Goal: Task Accomplishment & Management: Use online tool/utility

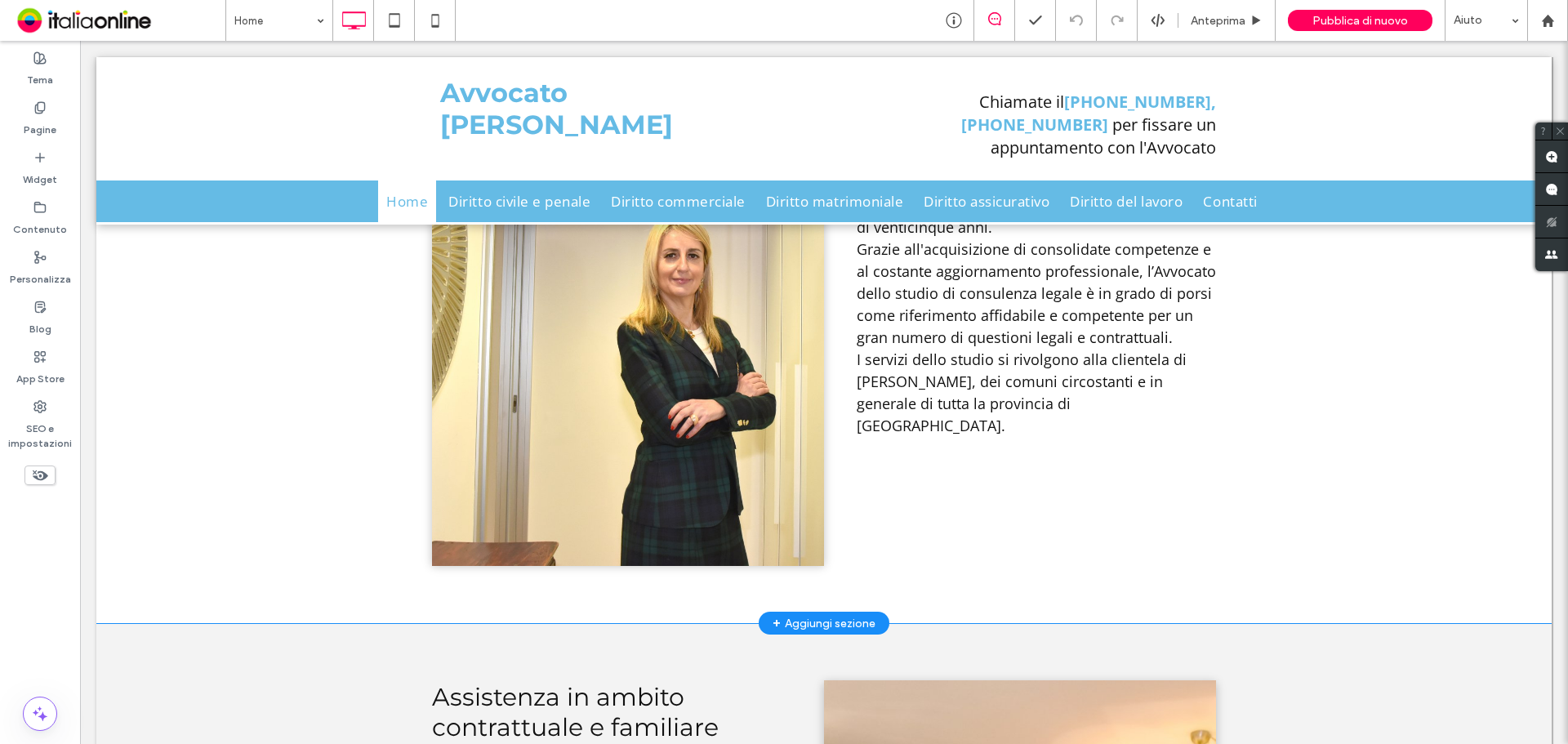
scroll to position [1359, 0]
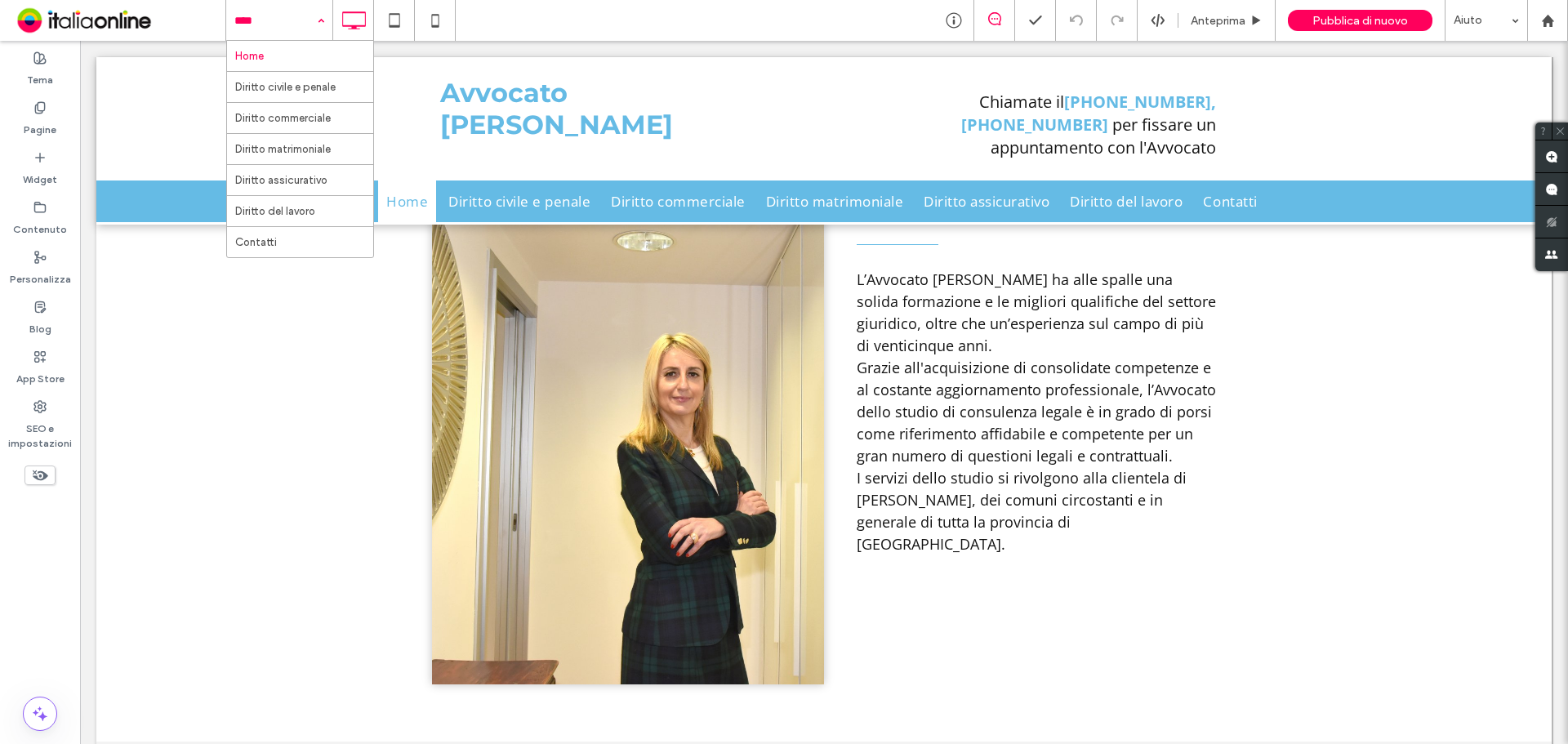
click at [300, 20] on input at bounding box center [275, 20] width 82 height 40
click at [18, 218] on label "Contenuto" at bounding box center [40, 225] width 54 height 23
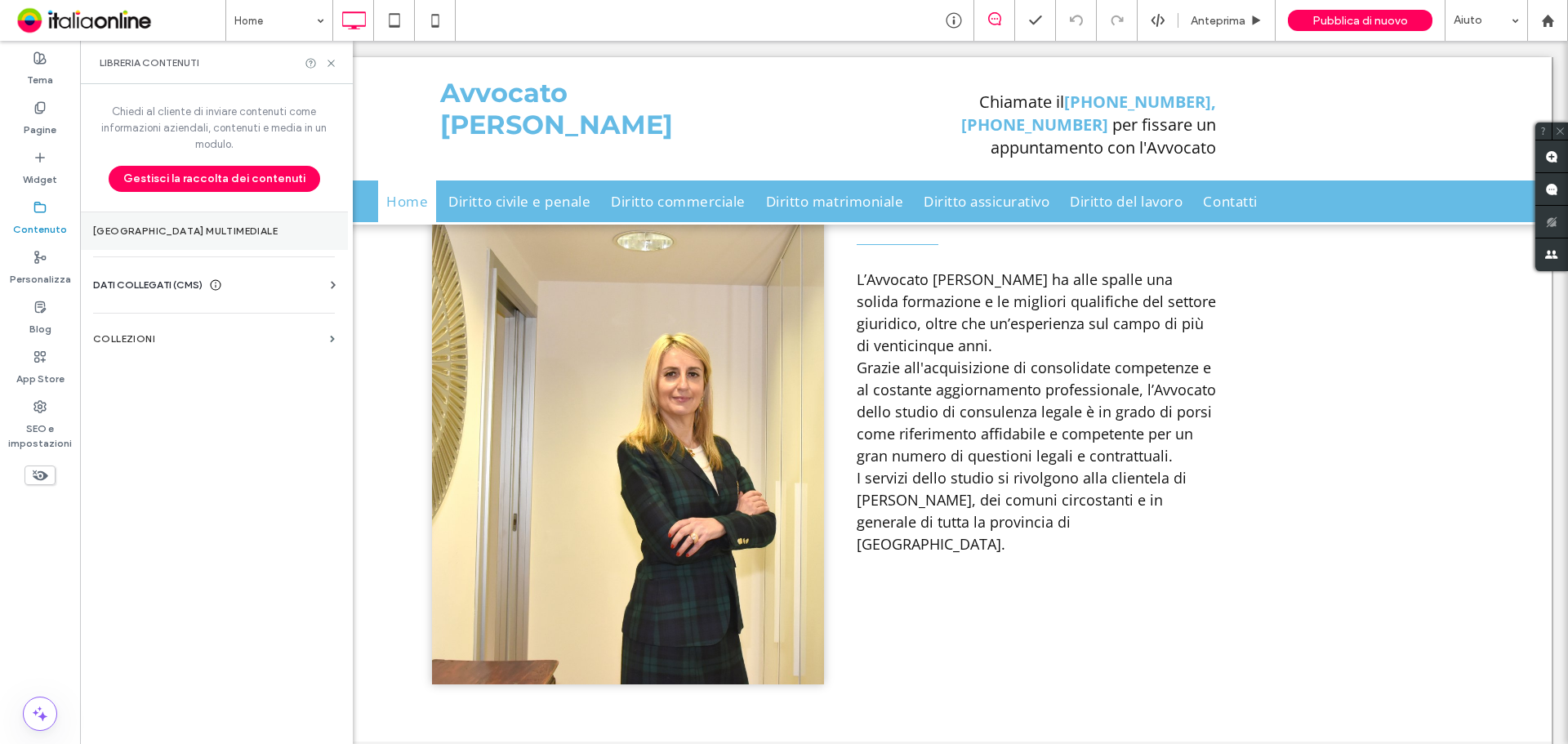
click at [190, 243] on section "[GEOGRAPHIC_DATA] multimediale" at bounding box center [214, 231] width 268 height 38
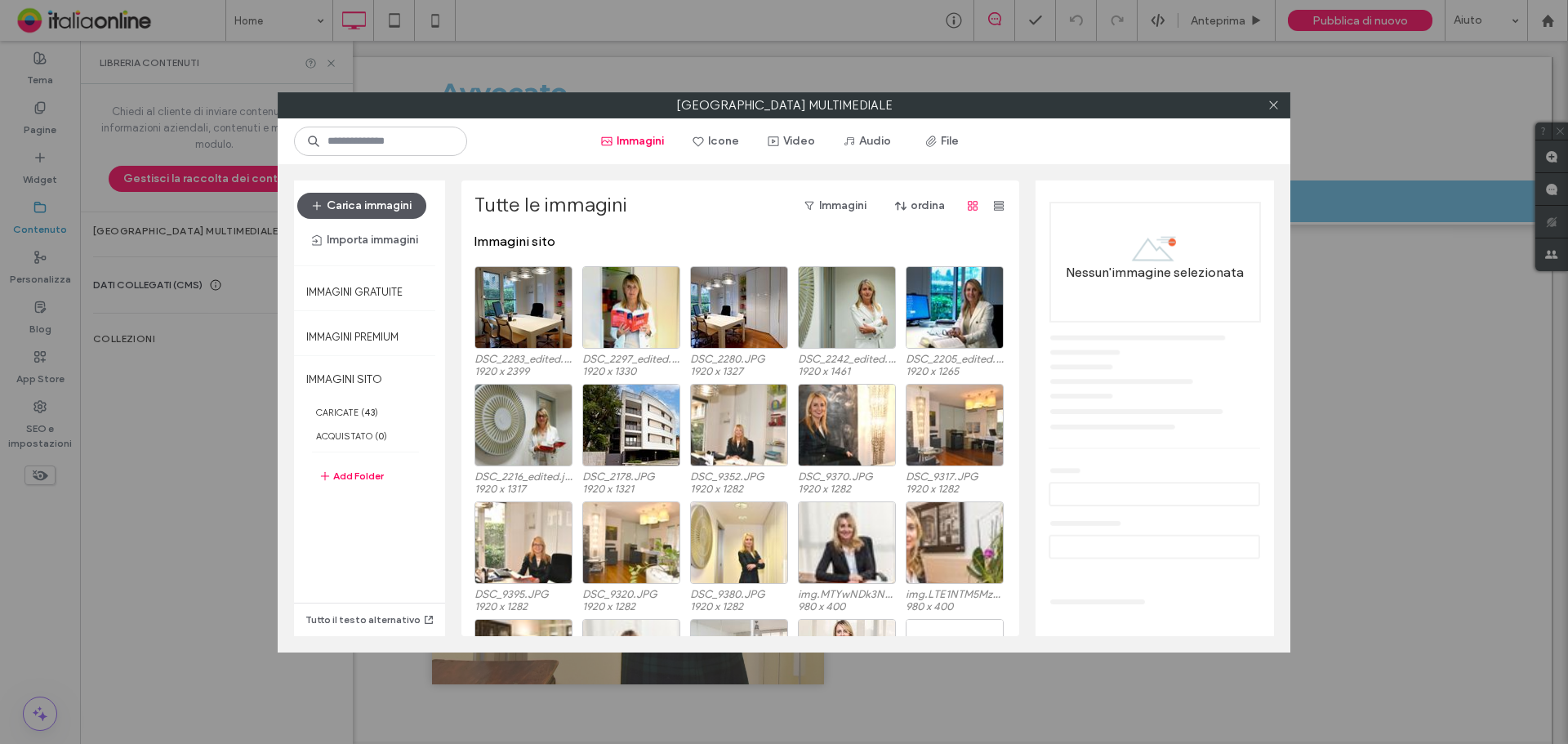
click at [387, 210] on button "Carica immagini" at bounding box center [361, 205] width 129 height 26
click at [348, 208] on button "Carica immagini" at bounding box center [361, 205] width 129 height 26
click at [1274, 105] on icon at bounding box center [1273, 105] width 13 height 13
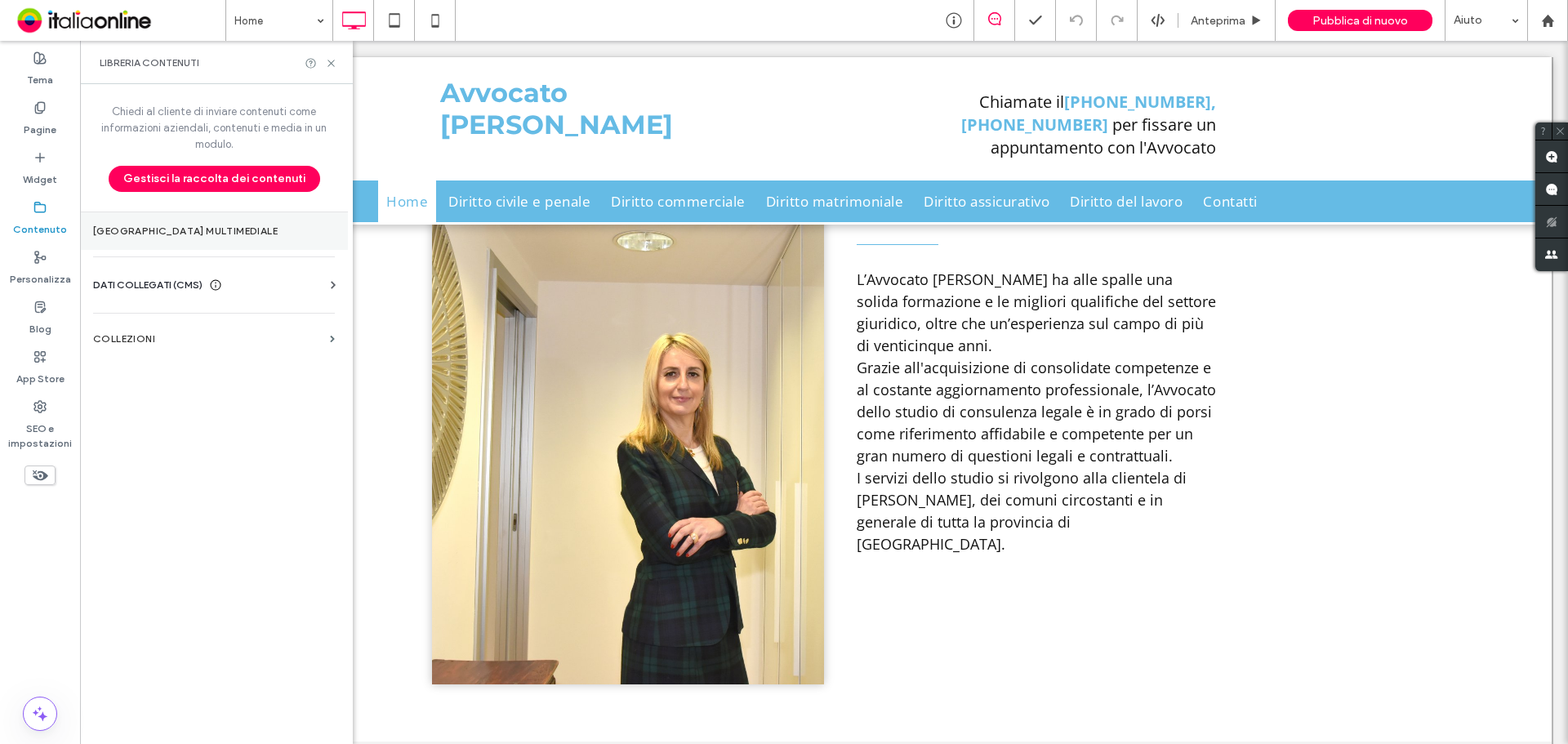
click at [194, 219] on section "[GEOGRAPHIC_DATA] multimediale" at bounding box center [214, 231] width 268 height 38
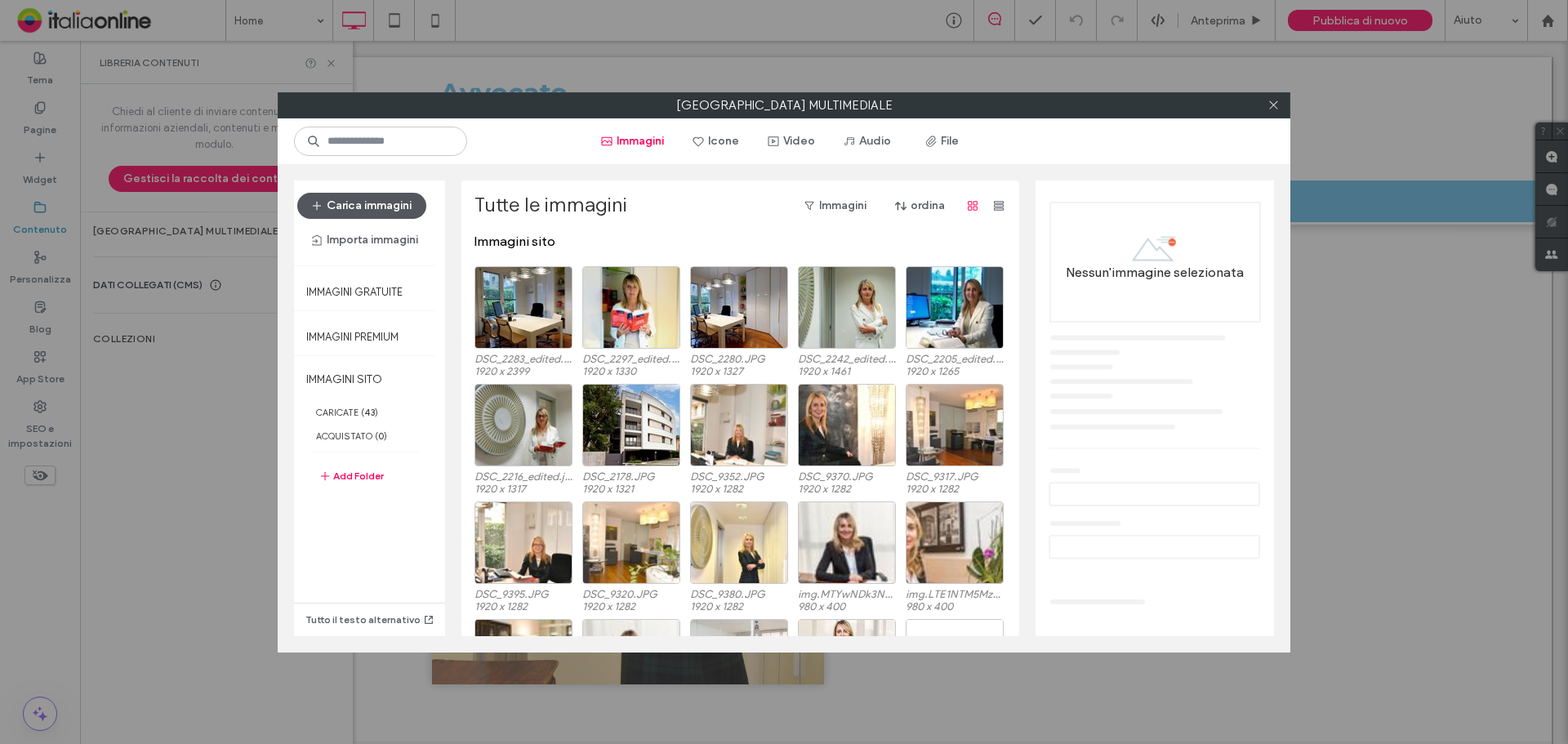
click at [329, 202] on button "Carica immagini" at bounding box center [361, 205] width 129 height 26
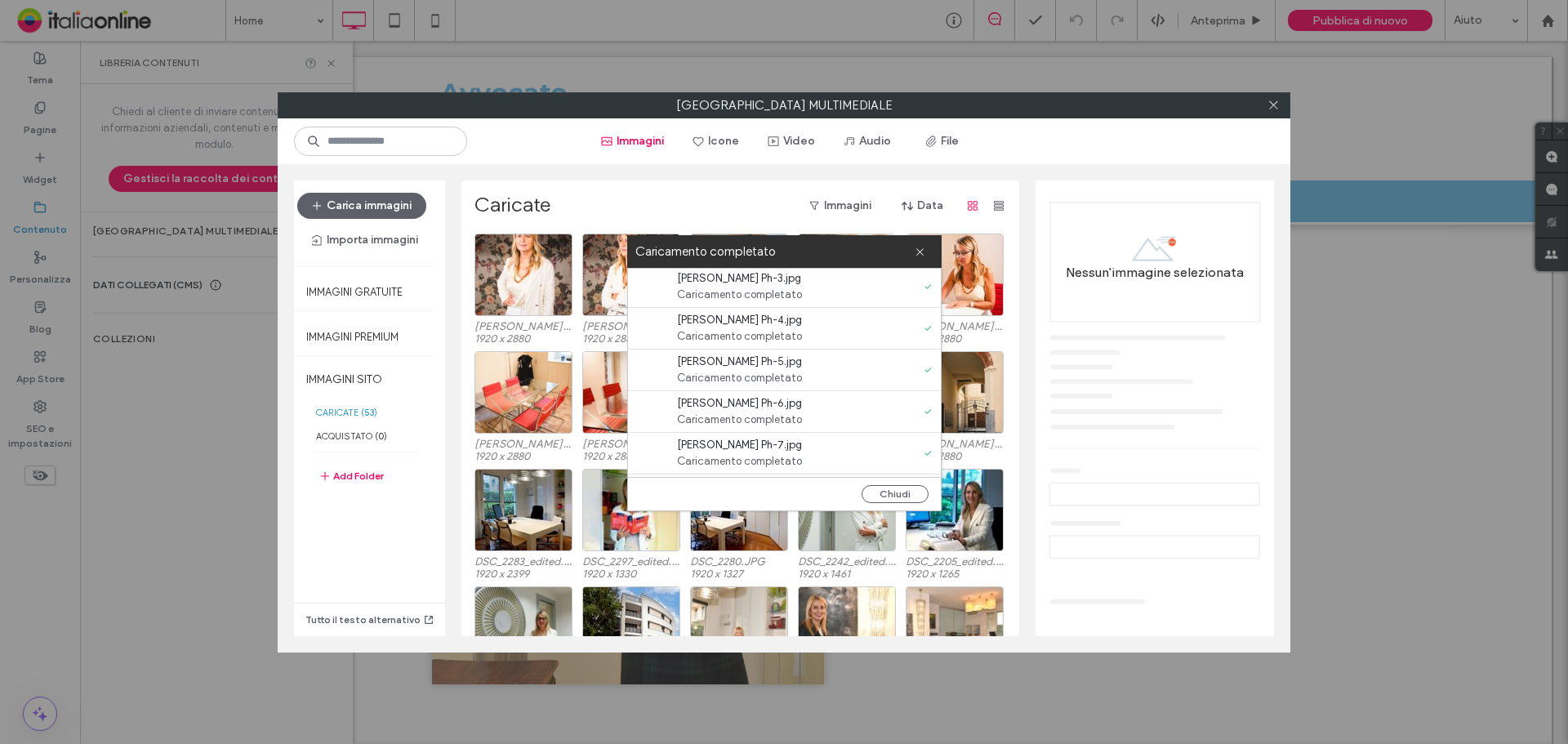
scroll to position [208, 0]
click at [917, 499] on button "Chiudi" at bounding box center [894, 493] width 67 height 18
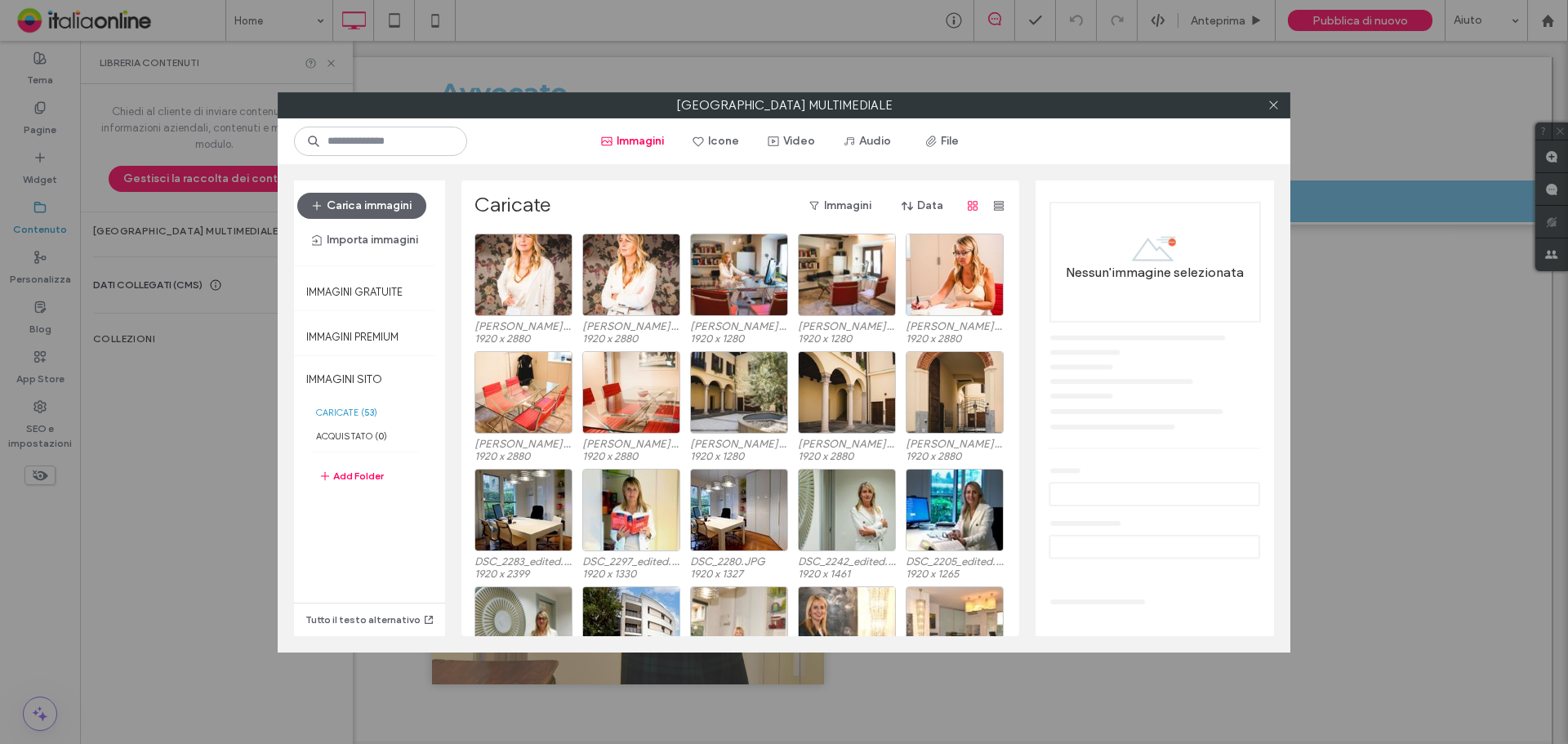
scroll to position [0, 0]
click at [1277, 105] on icon at bounding box center [1273, 105] width 13 height 13
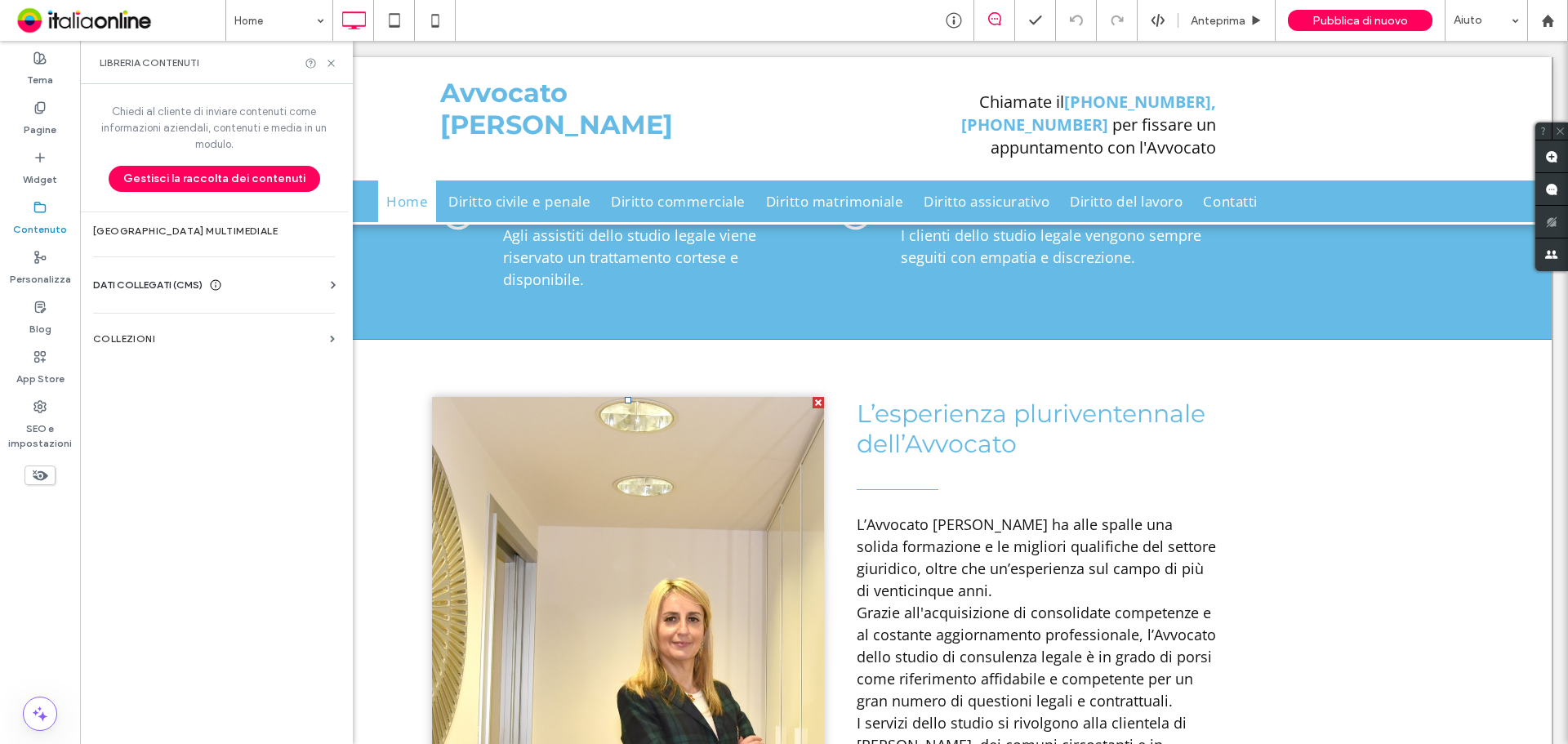
scroll to position [1195, 0]
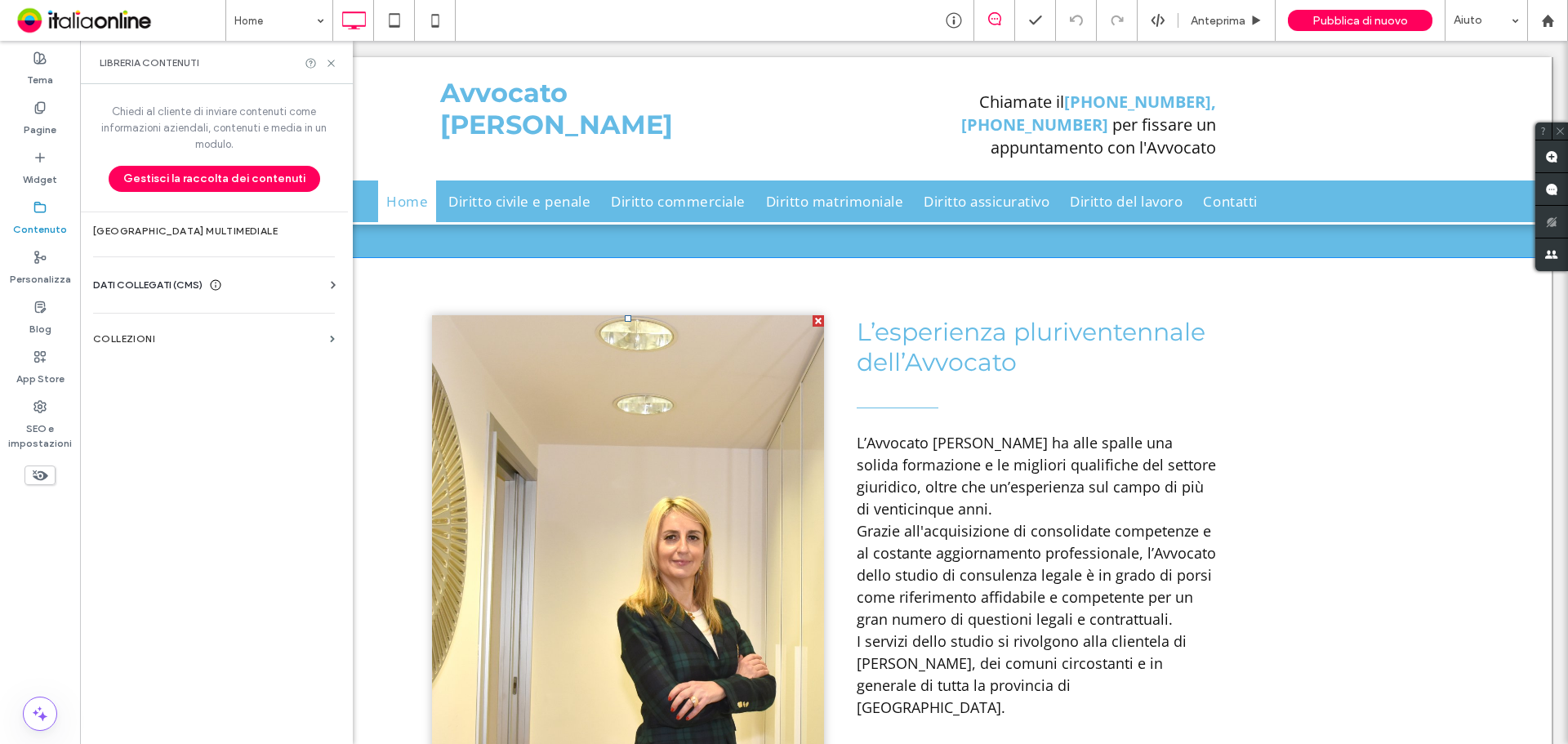
click at [616, 453] on li "Slide title Write your caption here Button" at bounding box center [628, 581] width 392 height 532
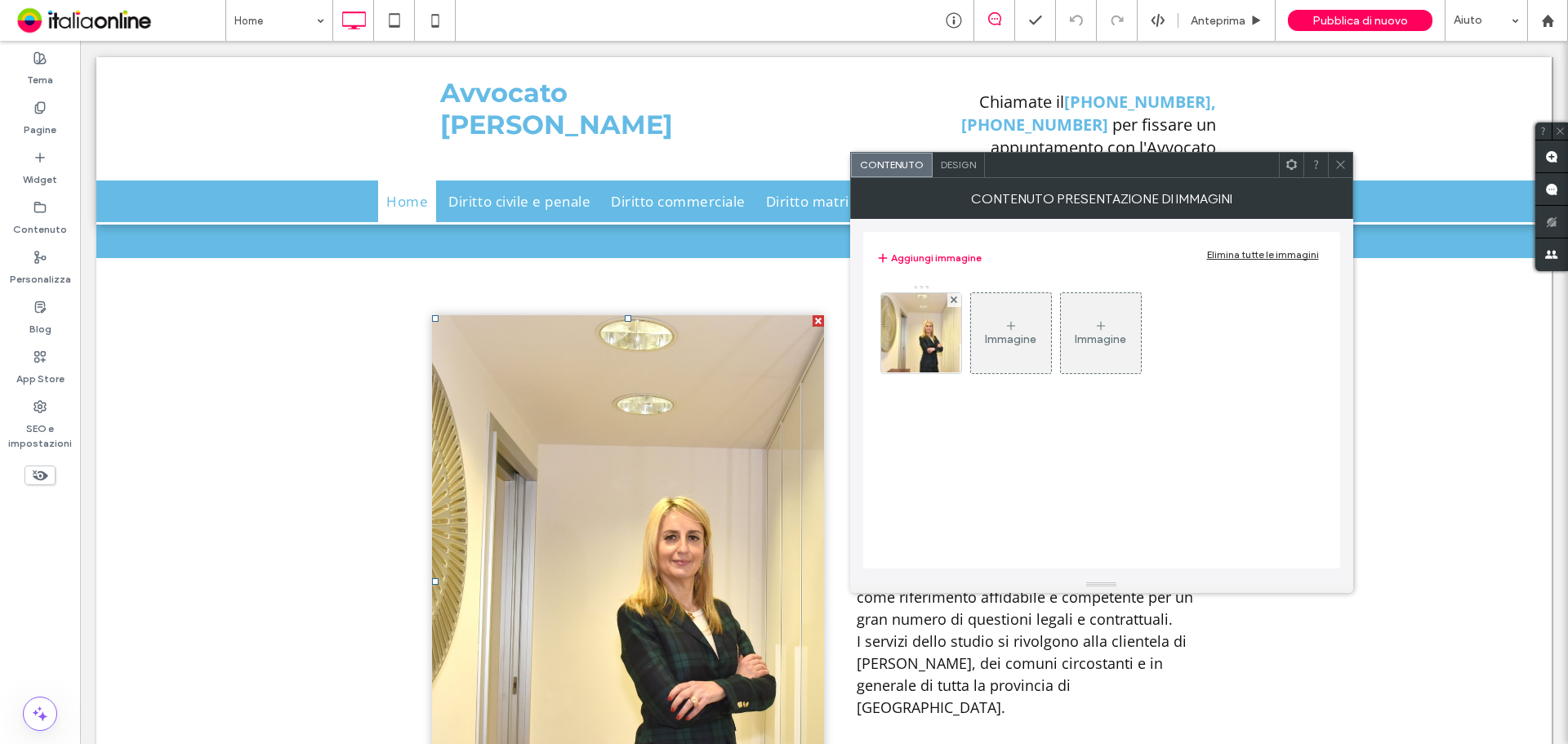
drag, startPoint x: 908, startPoint y: 290, endPoint x: 915, endPoint y: 332, distance: 42.6
click at [908, 298] on div at bounding box center [921, 329] width 82 height 89
click at [915, 332] on div at bounding box center [921, 337] width 82 height 89
click at [1337, 163] on icon at bounding box center [1340, 164] width 13 height 13
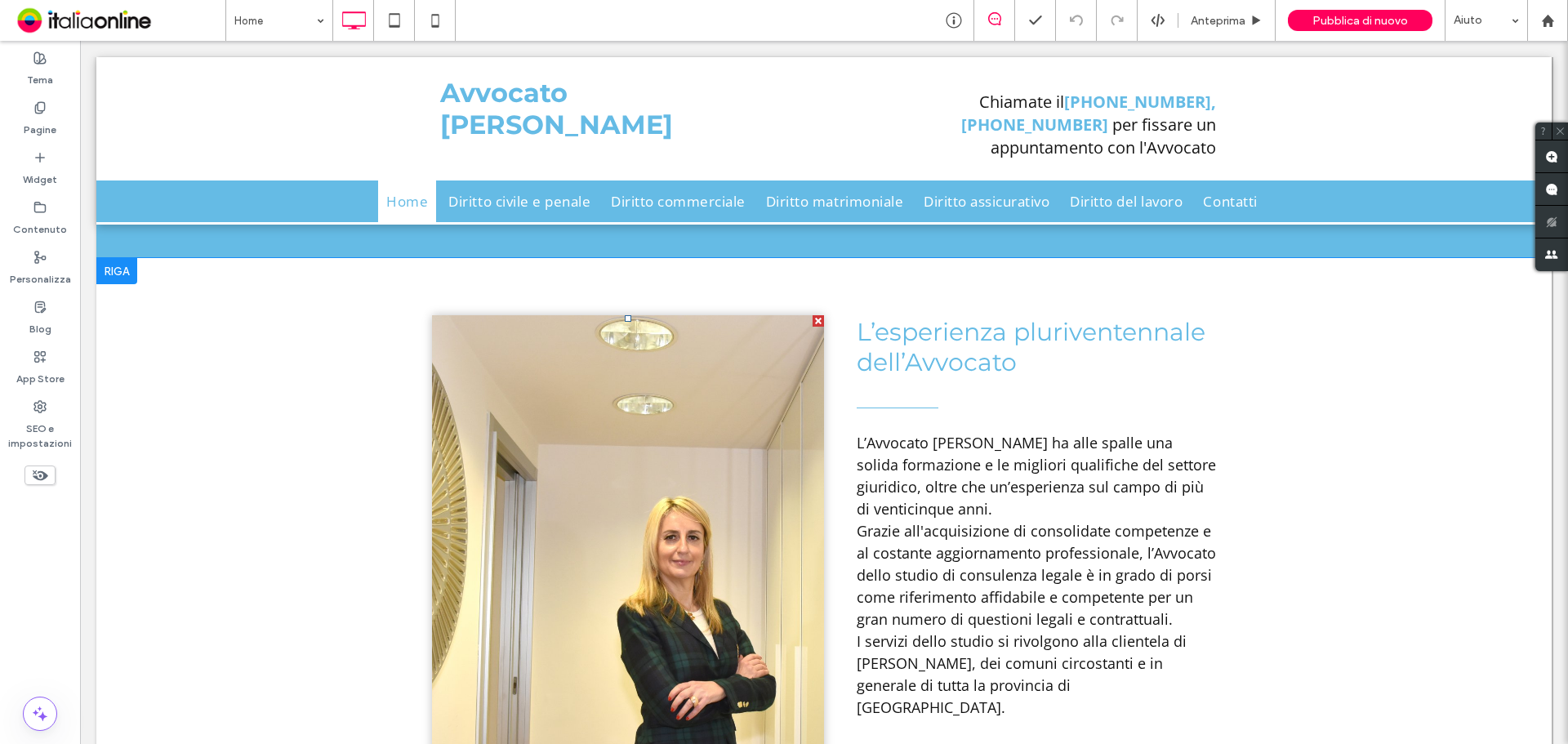
click at [569, 407] on li "Slide title Write your caption here Button" at bounding box center [628, 581] width 392 height 532
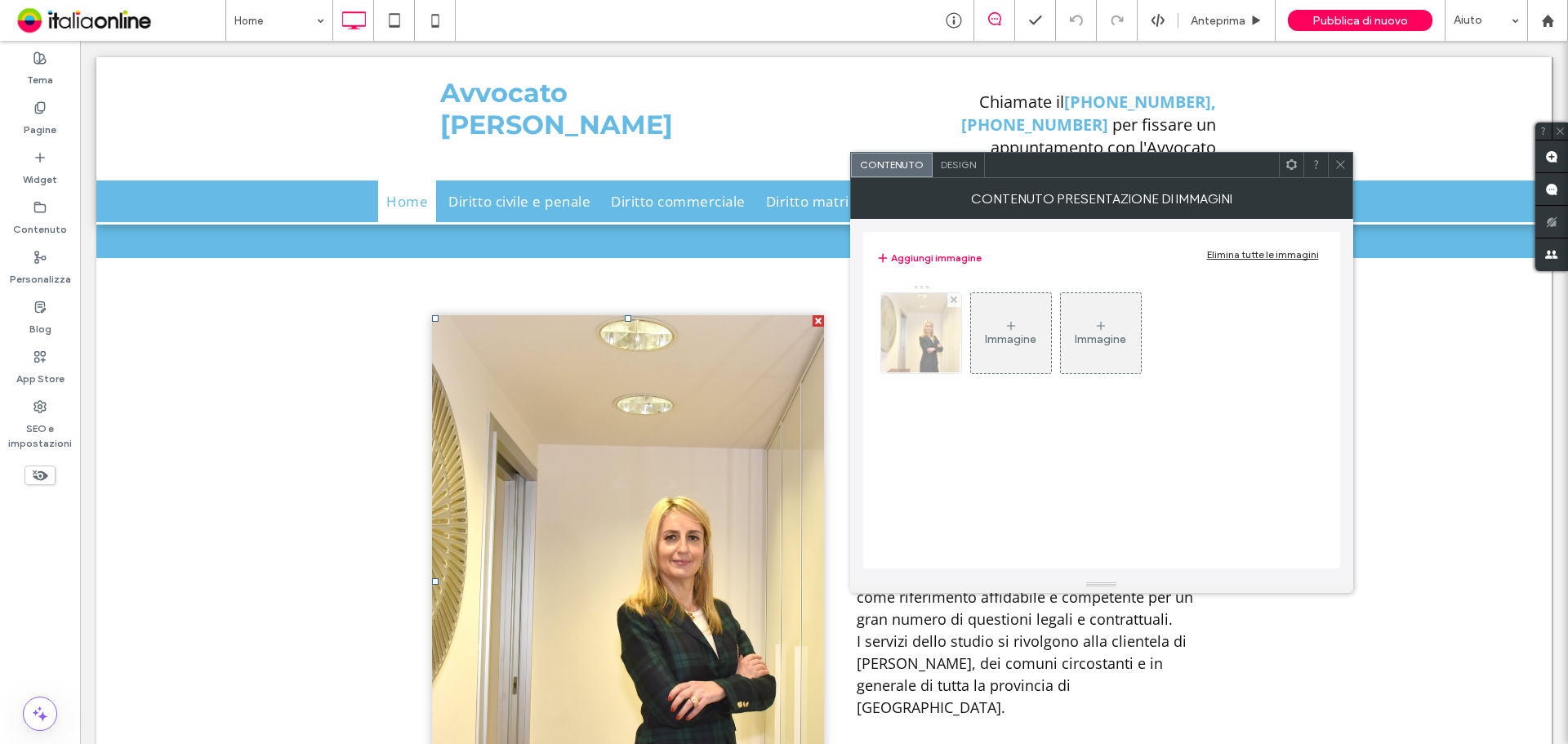
click at [941, 361] on img at bounding box center [920, 333] width 120 height 80
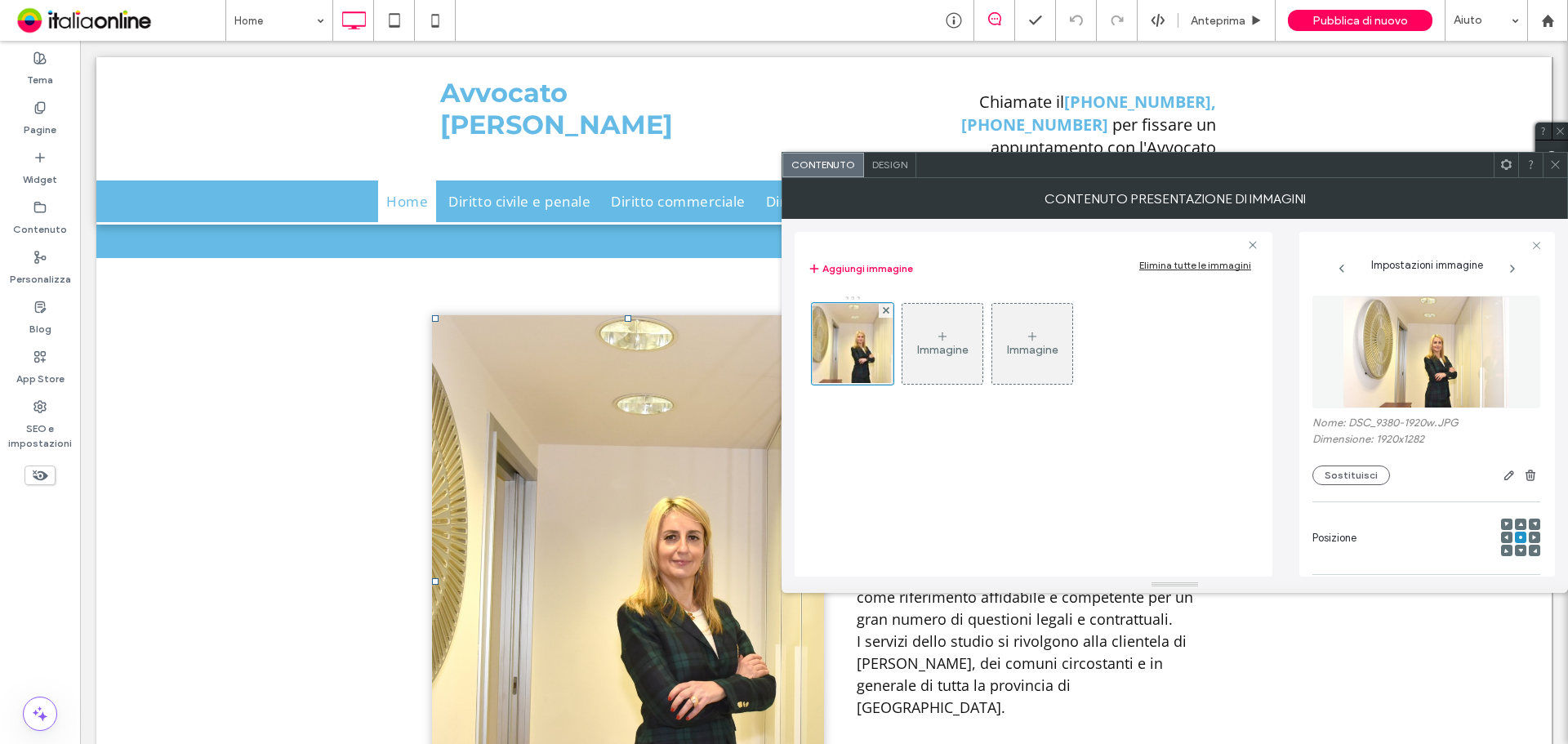
click at [1354, 488] on div "Nome: DSC_9380-1920w.JPG Dimensione: 1920x1282 Sostituisci" at bounding box center [1426, 391] width 228 height 206
click at [1352, 481] on button "Sostituisci" at bounding box center [1351, 475] width 78 height 19
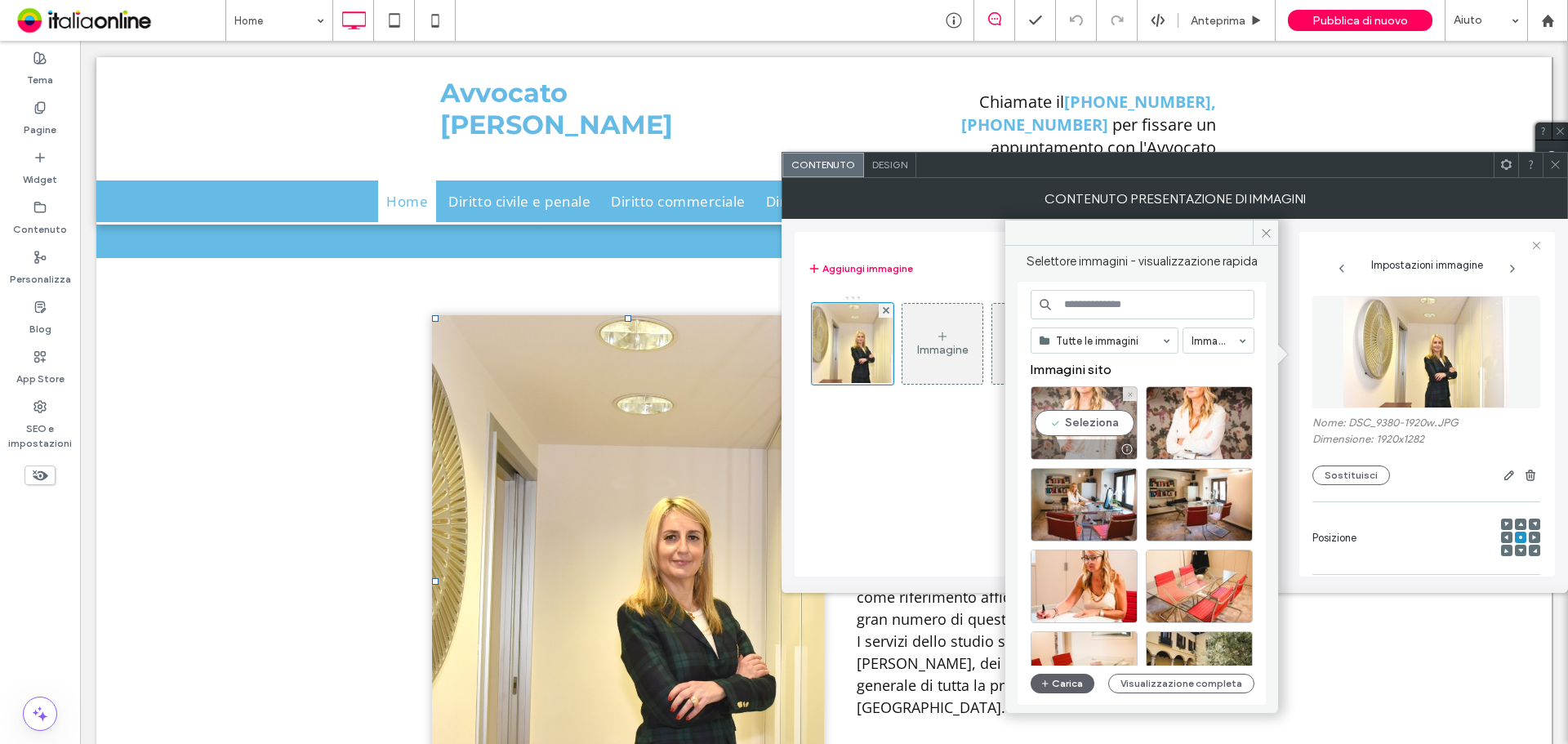
click at [1076, 422] on div "Seleziona" at bounding box center [1084, 423] width 107 height 73
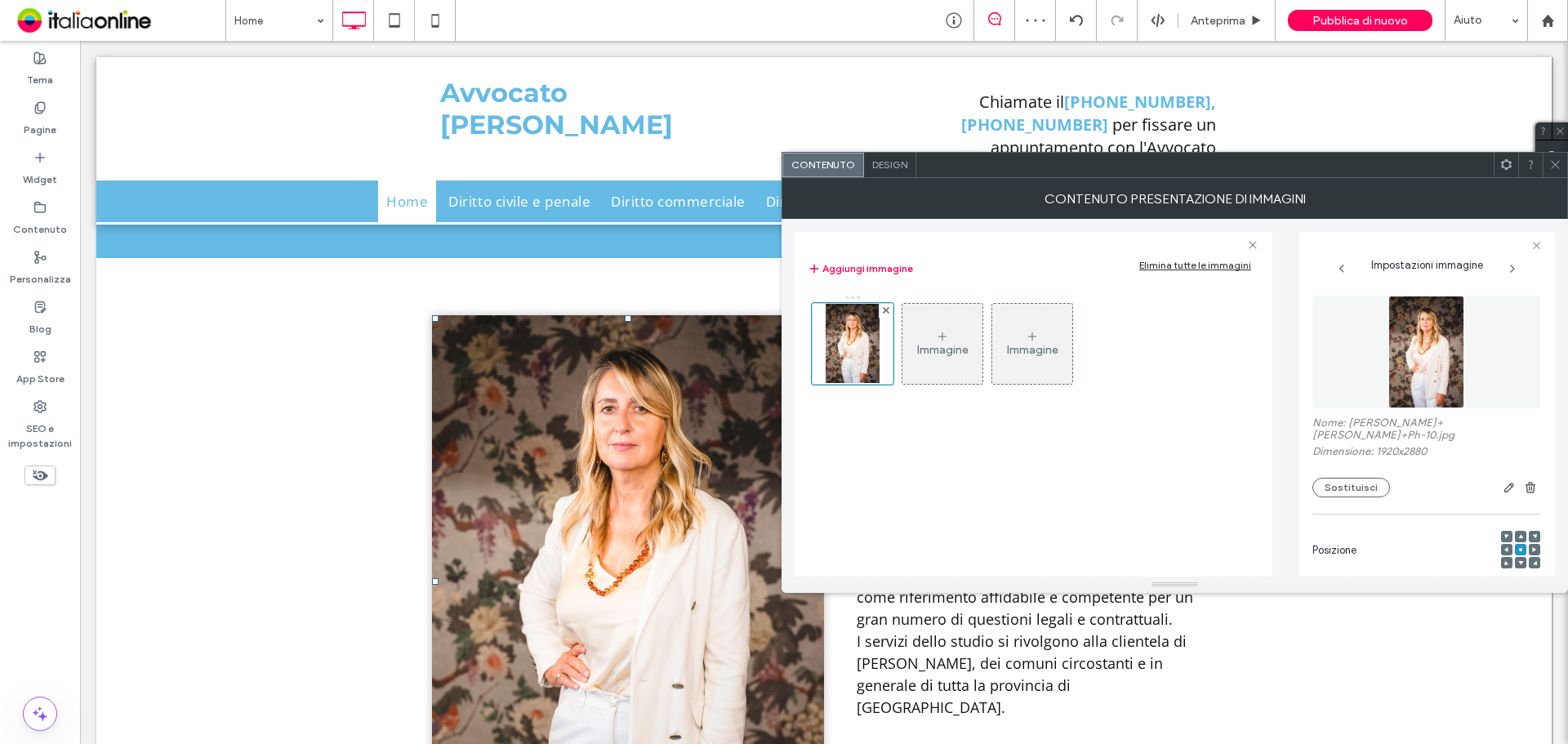
click at [1562, 166] on div at bounding box center [1555, 164] width 24 height 24
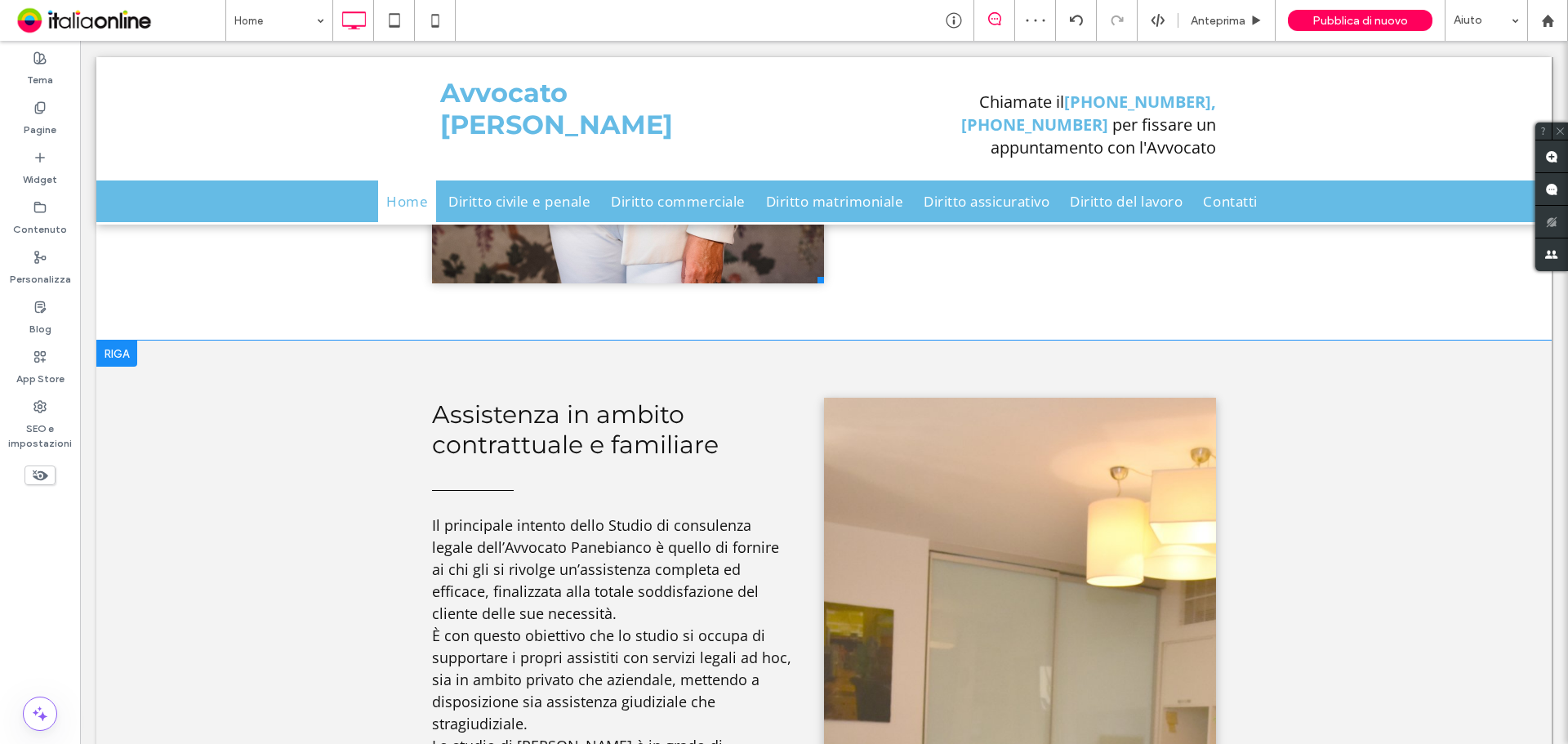
scroll to position [1931, 0]
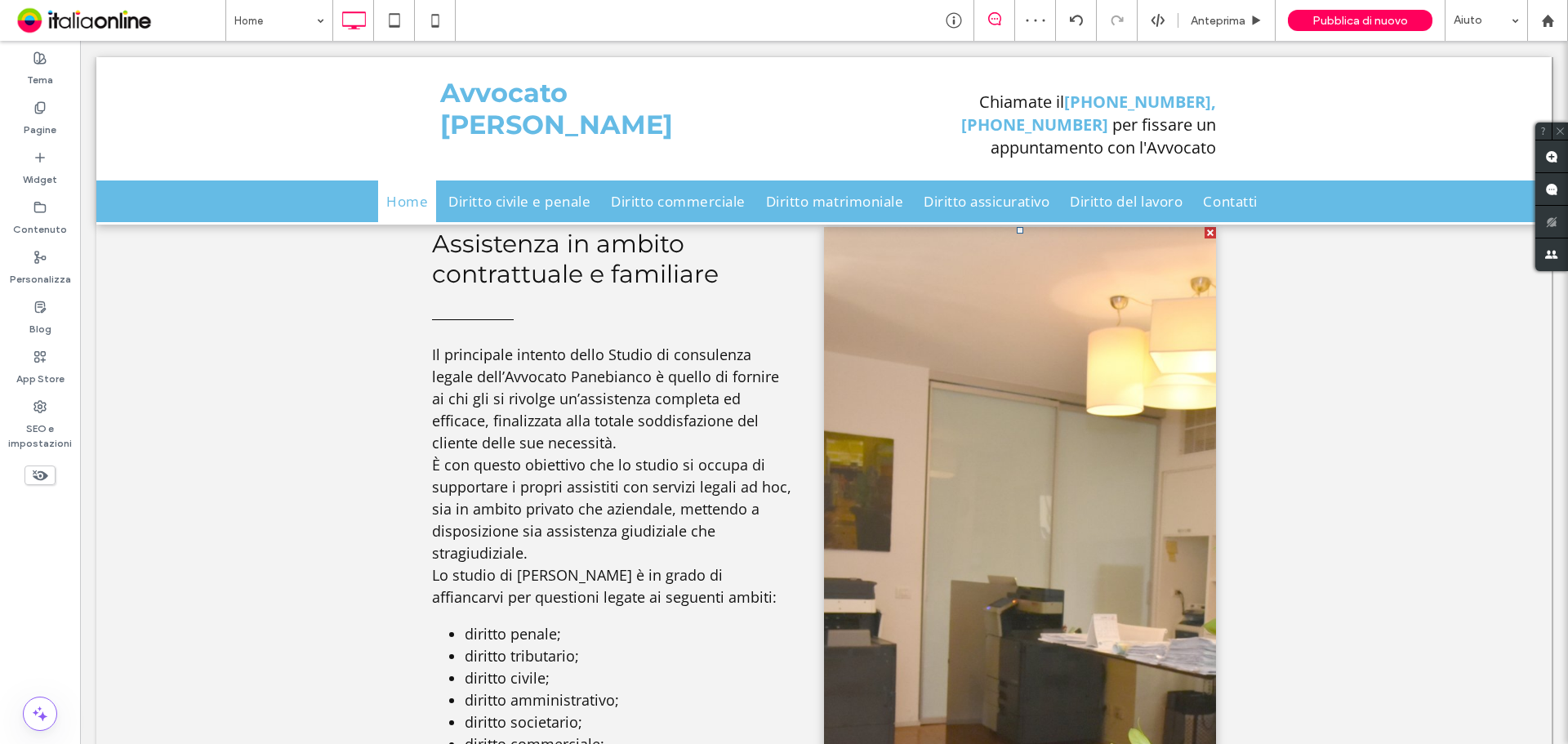
click at [943, 434] on li "Slide title Write your caption here Button" at bounding box center [1020, 611] width 392 height 768
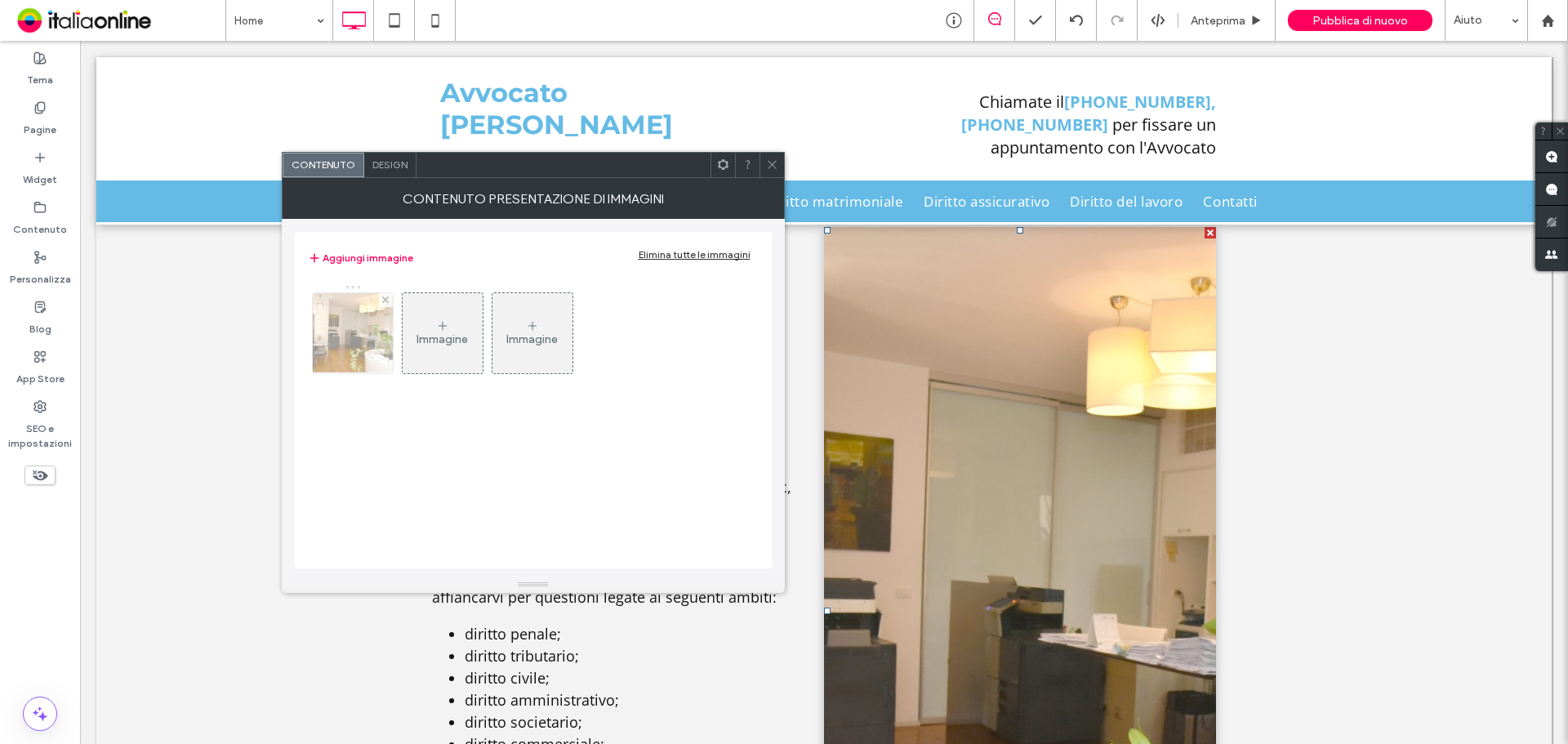
click at [341, 326] on img at bounding box center [353, 333] width 120 height 80
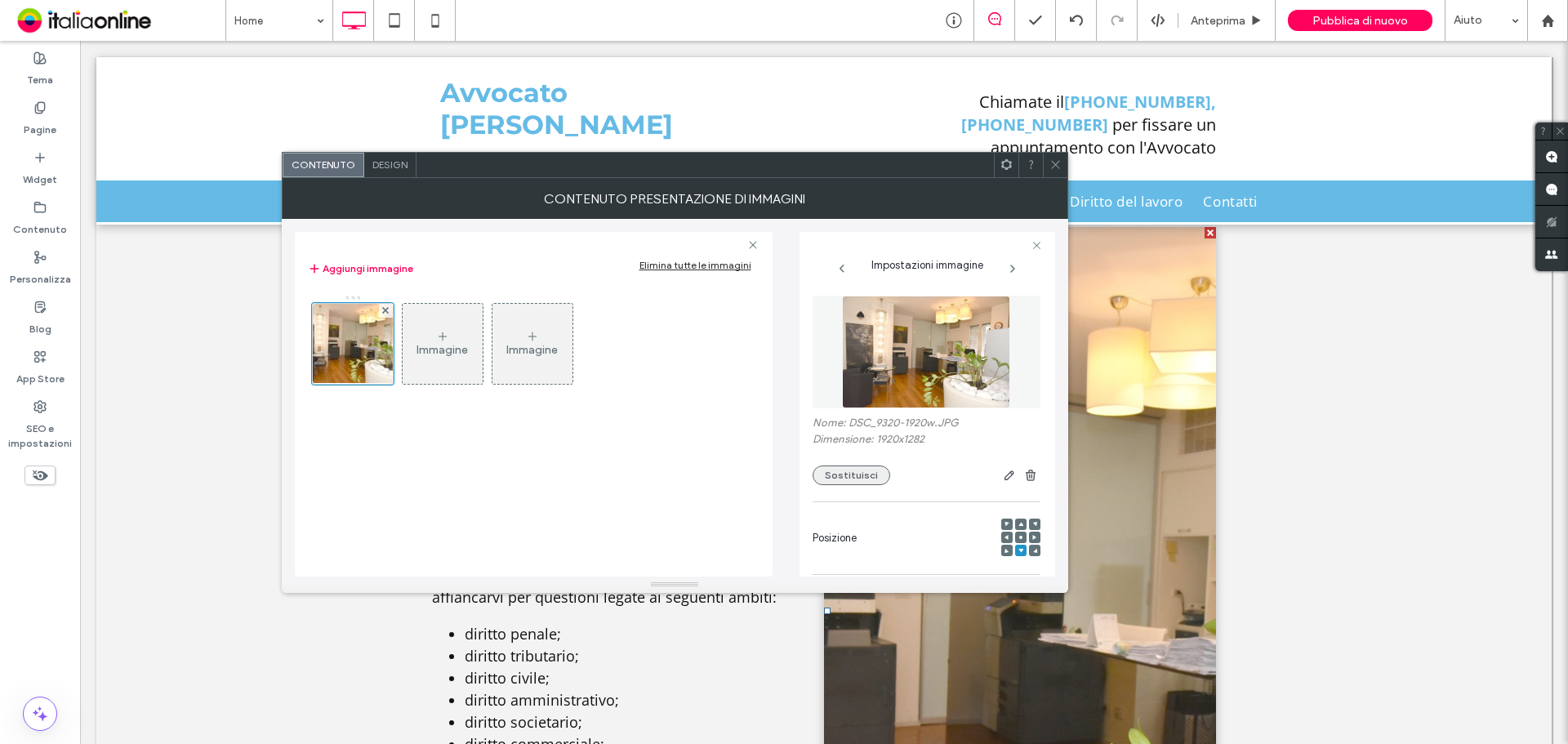
click at [855, 479] on button "Sostituisci" at bounding box center [851, 475] width 78 height 19
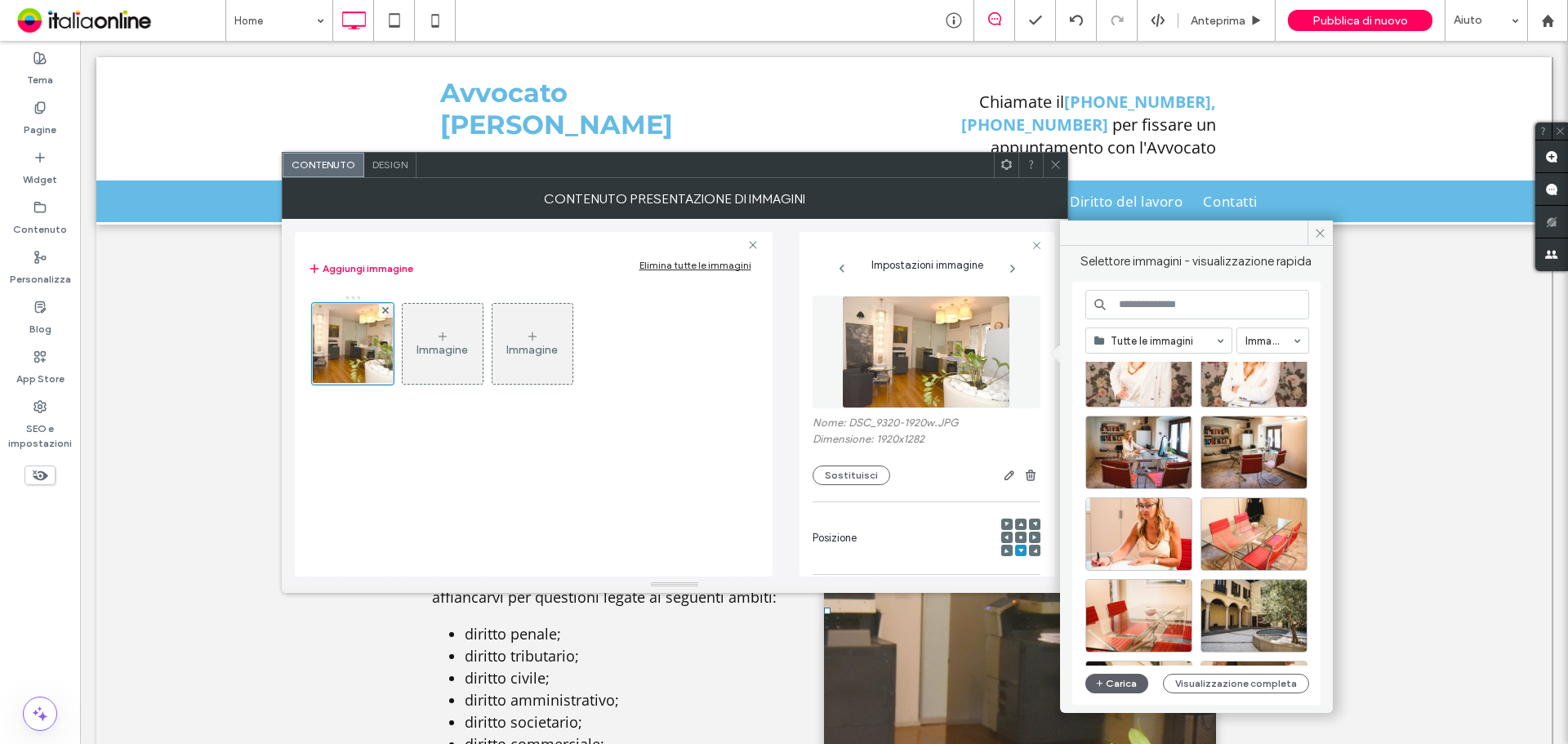
scroll to position [82, 0]
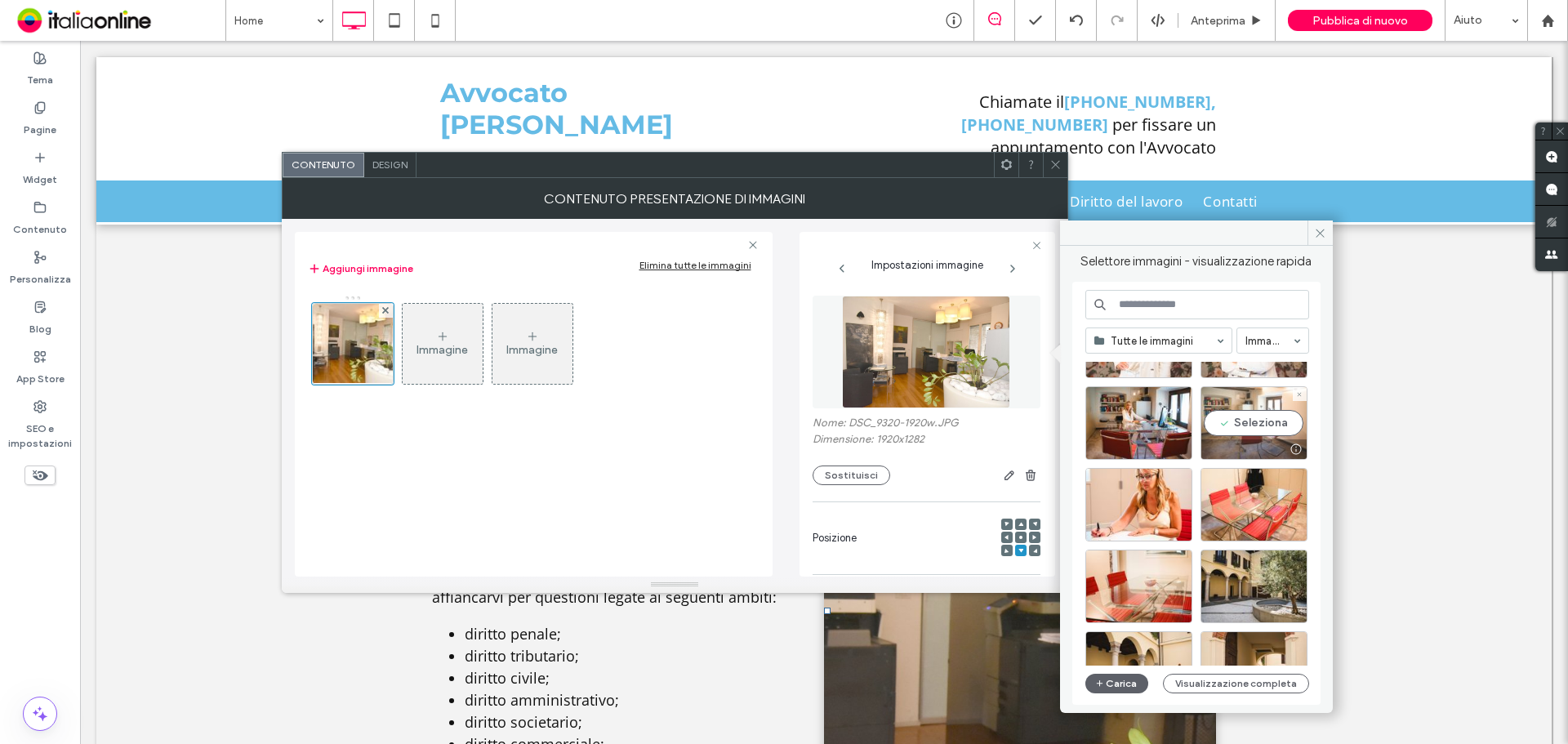
click at [1231, 452] on div at bounding box center [1253, 449] width 105 height 19
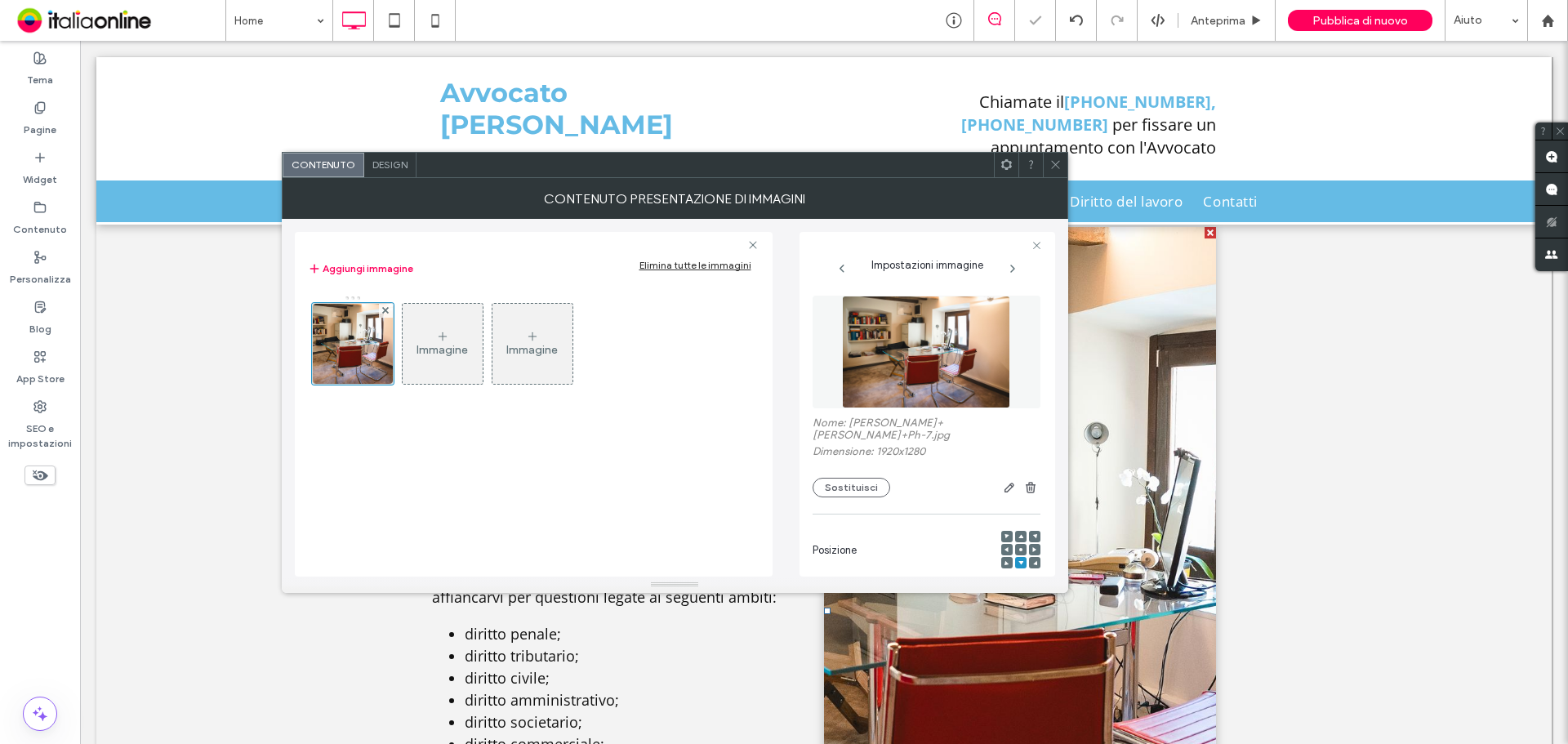
click at [1060, 166] on icon at bounding box center [1055, 164] width 13 height 13
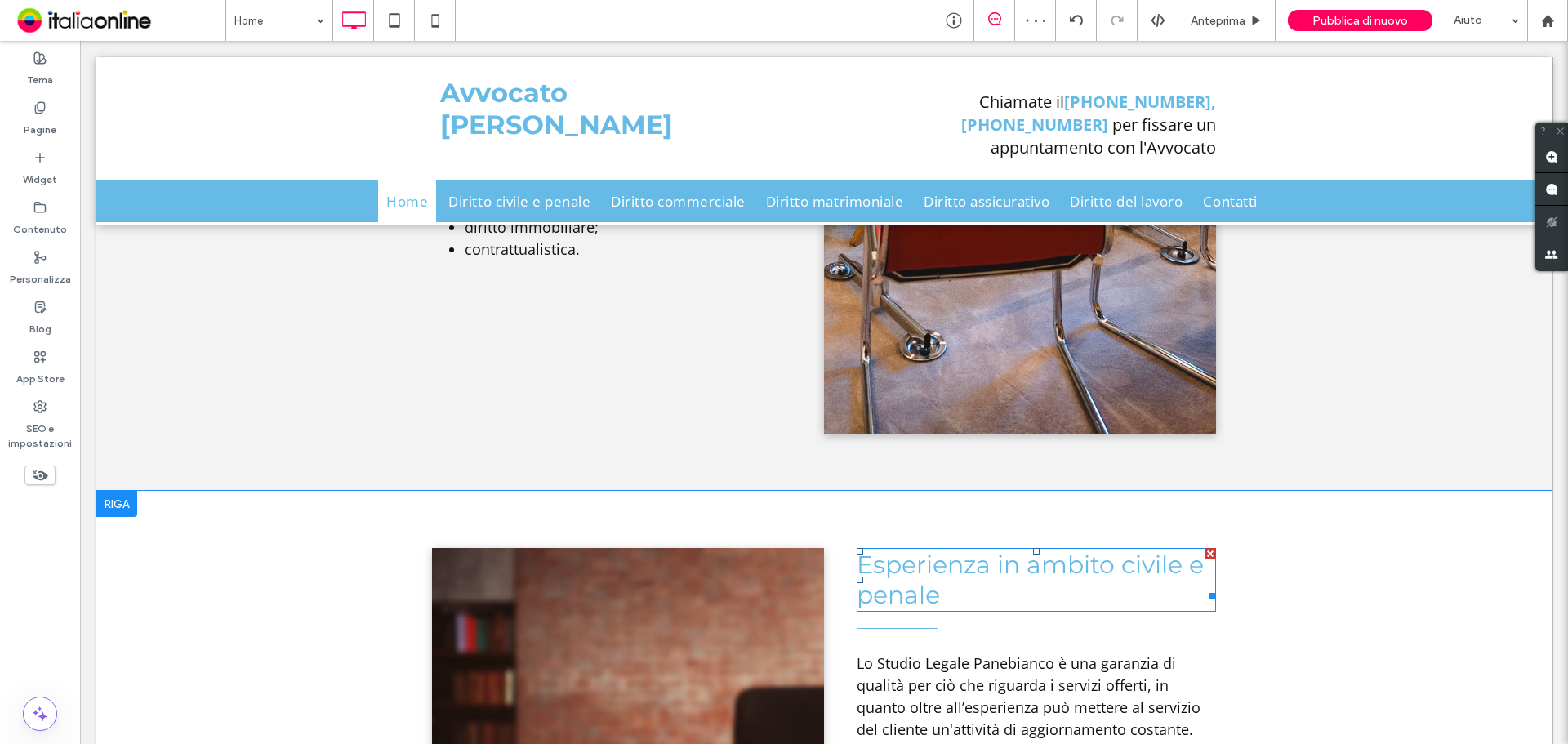
scroll to position [2420, 0]
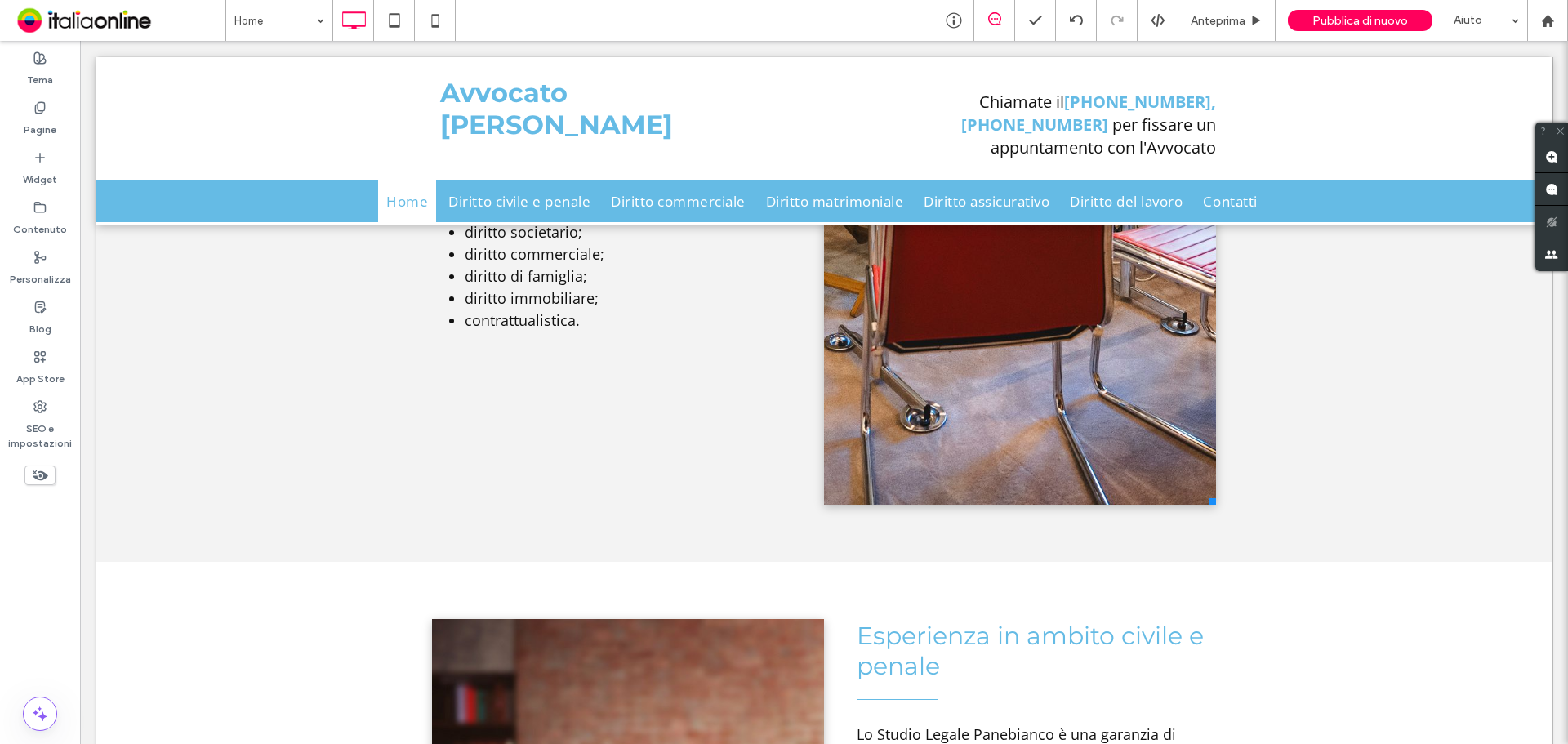
drag, startPoint x: 1206, startPoint y: 477, endPoint x: 1281, endPoint y: 327, distance: 167.7
click at [1281, 327] on div "Assistenza in ambito contrattuale e familiare Il principale intento dello Studi…" at bounding box center [823, 121] width 1455 height 882
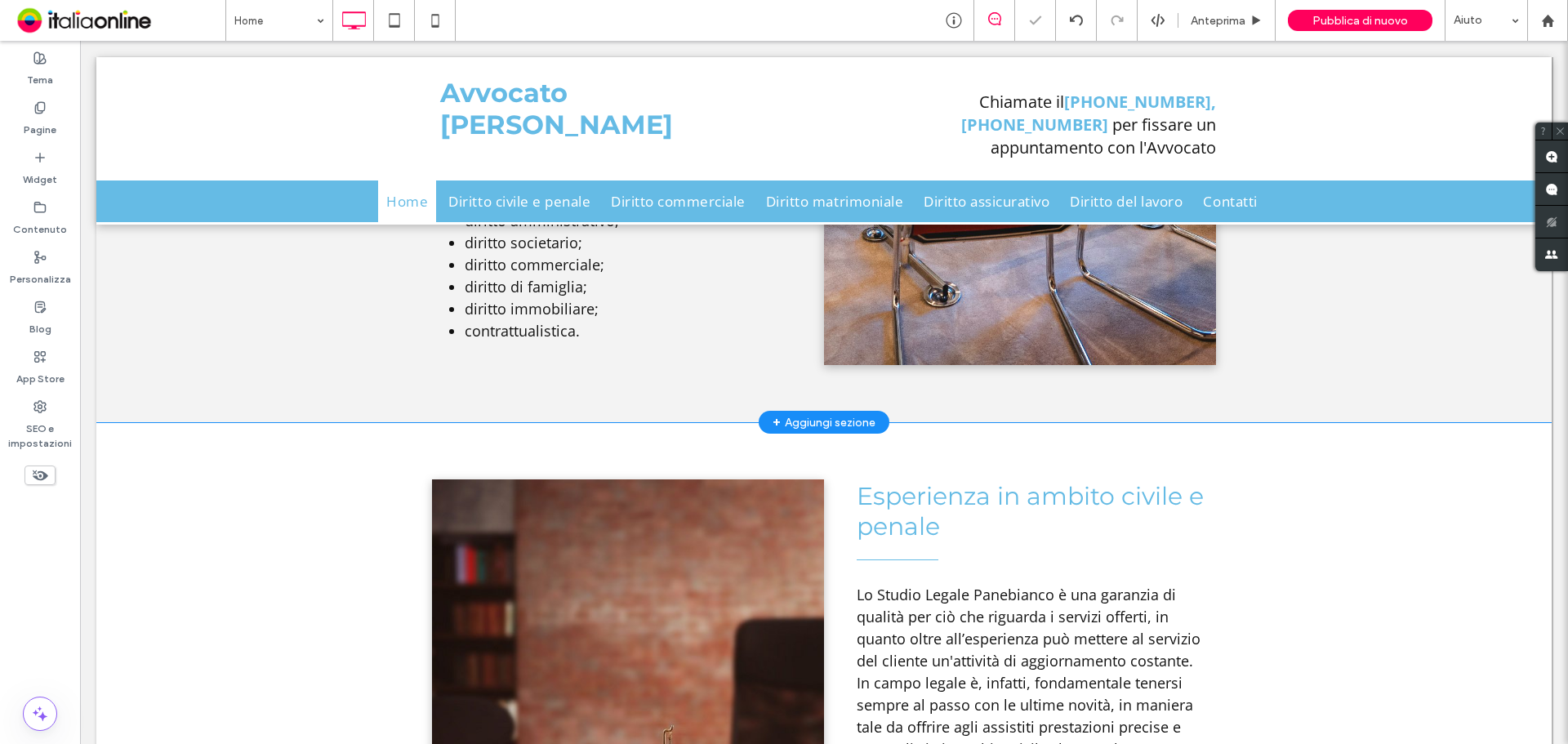
scroll to position [2666, 0]
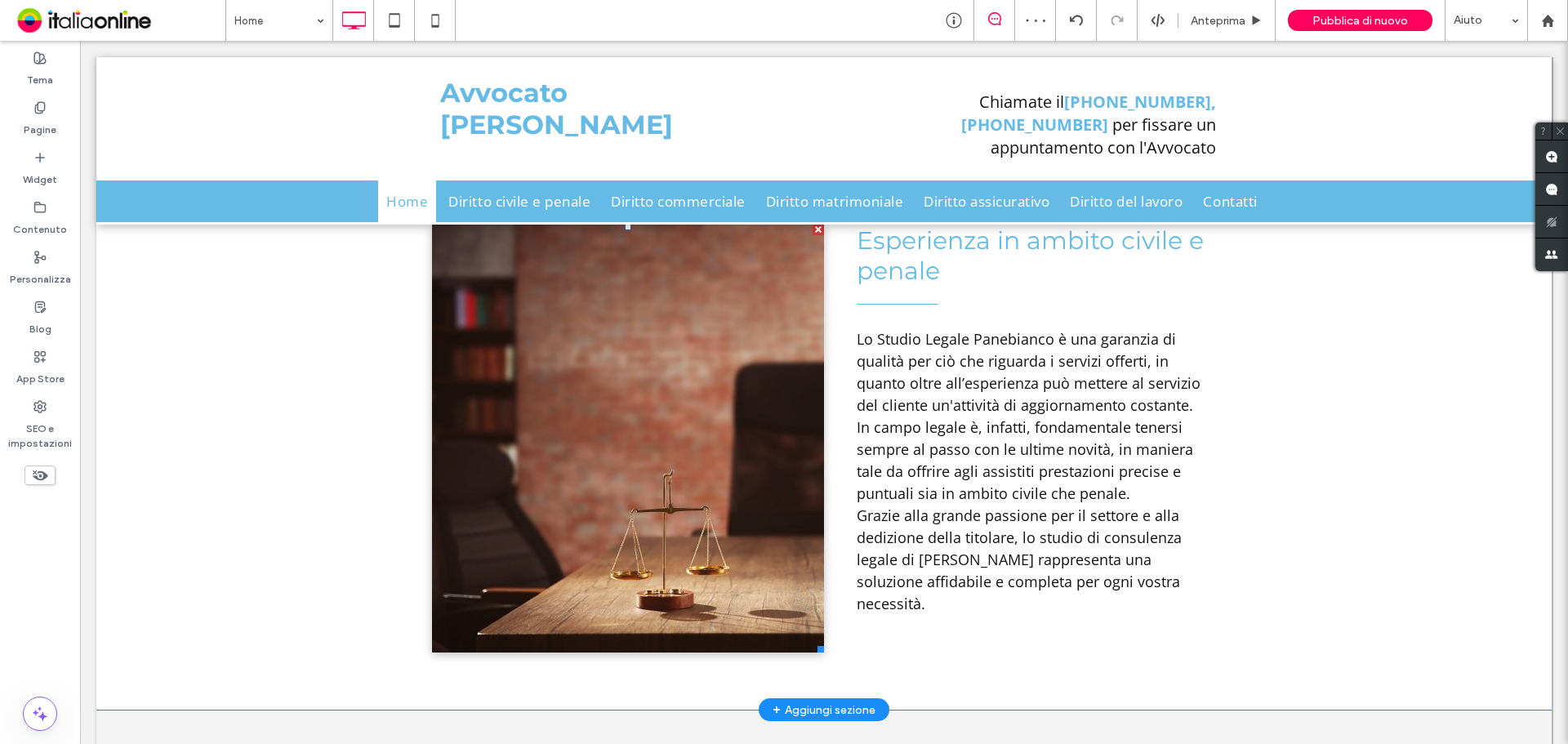
click at [606, 488] on li "Slide title Write your caption here Button" at bounding box center [628, 438] width 392 height 429
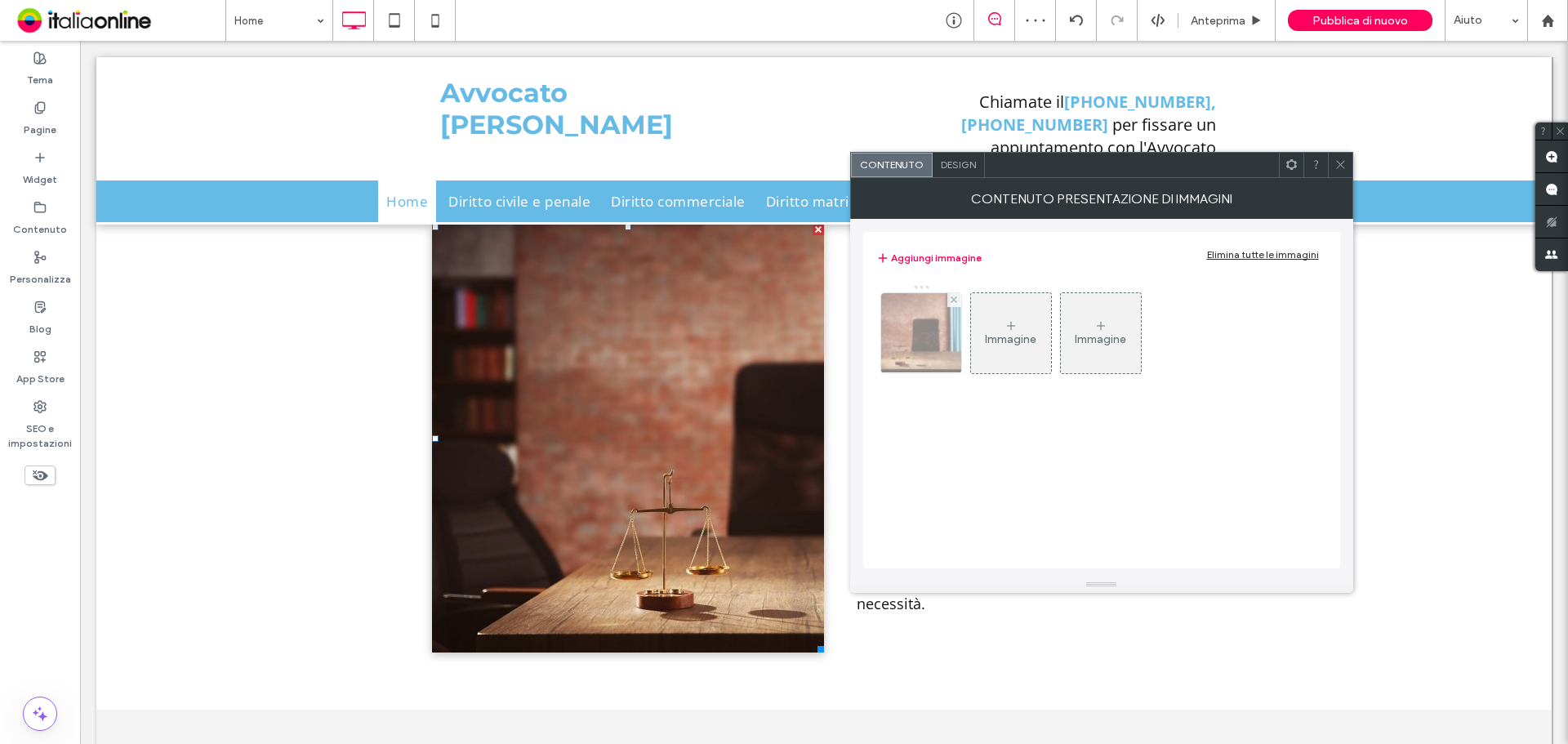
click at [917, 342] on img at bounding box center [920, 333] width 129 height 80
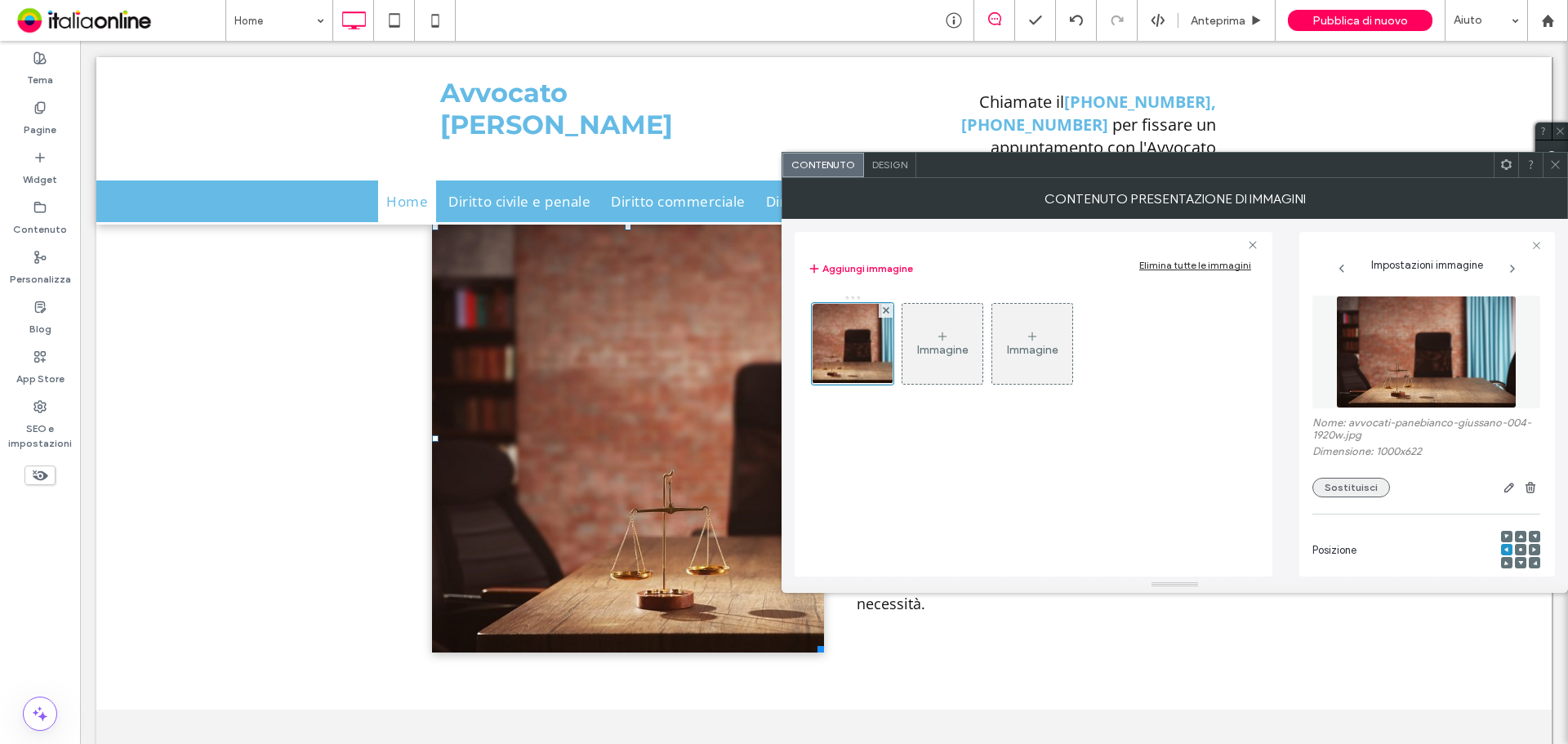
click at [1333, 489] on button "Sostituisci" at bounding box center [1351, 487] width 78 height 19
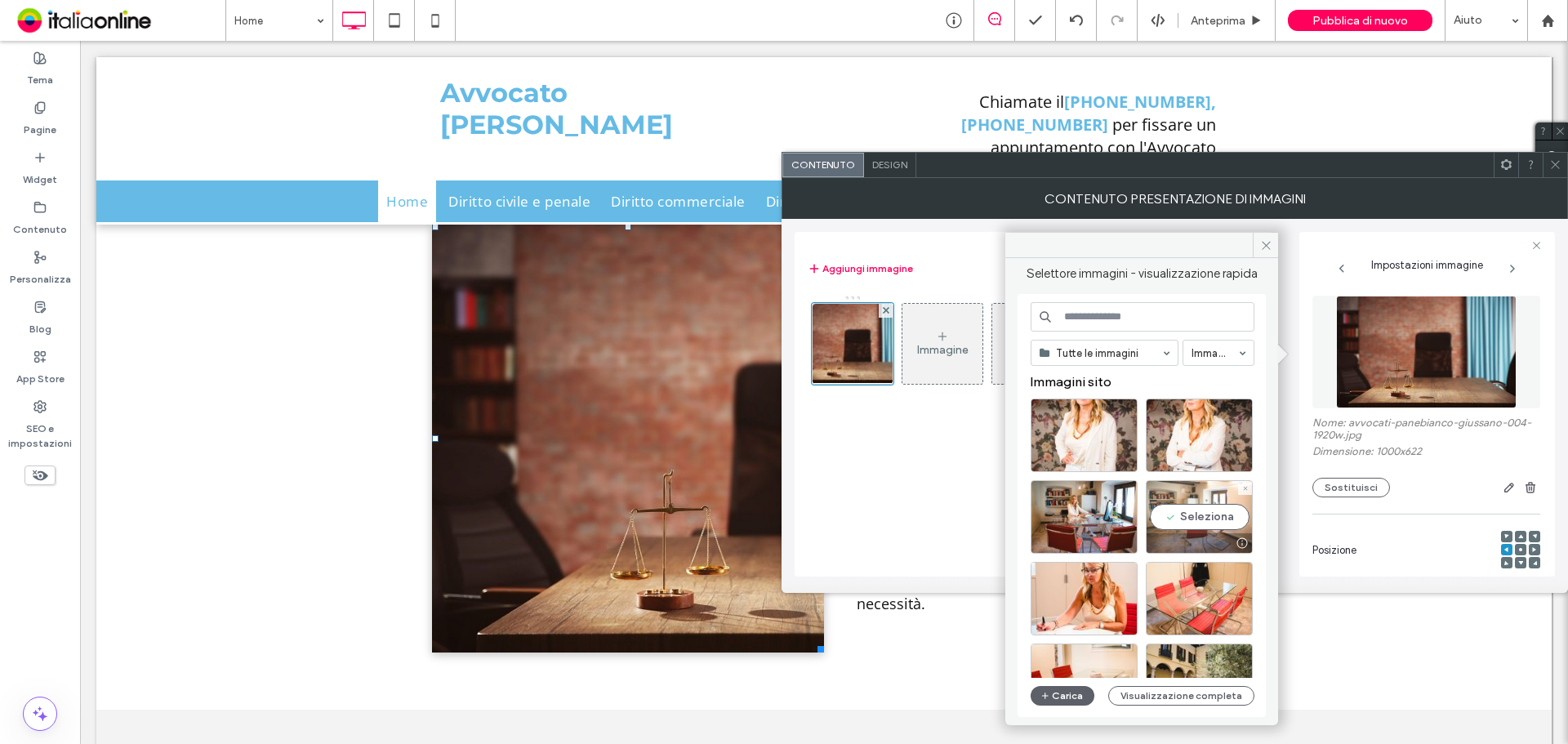
scroll to position [82, 0]
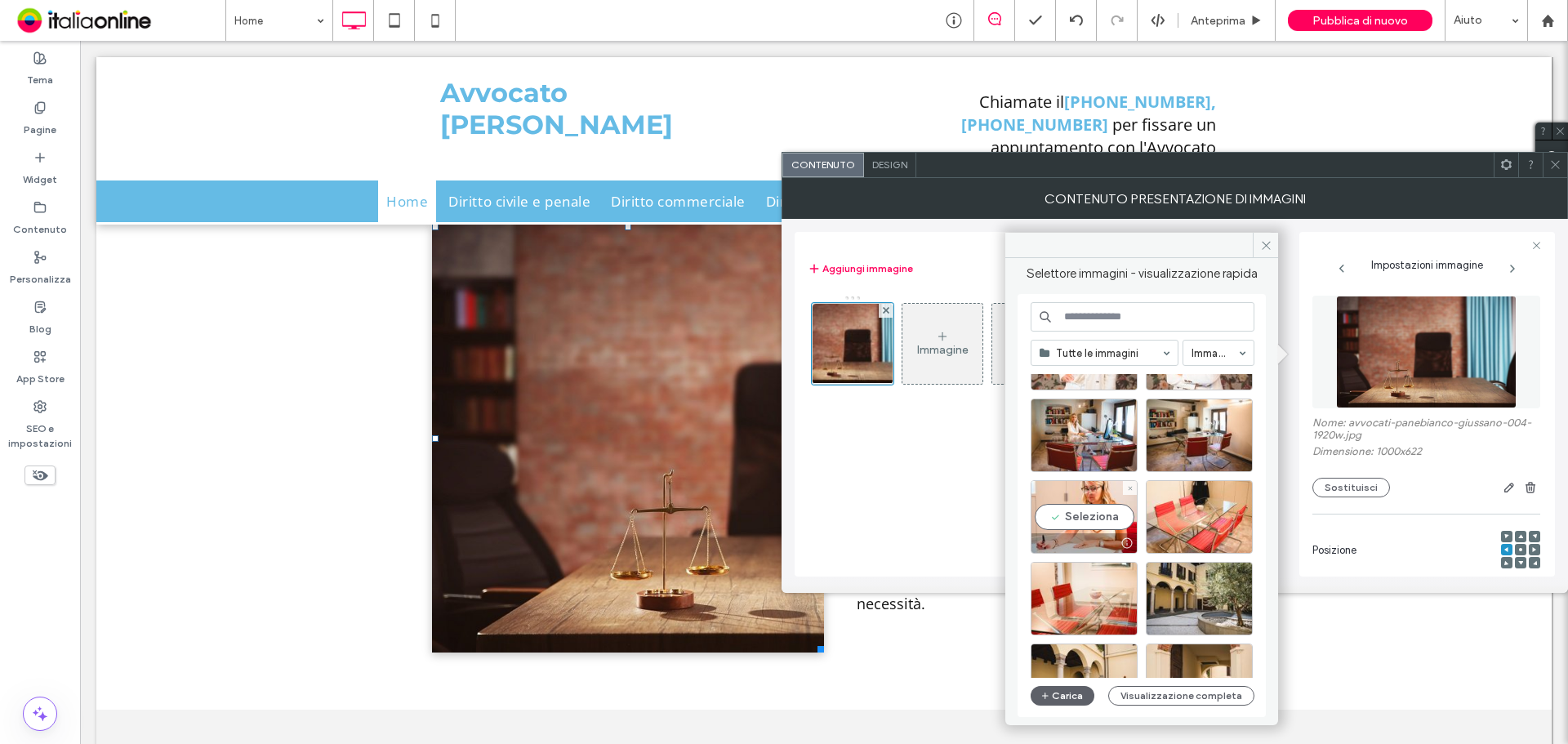
click at [1069, 520] on div "Seleziona" at bounding box center [1084, 516] width 107 height 73
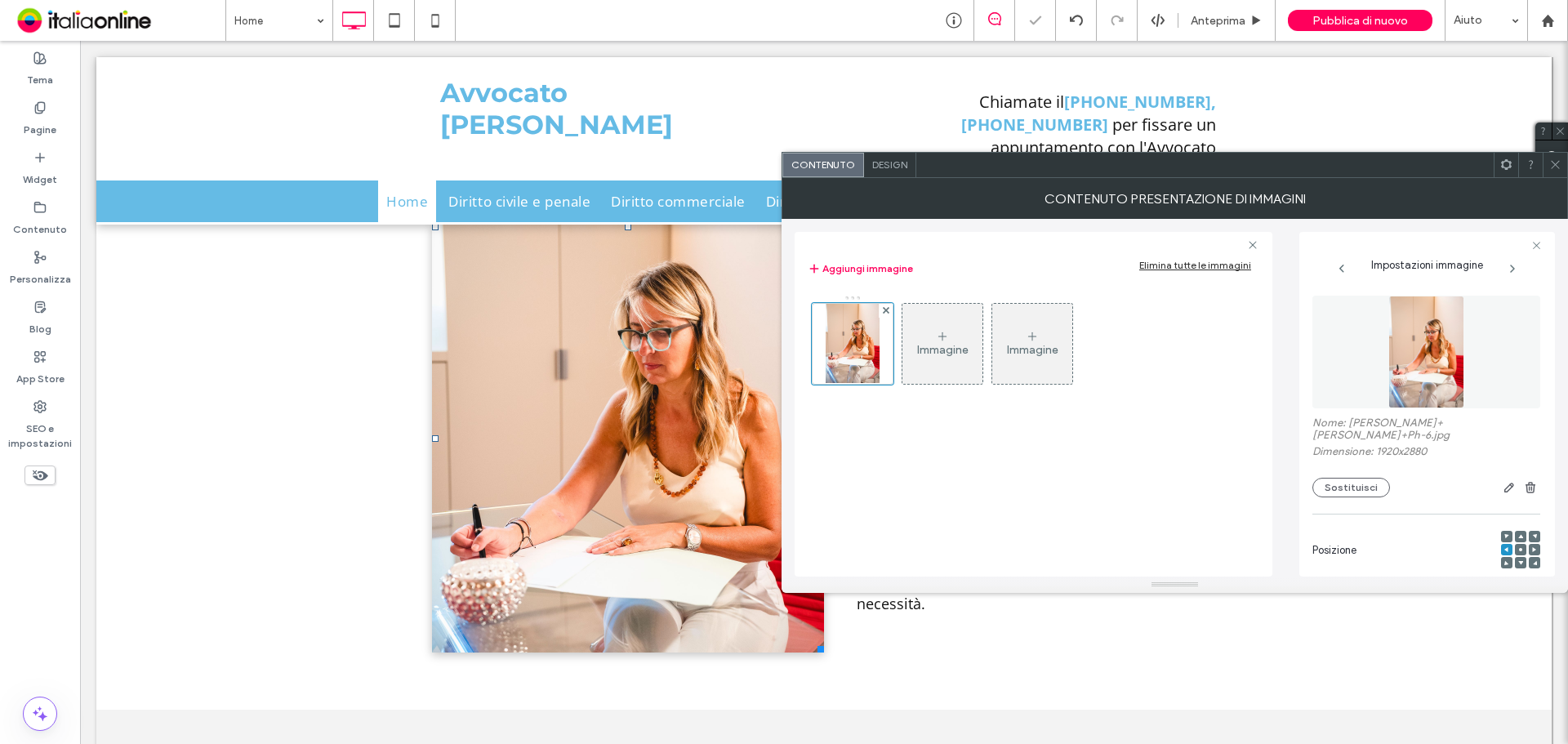
click at [1561, 170] on div at bounding box center [1555, 164] width 24 height 24
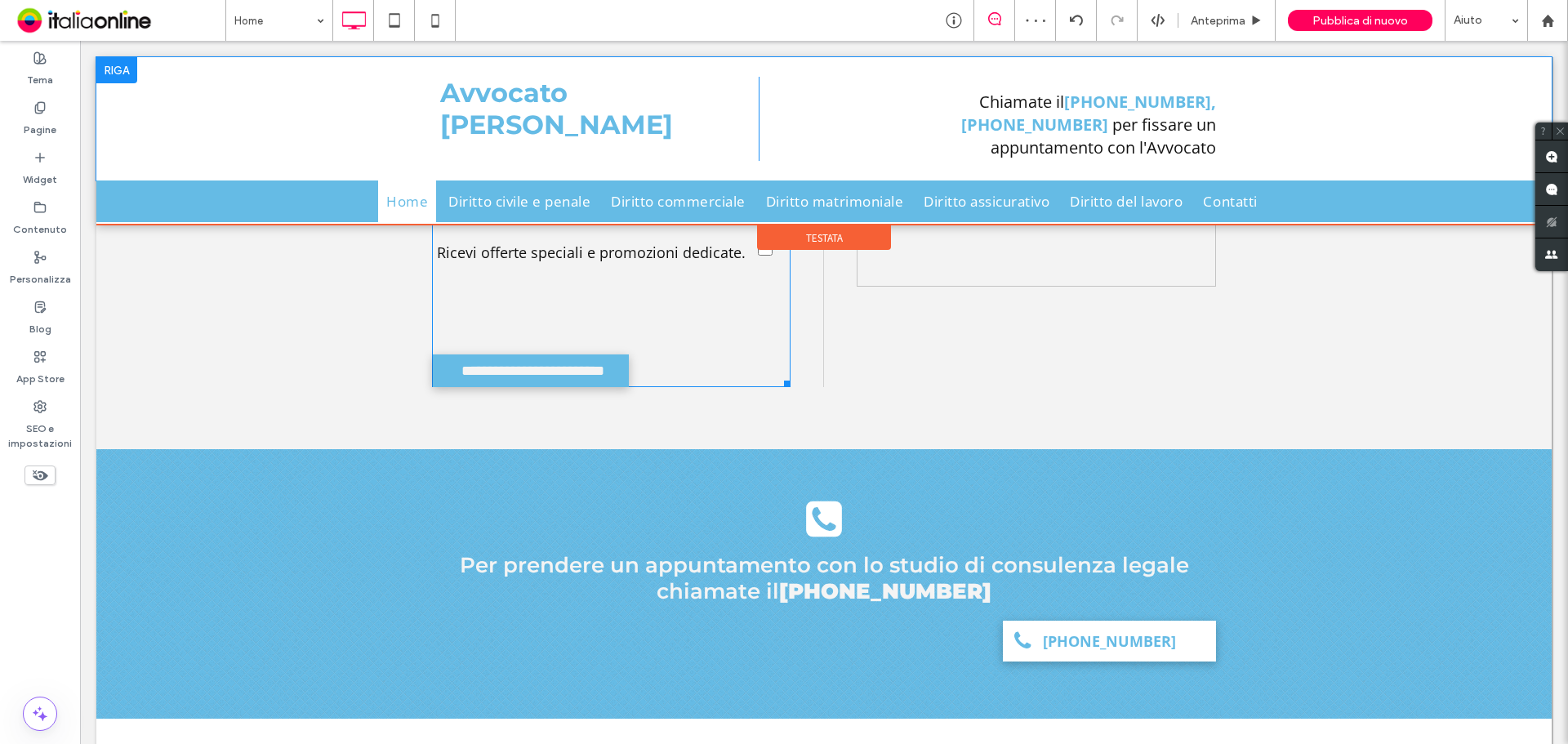
scroll to position [3564, 0]
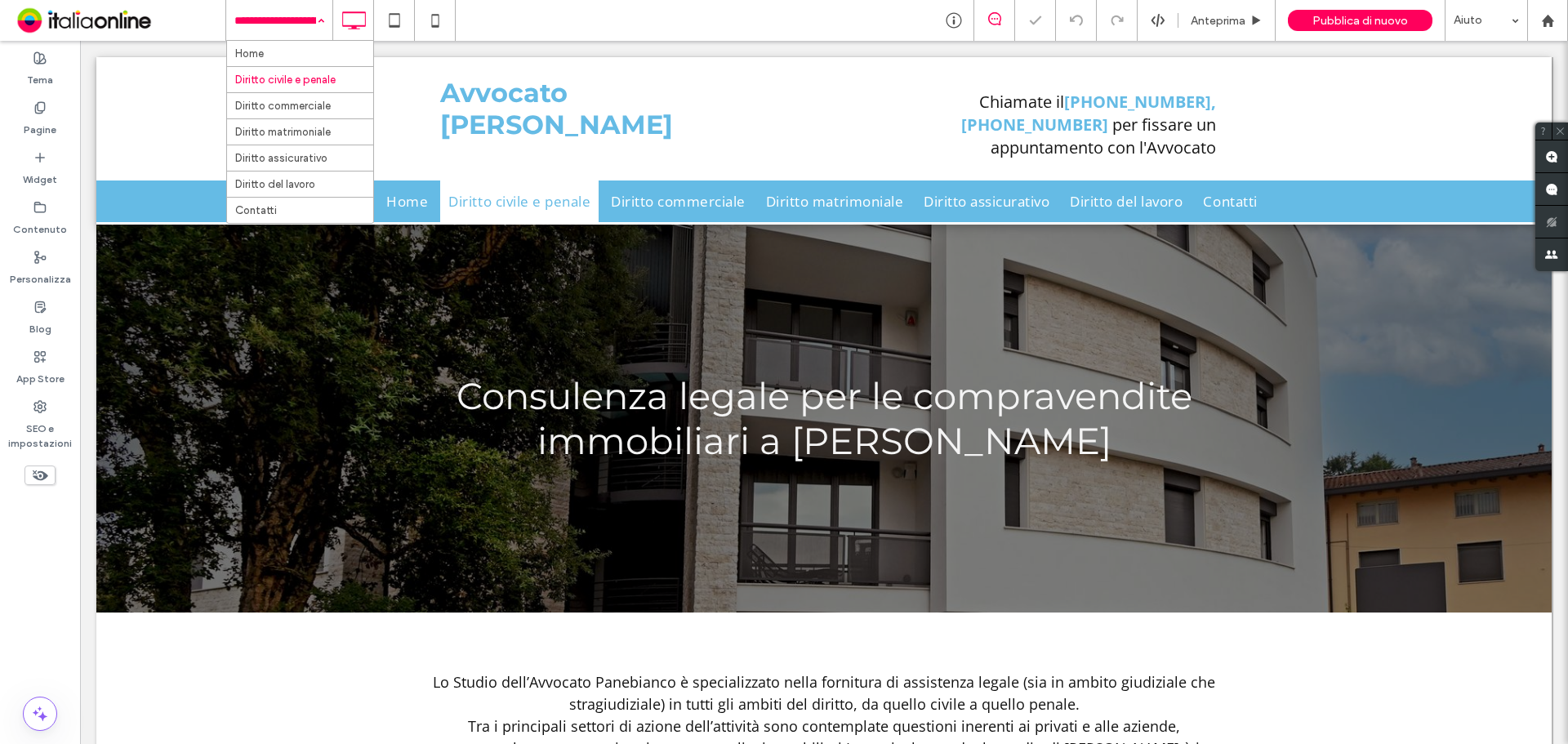
click at [310, 22] on div "Home Diritto civile e penale Diritto commerciale Diritto matrimoniale Diritto a…" at bounding box center [279, 20] width 106 height 40
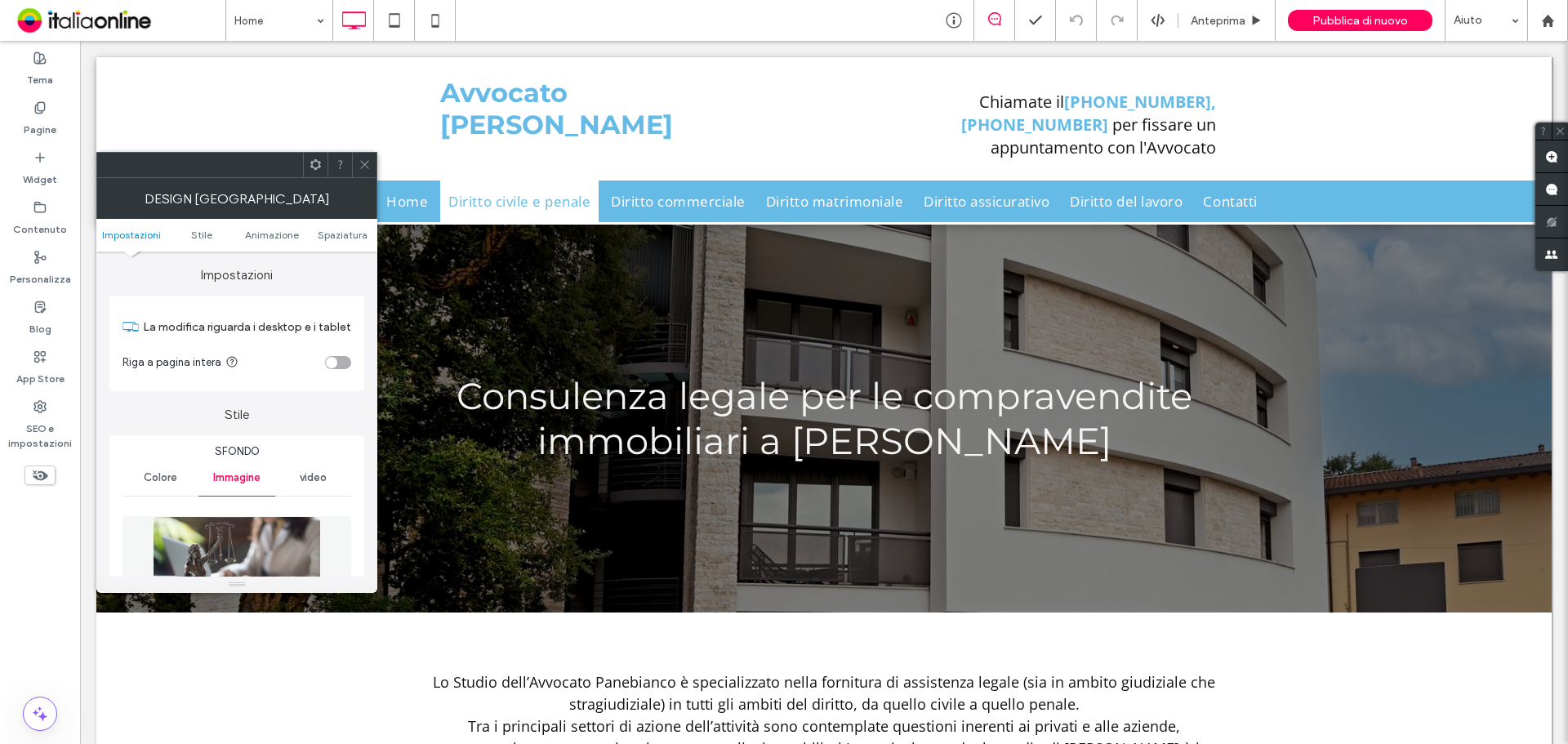
click at [365, 162] on icon at bounding box center [364, 164] width 13 height 13
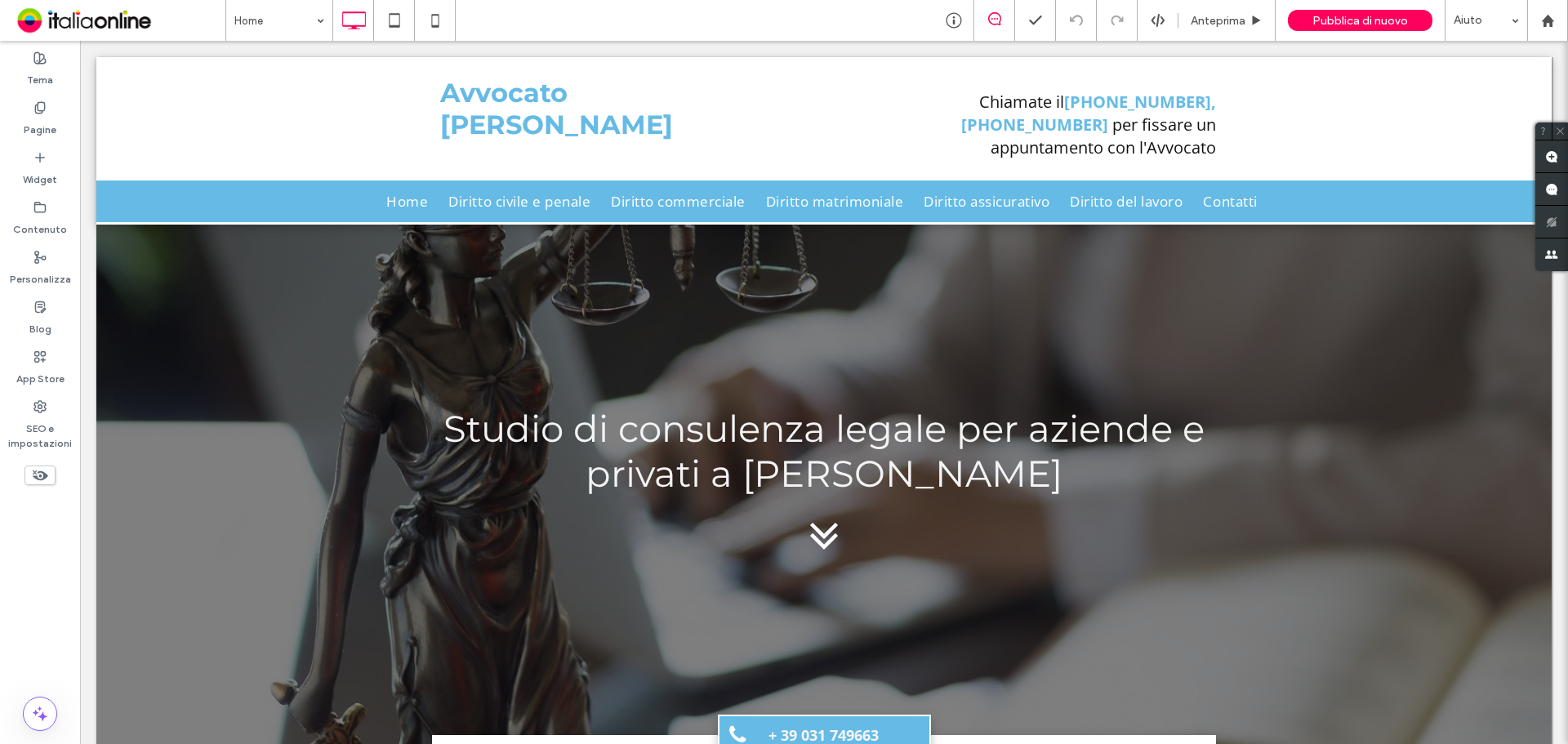
drag, startPoint x: 194, startPoint y: 7, endPoint x: 243, endPoint y: 36, distance: 56.9
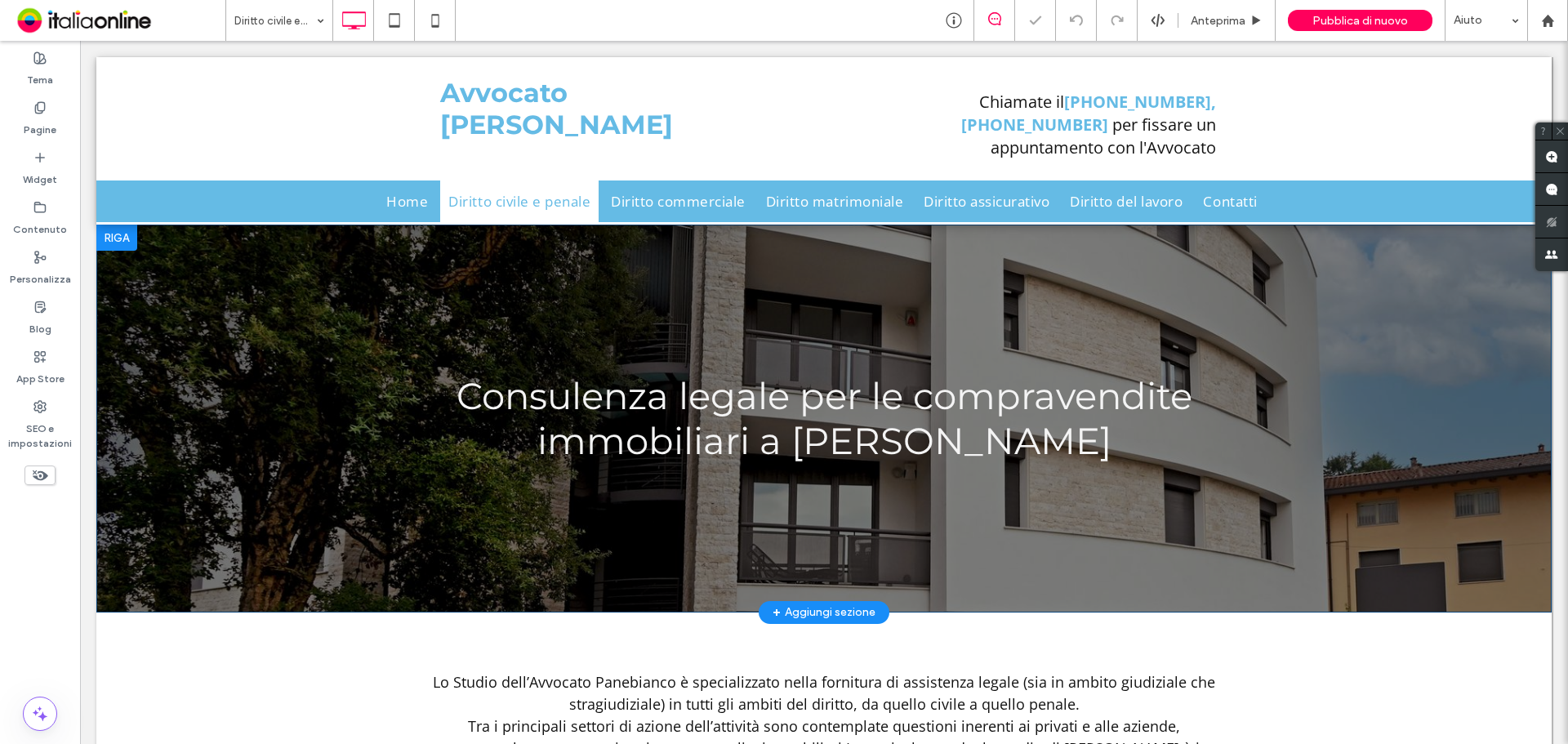
click at [277, 278] on div "Consulenza legale per le compravendite immobiliari a [PERSON_NAME] Click To Pas…" at bounding box center [823, 418] width 1455 height 388
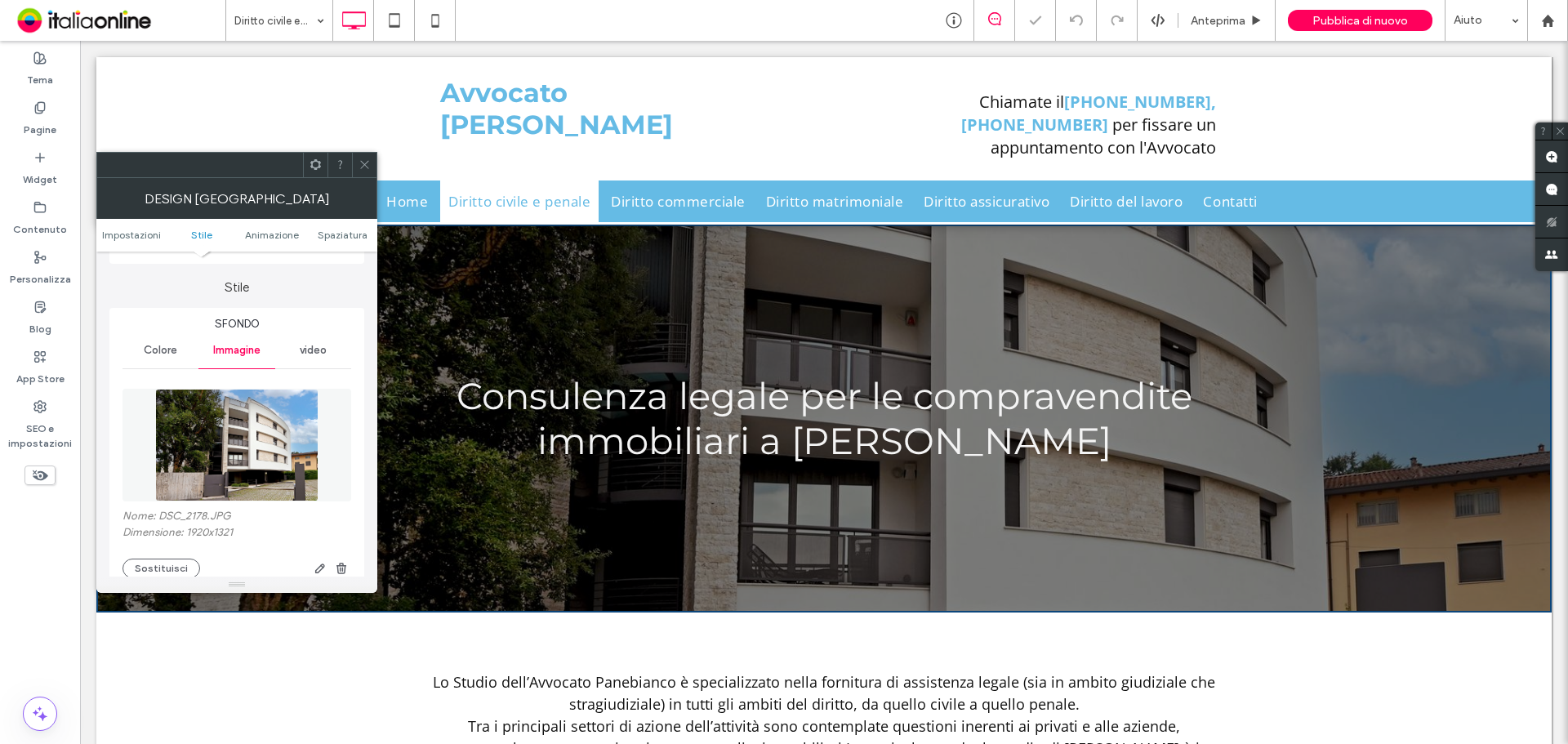
scroll to position [245, 0]
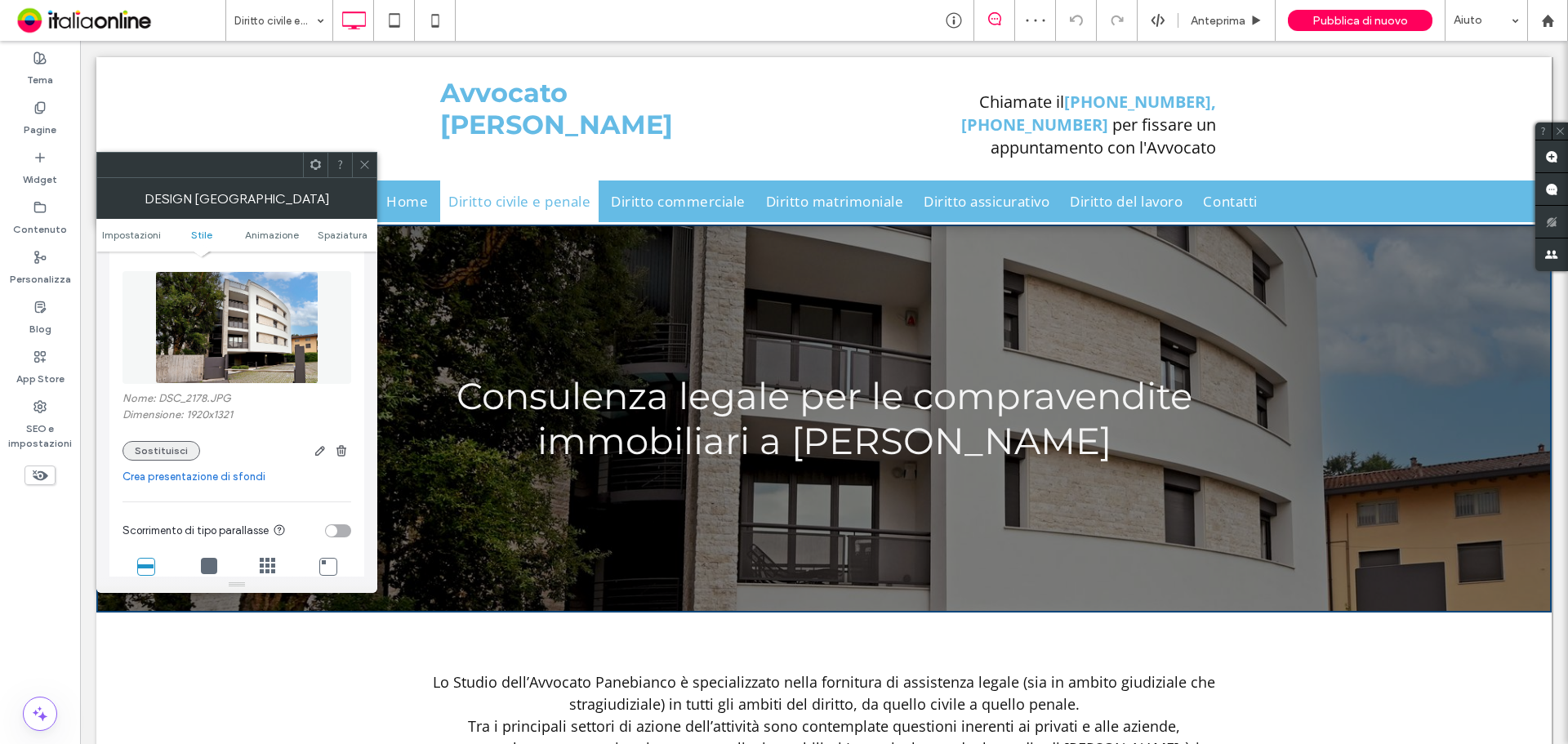
click at [148, 449] on button "Sostituisci" at bounding box center [161, 450] width 78 height 19
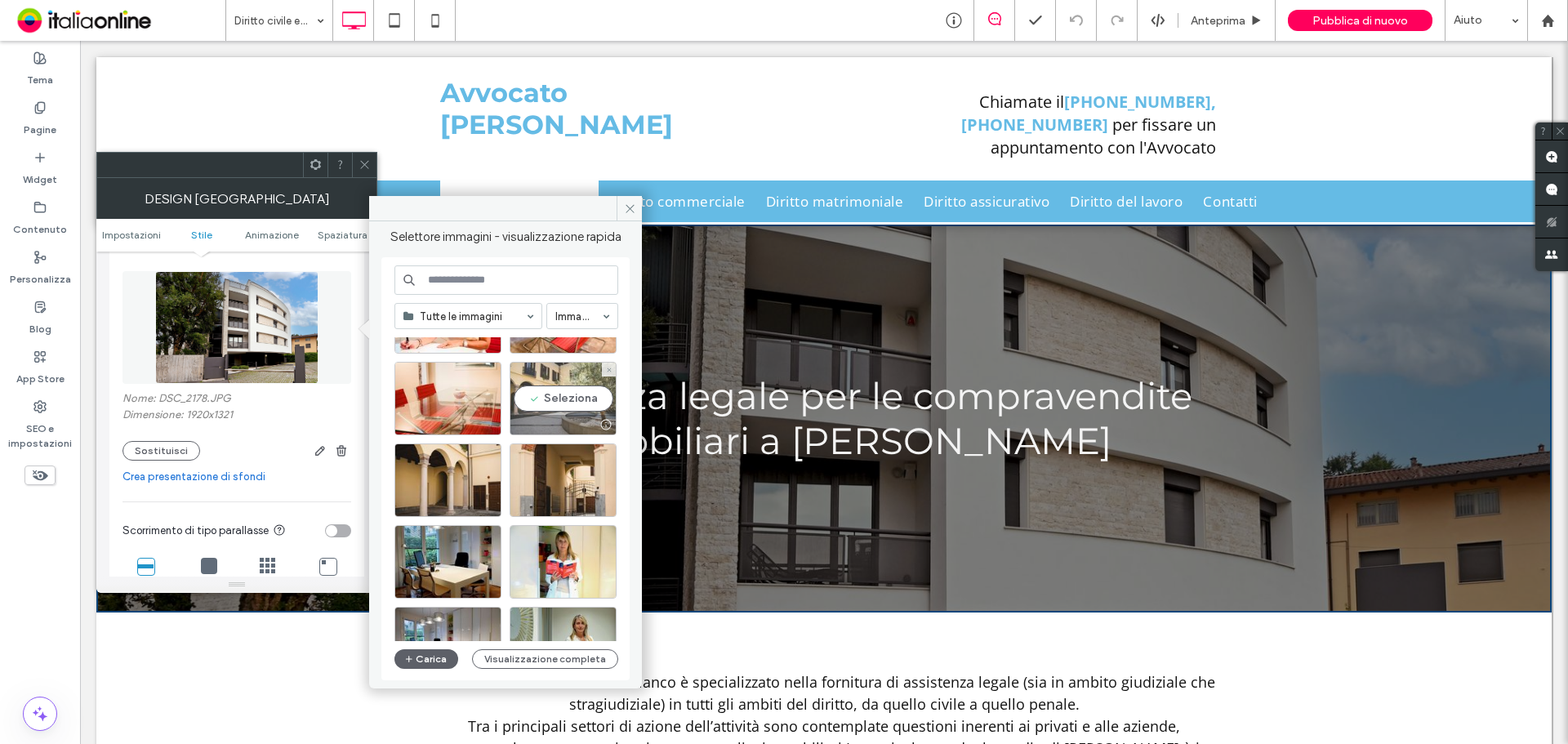
click at [551, 408] on div "Seleziona" at bounding box center [563, 398] width 107 height 73
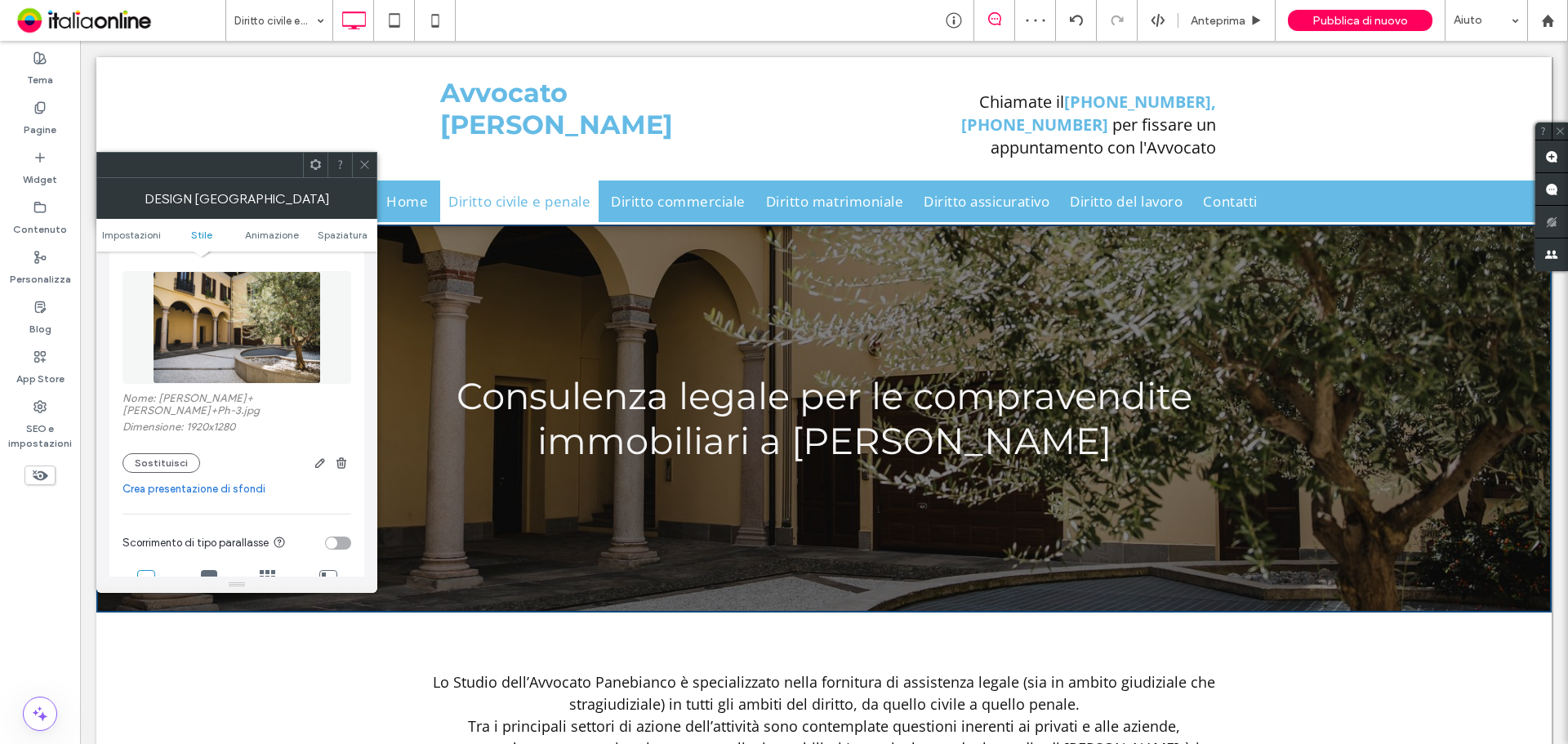
click at [359, 158] on span at bounding box center [364, 164] width 13 height 24
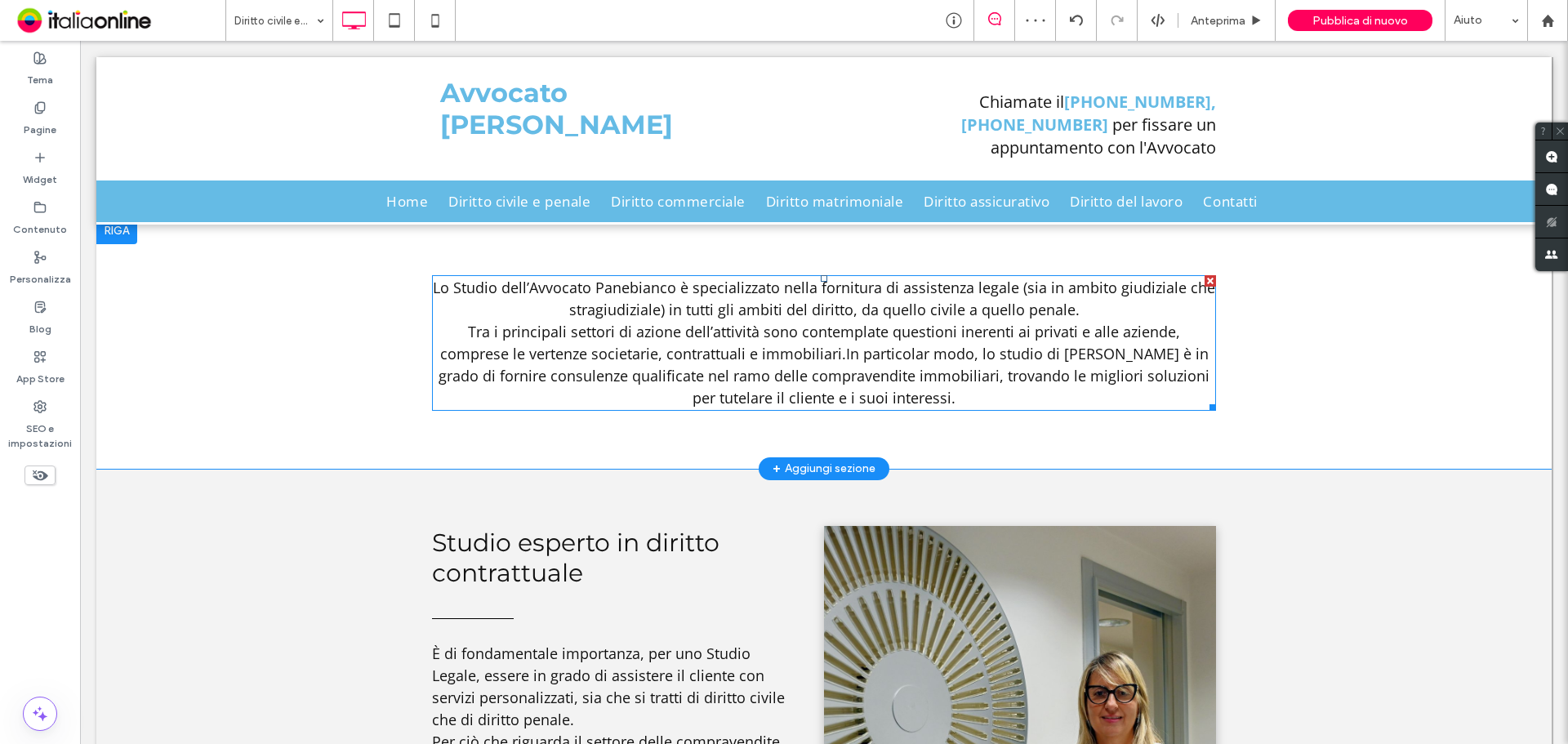
scroll to position [653, 0]
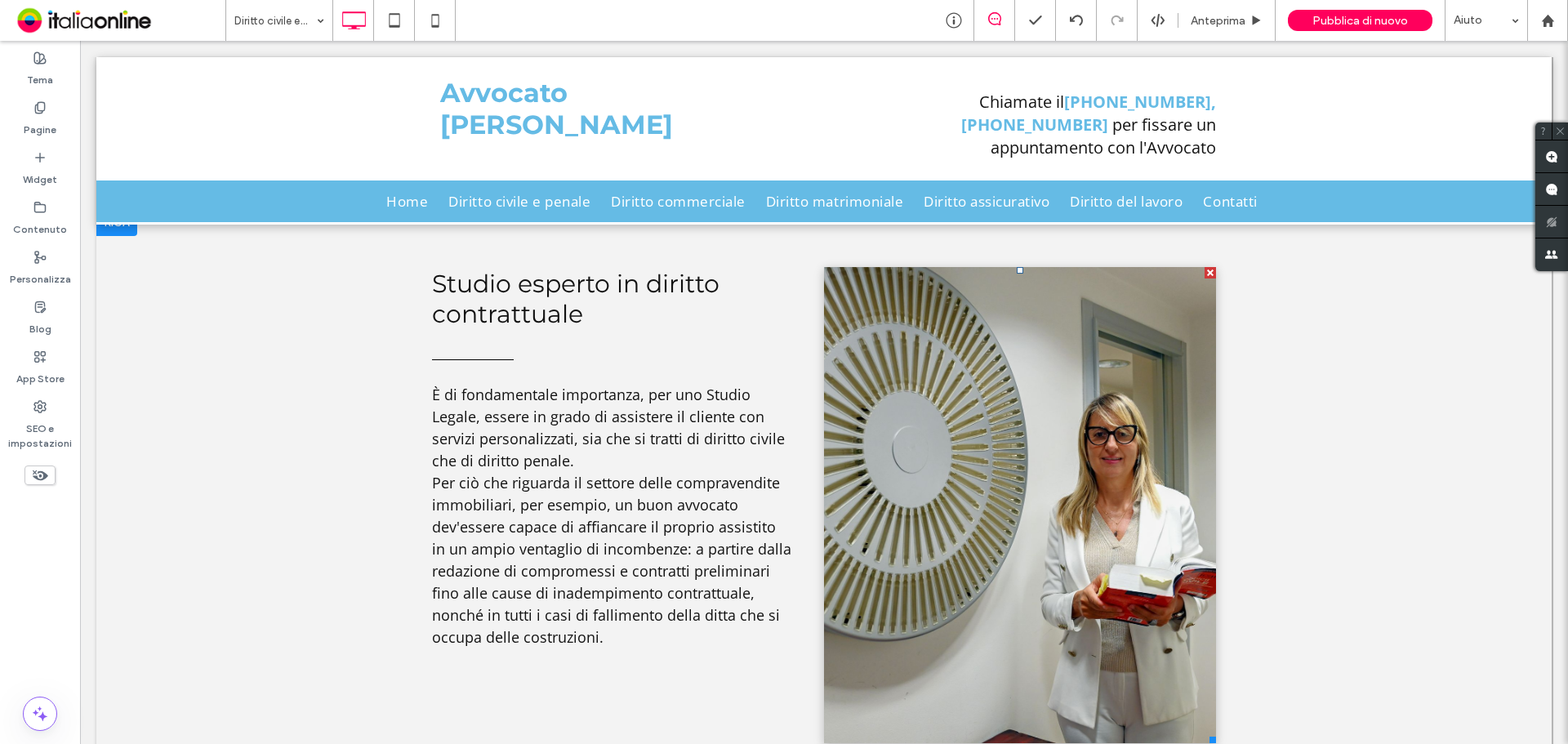
click at [1032, 464] on li "Titolo diapositiva Scrivi qui la tua didascalia [GEOGRAPHIC_DATA]" at bounding box center [1020, 505] width 392 height 476
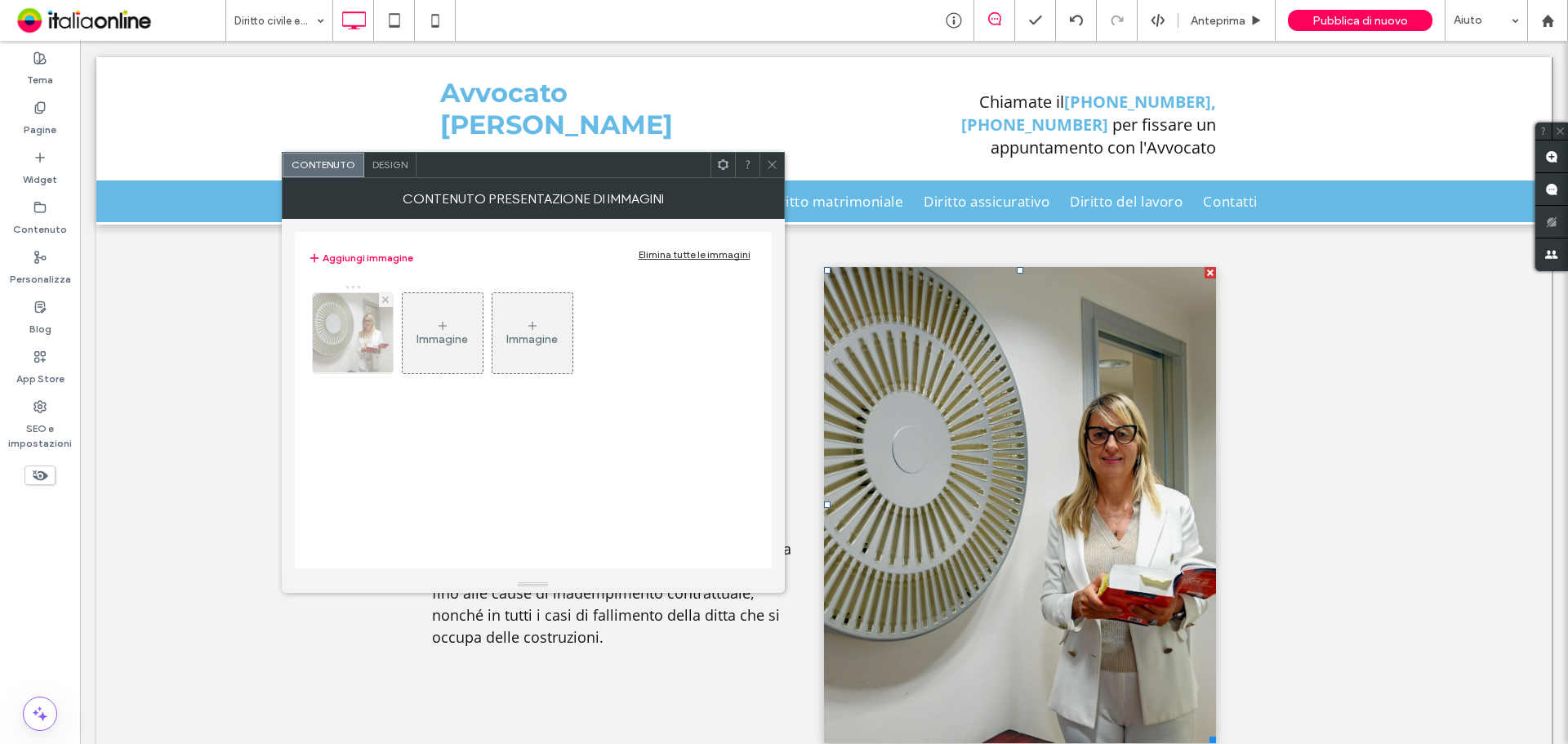
click at [322, 321] on img at bounding box center [353, 333] width 117 height 80
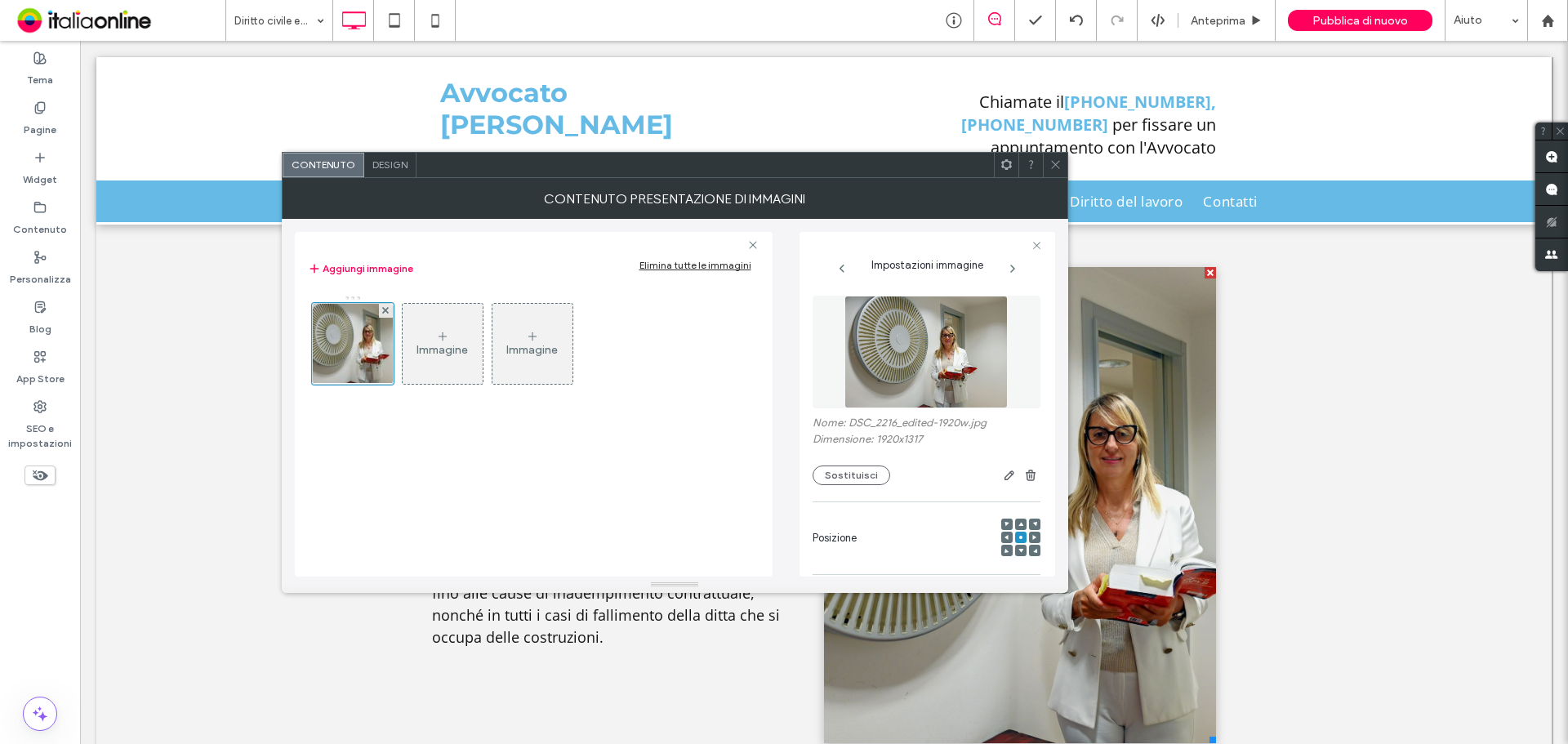
click at [1055, 161] on icon at bounding box center [1055, 164] width 13 height 13
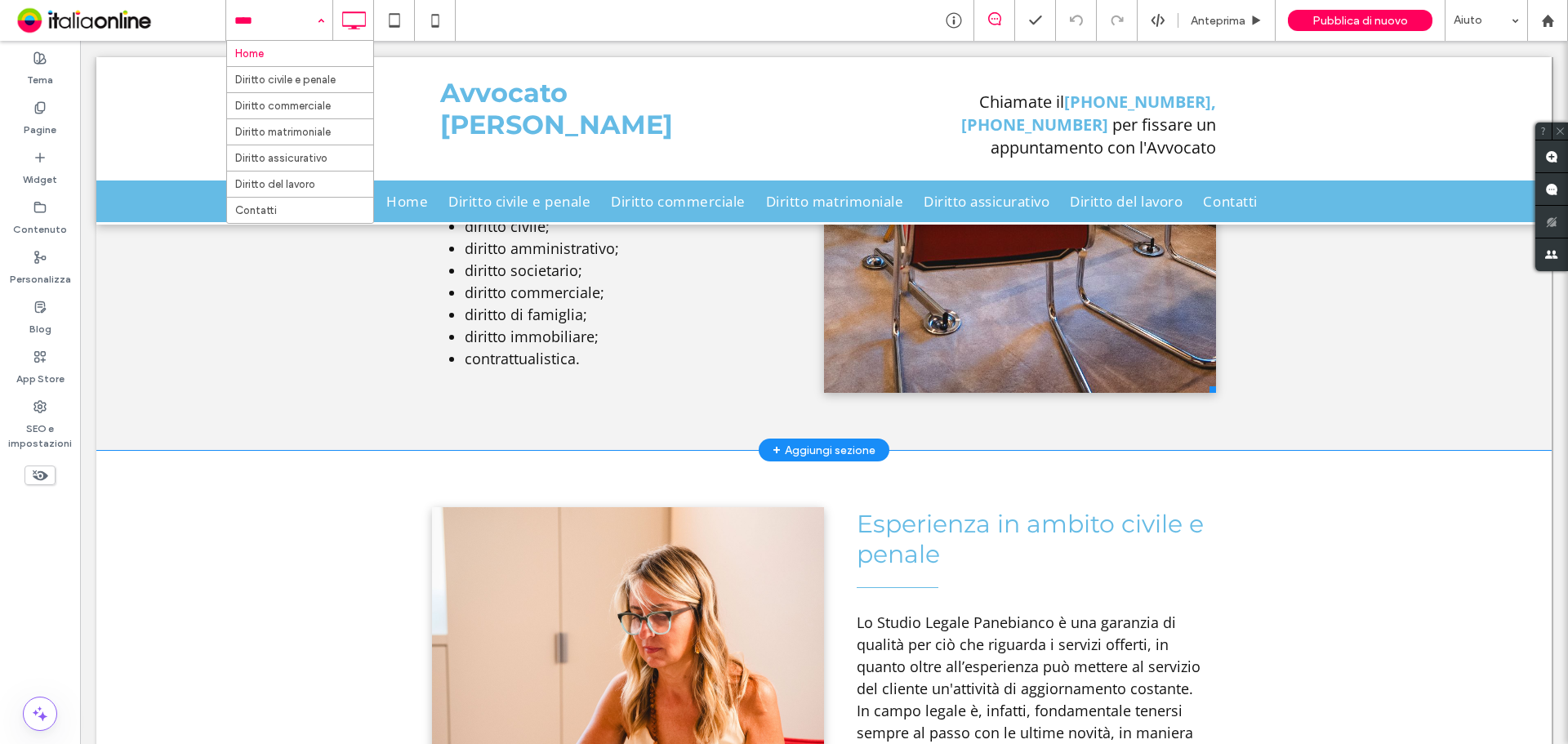
scroll to position [2776, 0]
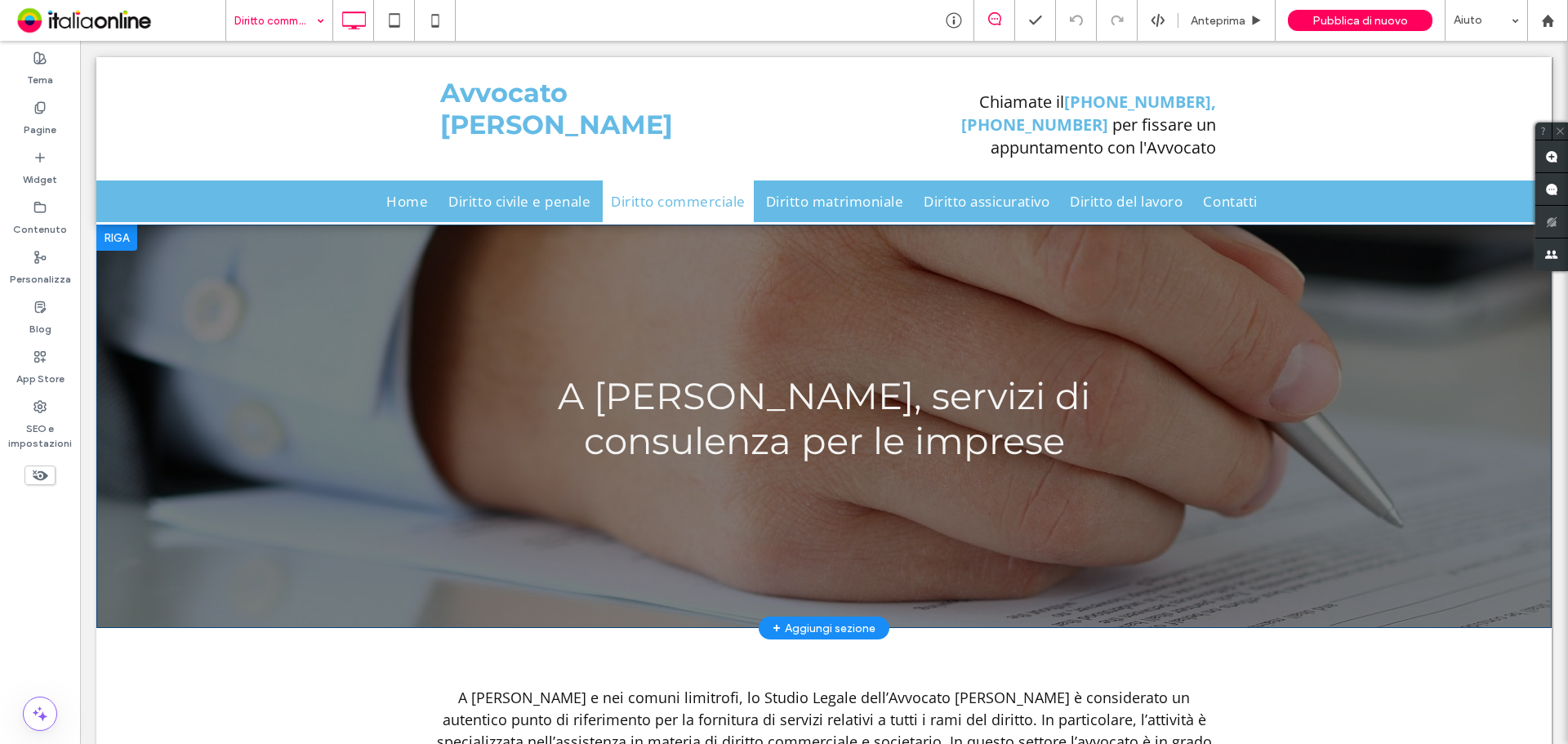
click at [159, 274] on div "A [PERSON_NAME], servizi di consulenza per le imprese Click To Paste [GEOGRAPHI…" at bounding box center [823, 426] width 1455 height 403
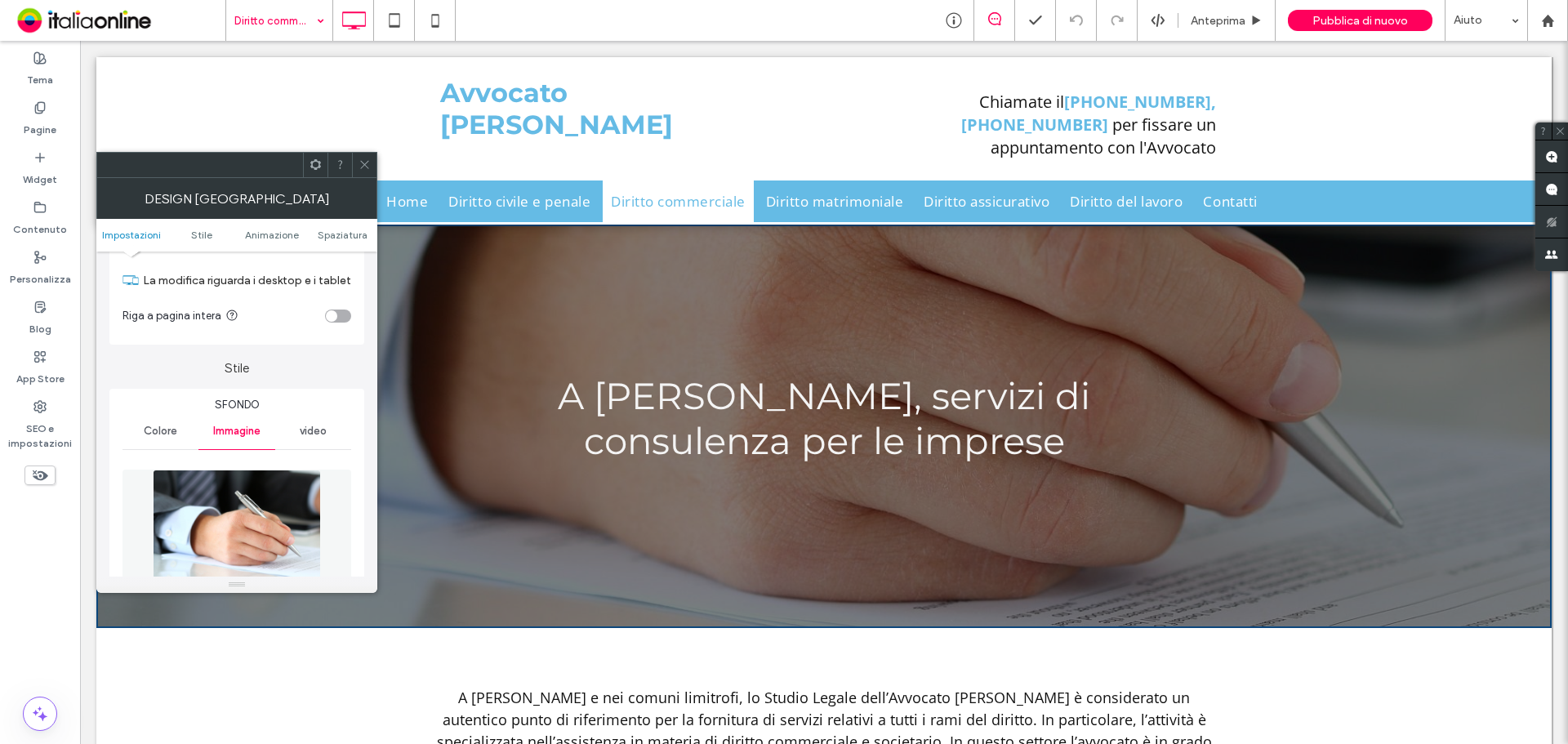
scroll to position [164, 0]
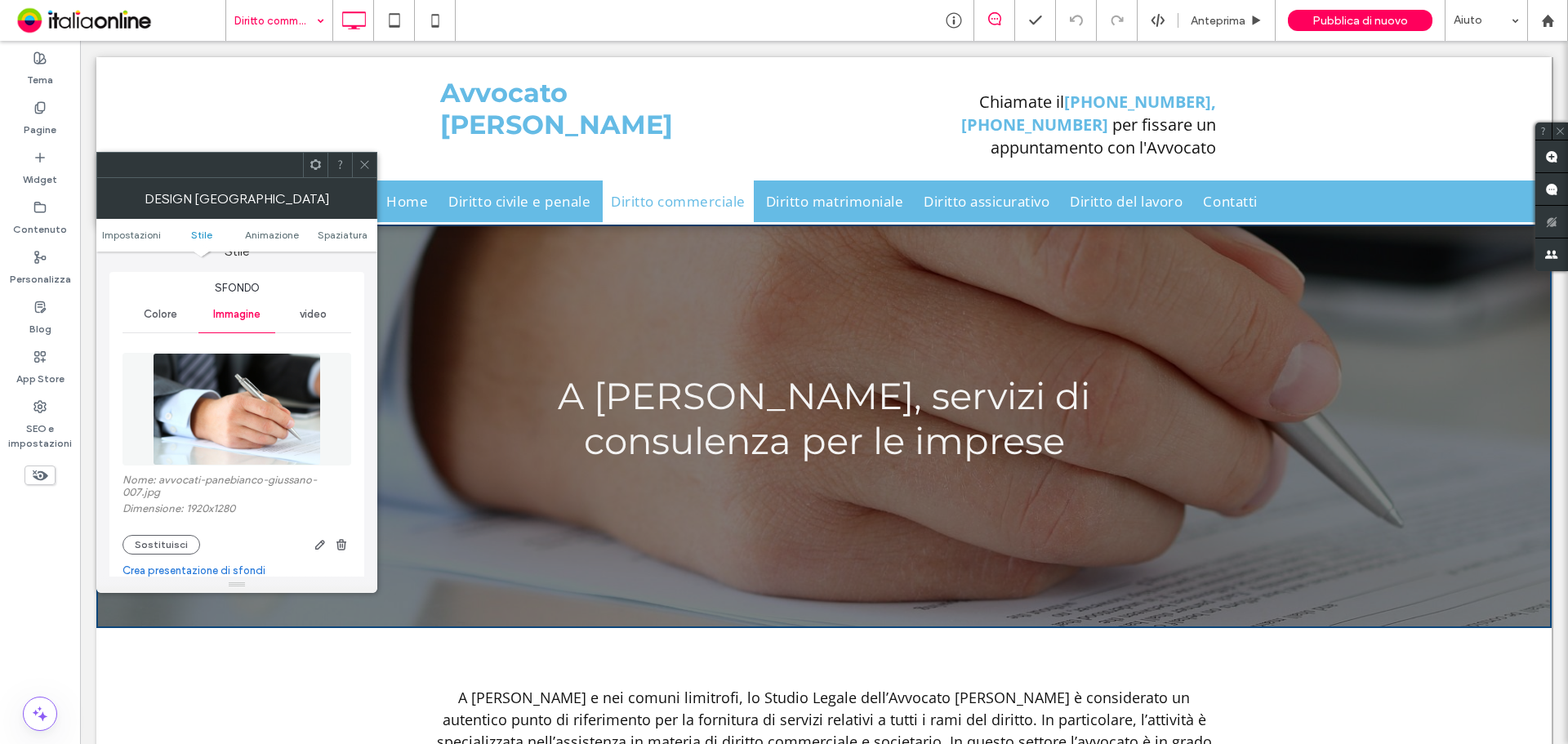
drag, startPoint x: 367, startPoint y: 171, endPoint x: 390, endPoint y: 170, distance: 23.0
click at [367, 171] on span at bounding box center [364, 164] width 13 height 24
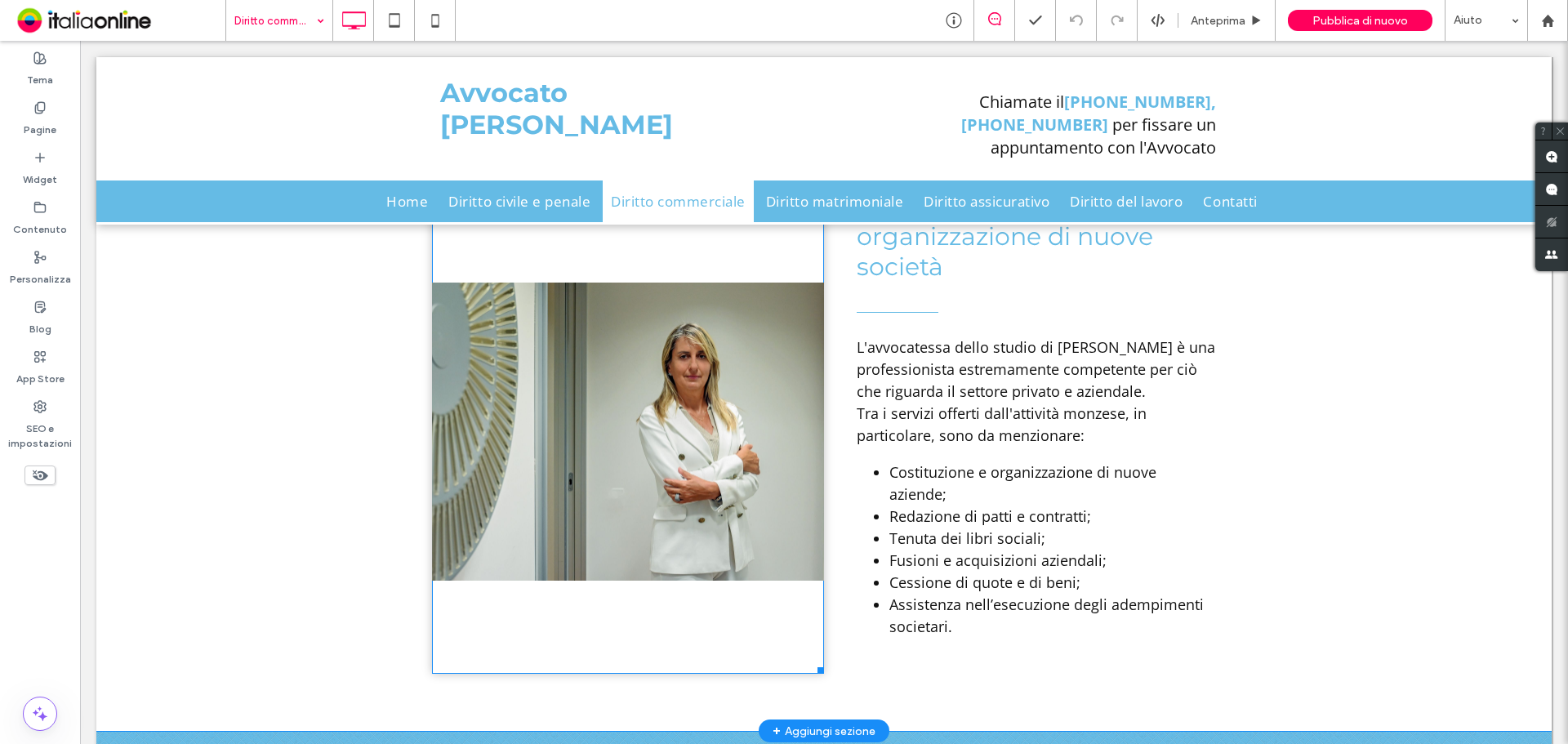
scroll to position [1470, 0]
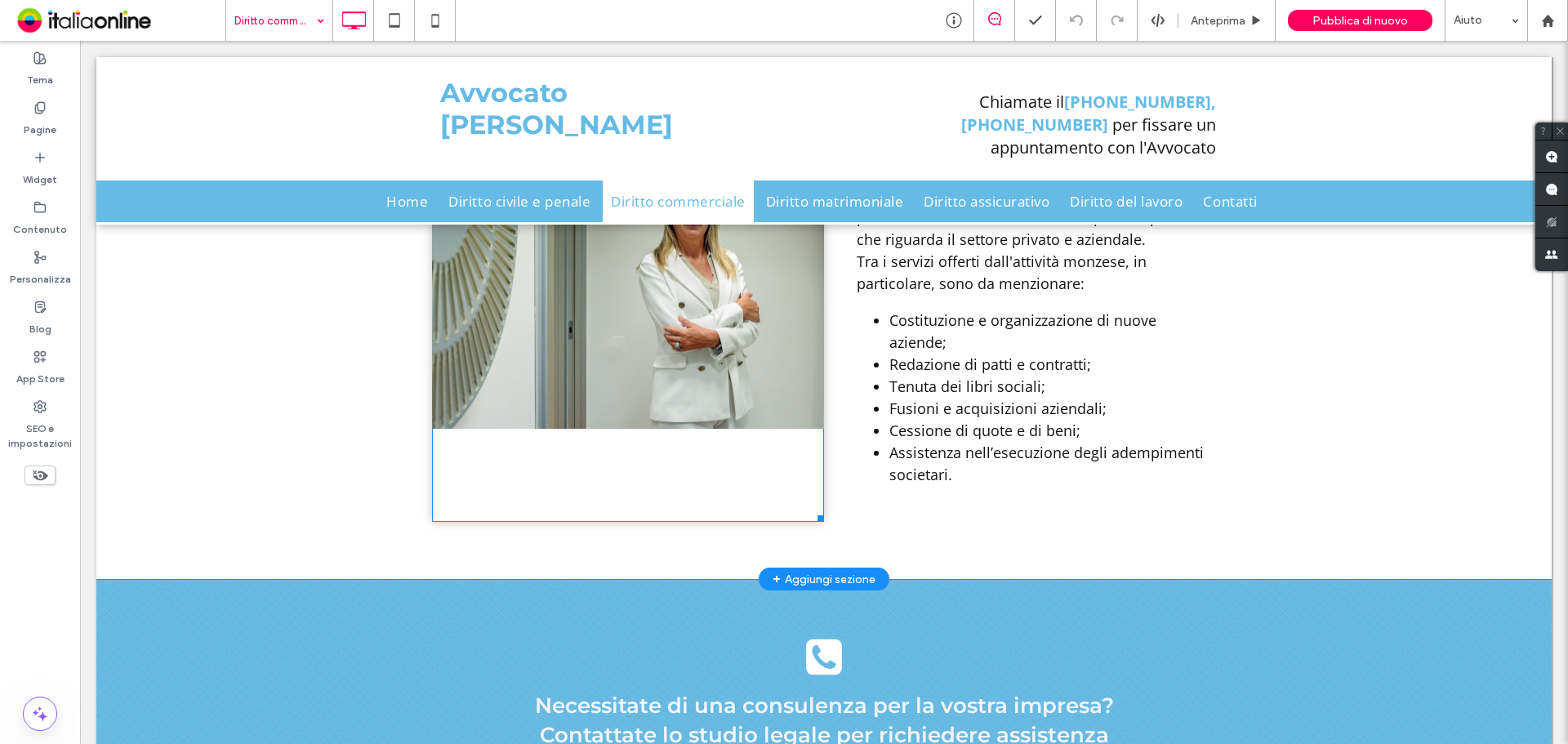
click at [562, 366] on li "Titolo diapositiva Scrivi qui la tua didascalia [GEOGRAPHIC_DATA]" at bounding box center [628, 280] width 392 height 484
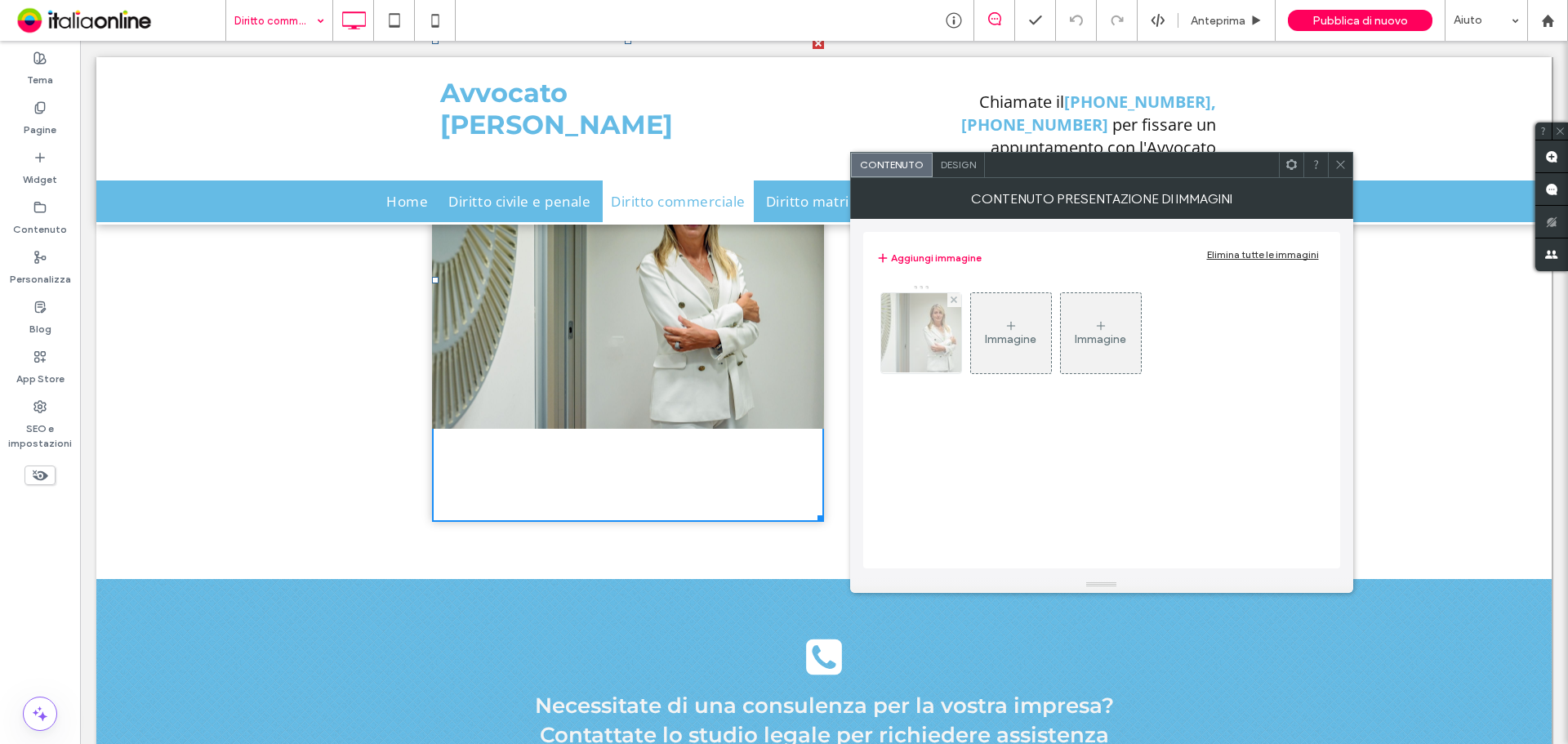
click at [914, 350] on img at bounding box center [921, 333] width 106 height 80
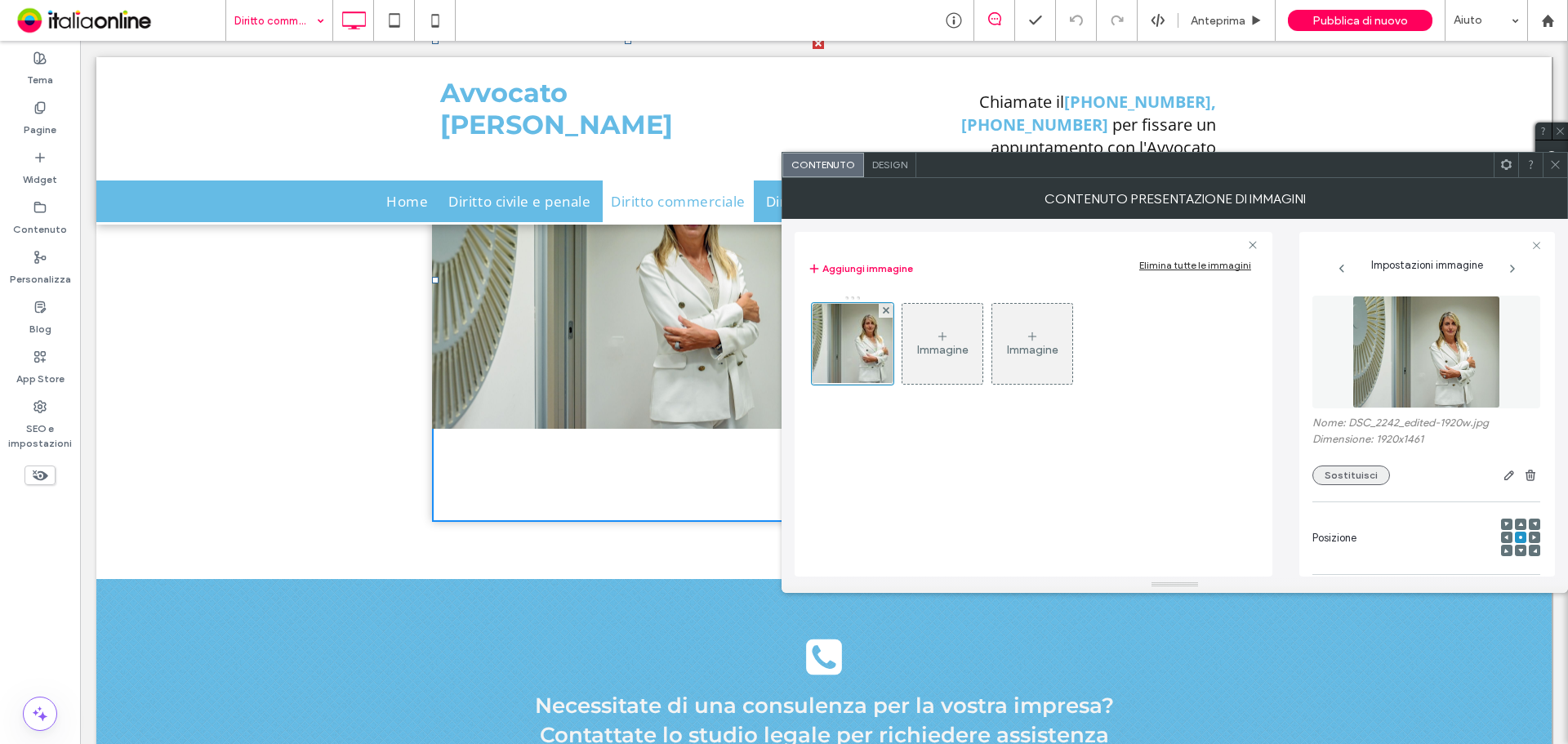
click at [1327, 475] on button "Sostituisci" at bounding box center [1351, 475] width 78 height 19
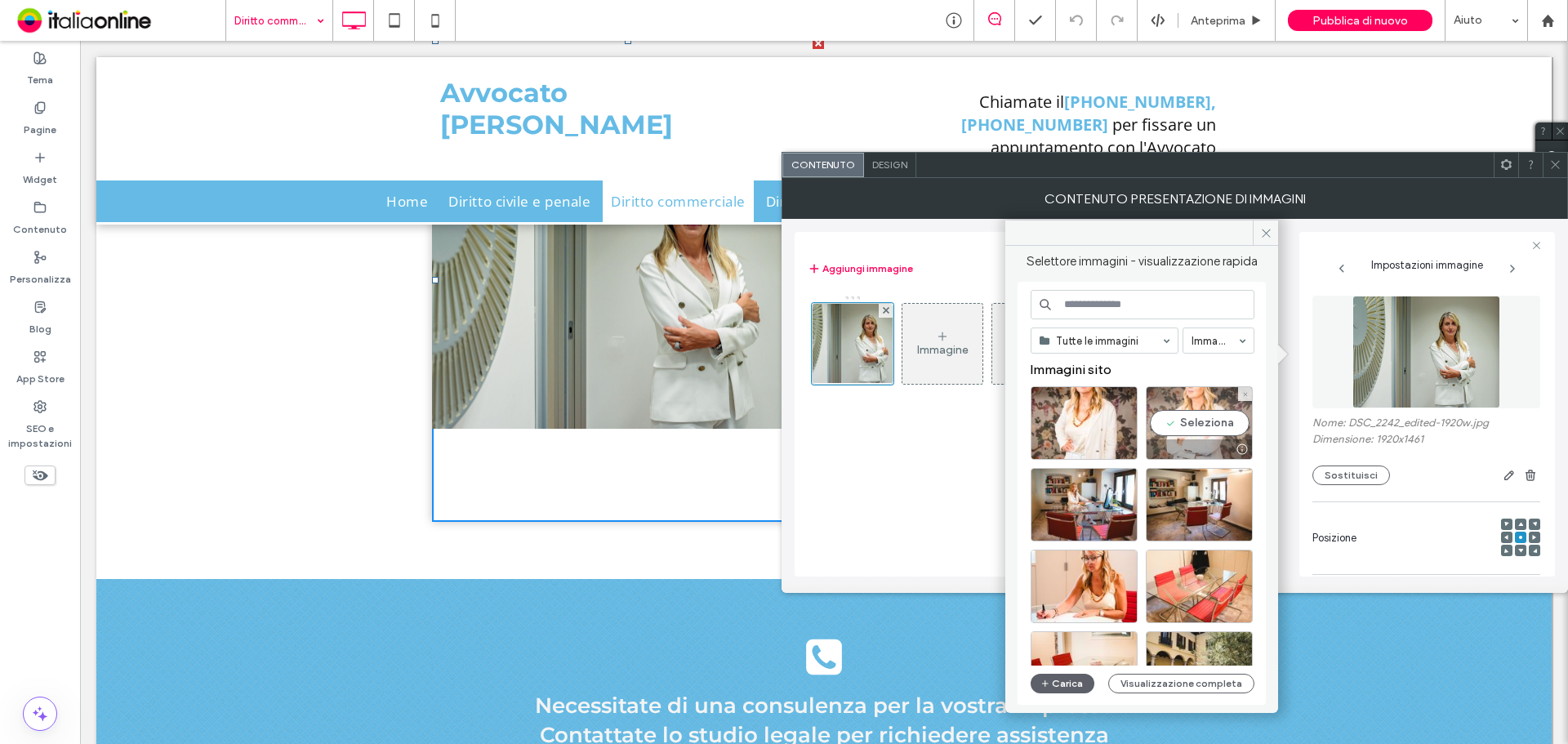
click at [1196, 438] on div "Seleziona" at bounding box center [1199, 423] width 107 height 73
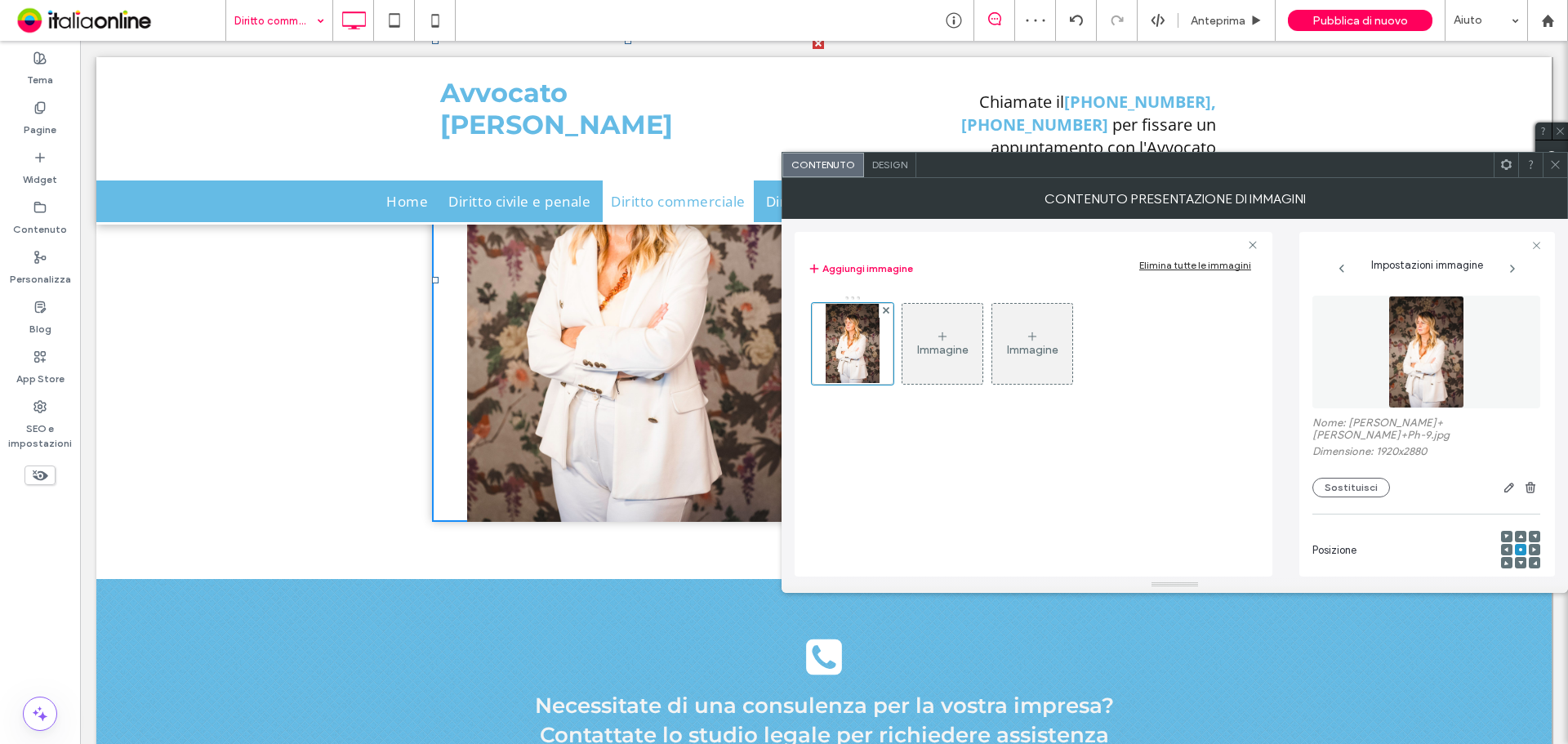
click at [1558, 164] on icon at bounding box center [1555, 164] width 13 height 13
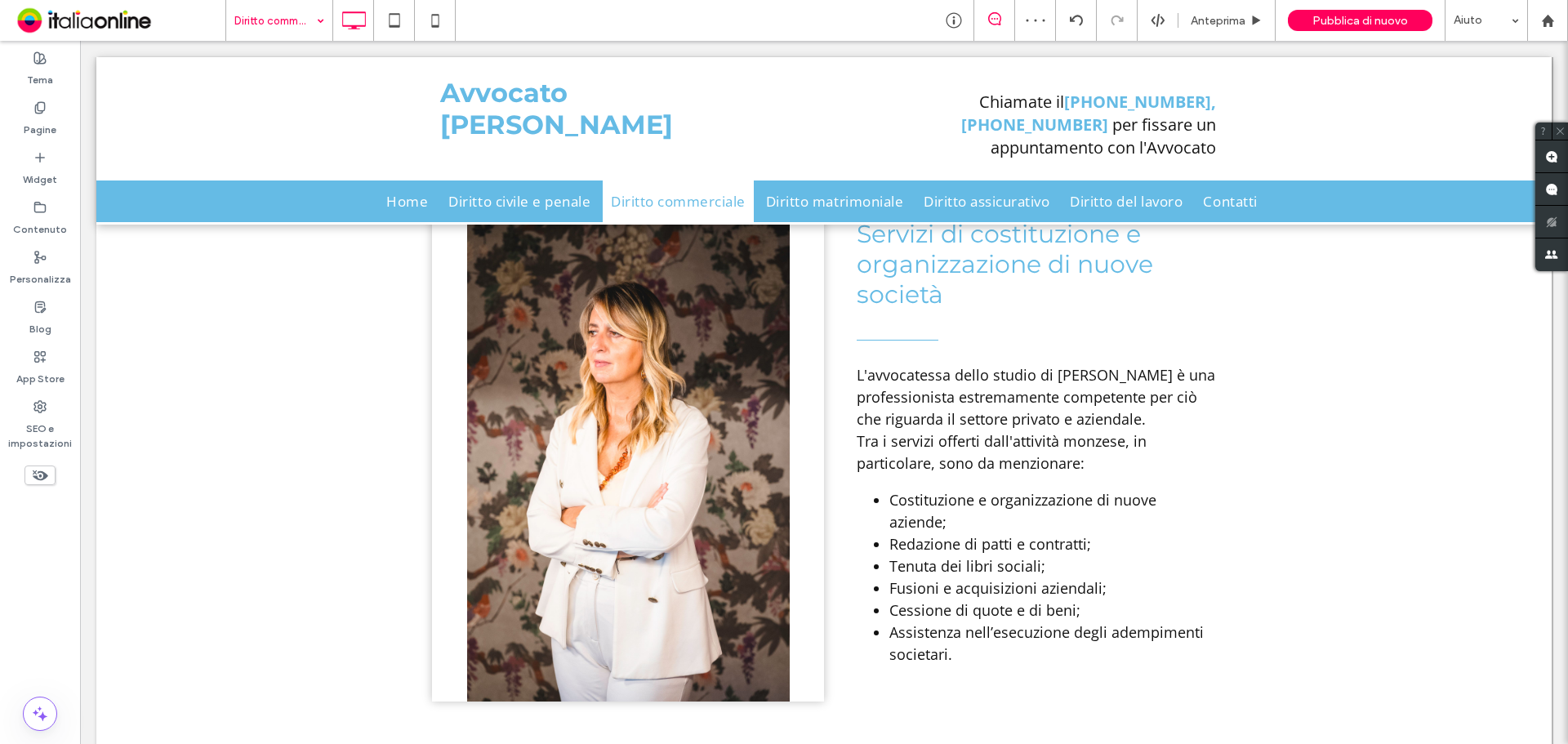
scroll to position [1388, 0]
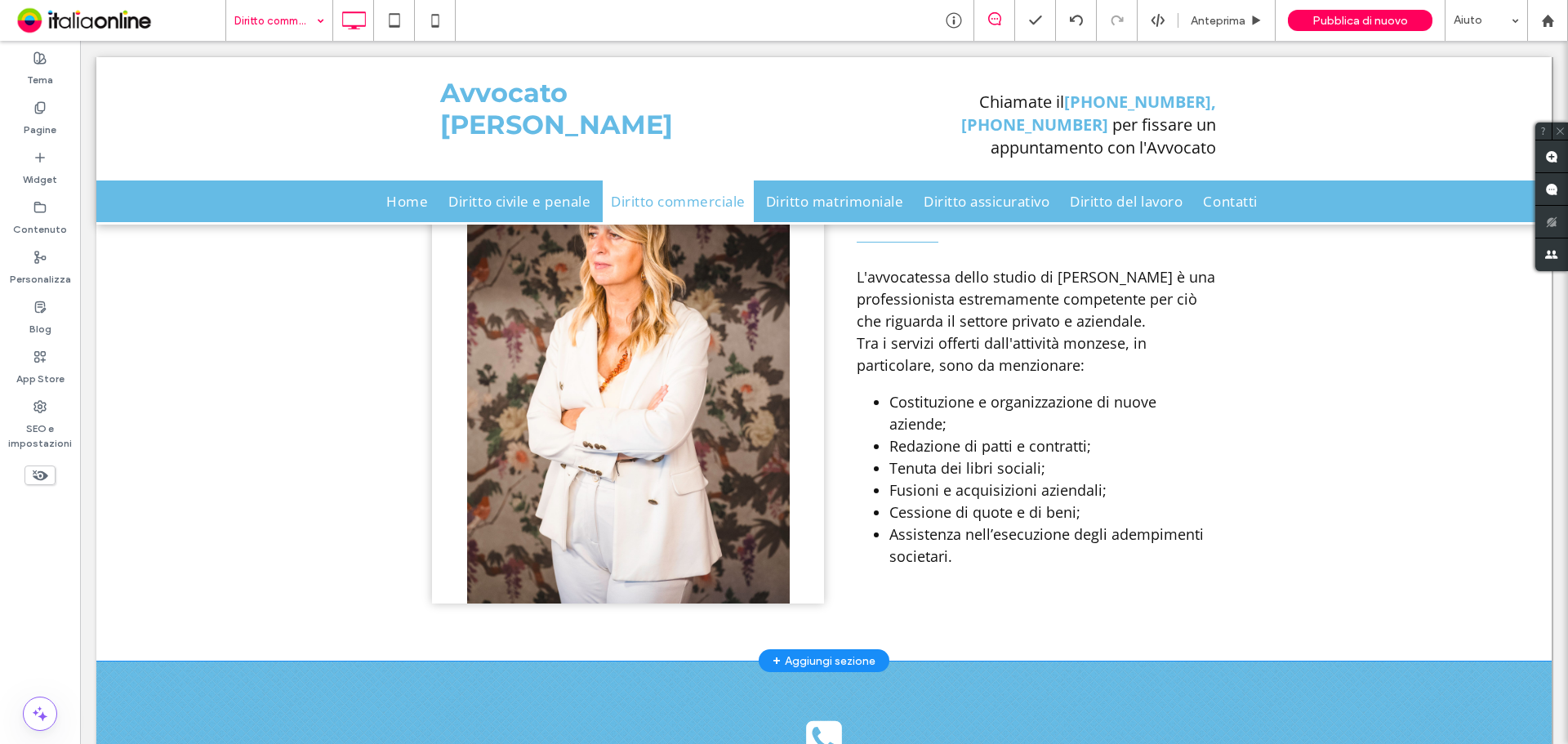
drag, startPoint x: 887, startPoint y: 637, endPoint x: 807, endPoint y: 596, distance: 89.9
click at [807, 596] on div "Titolo diapositiva Scrivi qui la tua didascalia [GEOGRAPHIC_DATA] Previous Next…" at bounding box center [628, 361] width 392 height 484
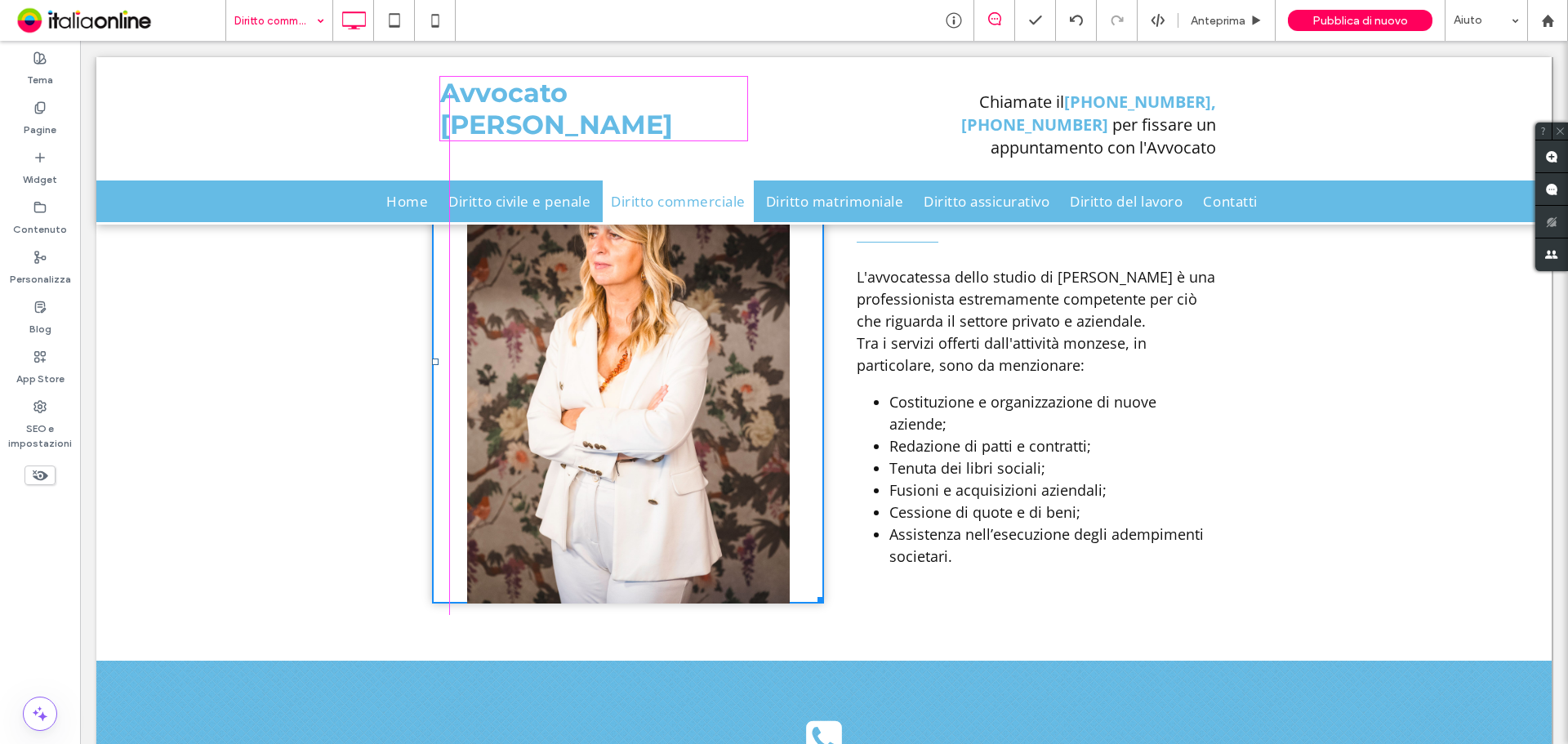
drag, startPoint x: 809, startPoint y: 601, endPoint x: 940, endPoint y: 699, distance: 163.6
click at [940, 603] on div "Titolo diapositiva Scrivi qui la tua didascalia [GEOGRAPHIC_DATA] Previous Next…" at bounding box center [823, 361] width 784 height 484
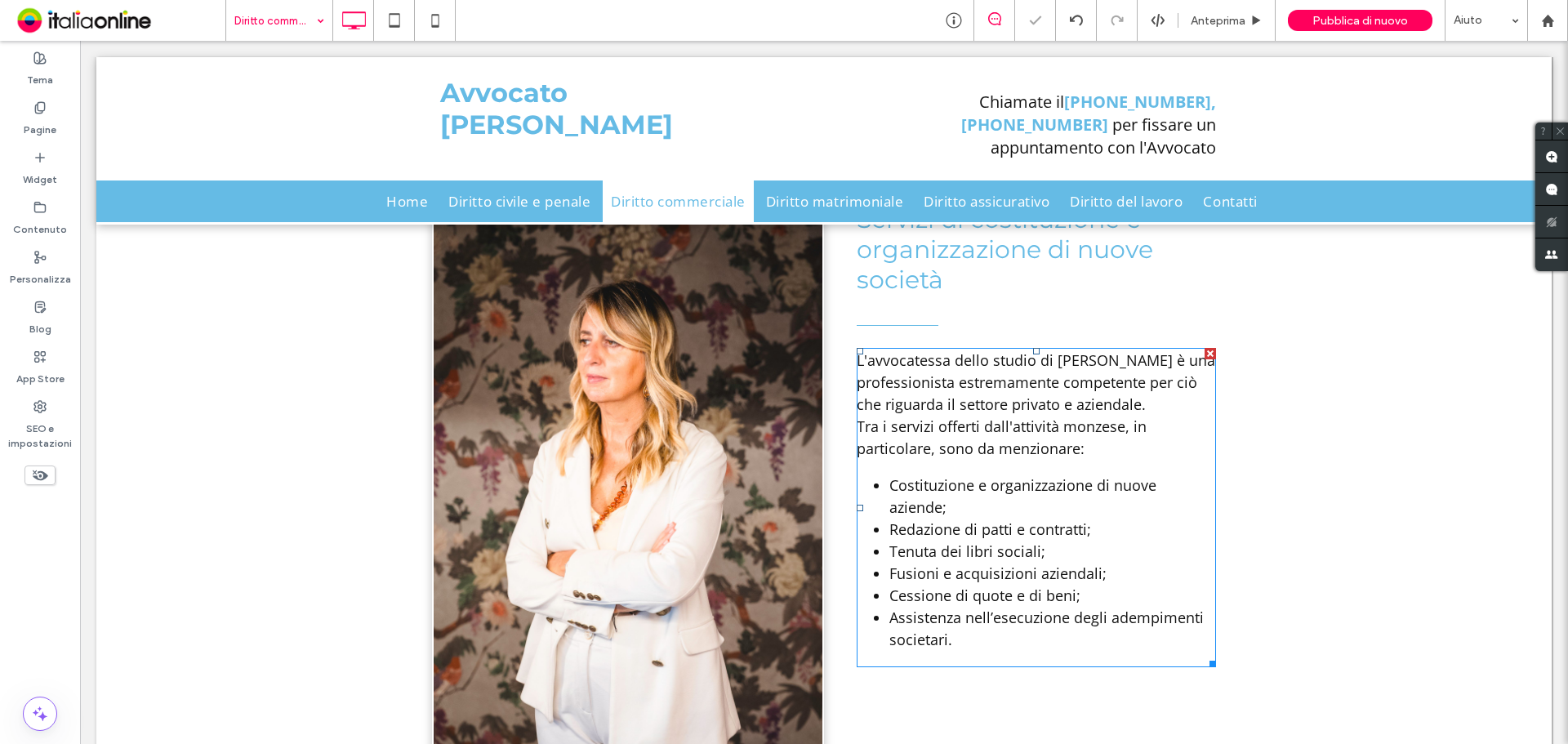
scroll to position [1307, 0]
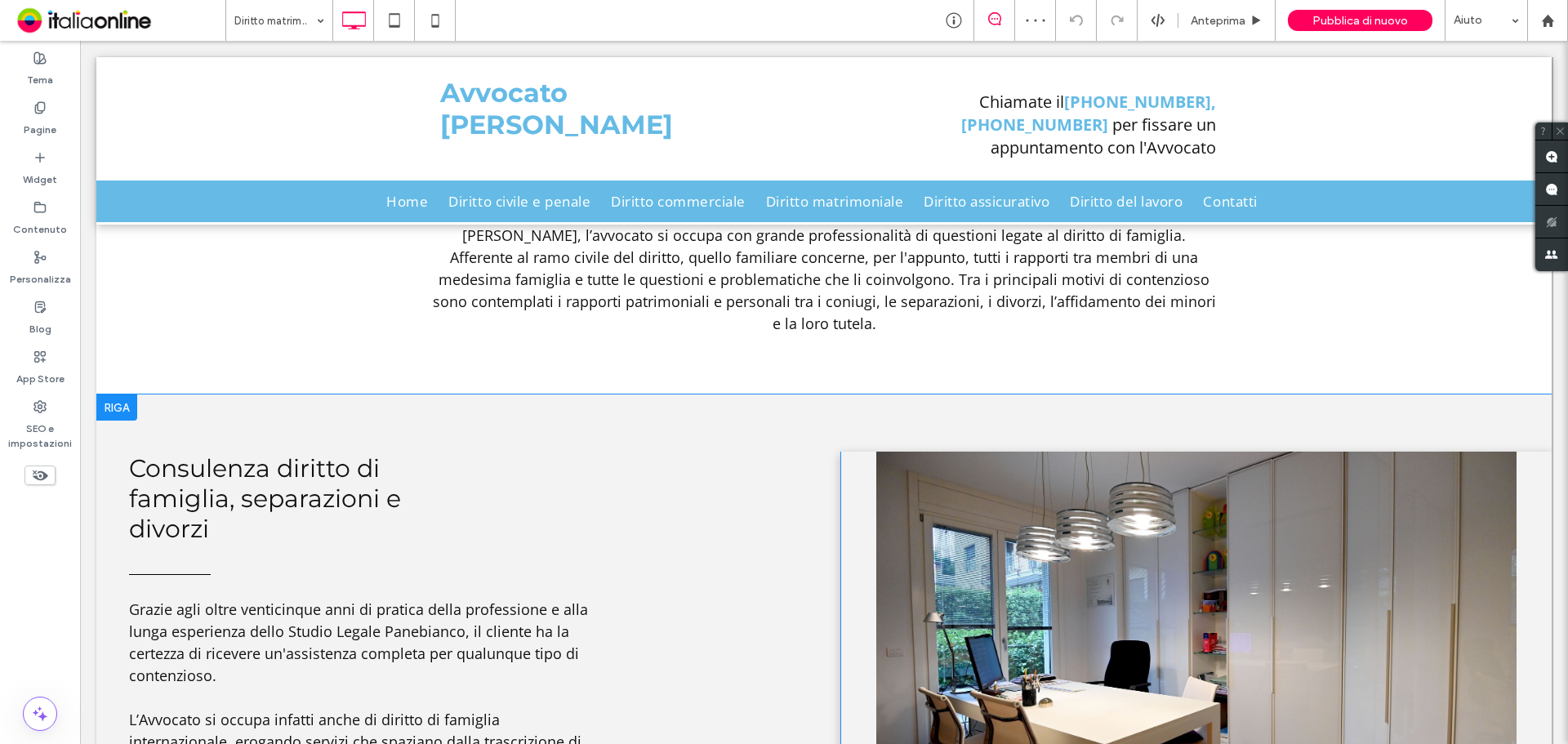
scroll to position [898, 0]
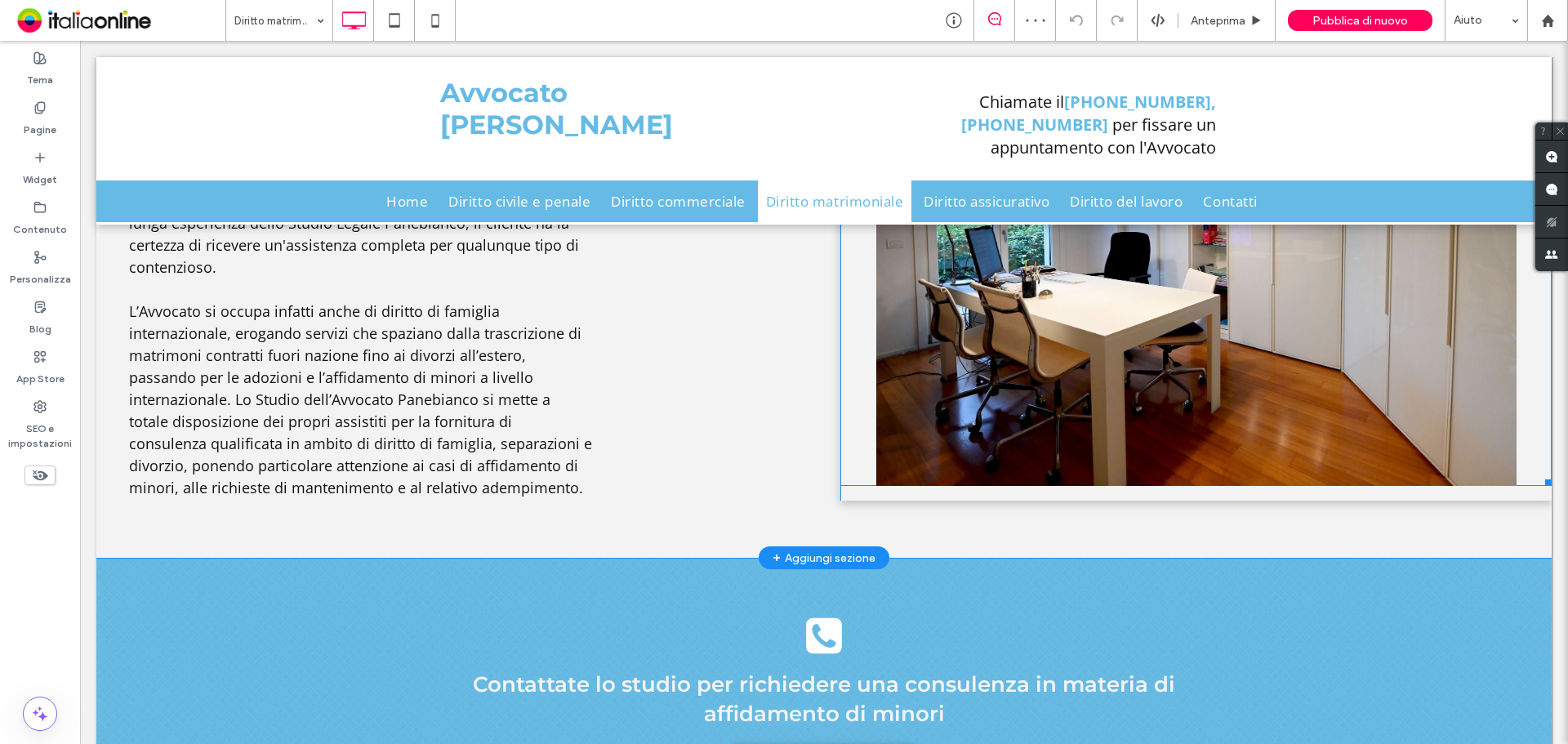
click at [1253, 360] on li "Titolo diapositiva Scrivi qui la tua didascalia [GEOGRAPHIC_DATA]" at bounding box center [1195, 264] width 711 height 443
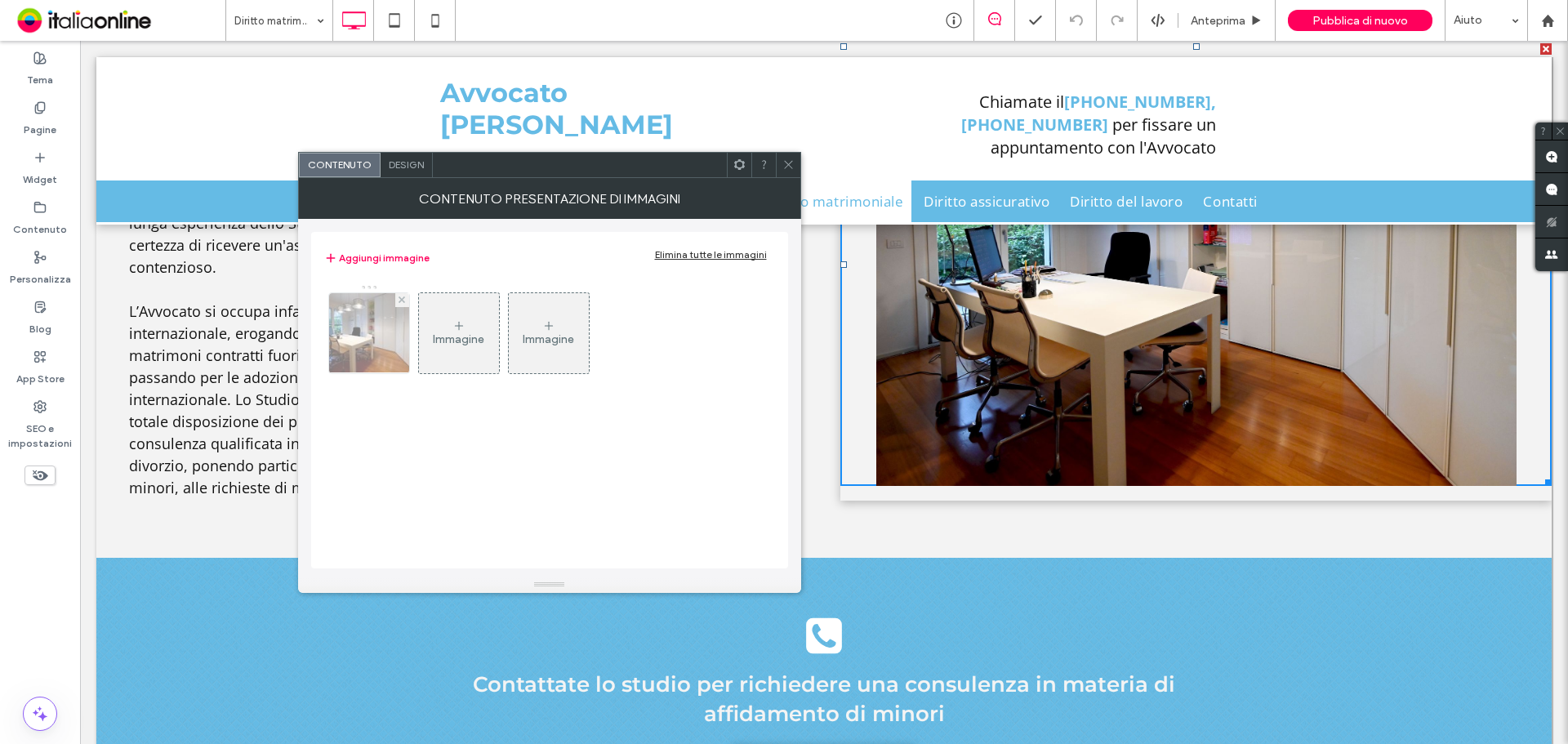
click at [369, 333] on img at bounding box center [369, 333] width 116 height 80
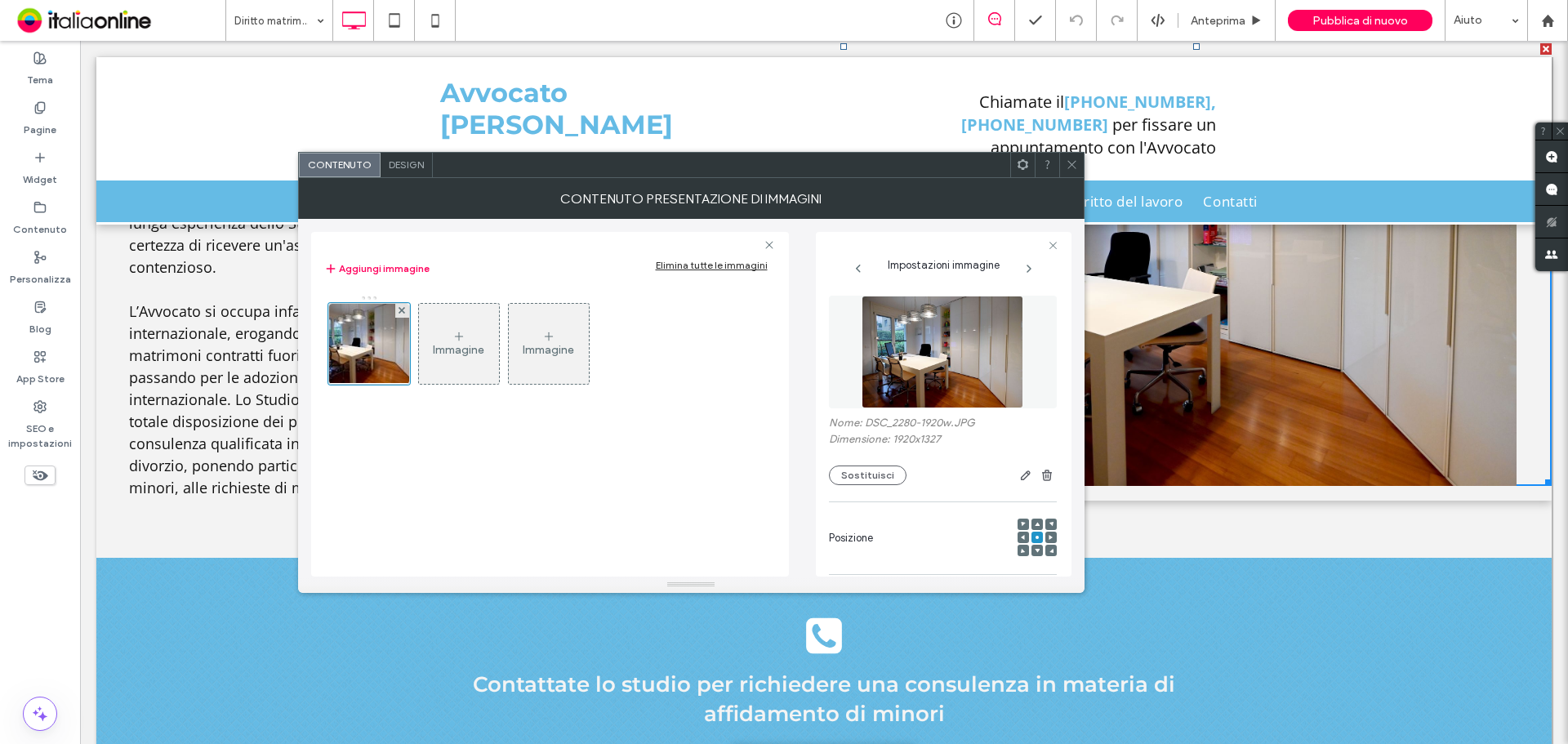
click at [882, 485] on div "Nome: DSC_2280-1920w.JPG Dimensione: 1920x1327 Sostituisci" at bounding box center [943, 391] width 228 height 206
click at [881, 482] on button "Sostituisci" at bounding box center [868, 475] width 78 height 19
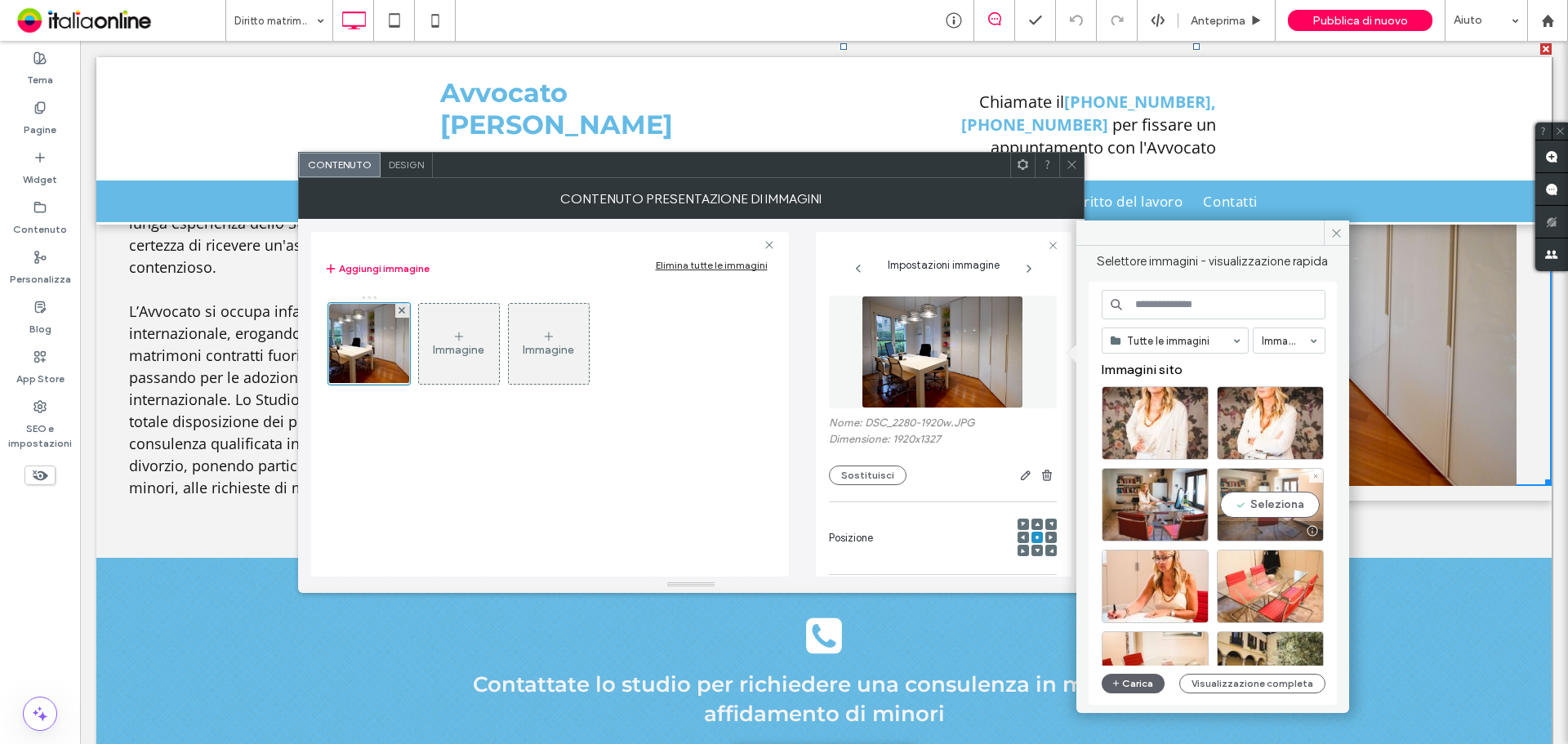
click at [1293, 506] on div "Seleziona" at bounding box center [1269, 504] width 107 height 73
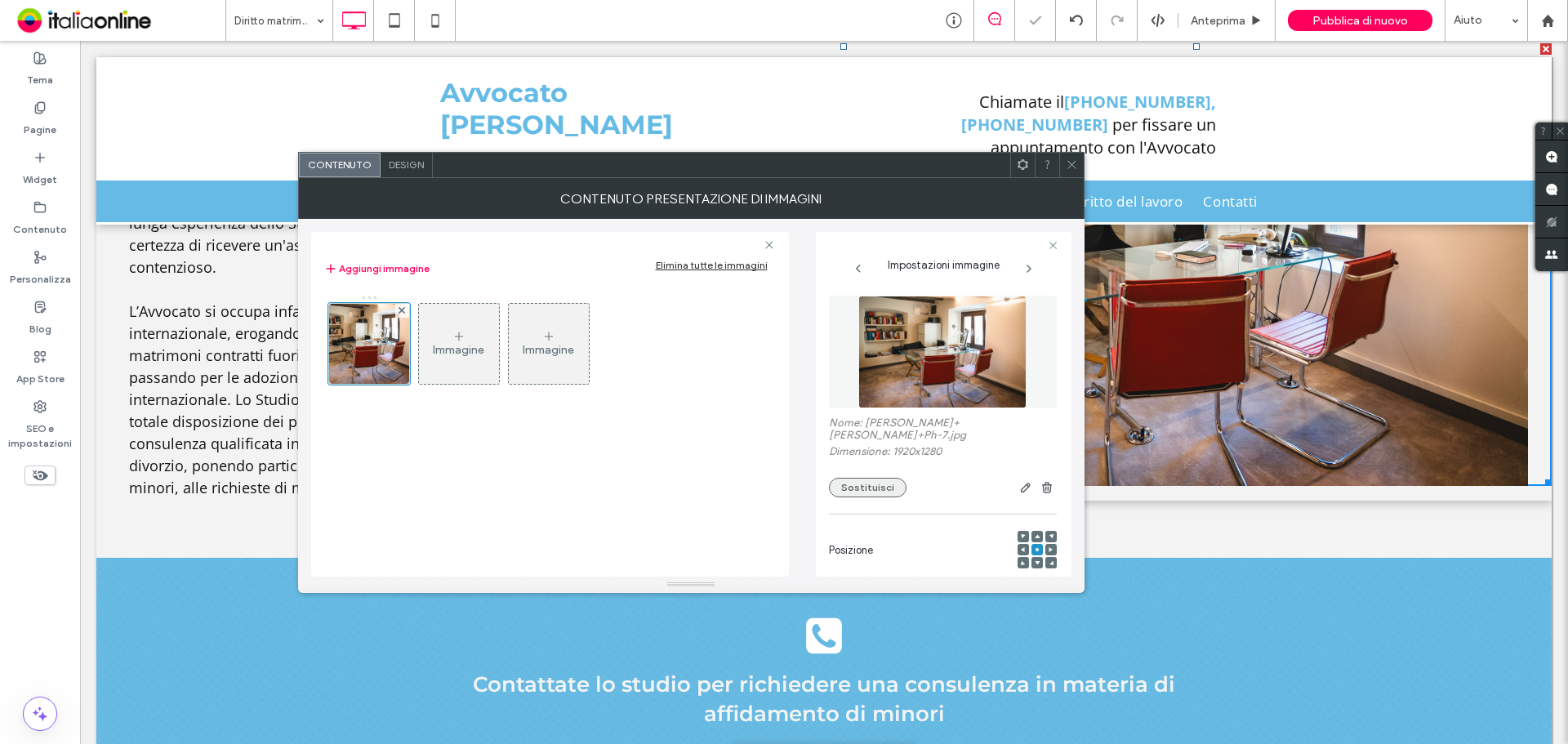
click at [881, 477] on button "Sostituisci" at bounding box center [868, 487] width 78 height 19
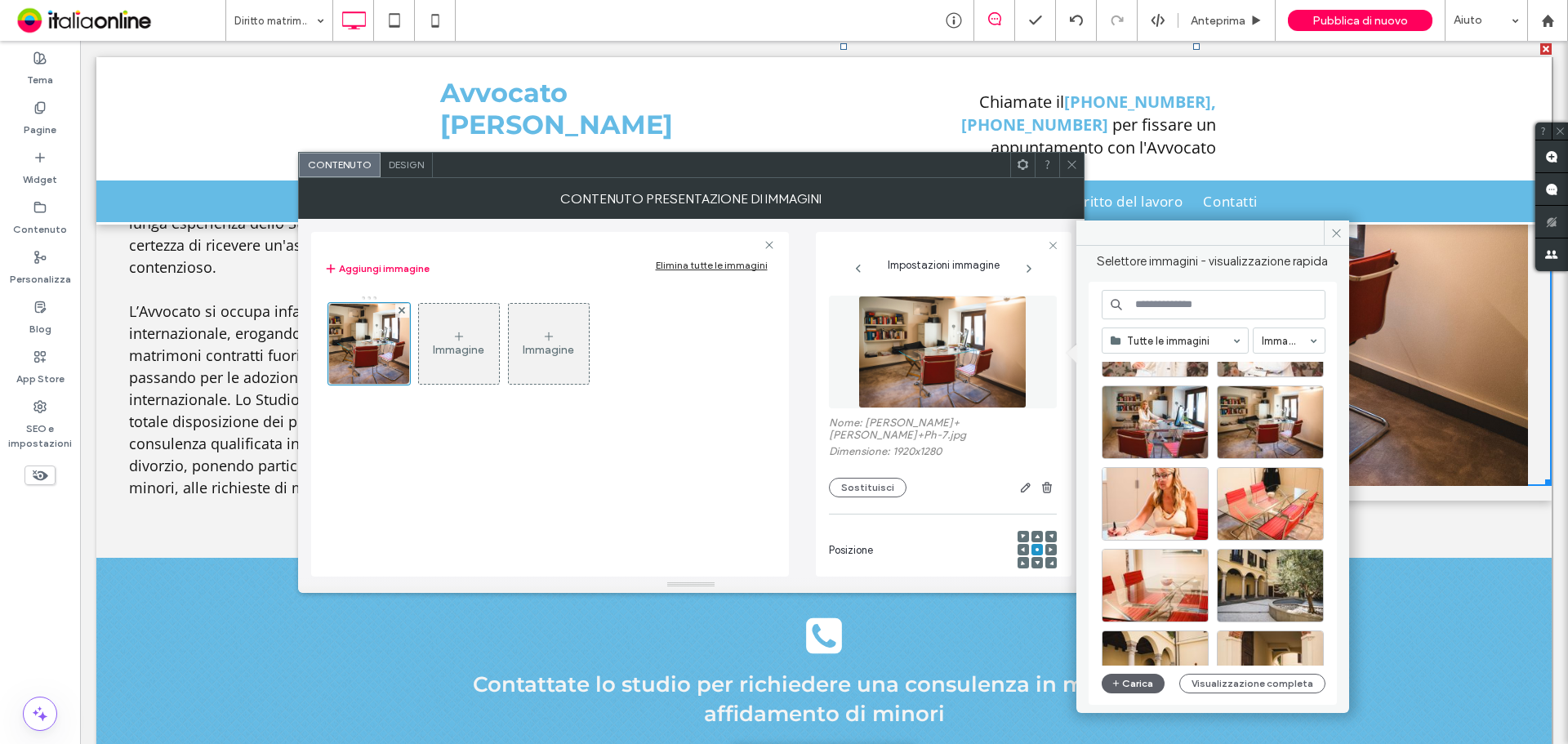
scroll to position [82, 0]
click at [1174, 440] on div at bounding box center [1155, 449] width 105 height 19
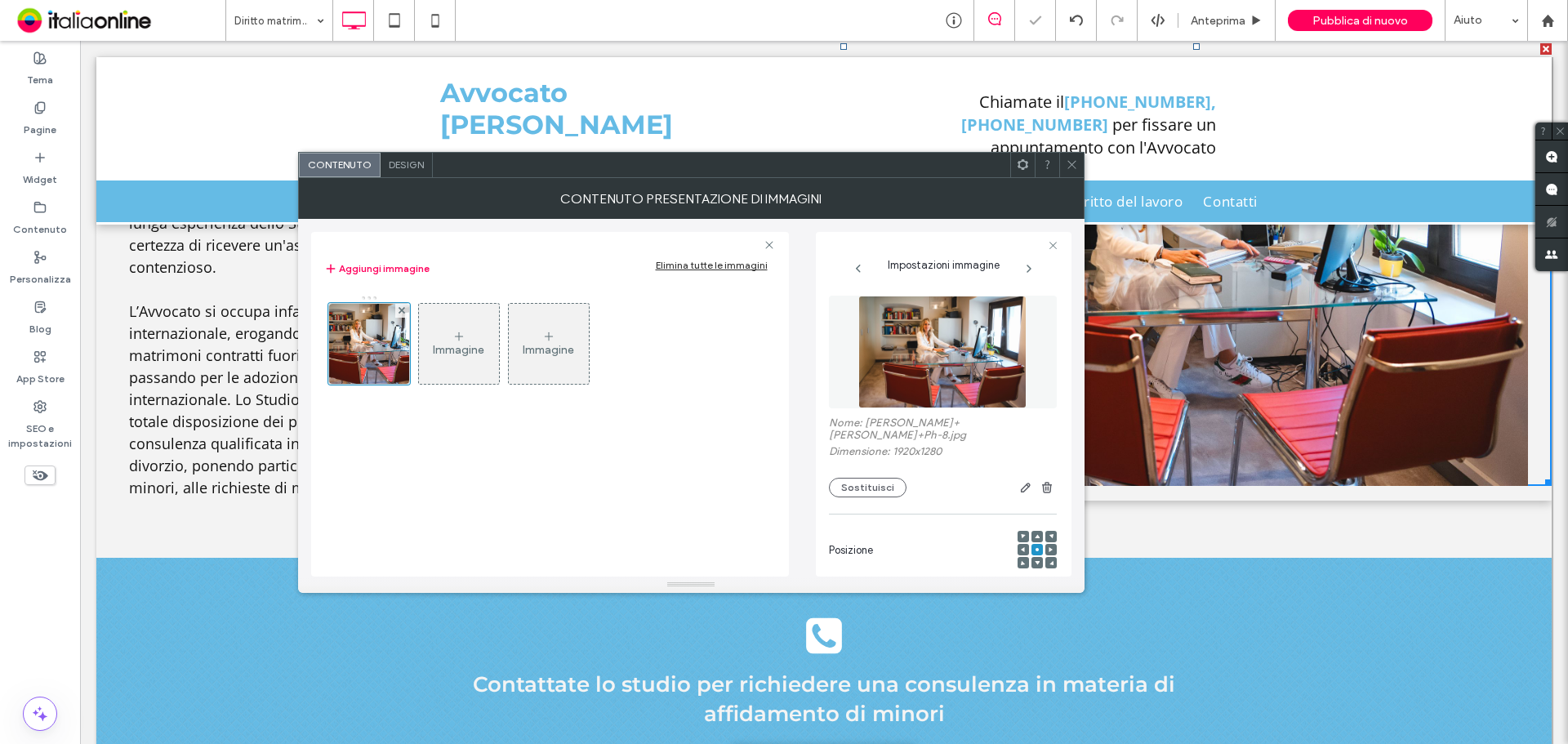
drag, startPoint x: 1076, startPoint y: 168, endPoint x: 1067, endPoint y: 276, distance: 108.4
click at [1076, 168] on icon at bounding box center [1071, 164] width 13 height 13
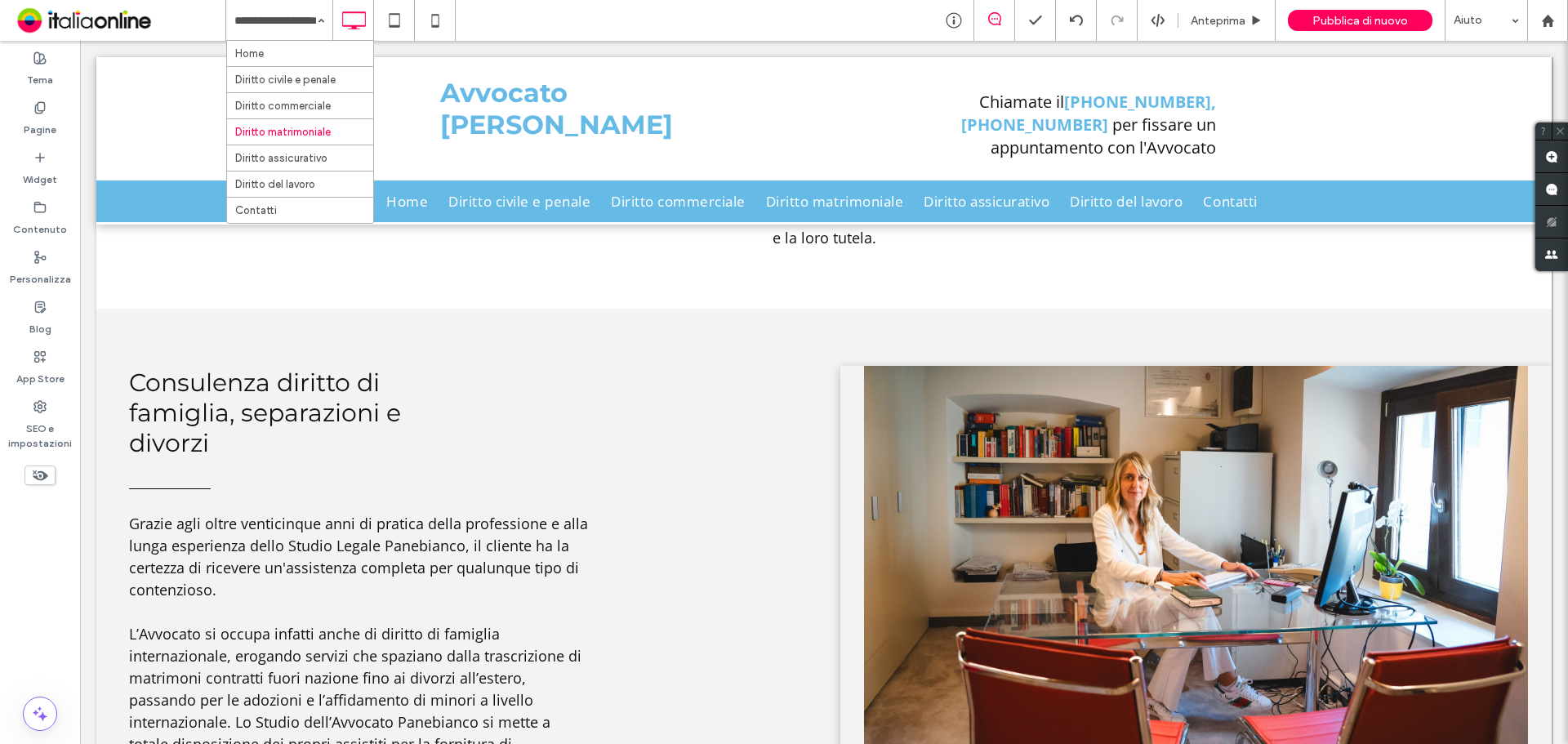
scroll to position [408, 0]
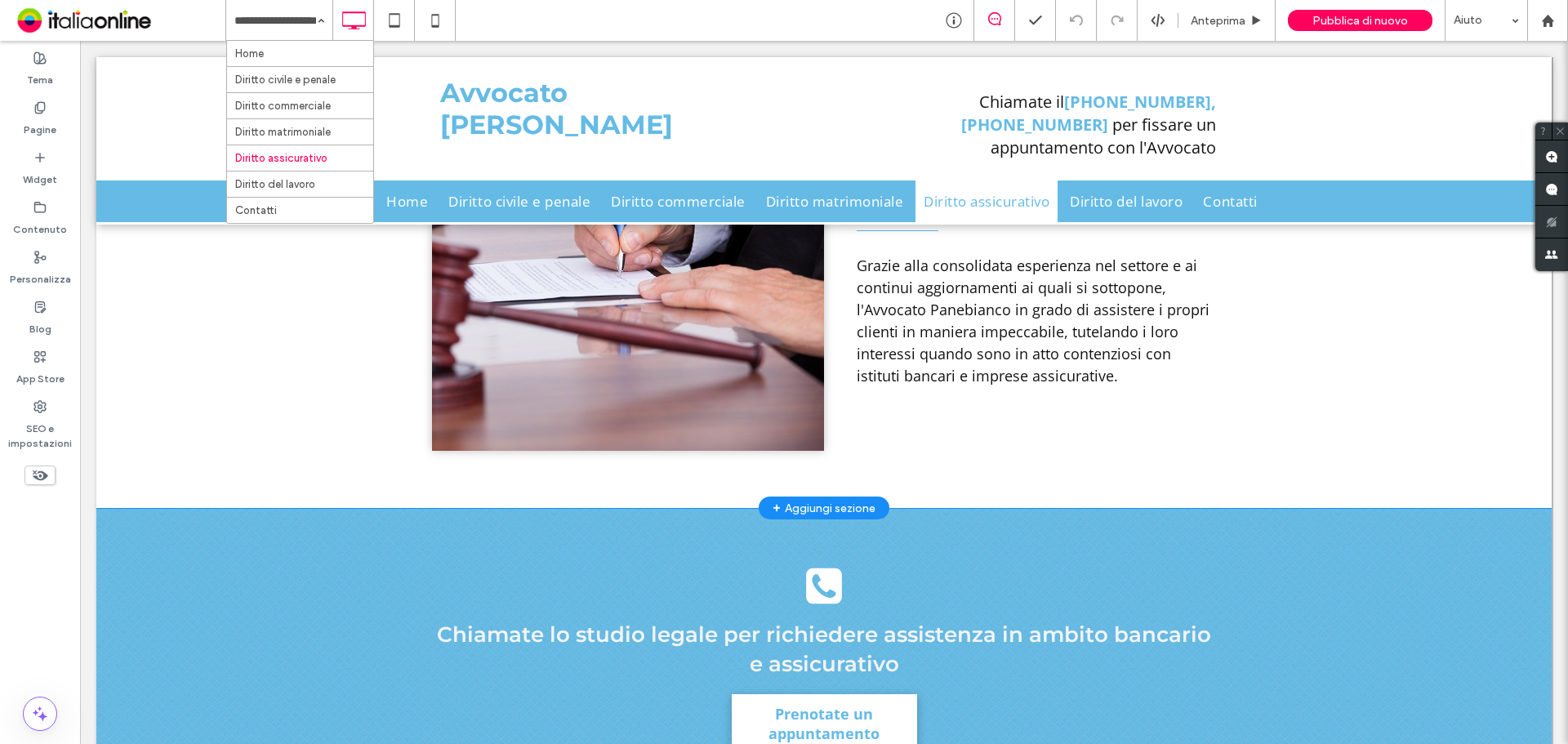
scroll to position [1225, 0]
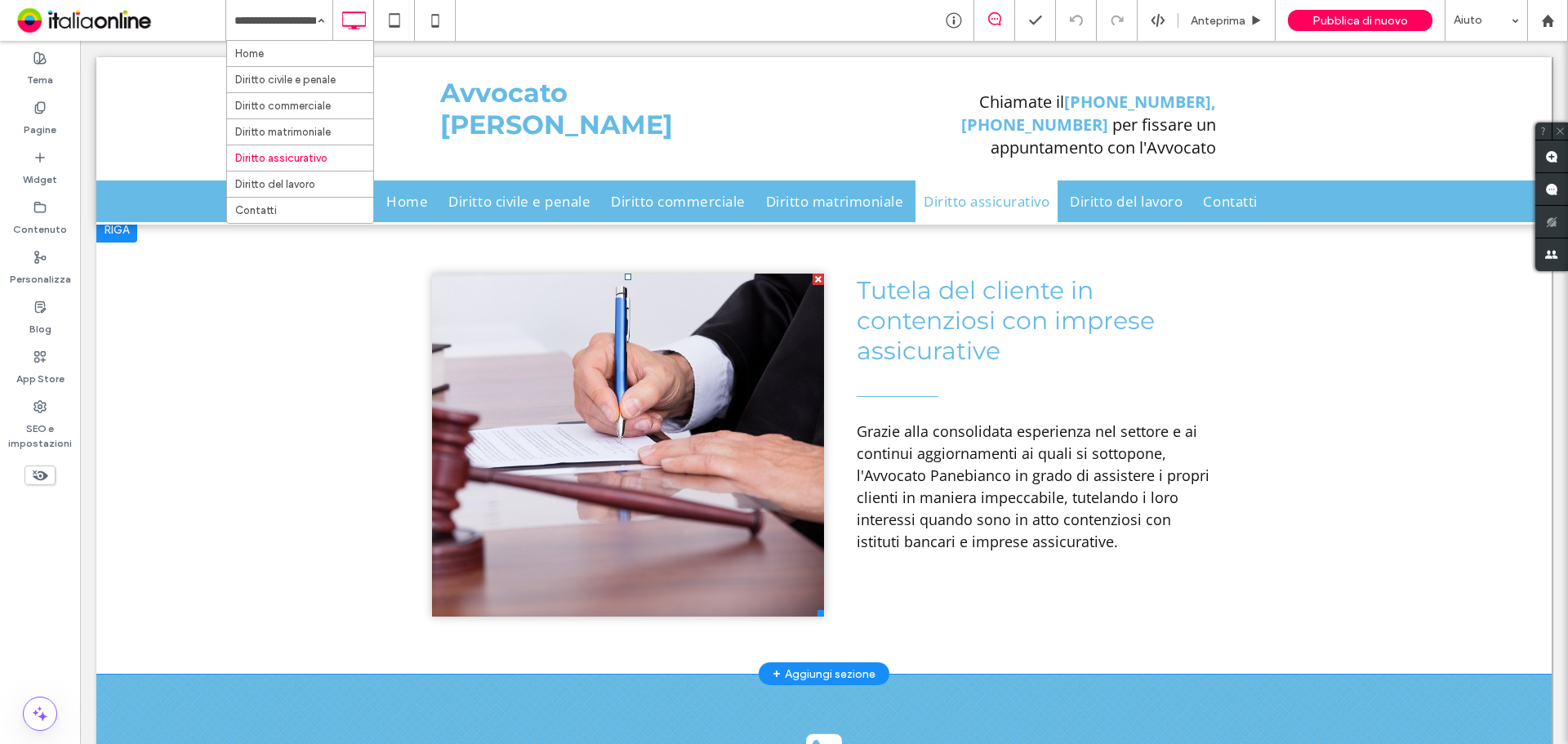
click at [708, 461] on li "Slide title Write your caption here Button" at bounding box center [628, 445] width 392 height 343
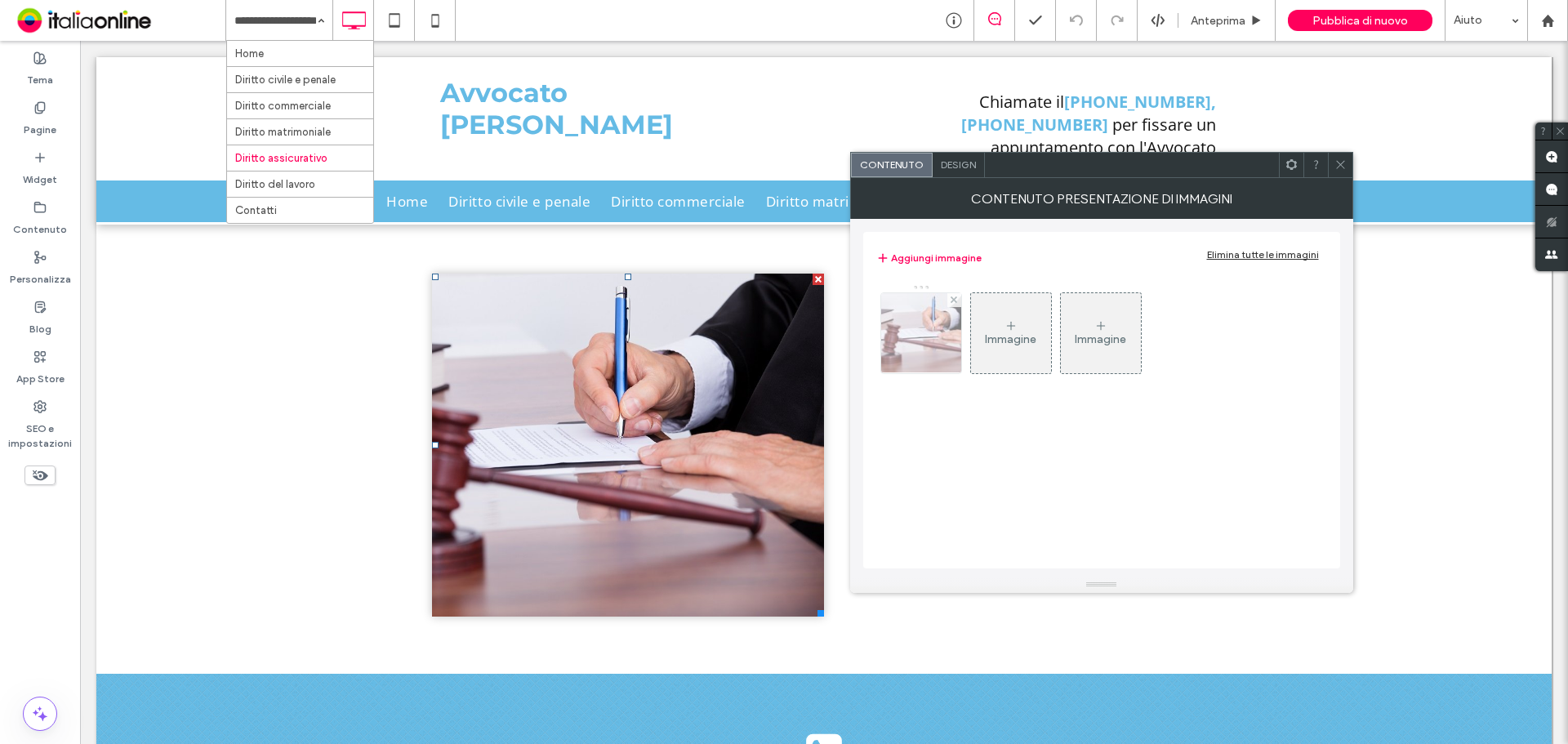
click at [902, 331] on div at bounding box center [921, 333] width 80 height 80
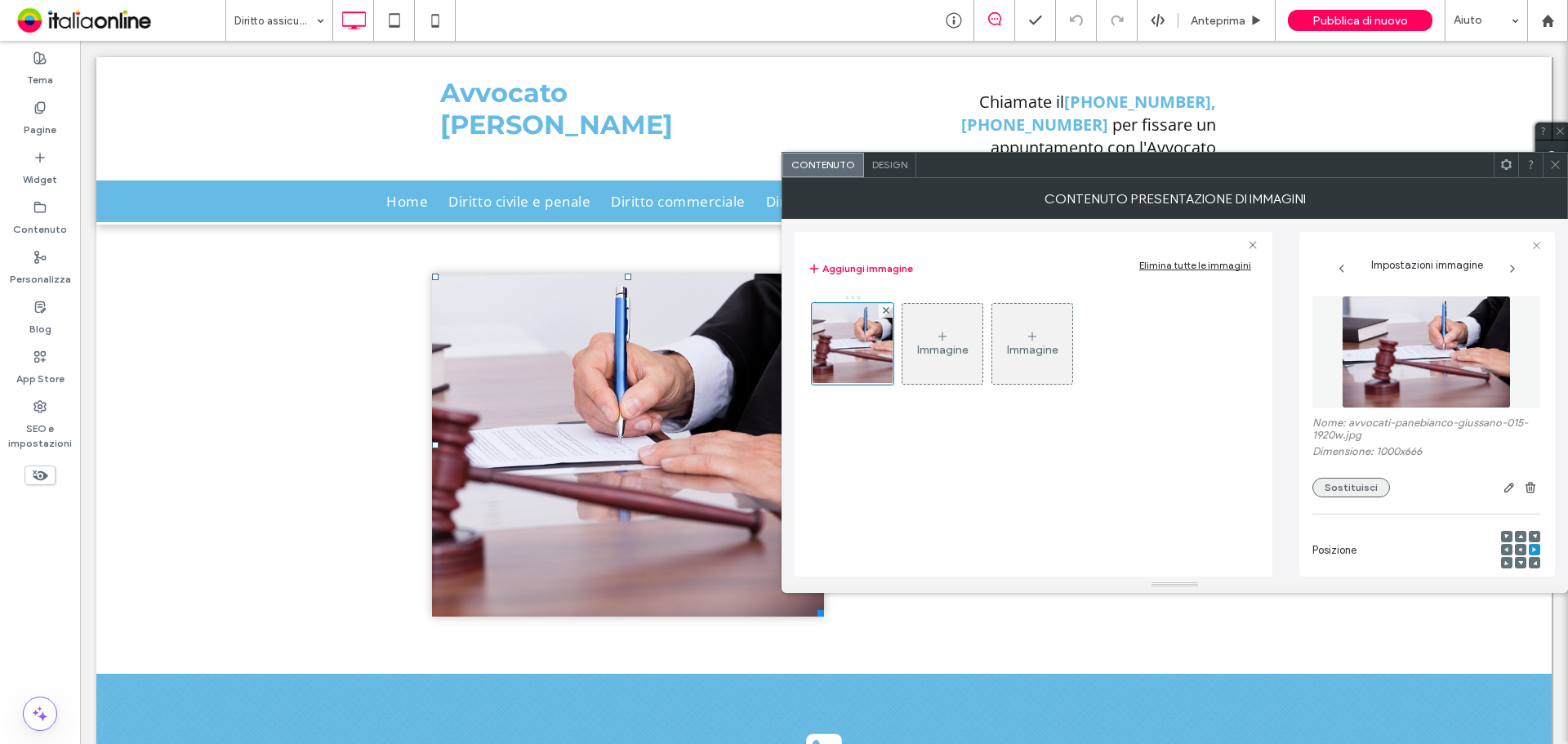
click at [1366, 493] on button "Sostituisci" at bounding box center [1351, 487] width 78 height 19
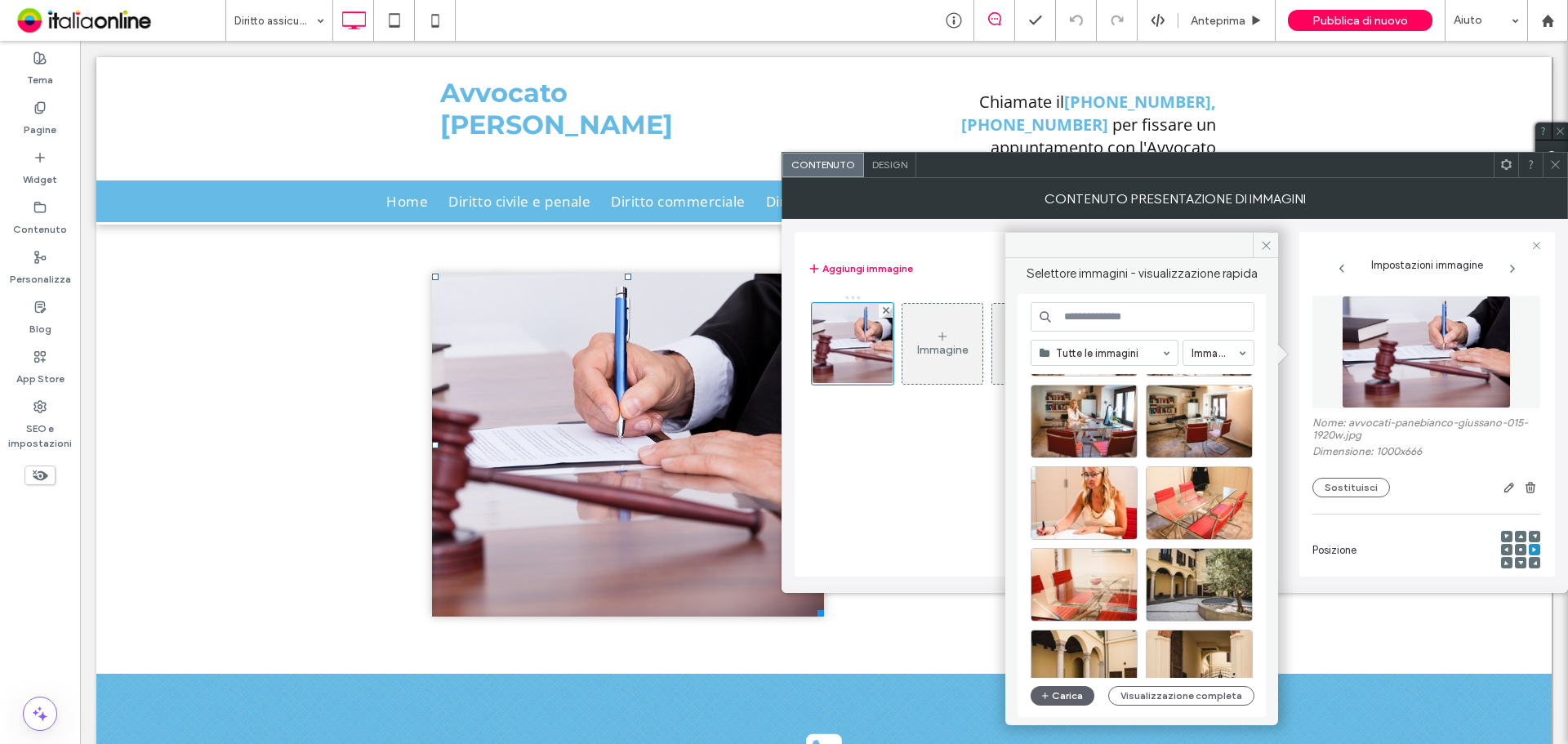
scroll to position [164, 0]
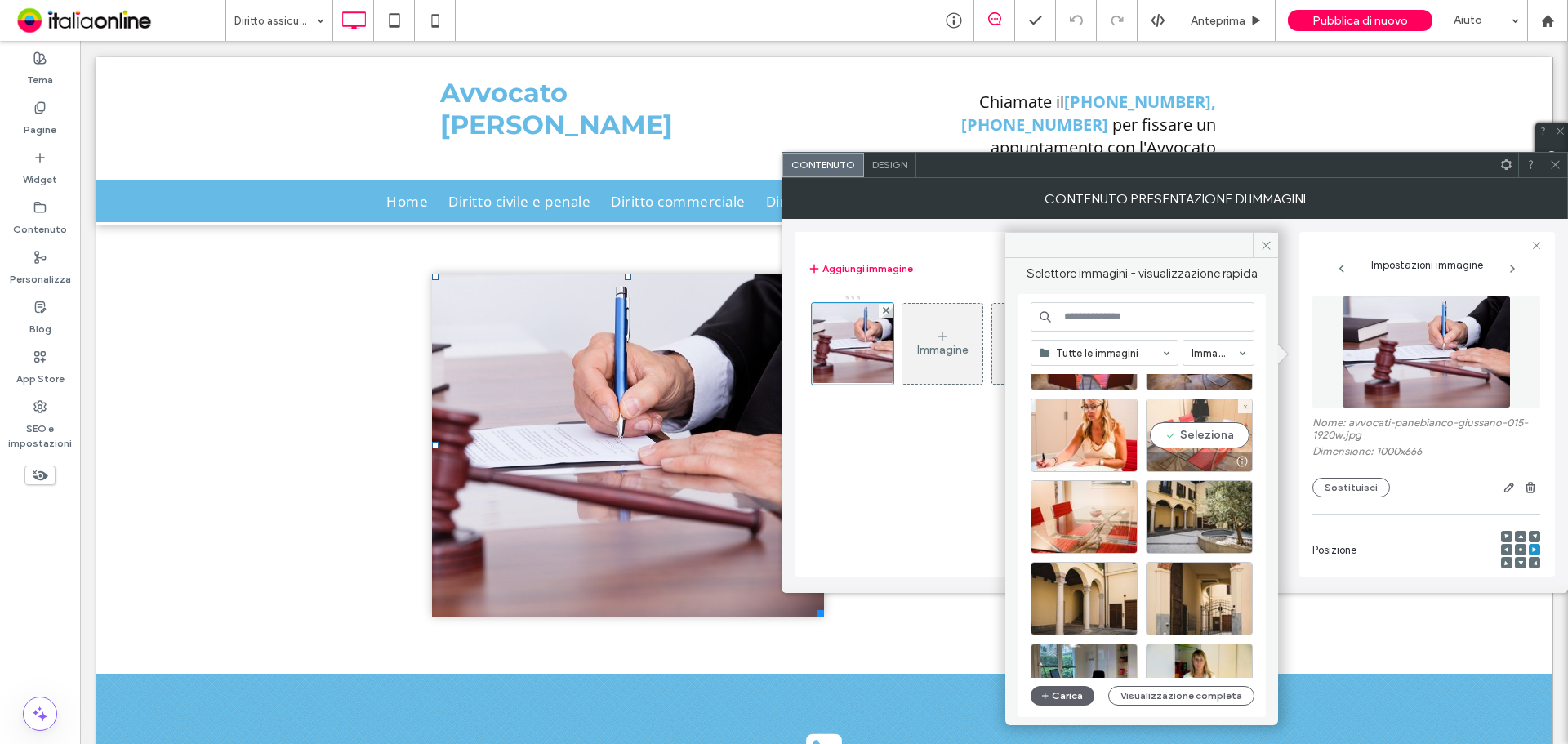
drag, startPoint x: 1167, startPoint y: 471, endPoint x: 1183, endPoint y: 461, distance: 18.9
click at [1183, 461] on div at bounding box center [1199, 461] width 105 height 19
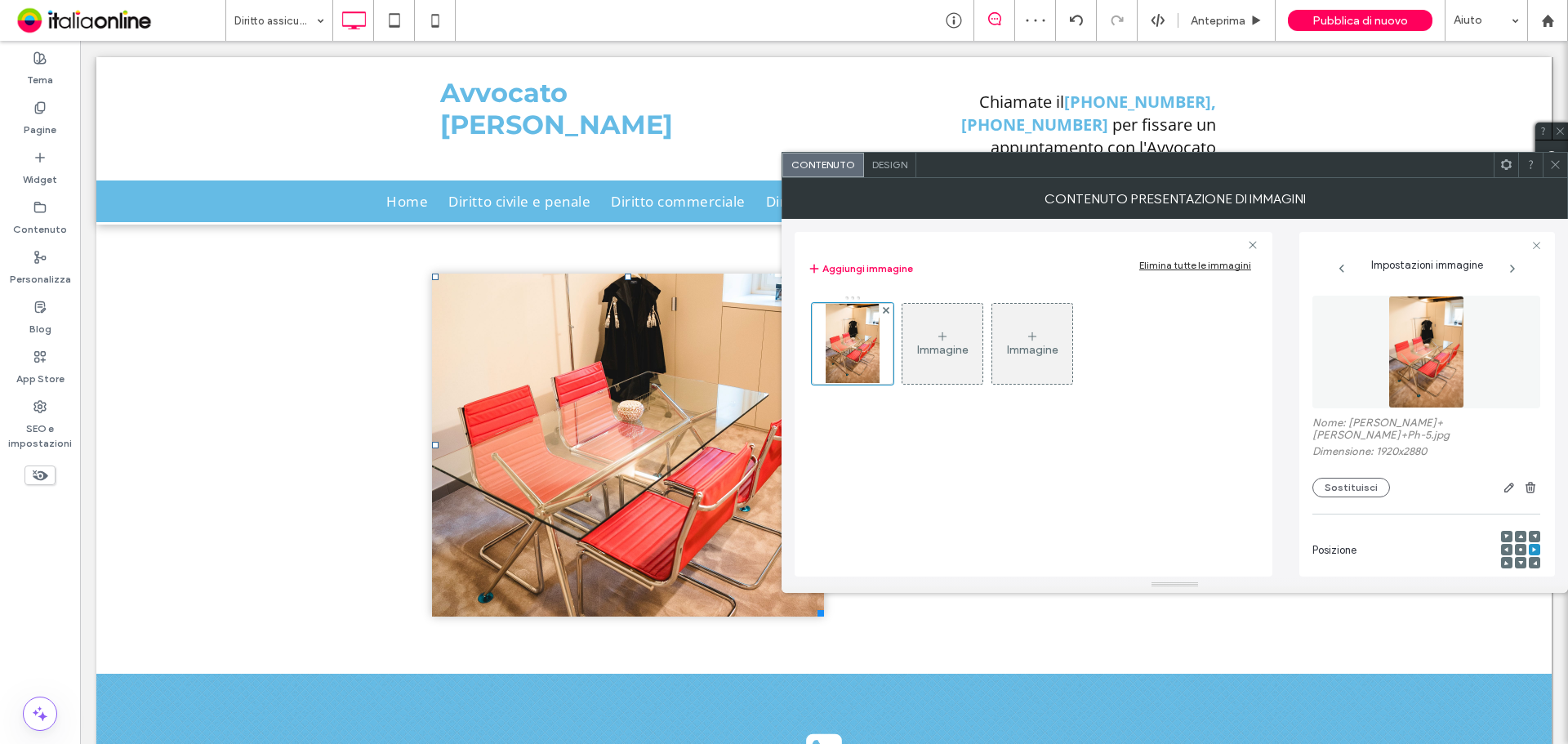
click at [1549, 166] on icon at bounding box center [1555, 164] width 13 height 13
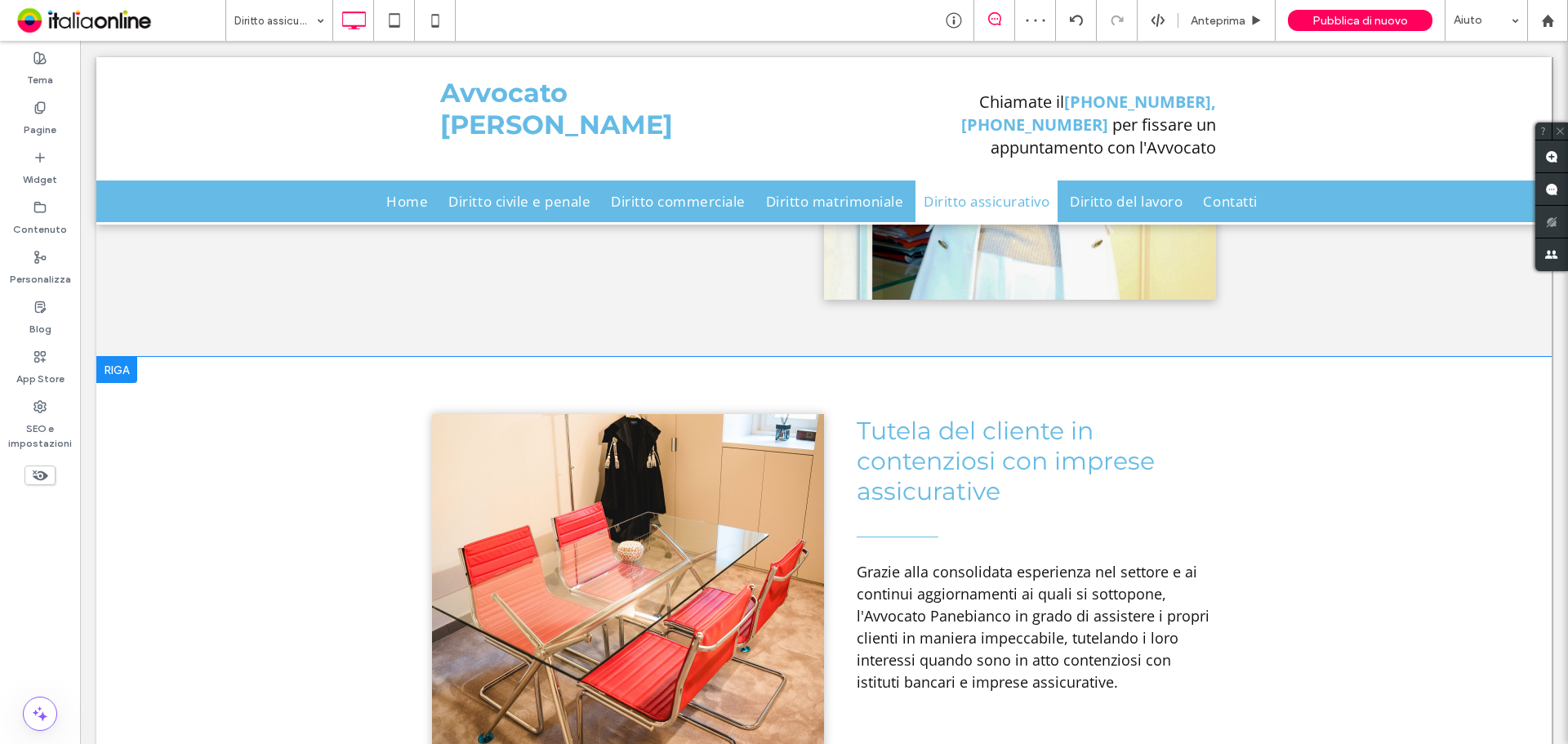
scroll to position [898, 0]
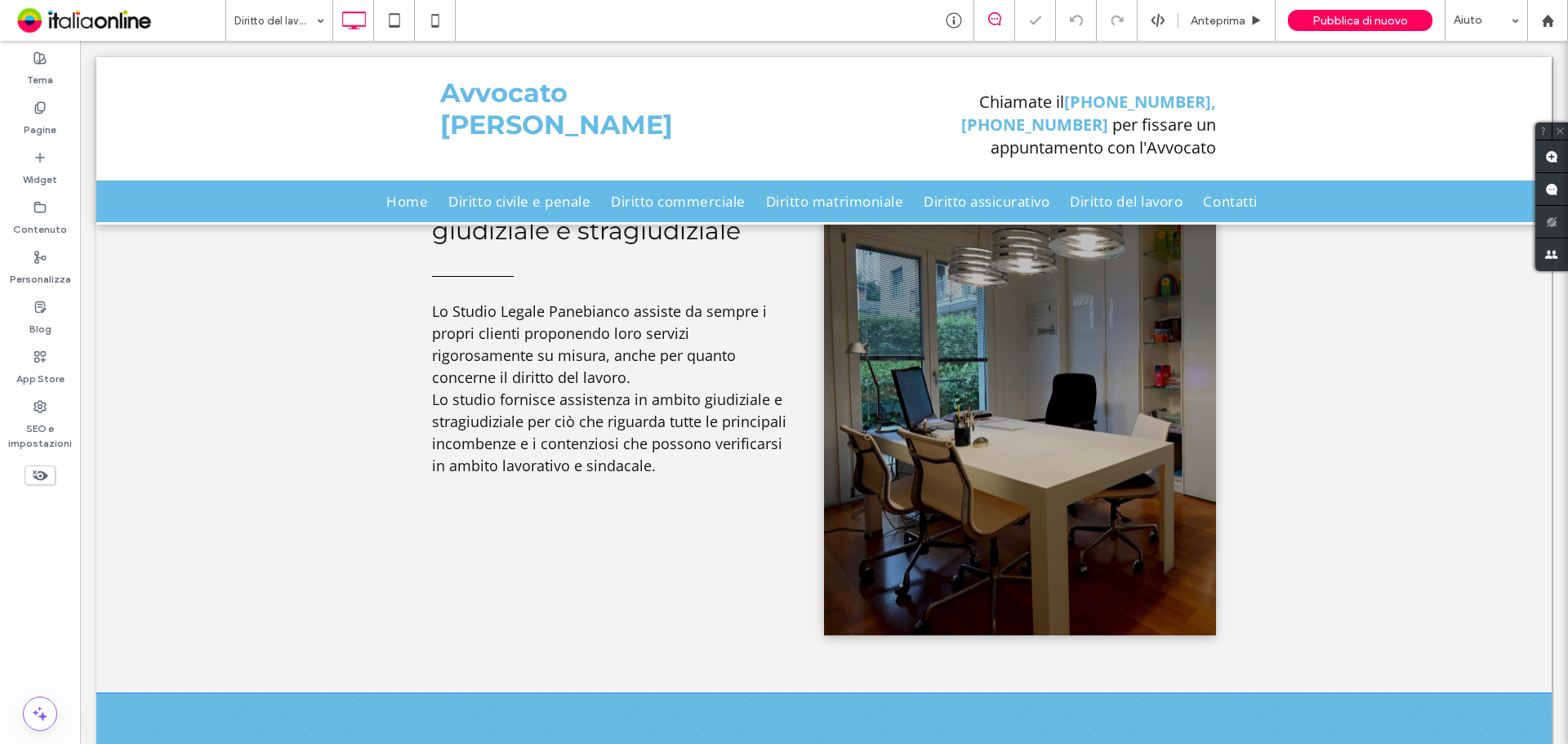
scroll to position [980, 0]
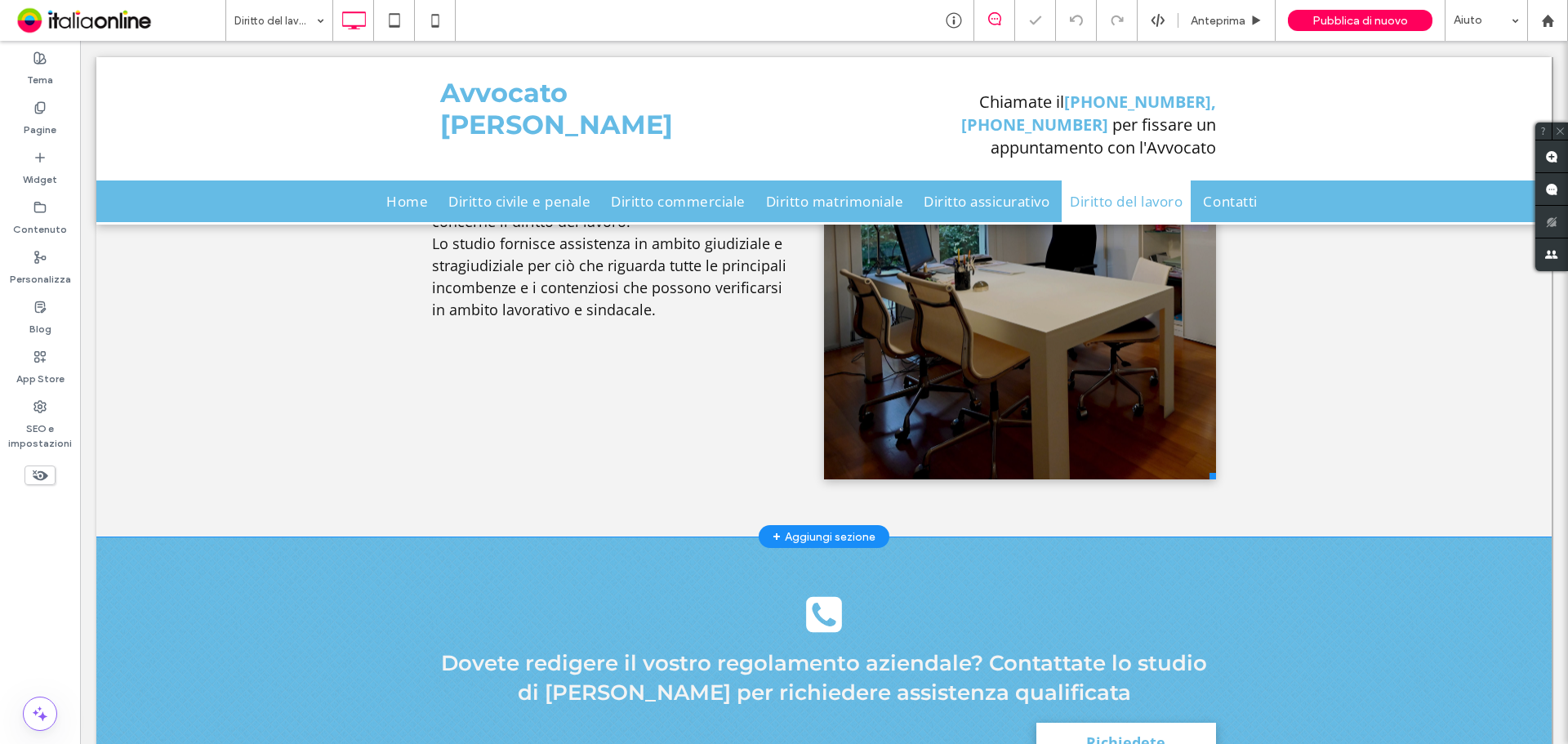
click at [958, 321] on li "Titolo diapositiva Scrivi qui la tua didascalia [GEOGRAPHIC_DATA]" at bounding box center [1020, 253] width 392 height 451
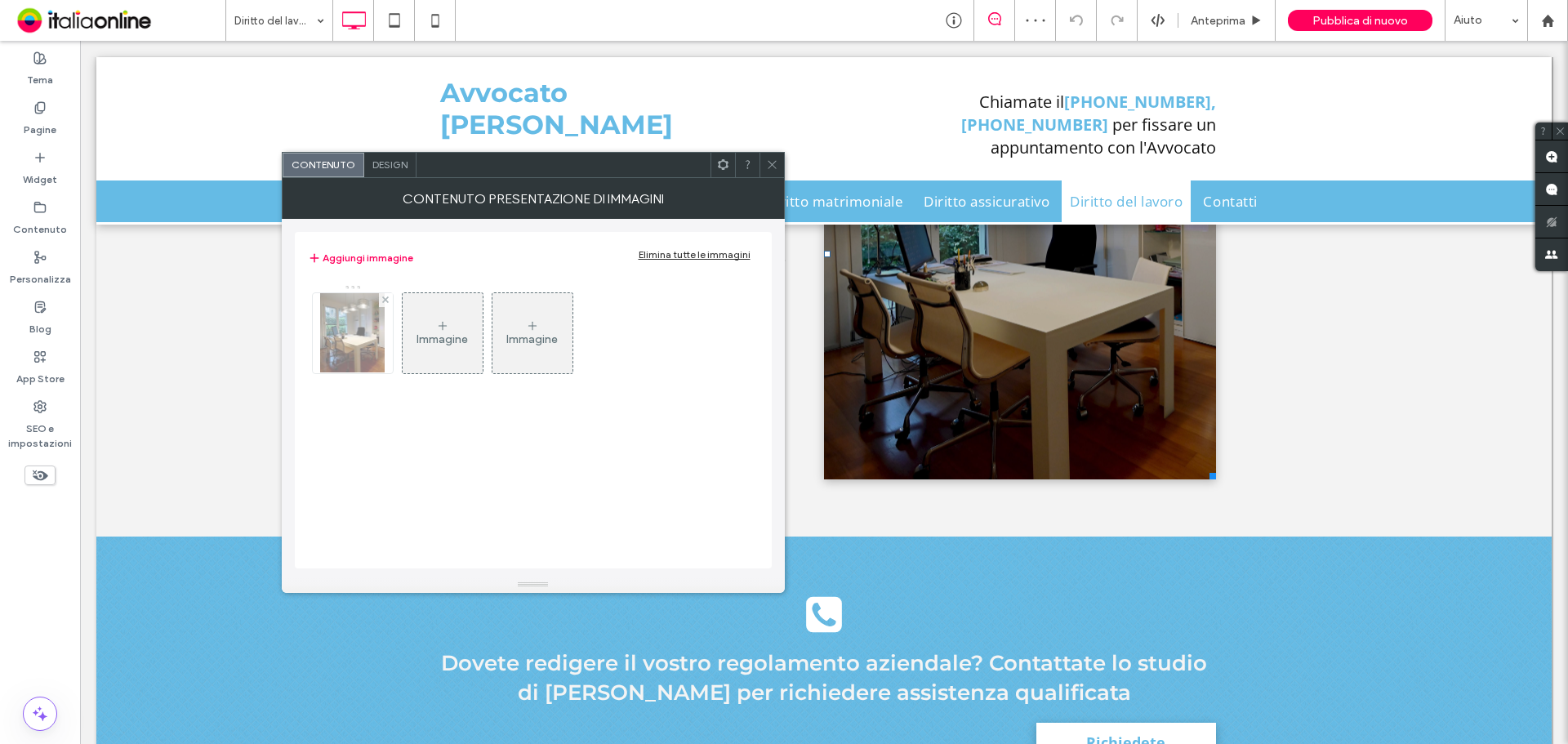
click at [382, 325] on img at bounding box center [352, 333] width 64 height 80
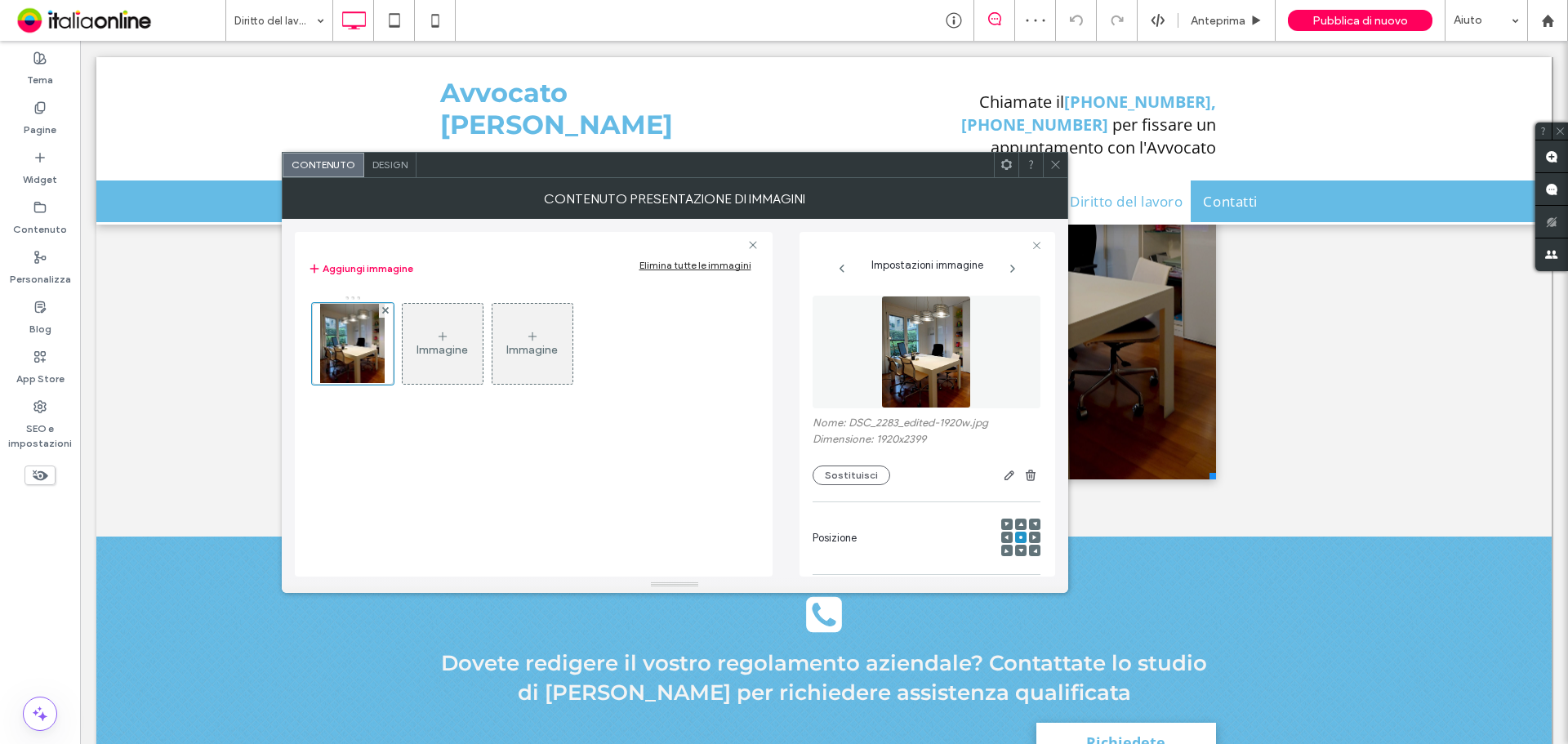
click at [800, 466] on div "Impostazioni immagine Nome: DSC_2283_edited-1920w.jpg Dimensione: 1920x2399 Sos…" at bounding box center [927, 404] width 256 height 345
click at [822, 468] on button "Sostituisci" at bounding box center [851, 475] width 78 height 19
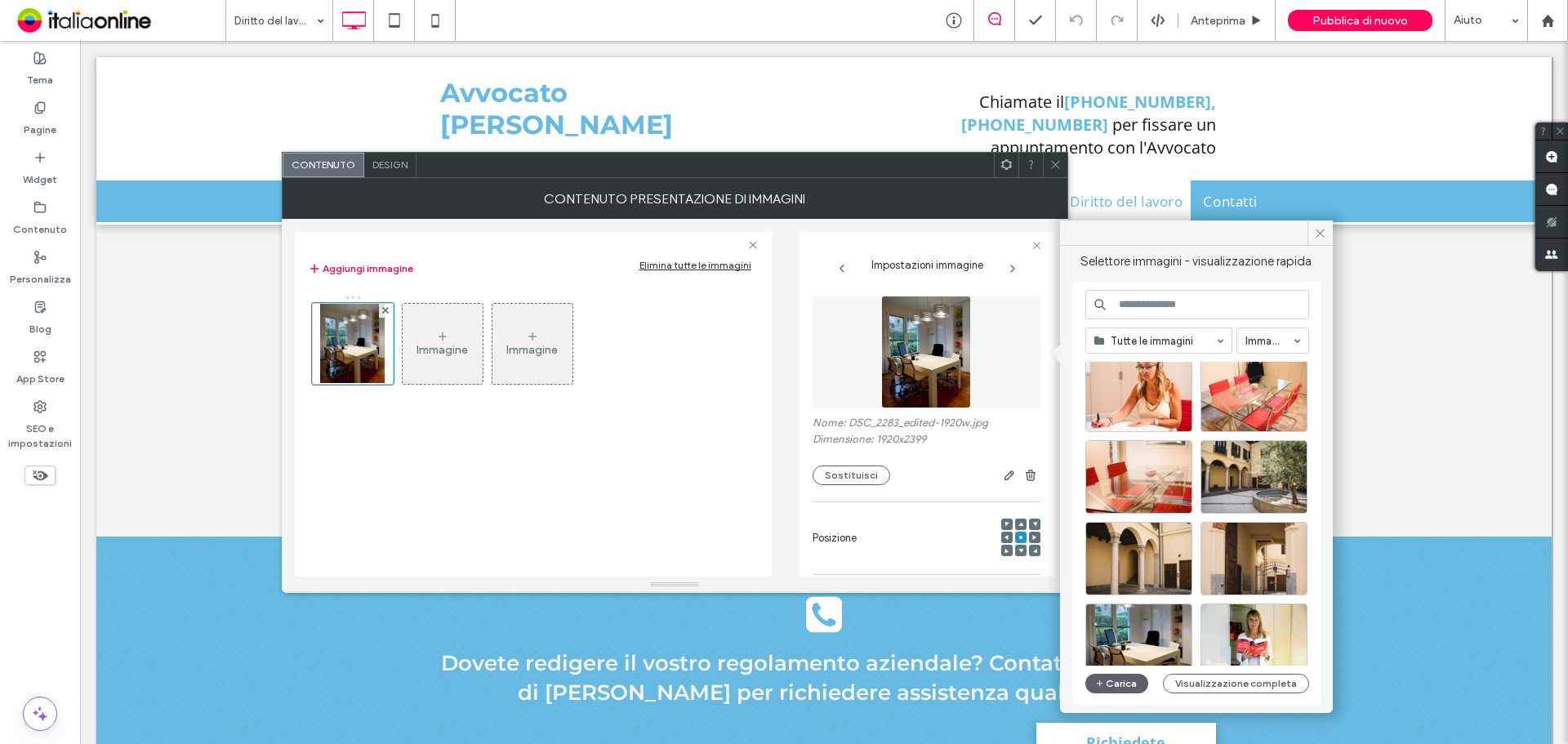
scroll to position [164, 0]
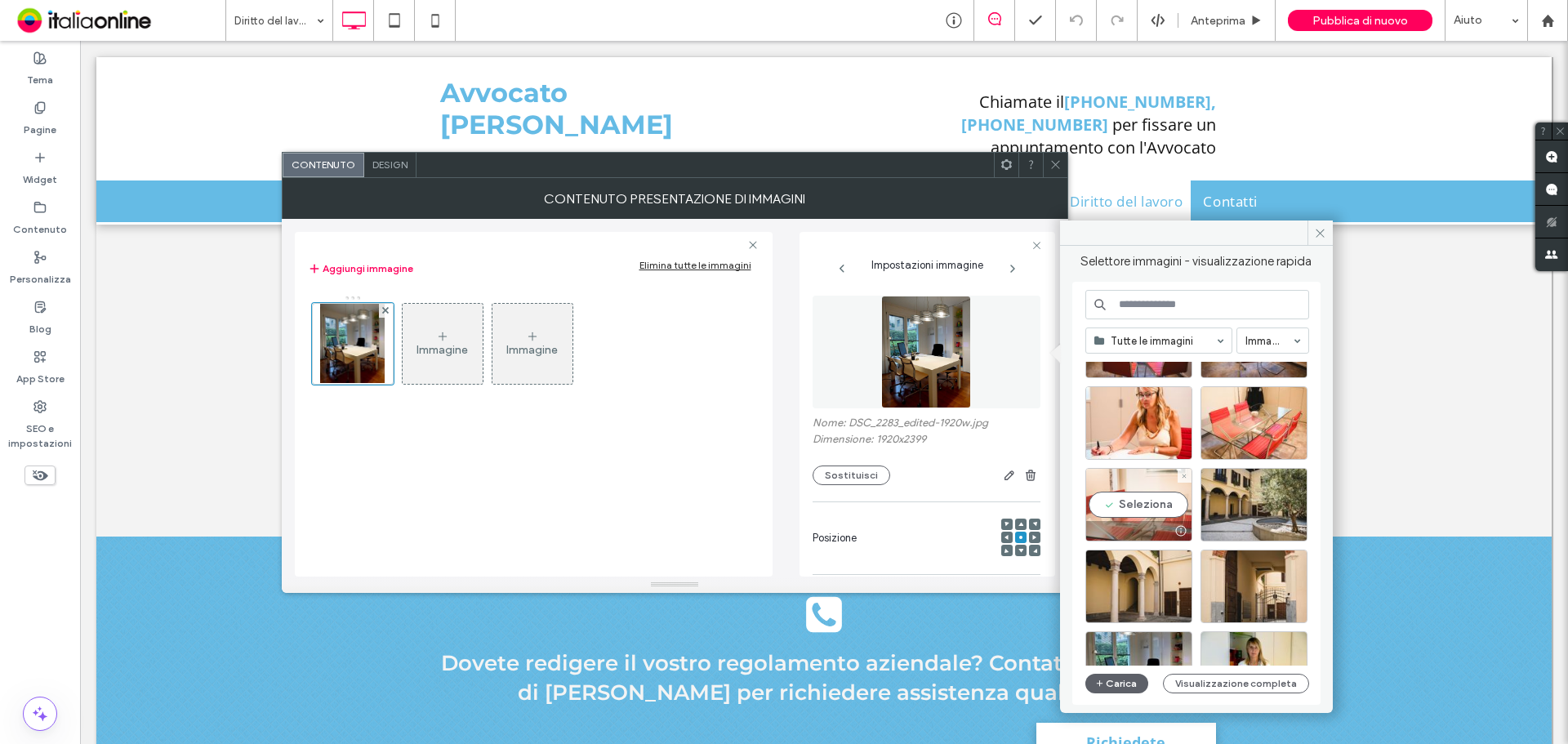
click at [1164, 516] on div "Seleziona" at bounding box center [1139, 504] width 107 height 73
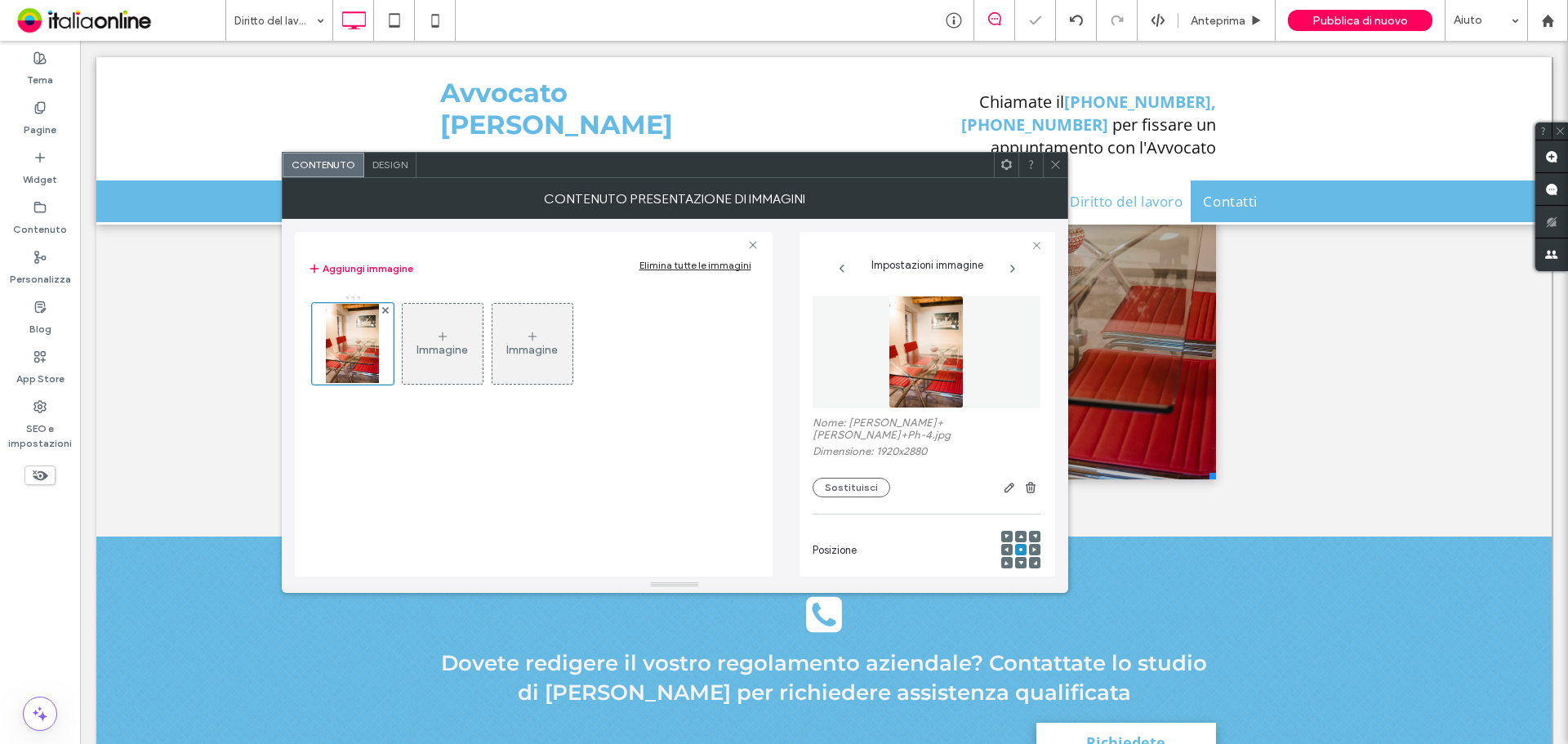
click at [1055, 164] on icon at bounding box center [1055, 164] width 13 height 13
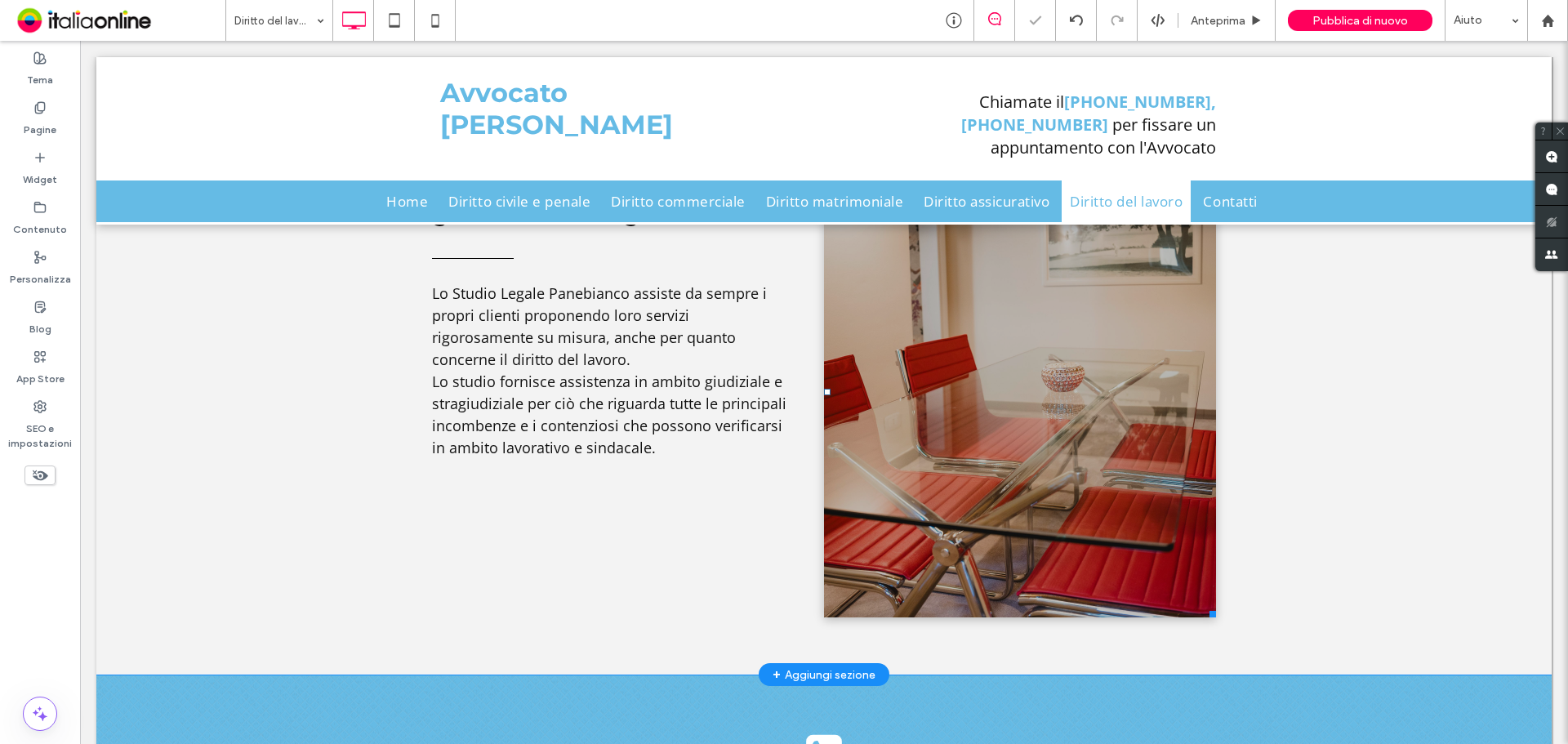
scroll to position [572, 0]
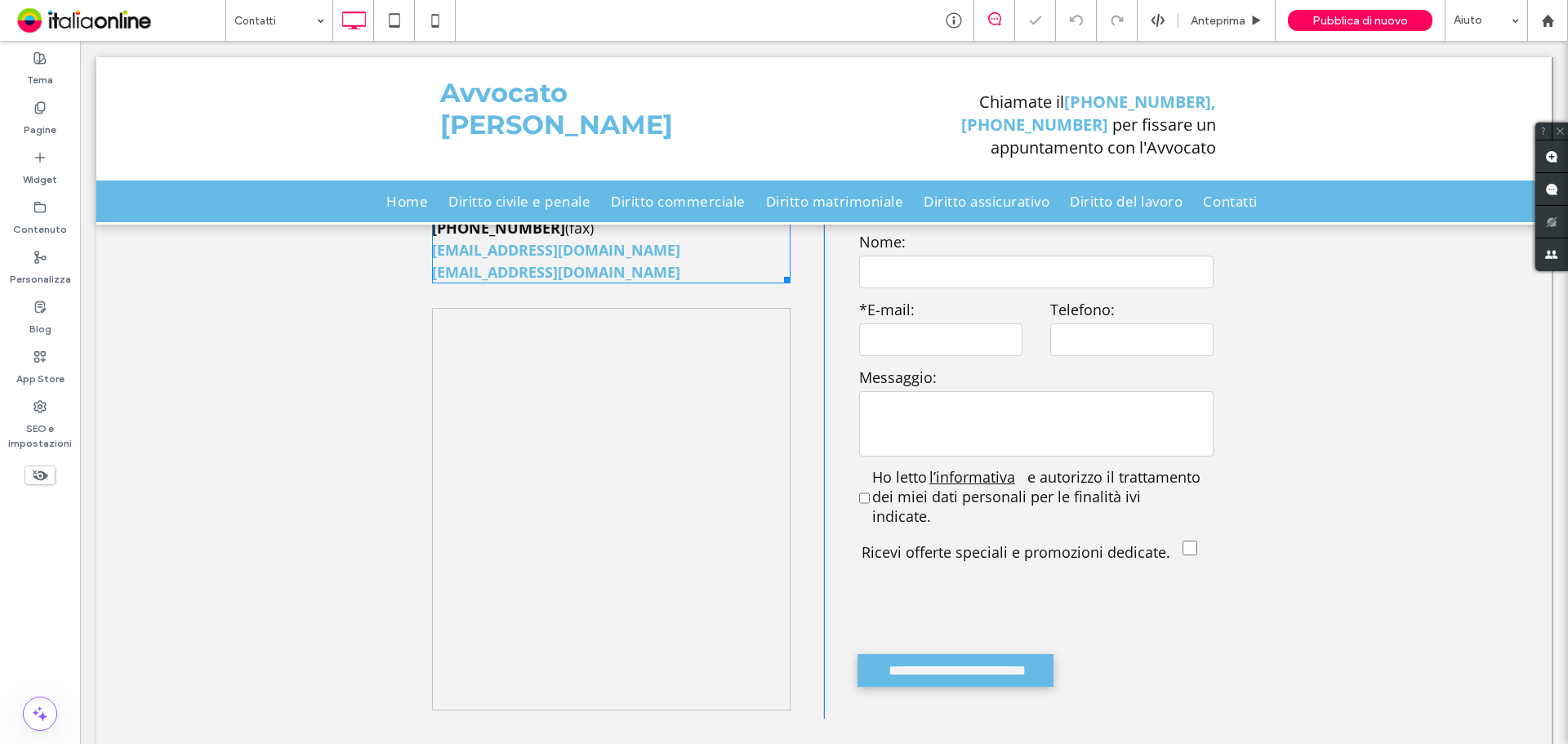
scroll to position [864, 0]
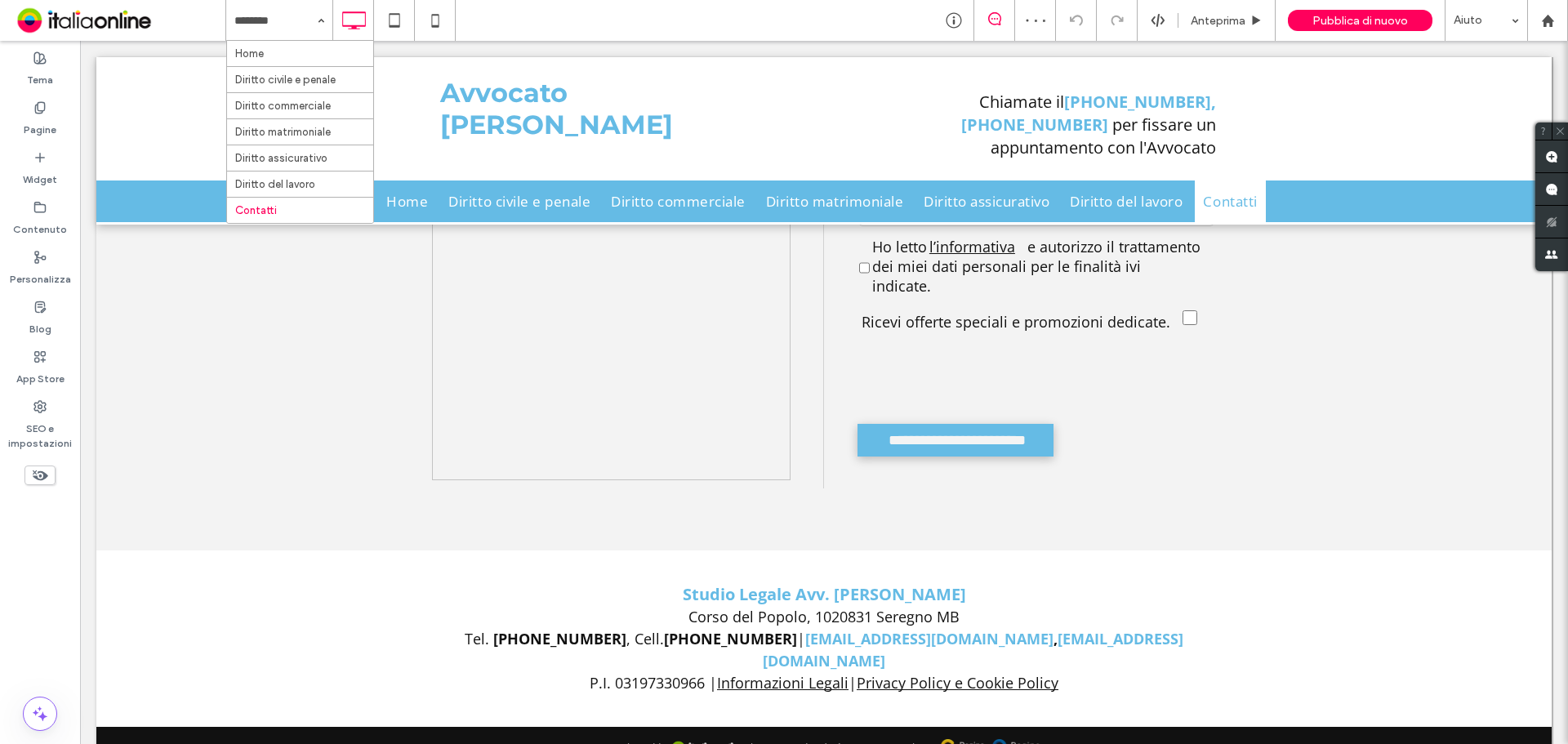
click at [251, 18] on input at bounding box center [275, 20] width 82 height 40
click at [252, 23] on input at bounding box center [275, 20] width 82 height 40
click at [270, 13] on input at bounding box center [275, 20] width 82 height 40
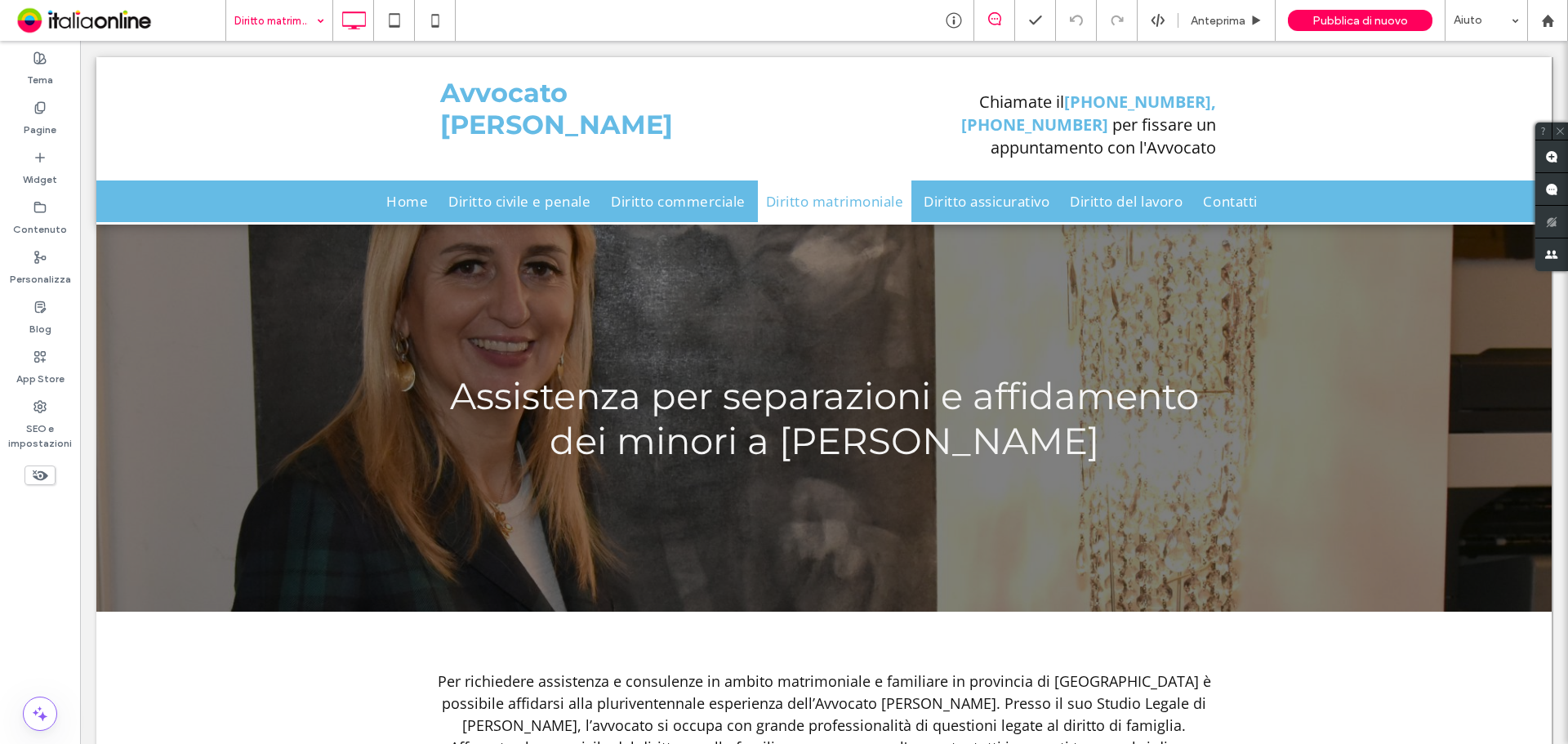
click at [283, 26] on input at bounding box center [275, 20] width 82 height 40
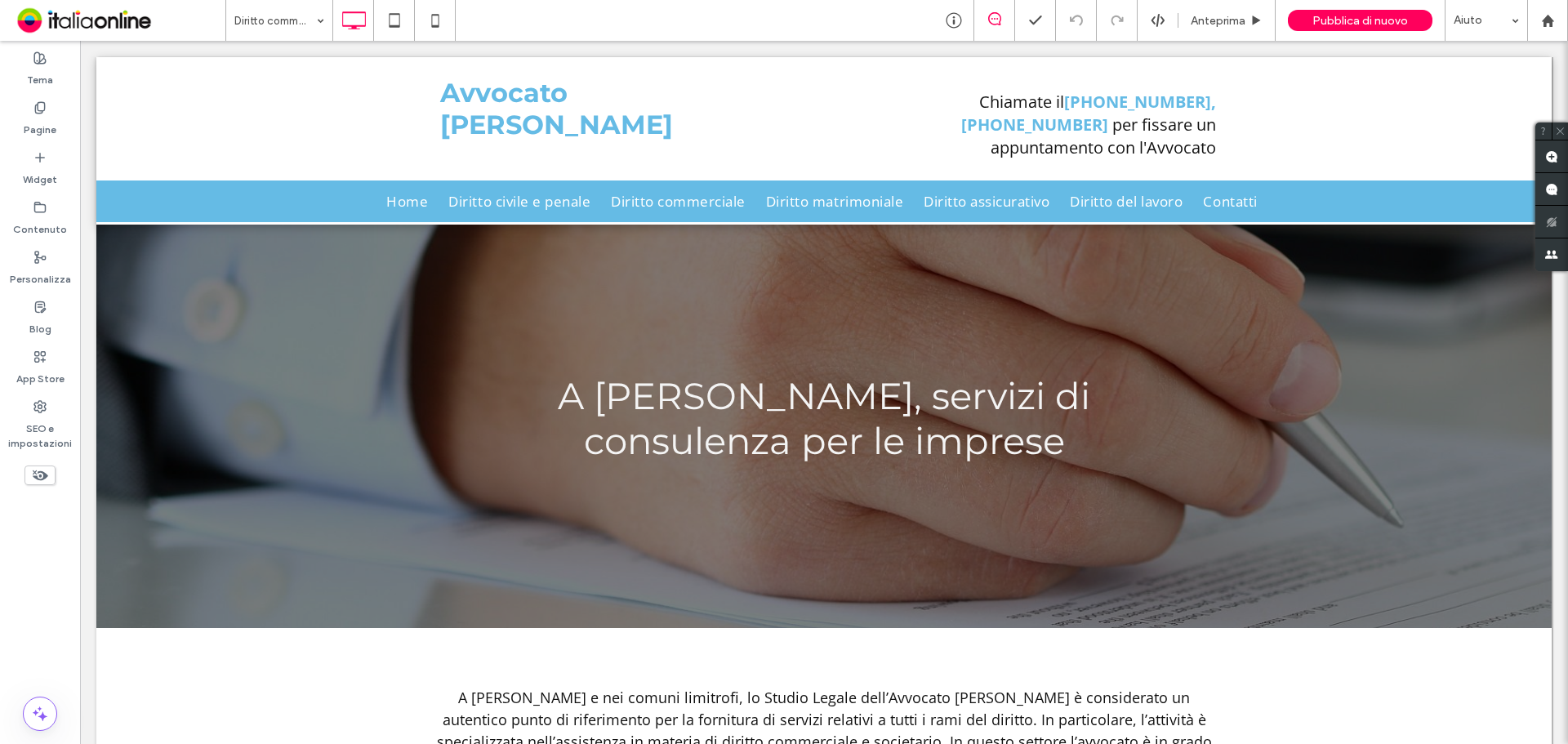
scroll to position [613, 0]
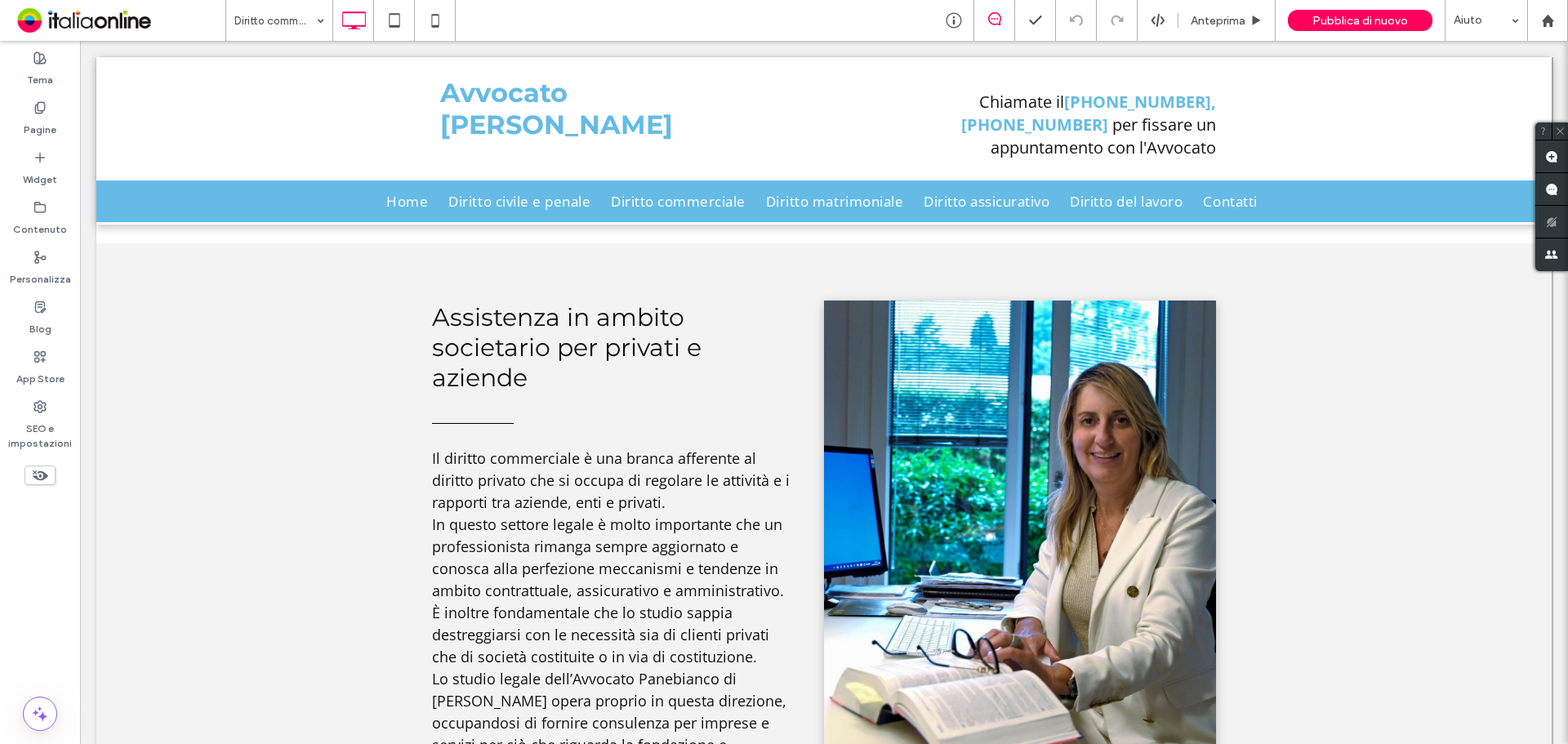
click at [224, 12] on span at bounding box center [119, 20] width 213 height 33
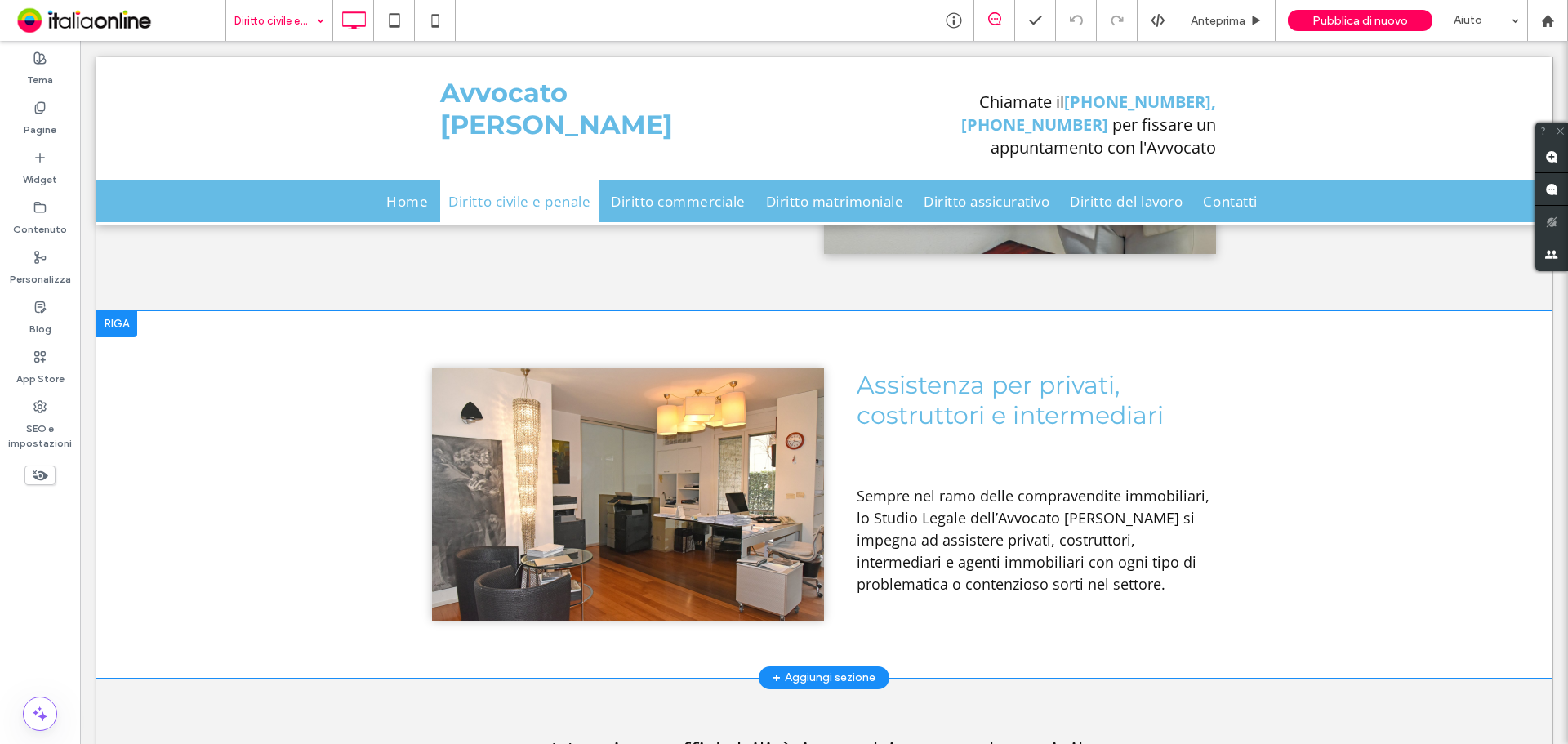
scroll to position [1143, 0]
click at [612, 509] on li "Slide title Write your caption here Button" at bounding box center [628, 493] width 392 height 252
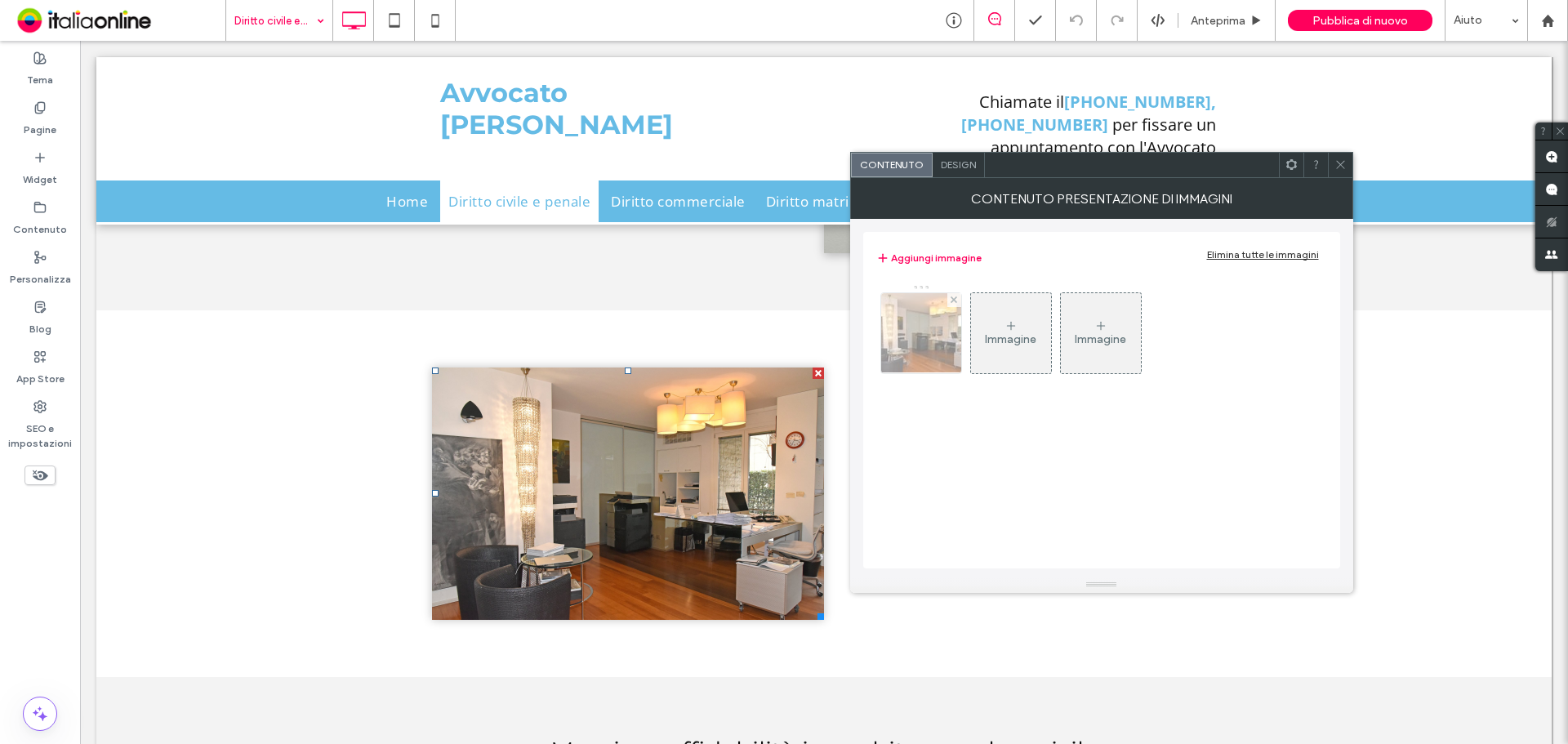
click at [937, 334] on img at bounding box center [920, 333] width 120 height 80
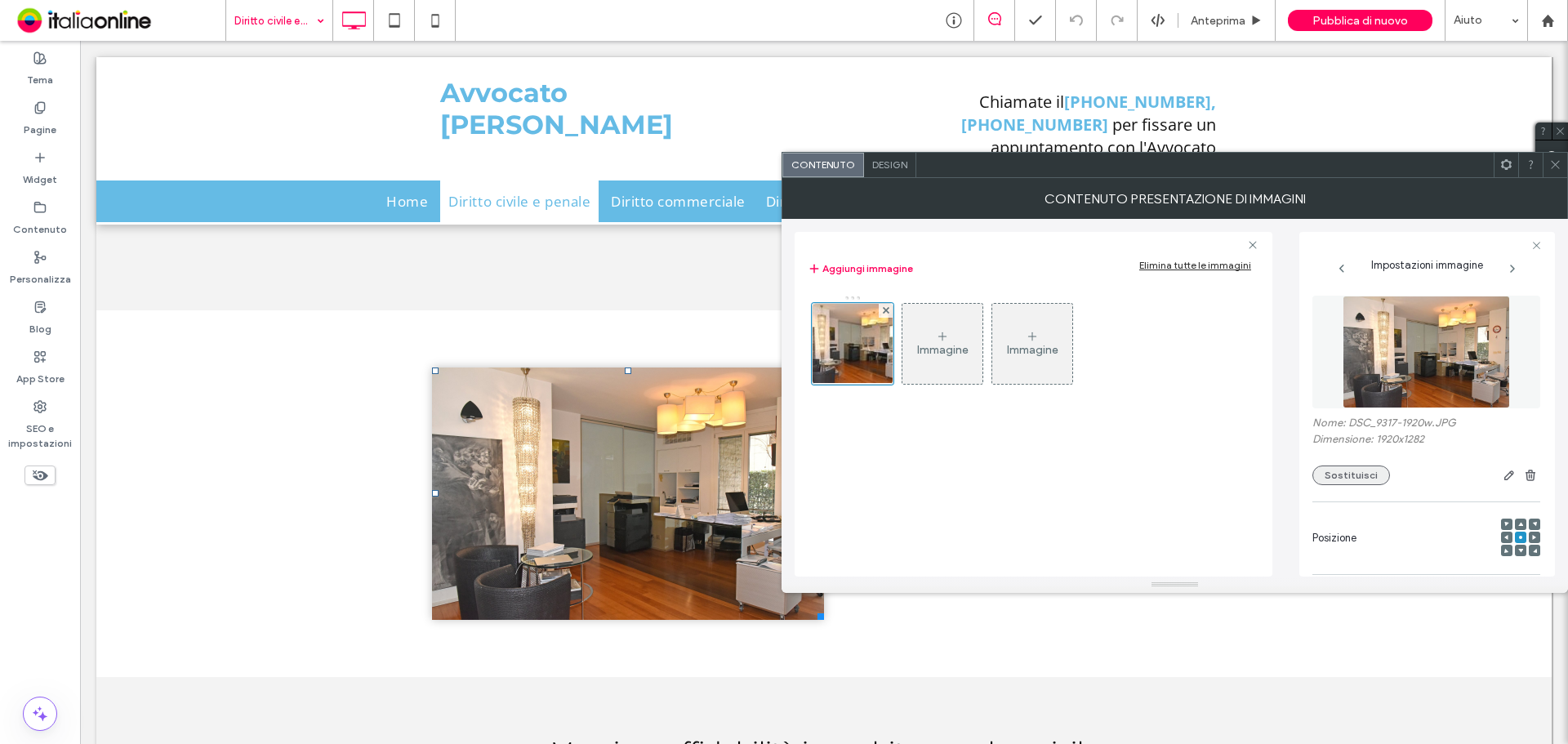
click at [1338, 477] on button "Sostituisci" at bounding box center [1351, 475] width 78 height 19
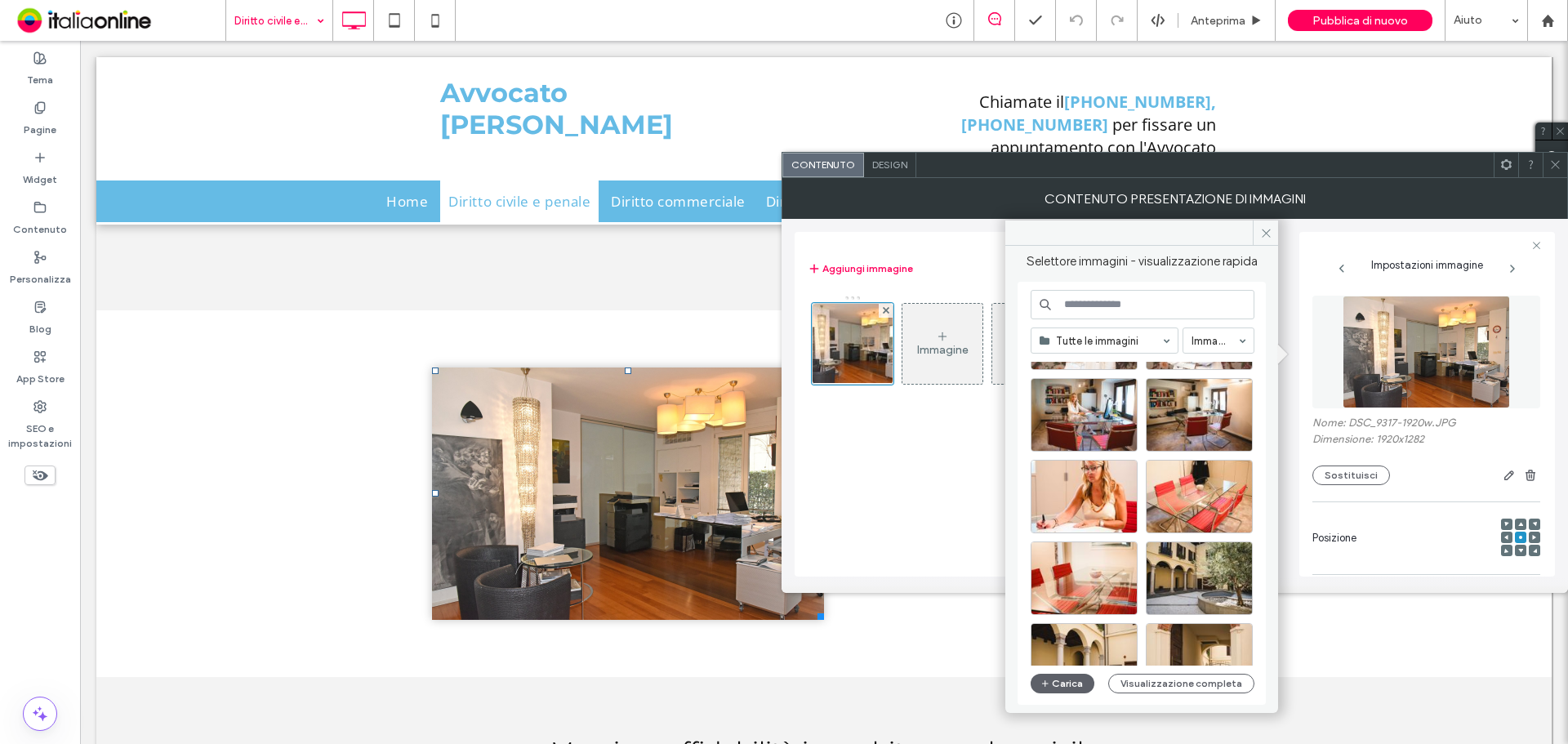
scroll to position [245, 0]
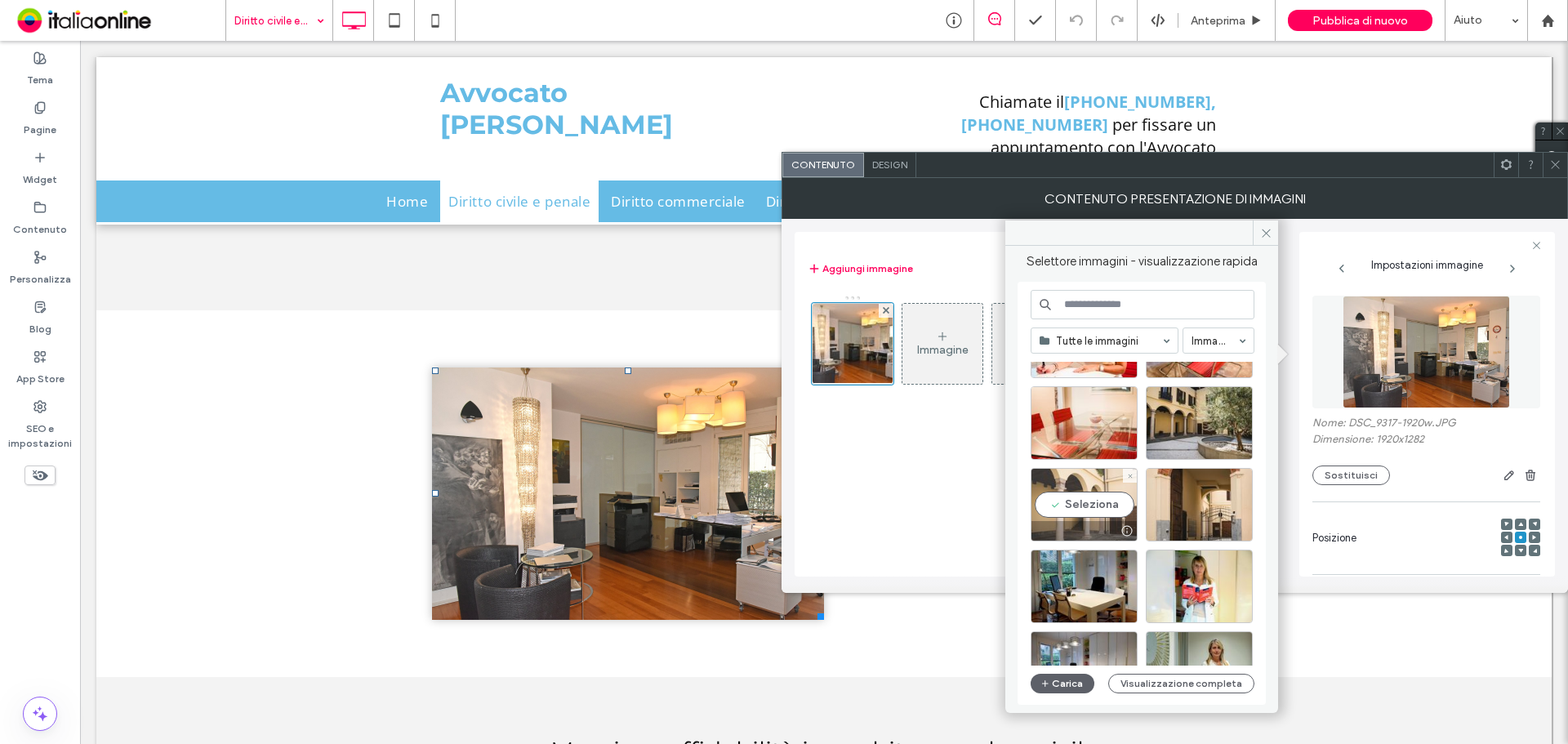
click at [1104, 499] on div "Seleziona" at bounding box center [1084, 504] width 107 height 73
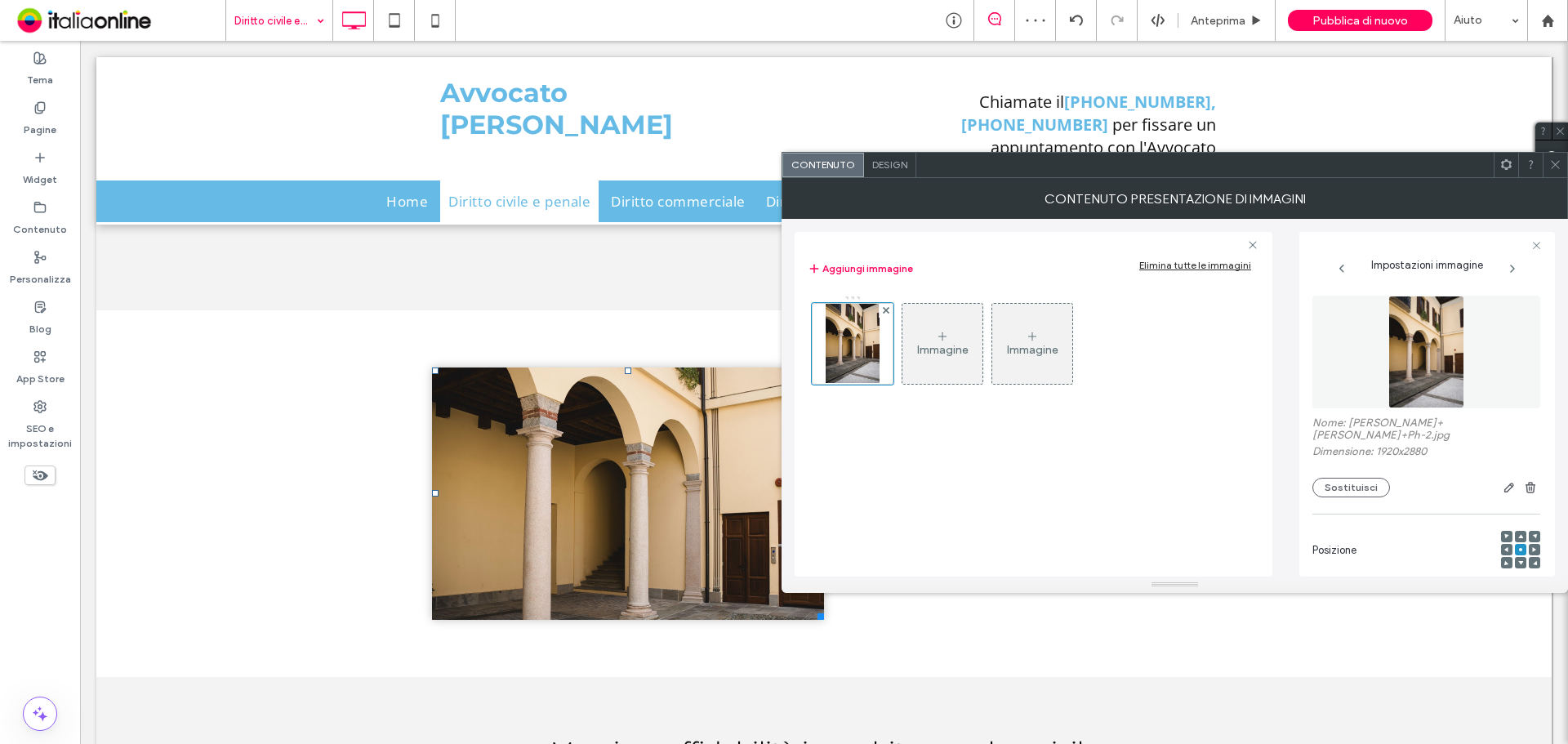
click at [1558, 168] on icon at bounding box center [1555, 164] width 13 height 13
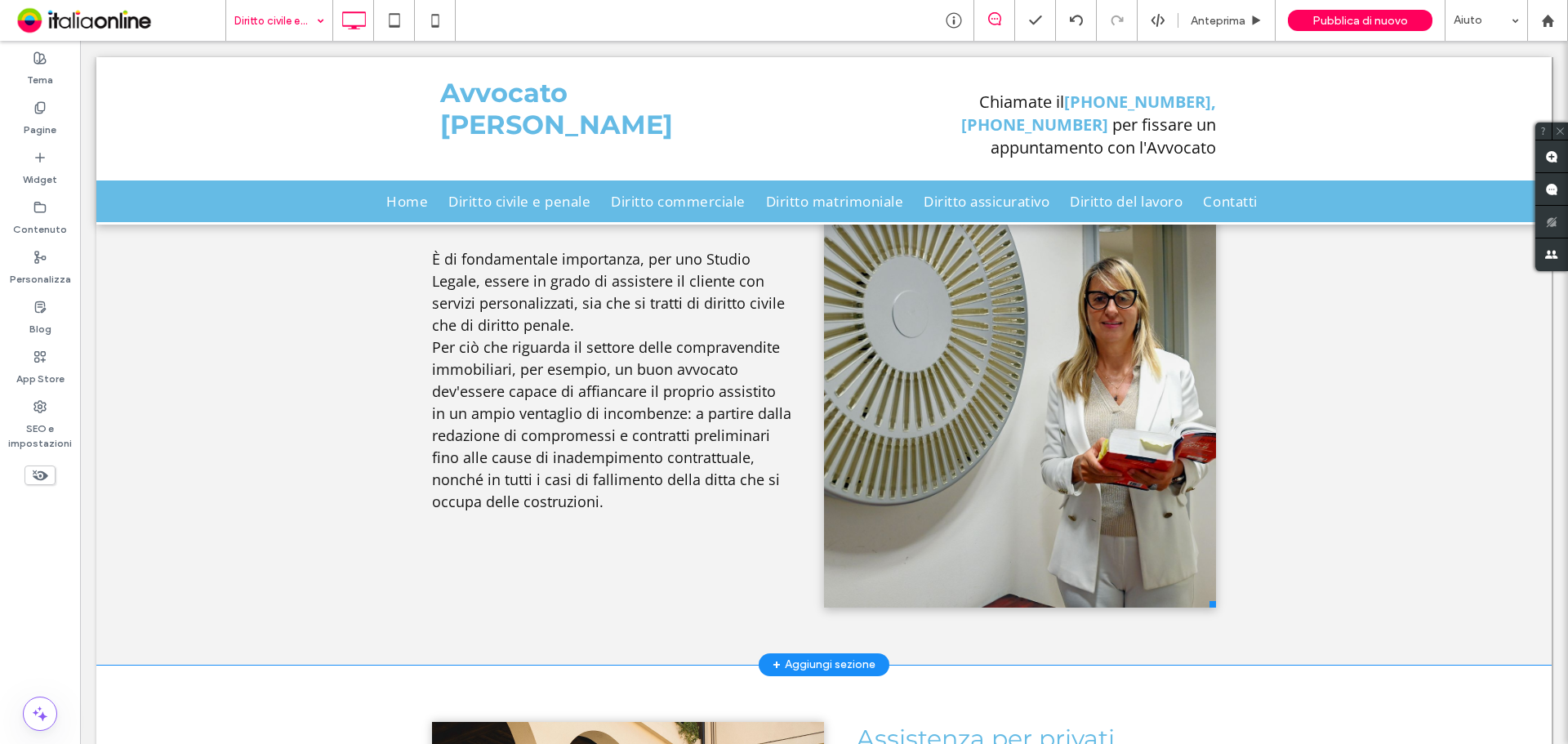
scroll to position [1061, 0]
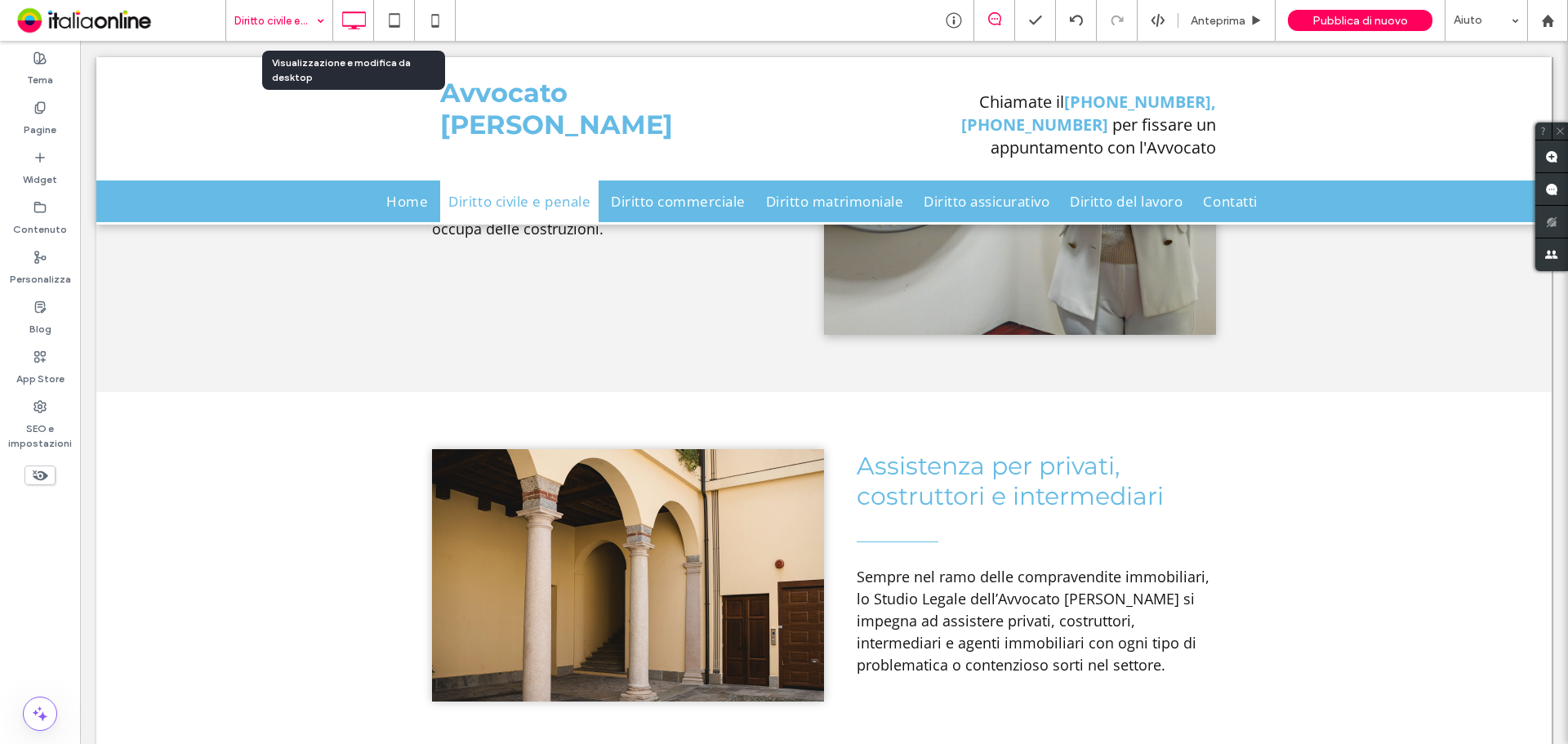
drag, startPoint x: 293, startPoint y: 21, endPoint x: 293, endPoint y: 38, distance: 17.0
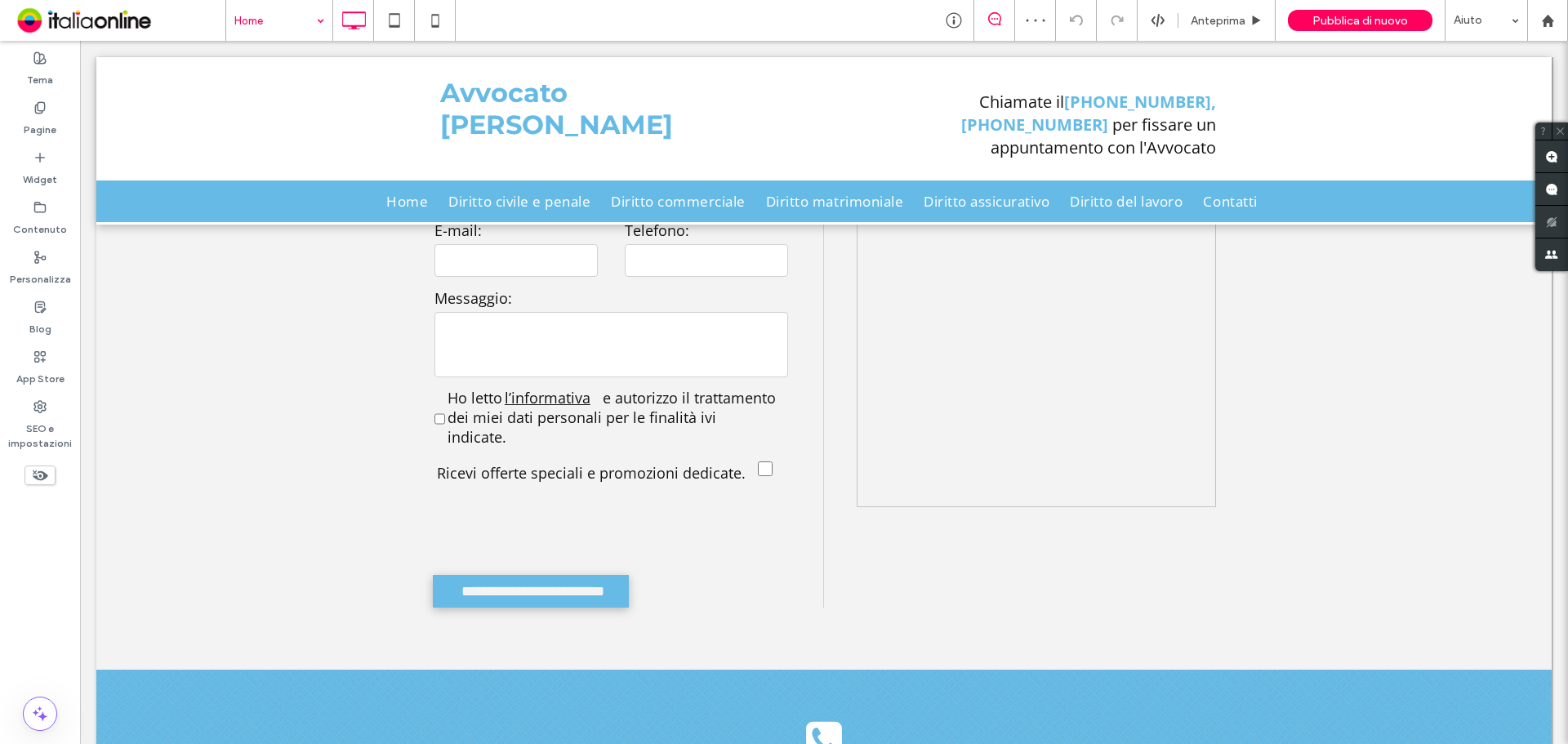
scroll to position [3822, 0]
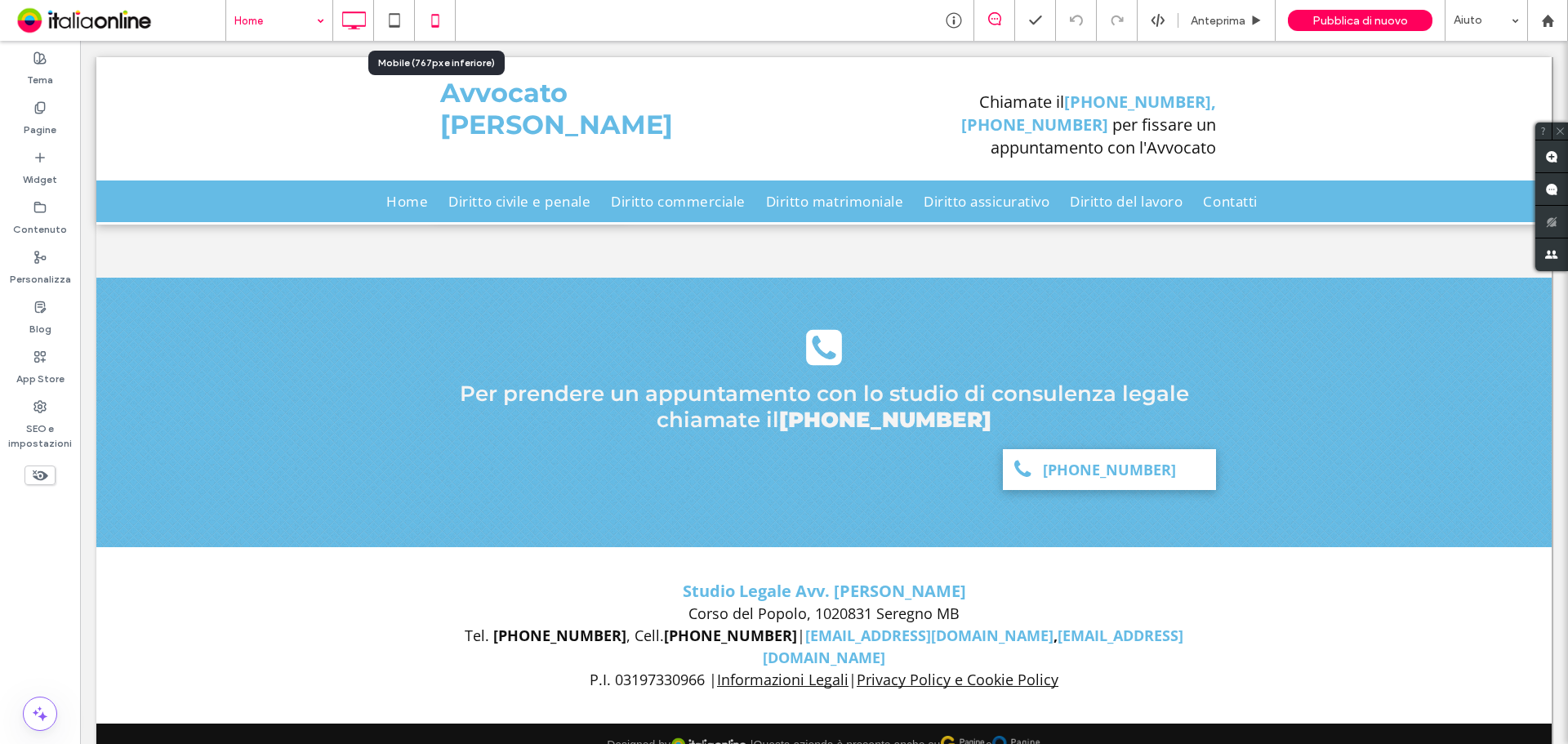
click at [442, 24] on icon at bounding box center [435, 20] width 33 height 33
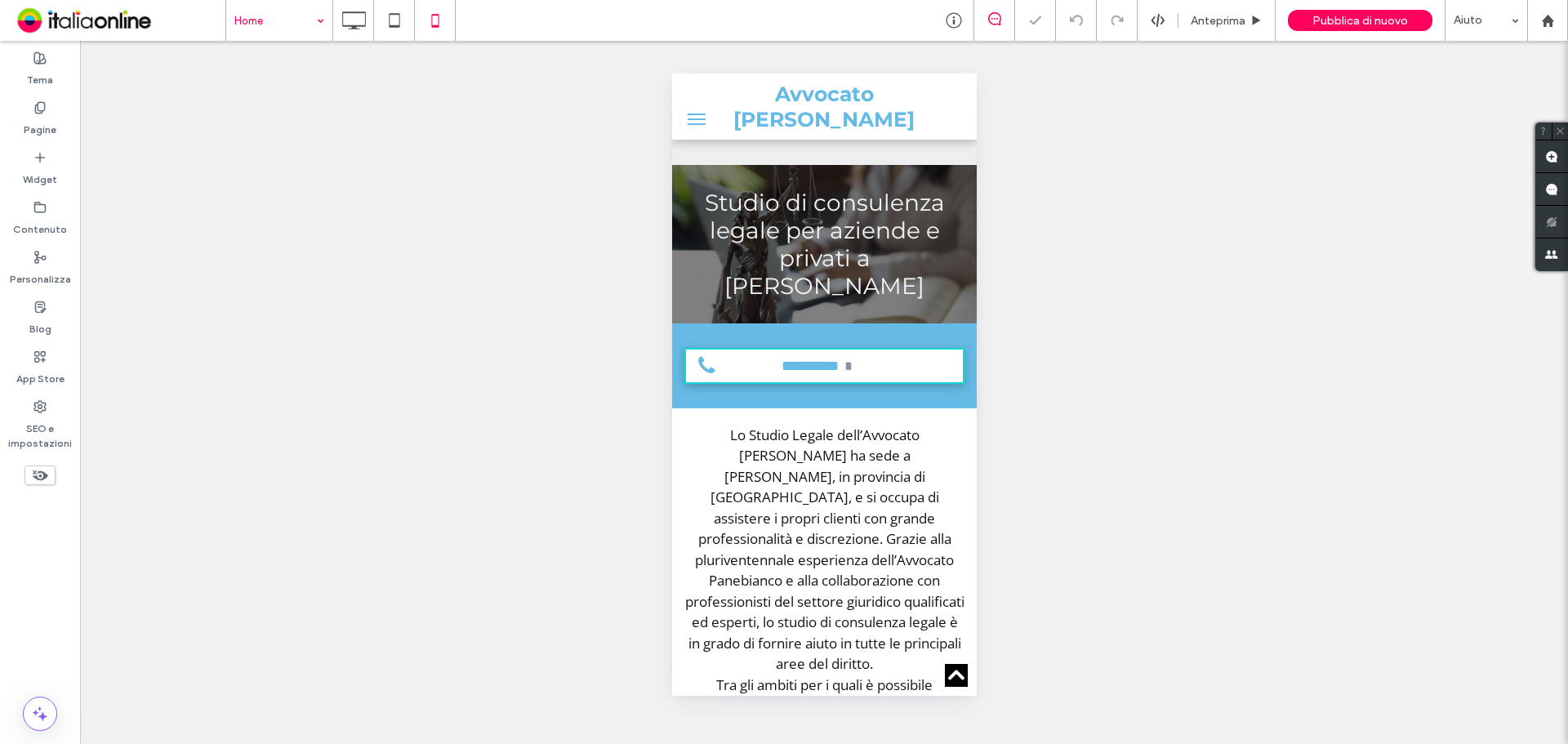
scroll to position [1143, 0]
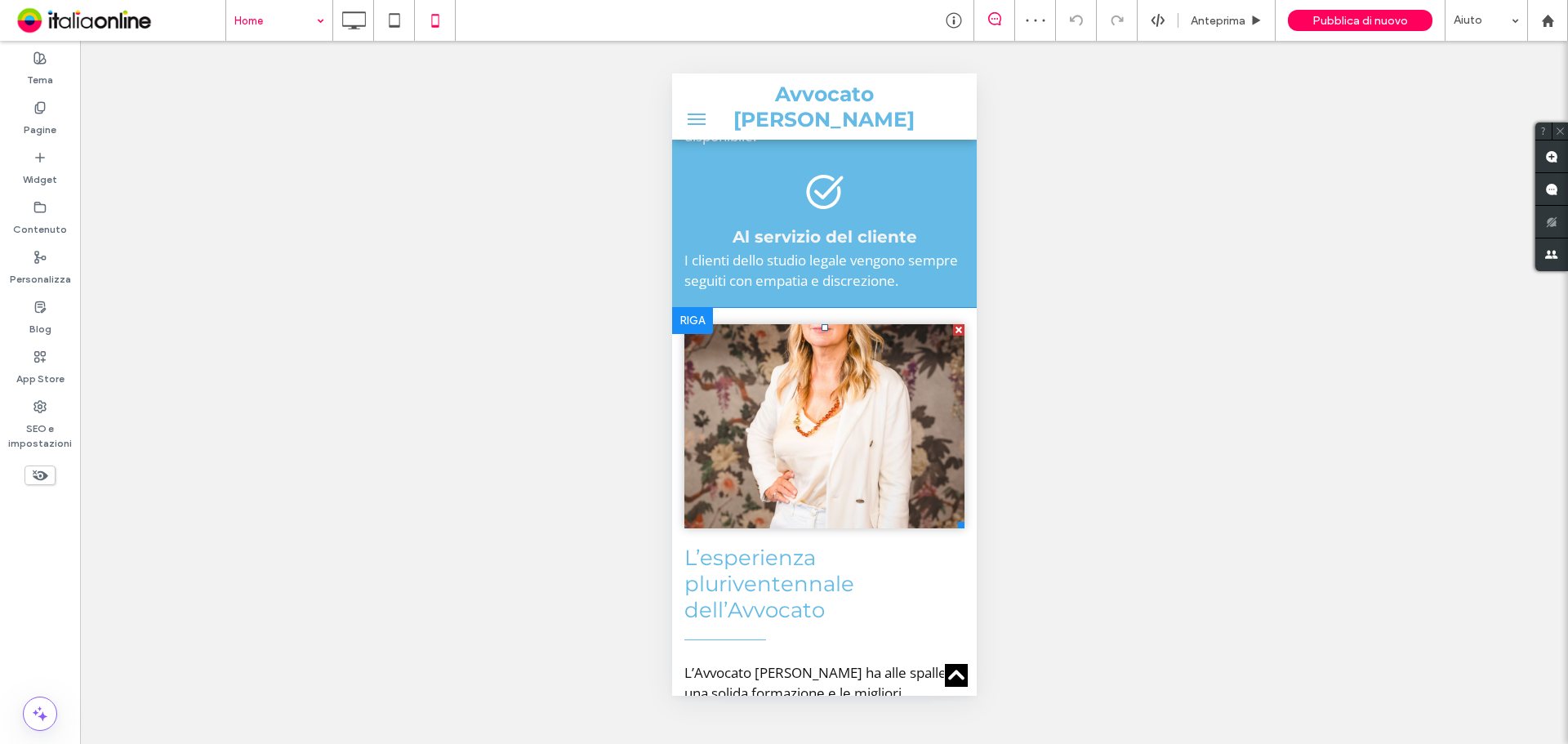
click at [859, 423] on li "Slide title Write your caption here Button" at bounding box center [823, 426] width 280 height 204
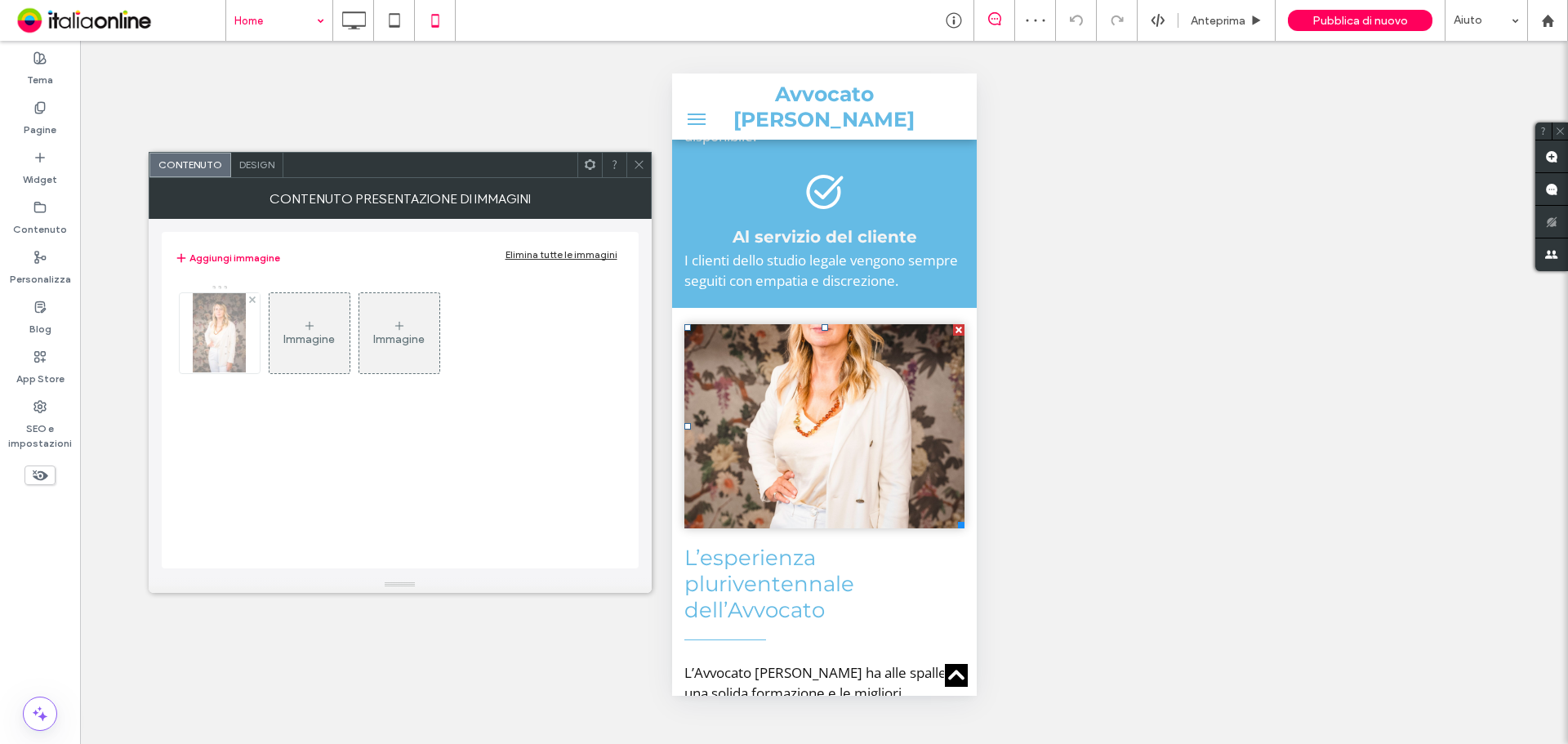
click at [224, 364] on img at bounding box center [218, 333] width 53 height 80
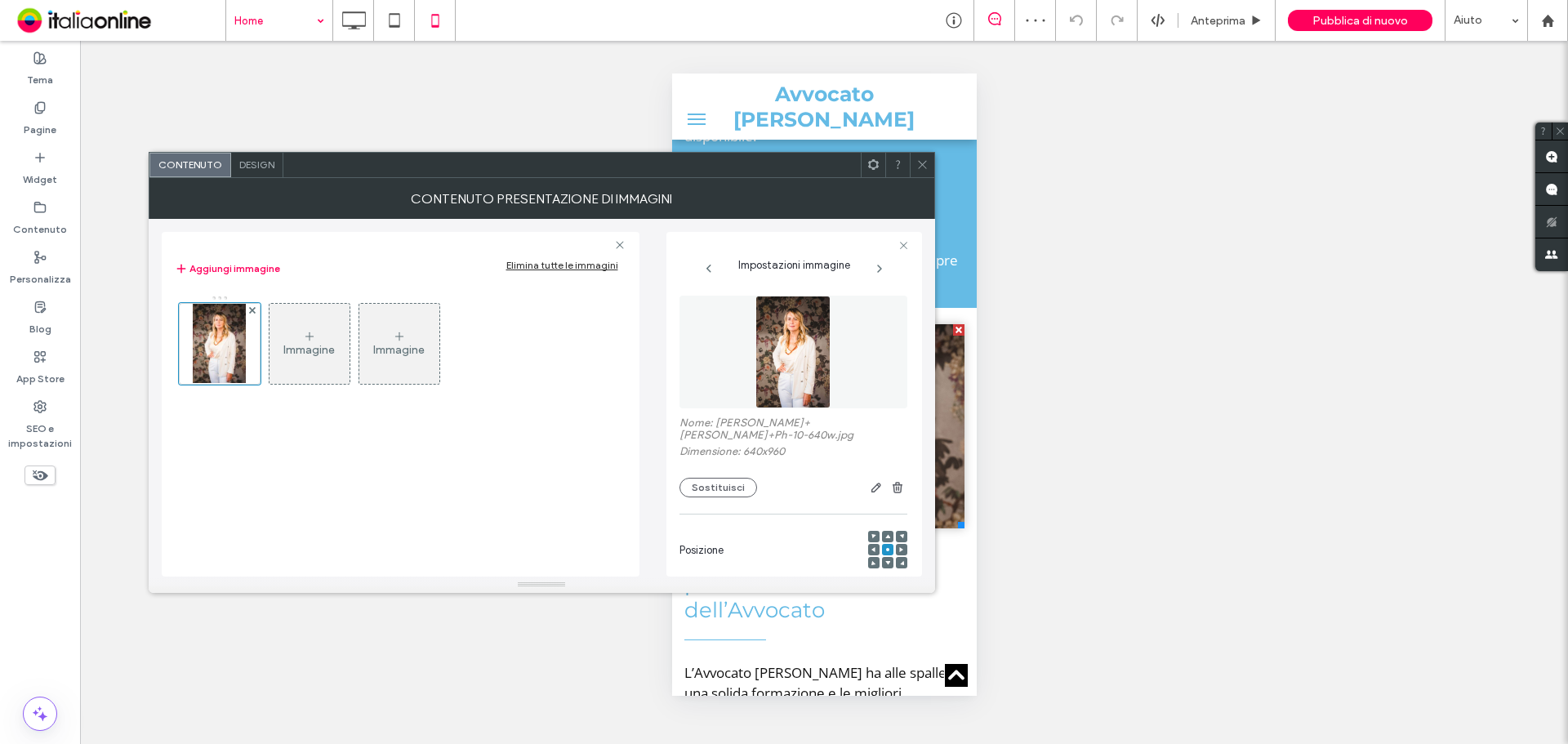
scroll to position [164, 0]
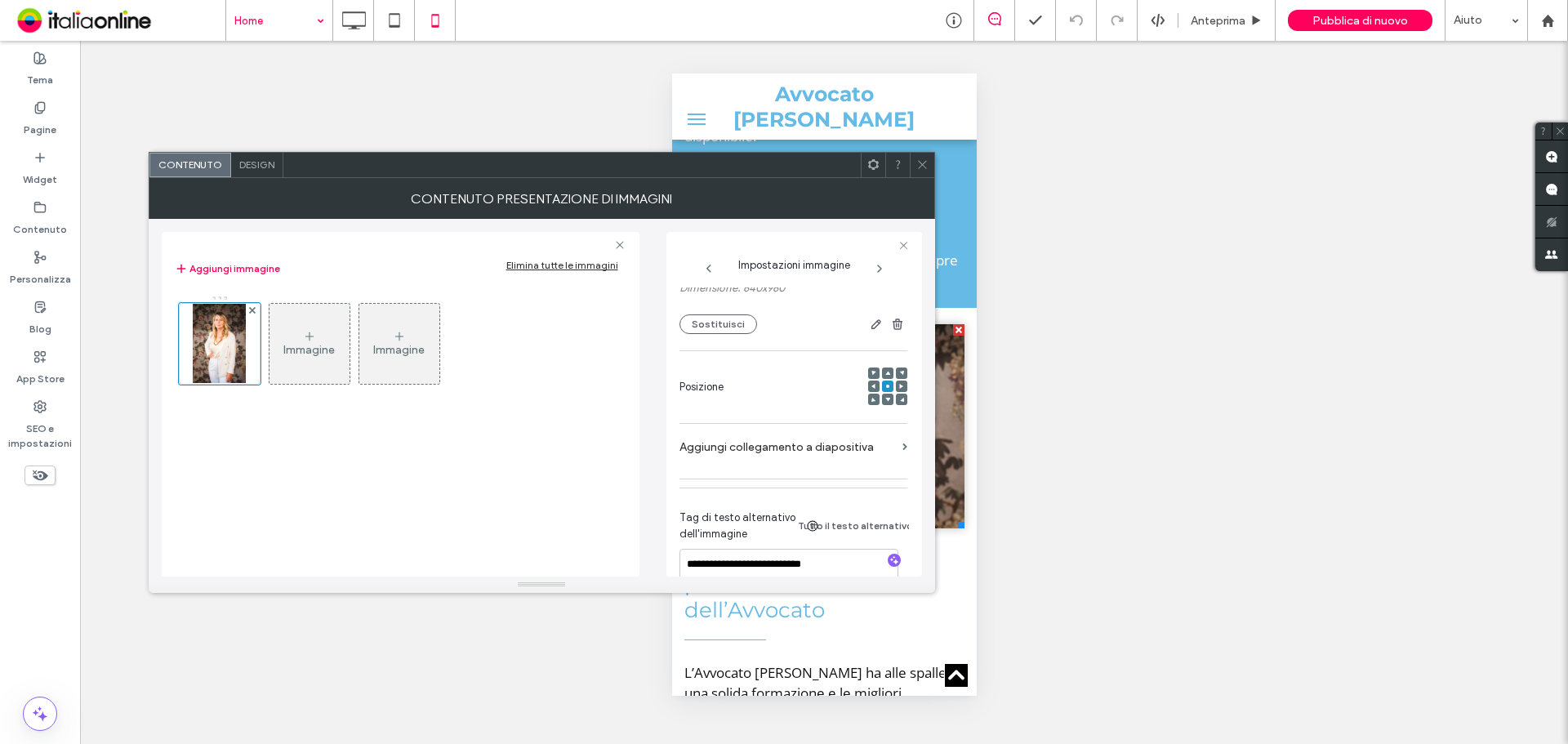
click at [885, 396] on icon at bounding box center [887, 399] width 5 height 5
click at [920, 176] on span at bounding box center [922, 164] width 13 height 24
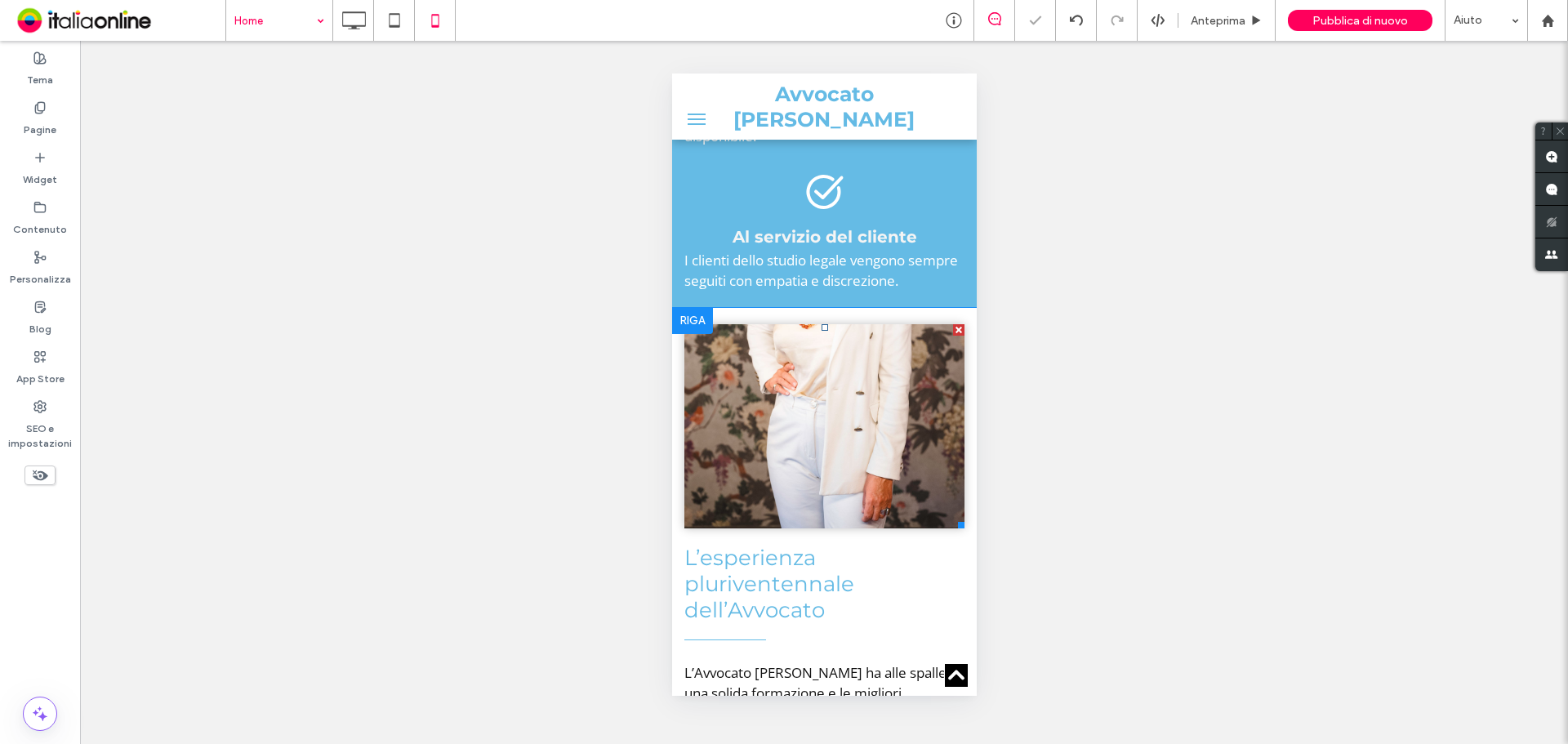
click at [853, 444] on li "Slide title Write your caption here Button" at bounding box center [823, 426] width 280 height 204
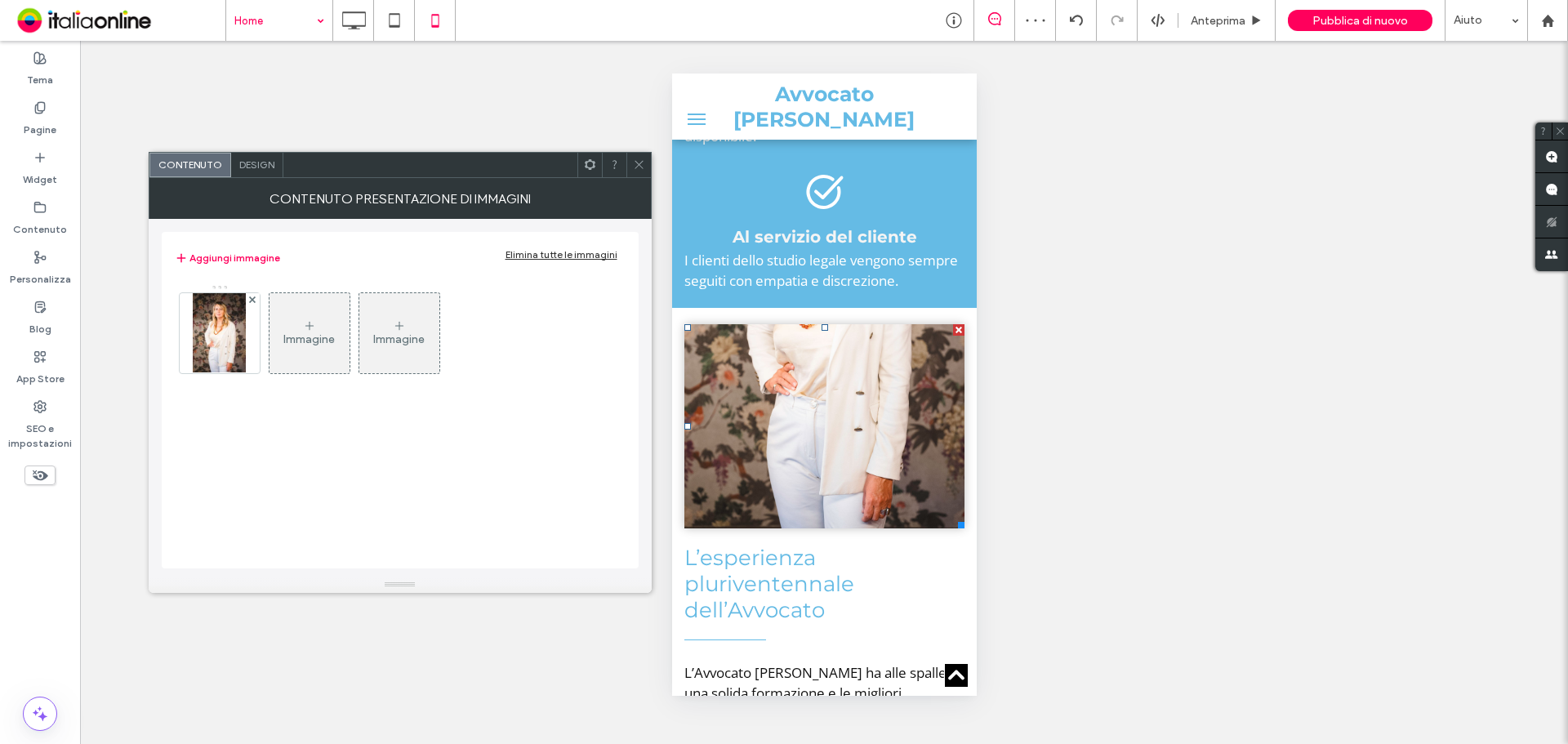
drag, startPoint x: 220, startPoint y: 327, endPoint x: 307, endPoint y: 356, distance: 91.7
click at [220, 327] on img at bounding box center [218, 333] width 53 height 80
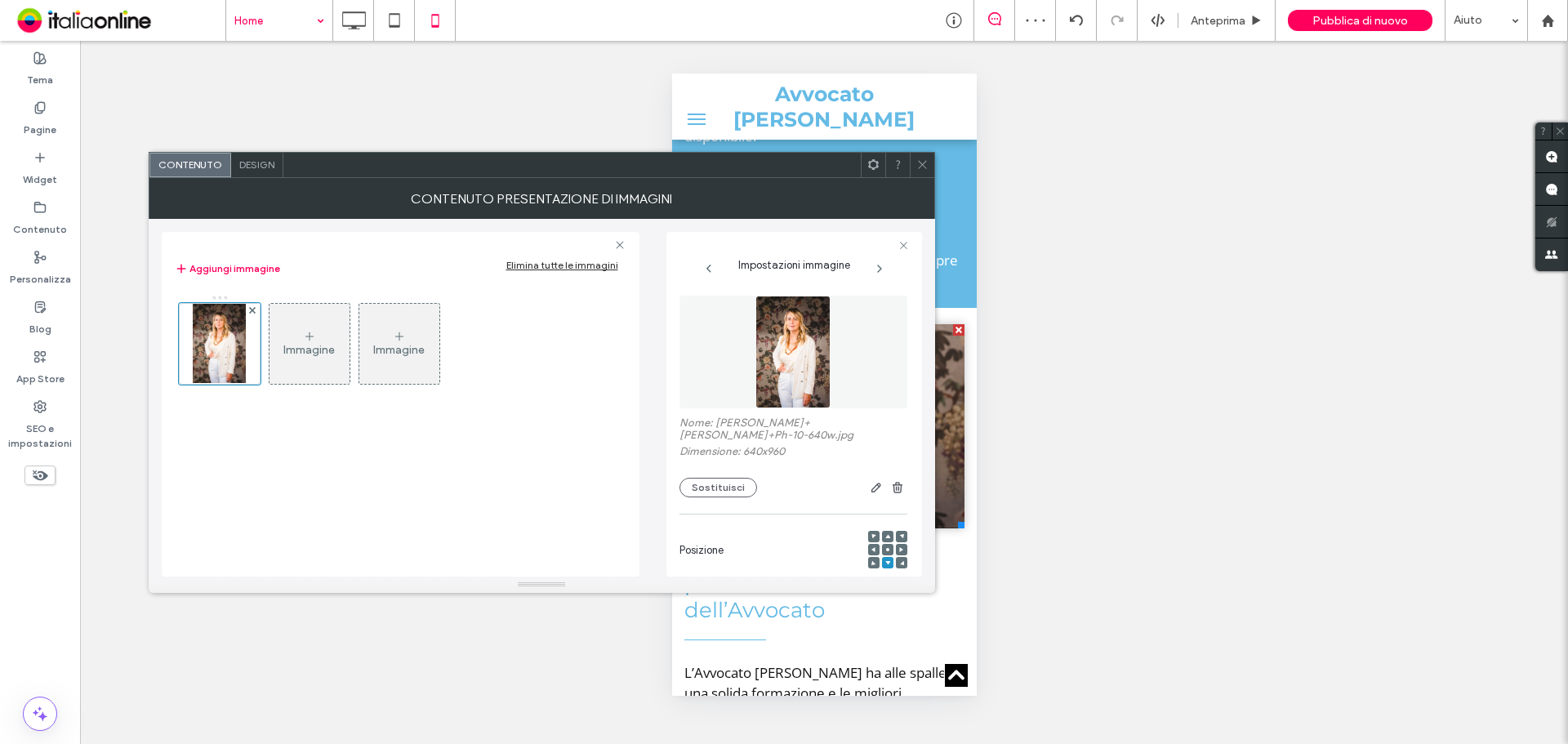
click at [885, 534] on icon at bounding box center [887, 536] width 5 height 5
click at [913, 163] on div at bounding box center [921, 164] width 24 height 24
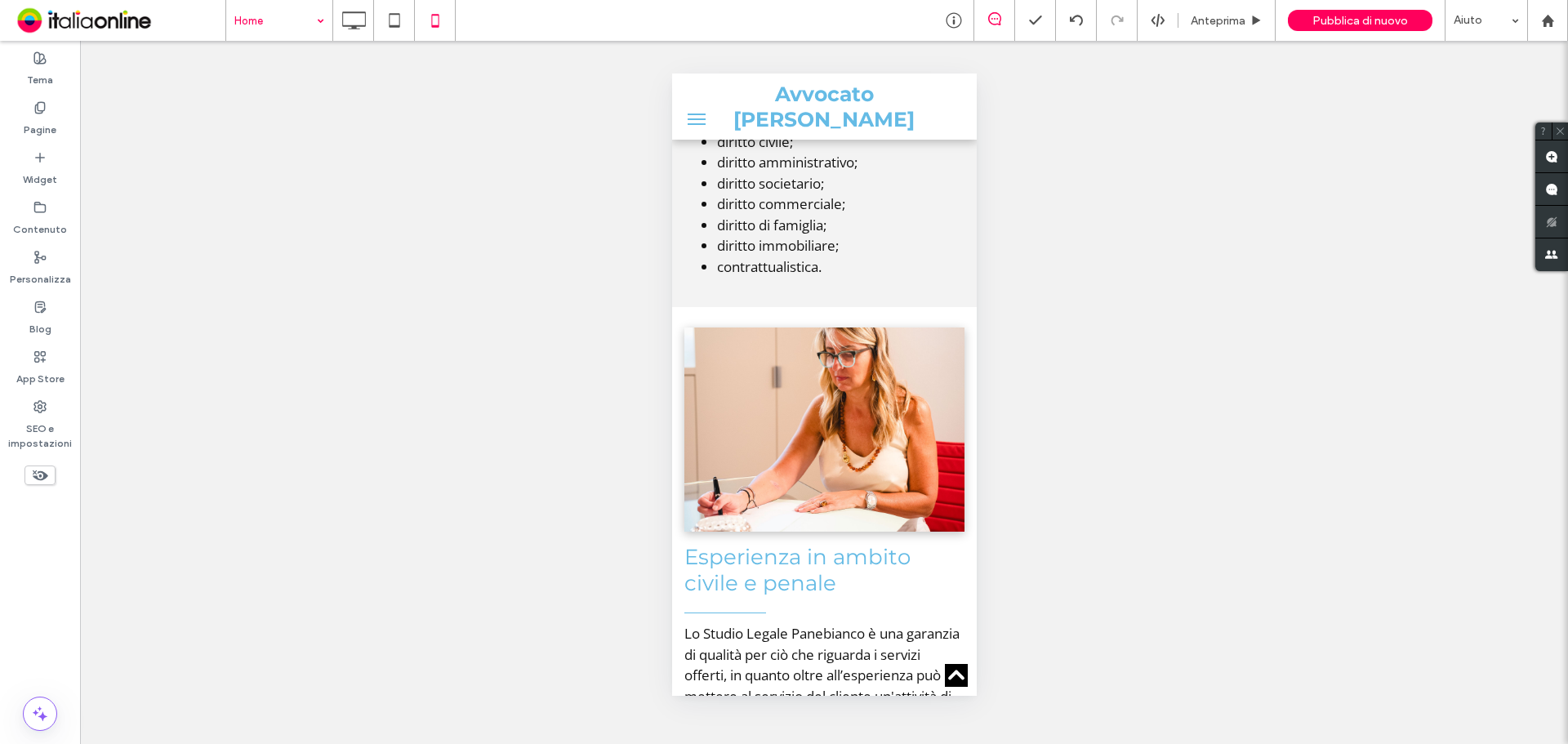
scroll to position [2858, 0]
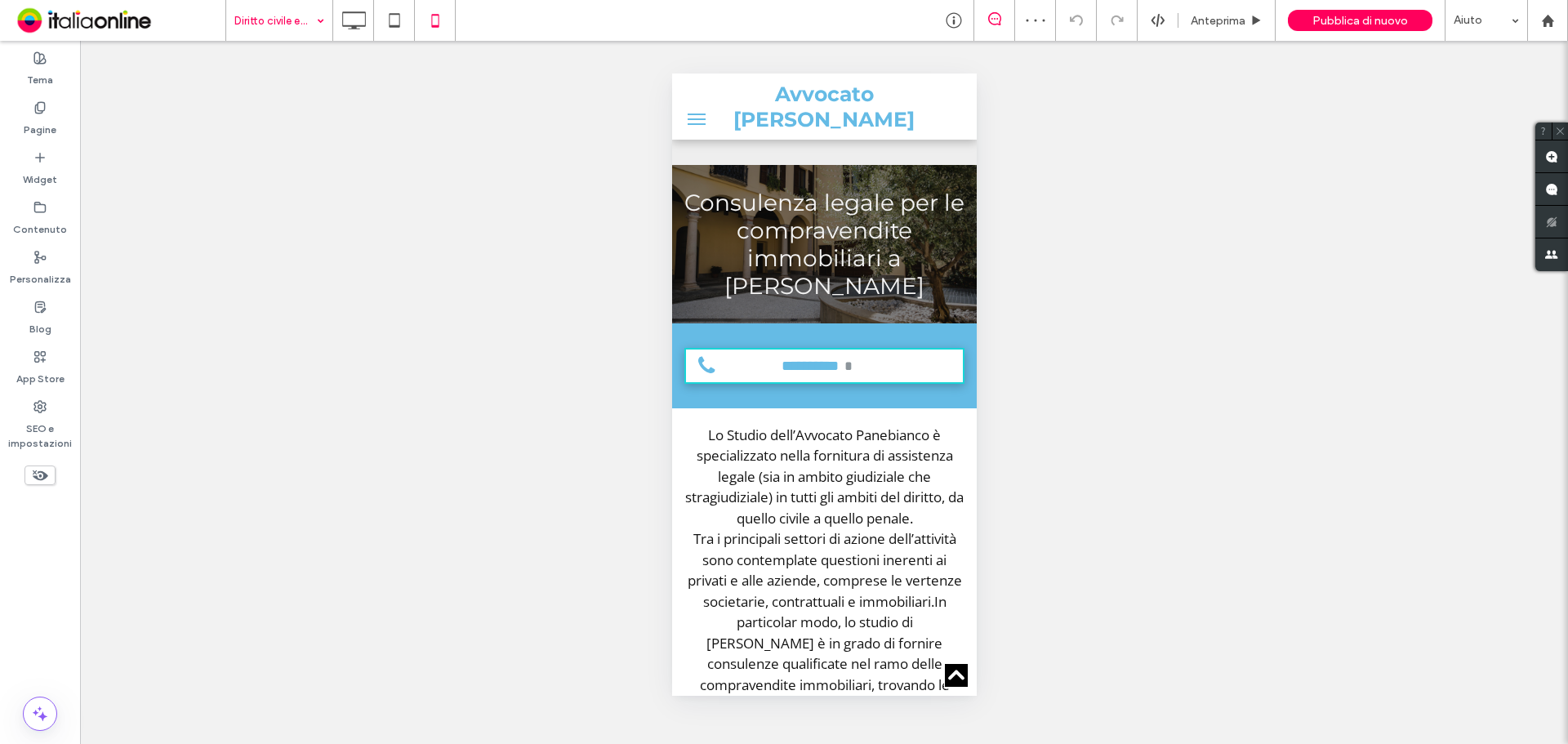
scroll to position [1955, 0]
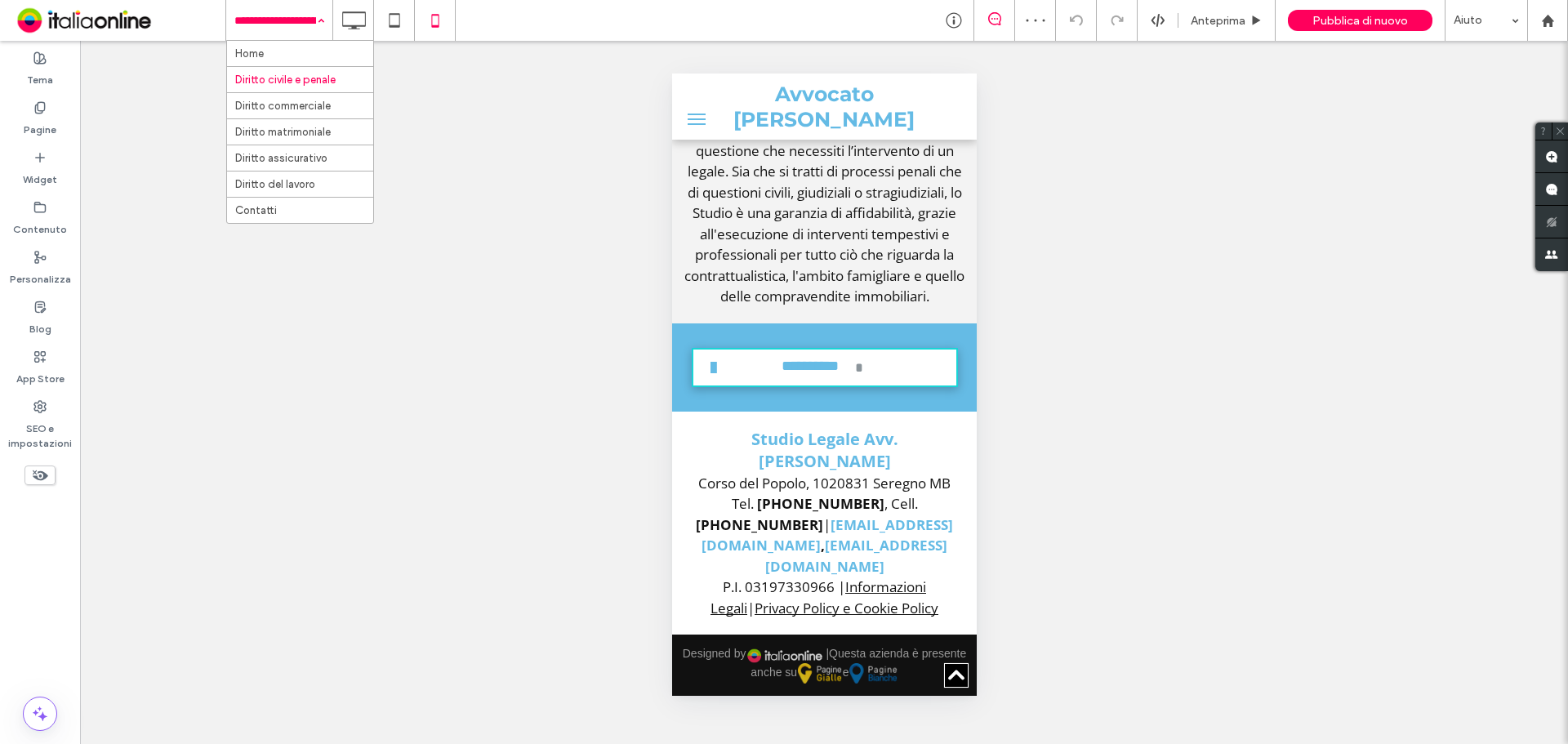
click at [321, 30] on div "Home Diritto civile e penale Diritto commerciale Diritto matrimoniale Diritto a…" at bounding box center [279, 20] width 106 height 40
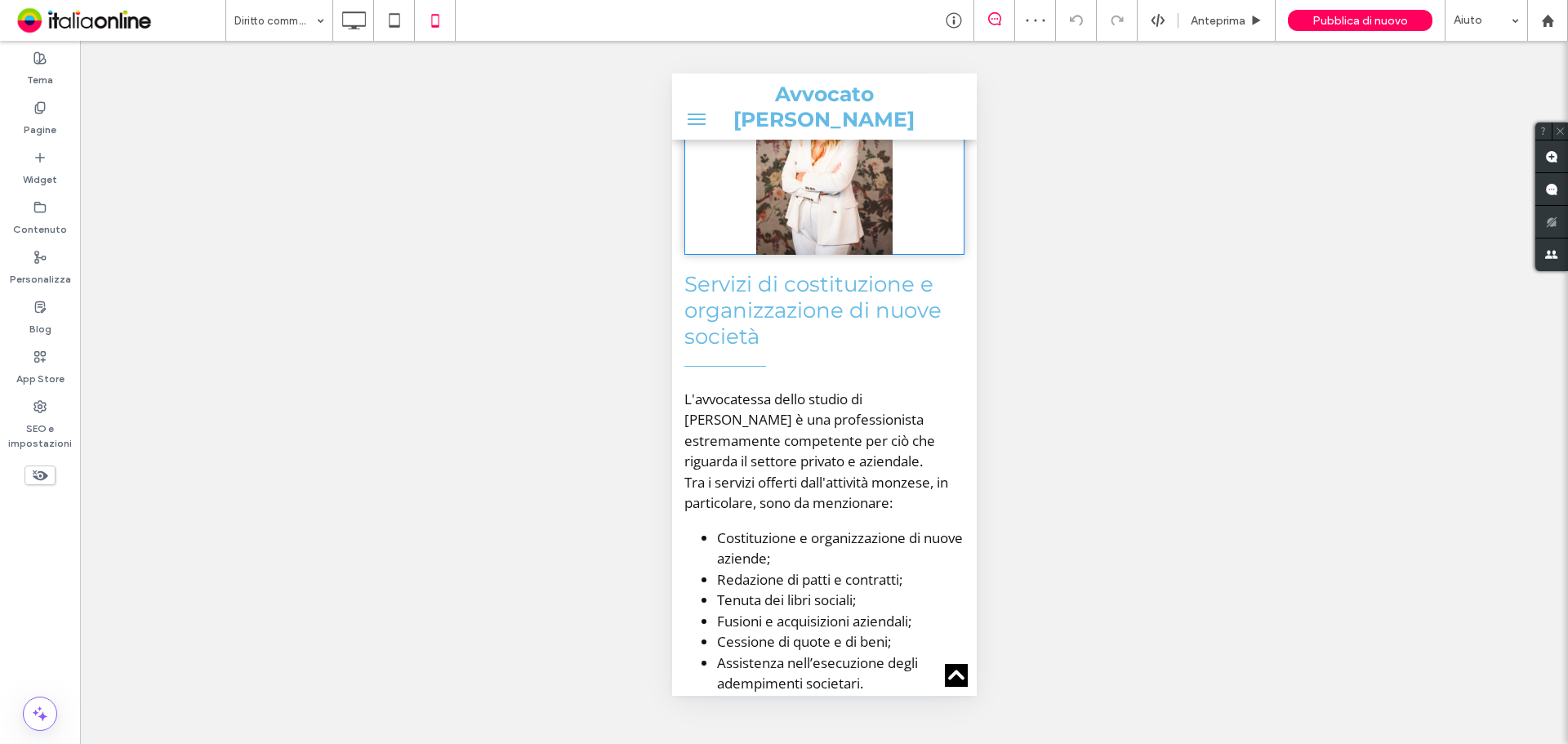
scroll to position [1225, 0]
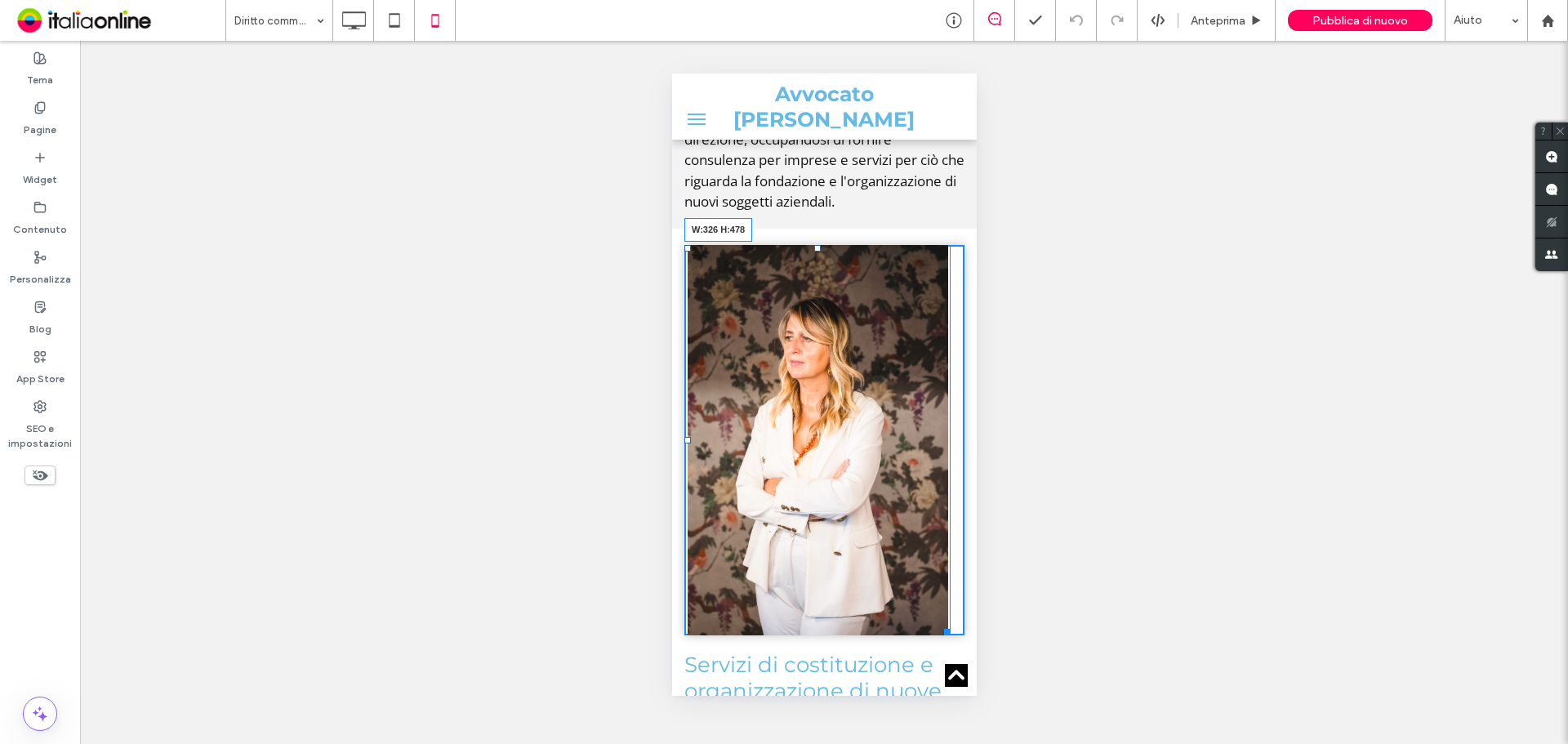
drag, startPoint x: 946, startPoint y: 486, endPoint x: 1000, endPoint y: 672, distance: 193.7
click at [976, 672] on html "**********" at bounding box center [823, 173] width 304 height 2650
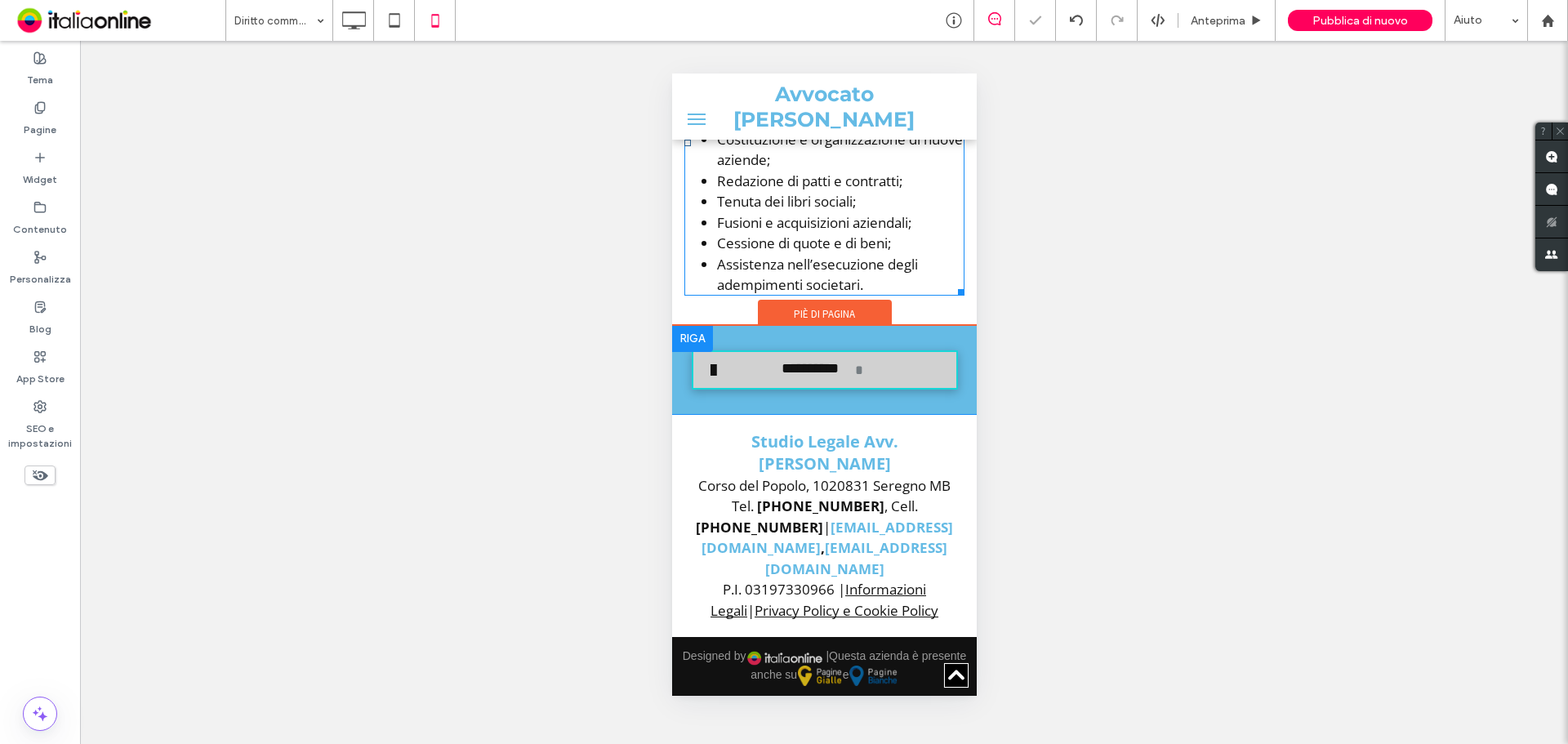
scroll to position [2028, 0]
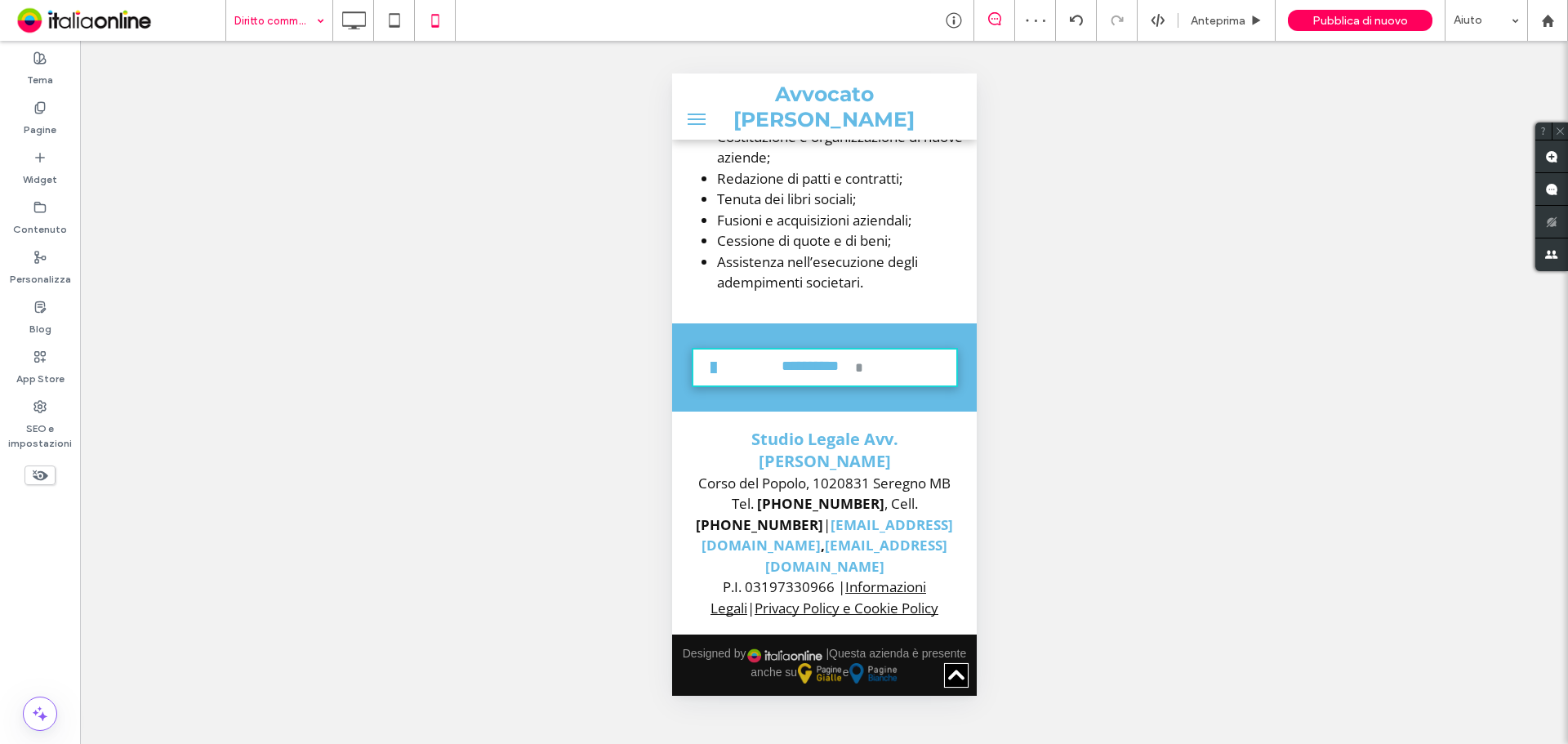
click at [310, 34] on div "Diritto commerciale" at bounding box center [279, 20] width 106 height 40
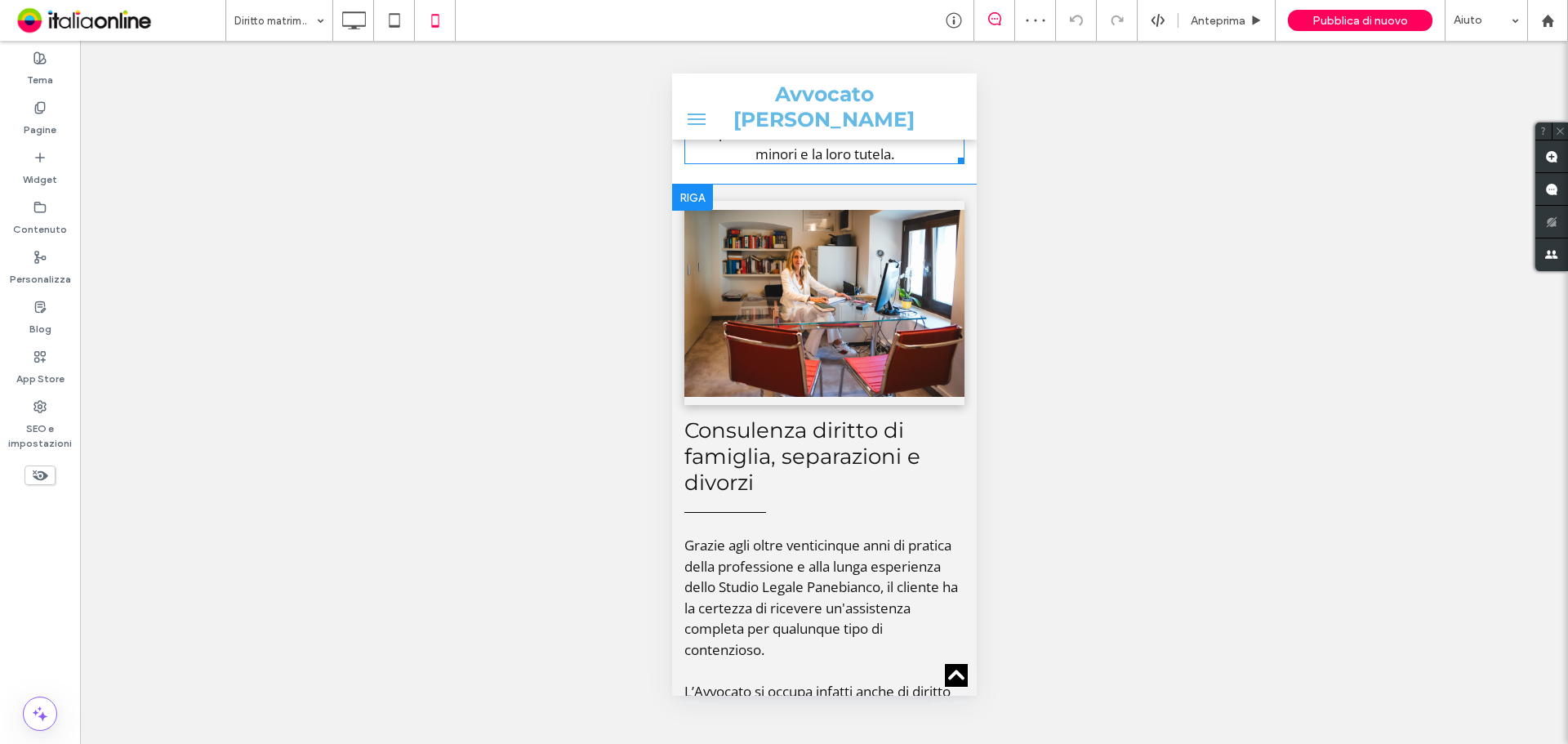
scroll to position [447, 0]
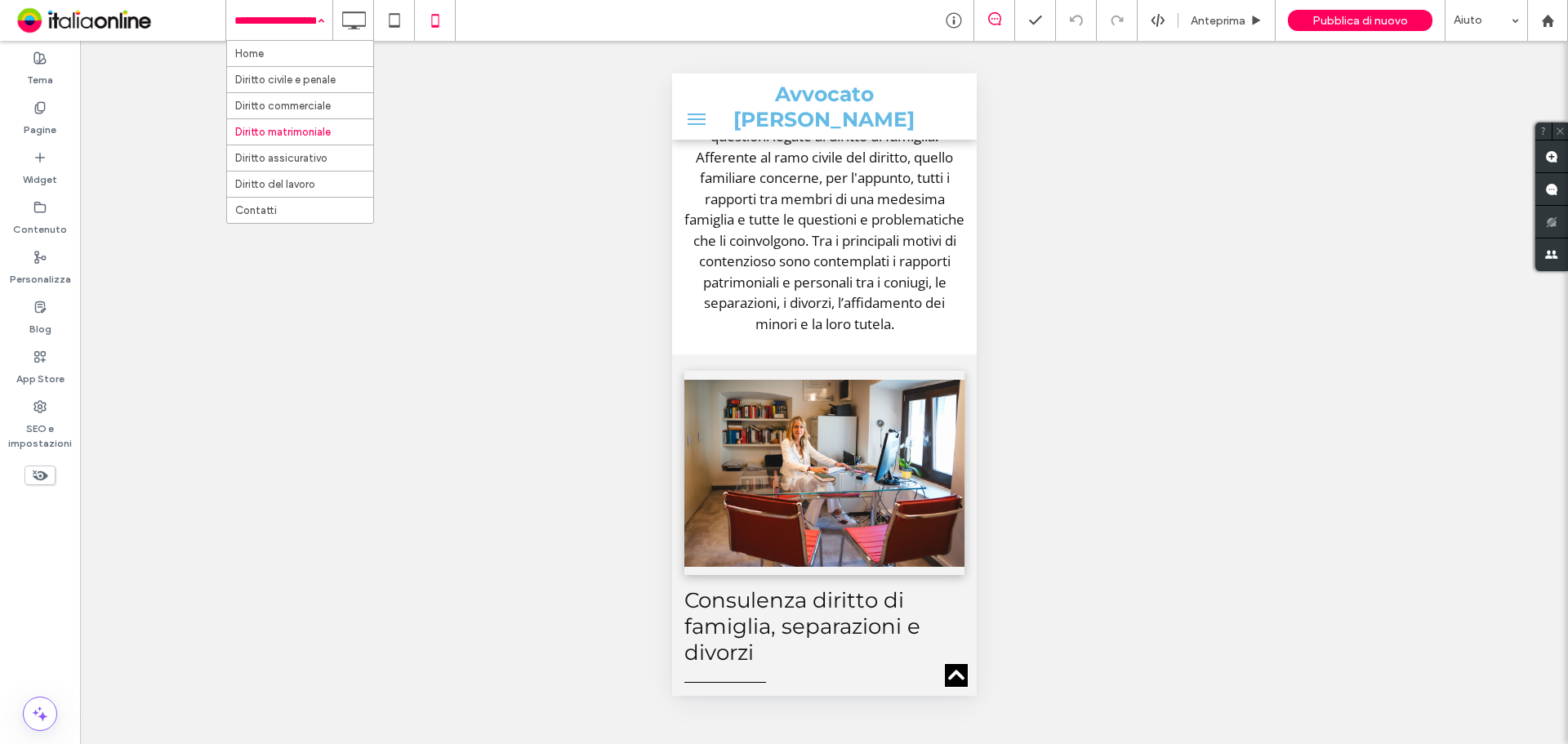
click at [320, 24] on div "Home Diritto civile e penale Diritto commerciale Diritto matrimoniale Diritto a…" at bounding box center [279, 20] width 106 height 40
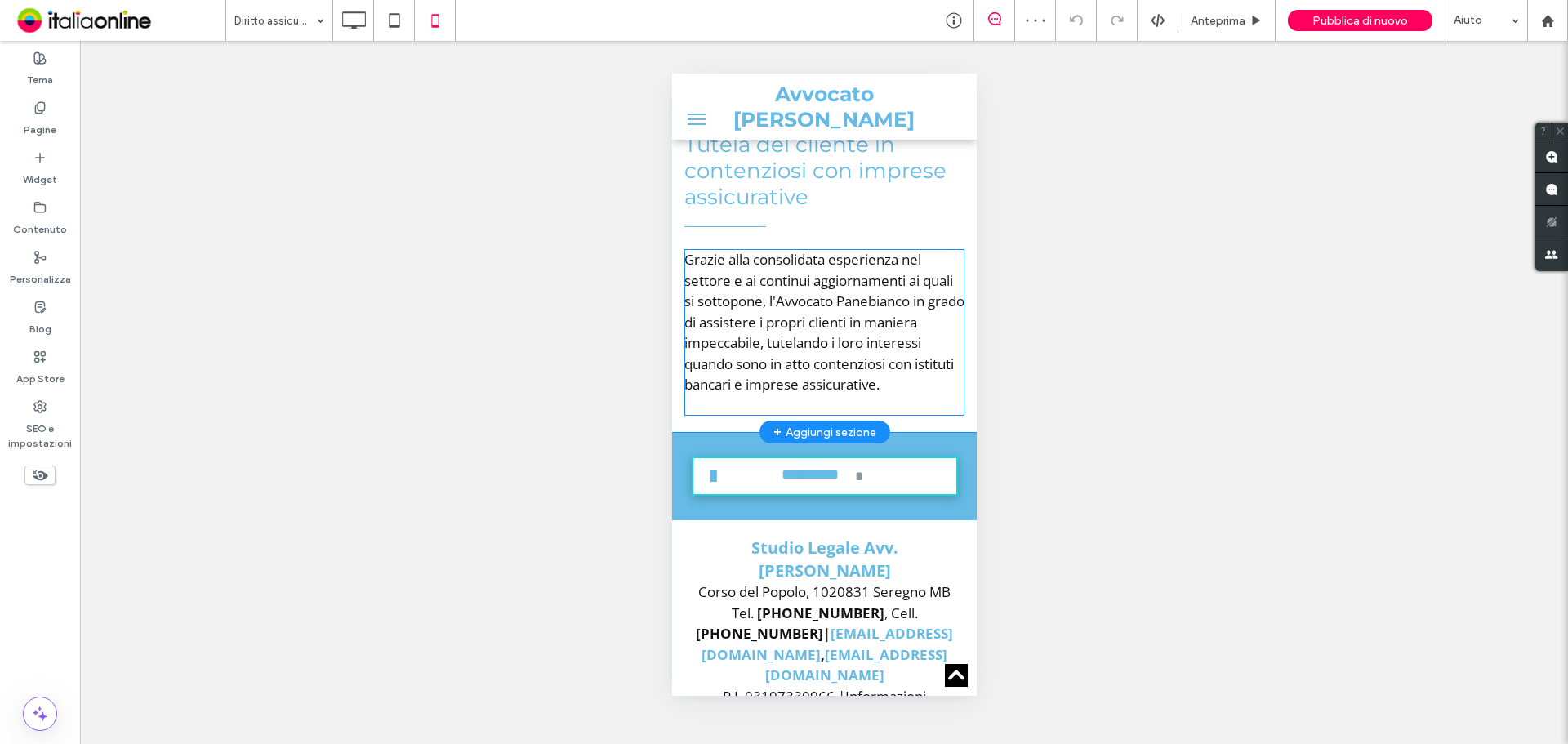
scroll to position [1470, 0]
click at [288, 22] on input at bounding box center [275, 20] width 82 height 40
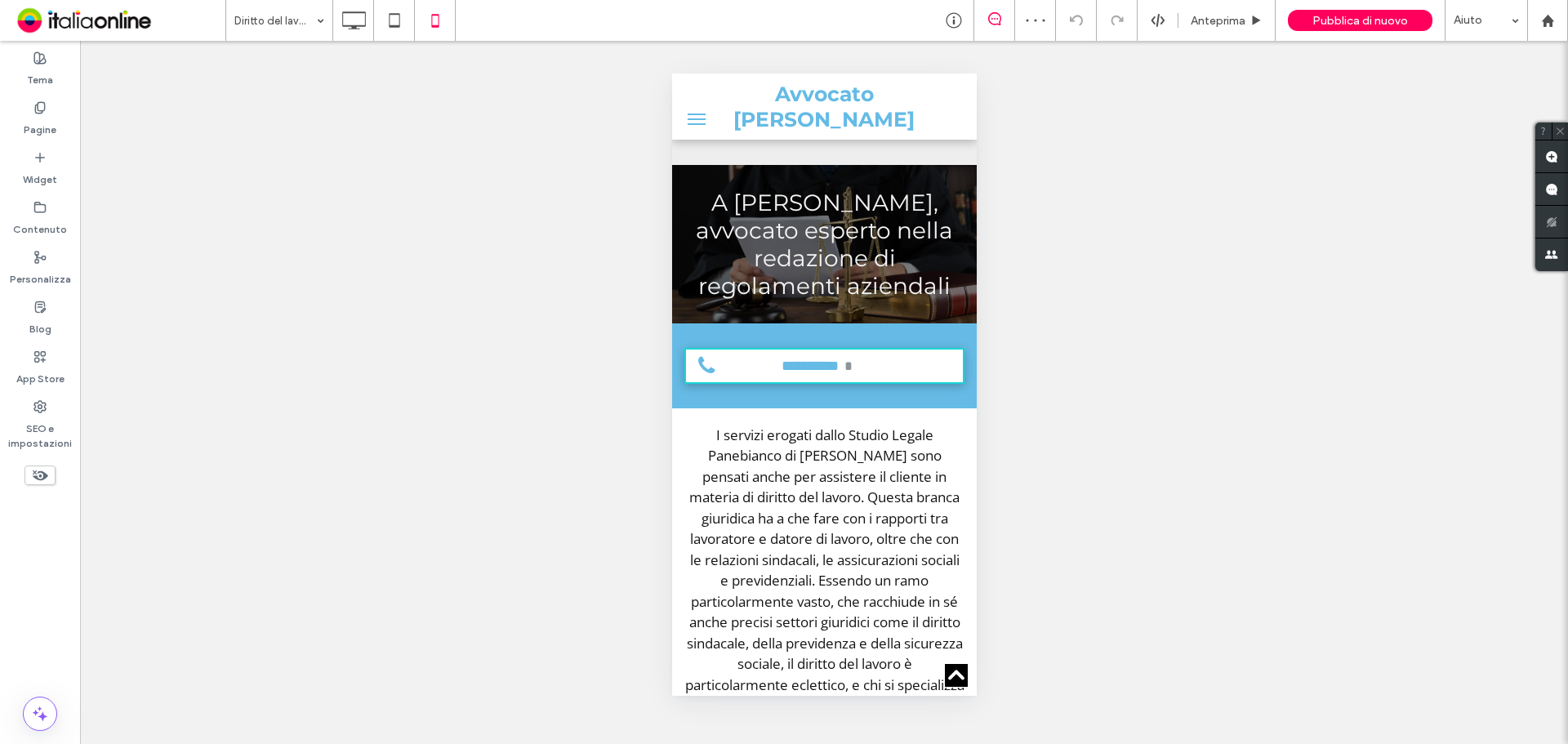
scroll to position [1200, 0]
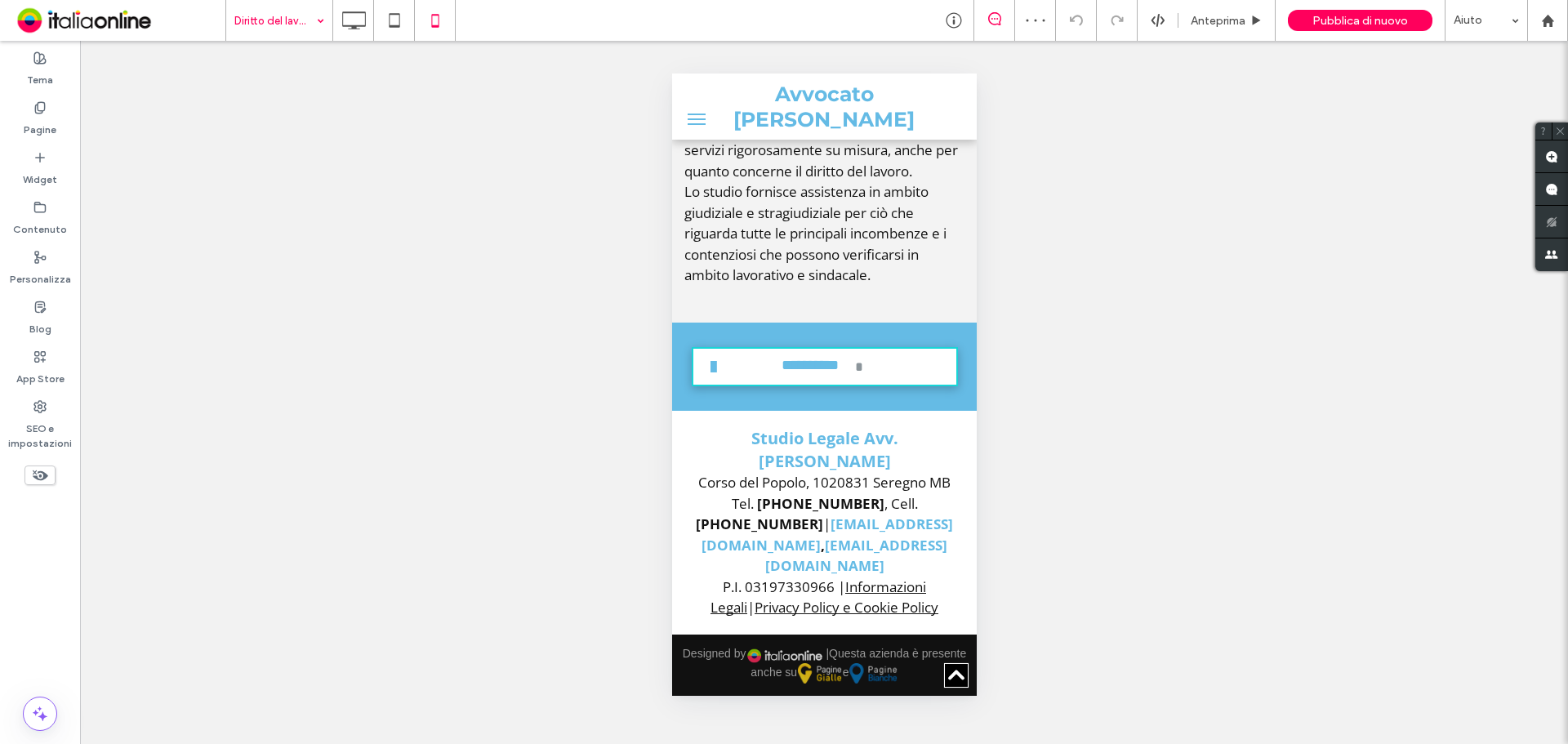
click at [260, 26] on input at bounding box center [275, 20] width 82 height 40
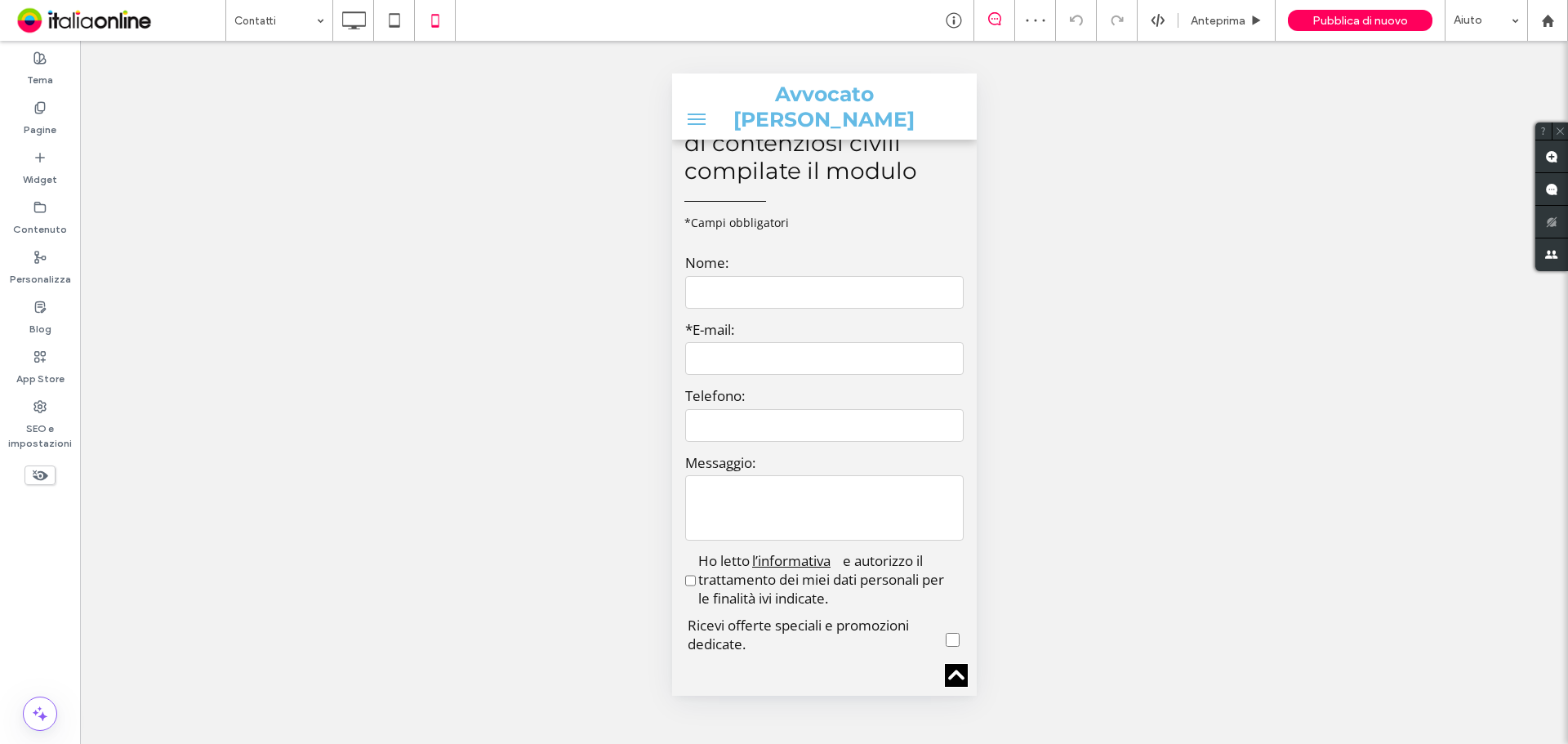
scroll to position [1307, 0]
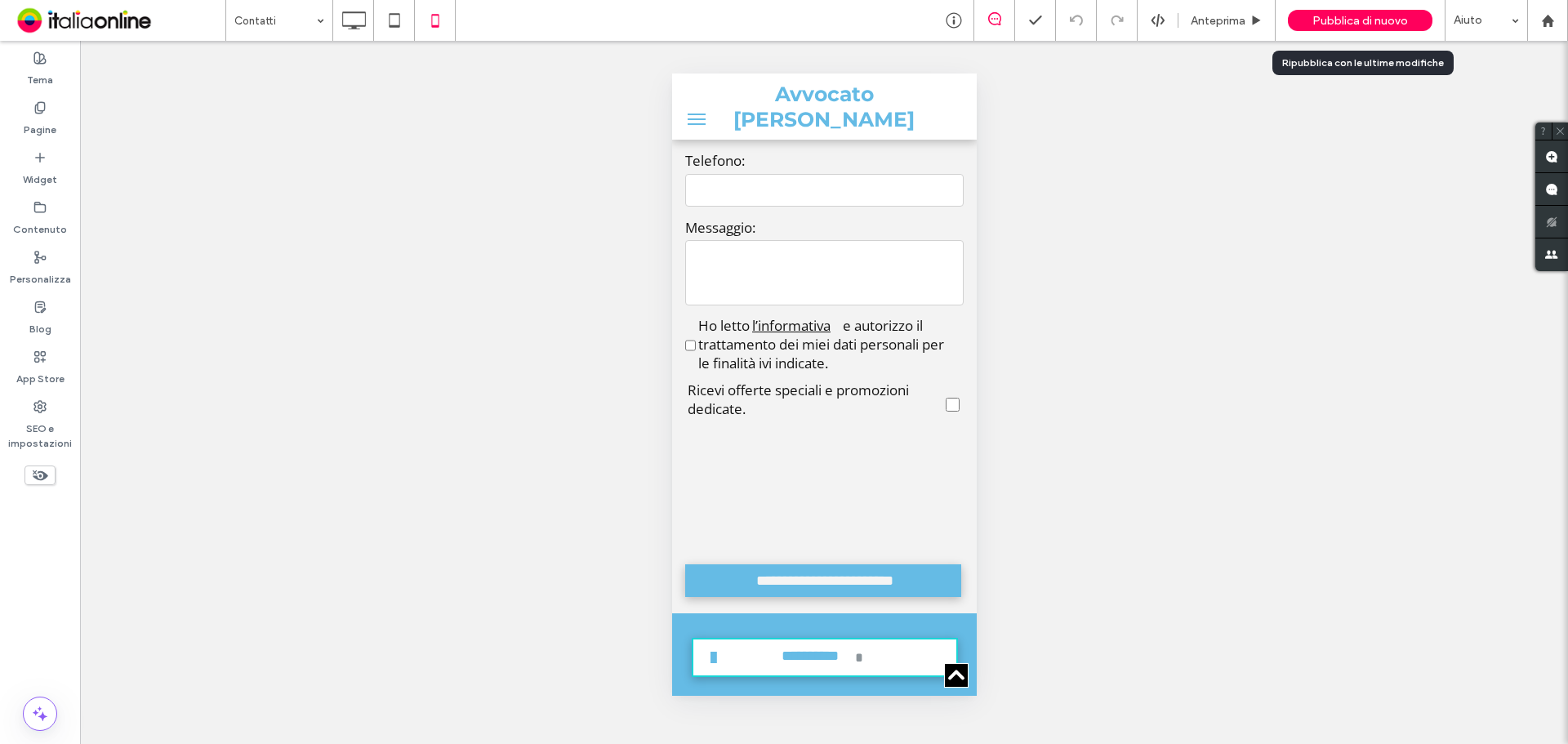
click at [1325, 22] on span "Pubblica di nuovo" at bounding box center [1360, 20] width 95 height 13
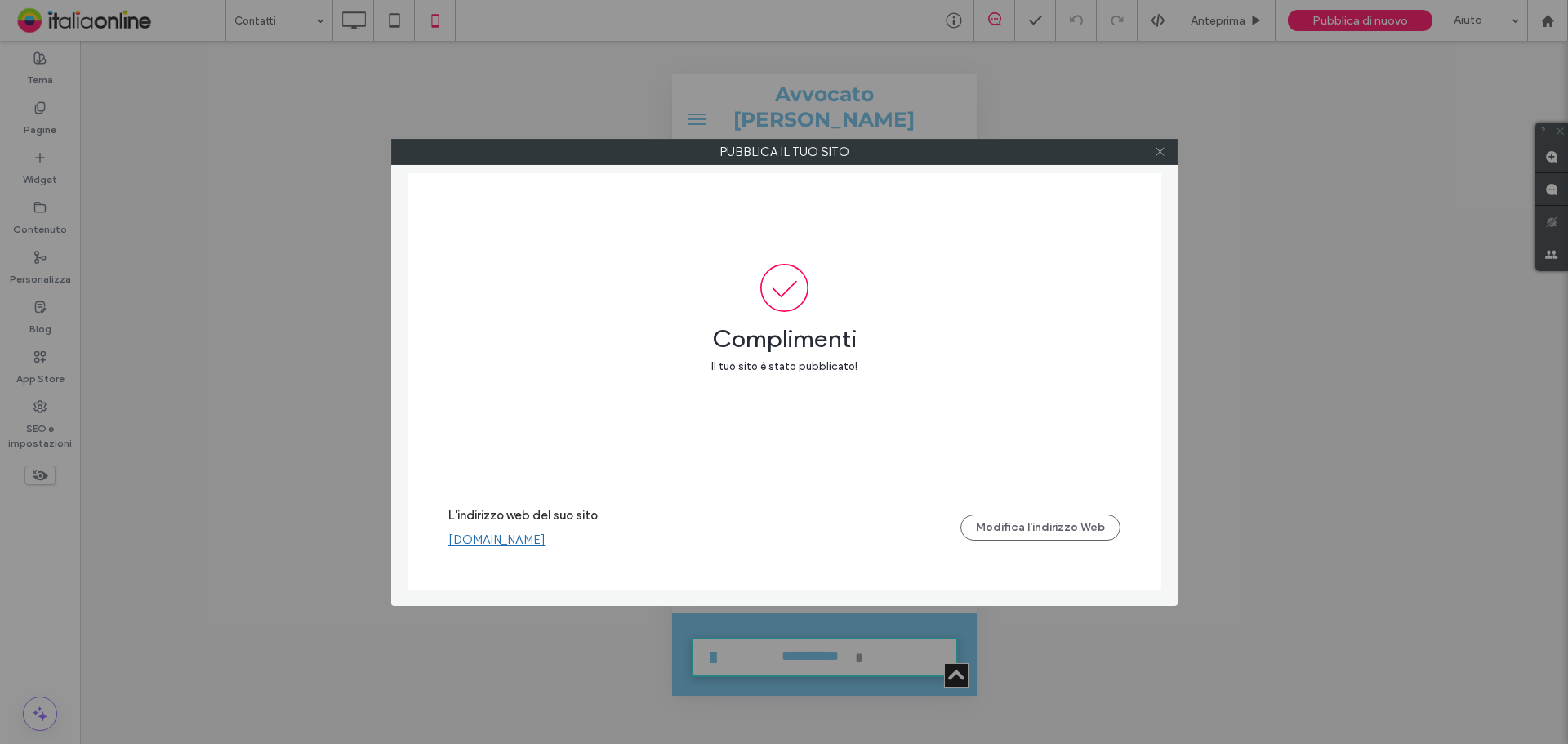
click at [1163, 152] on icon at bounding box center [1160, 151] width 13 height 13
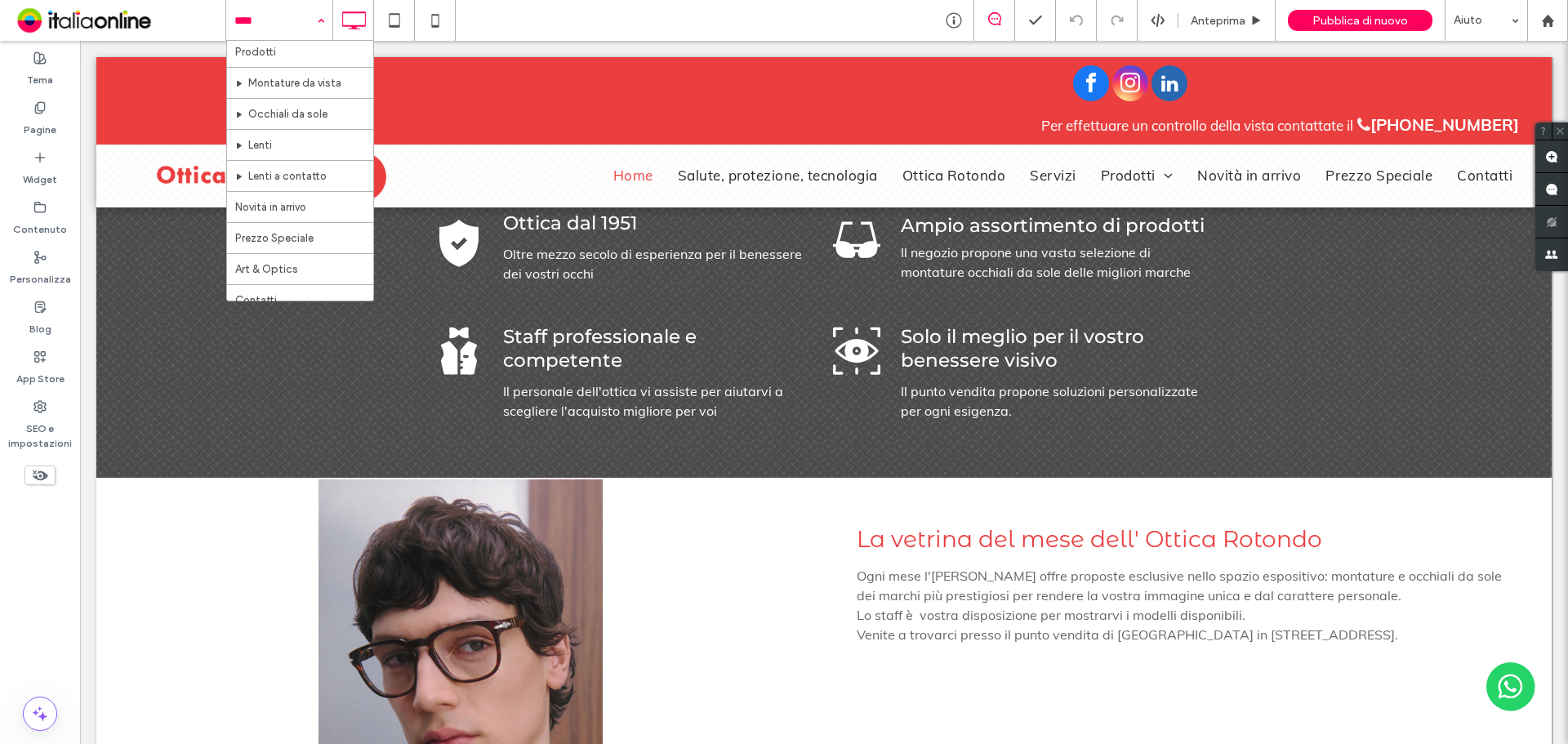
scroll to position [141, 0]
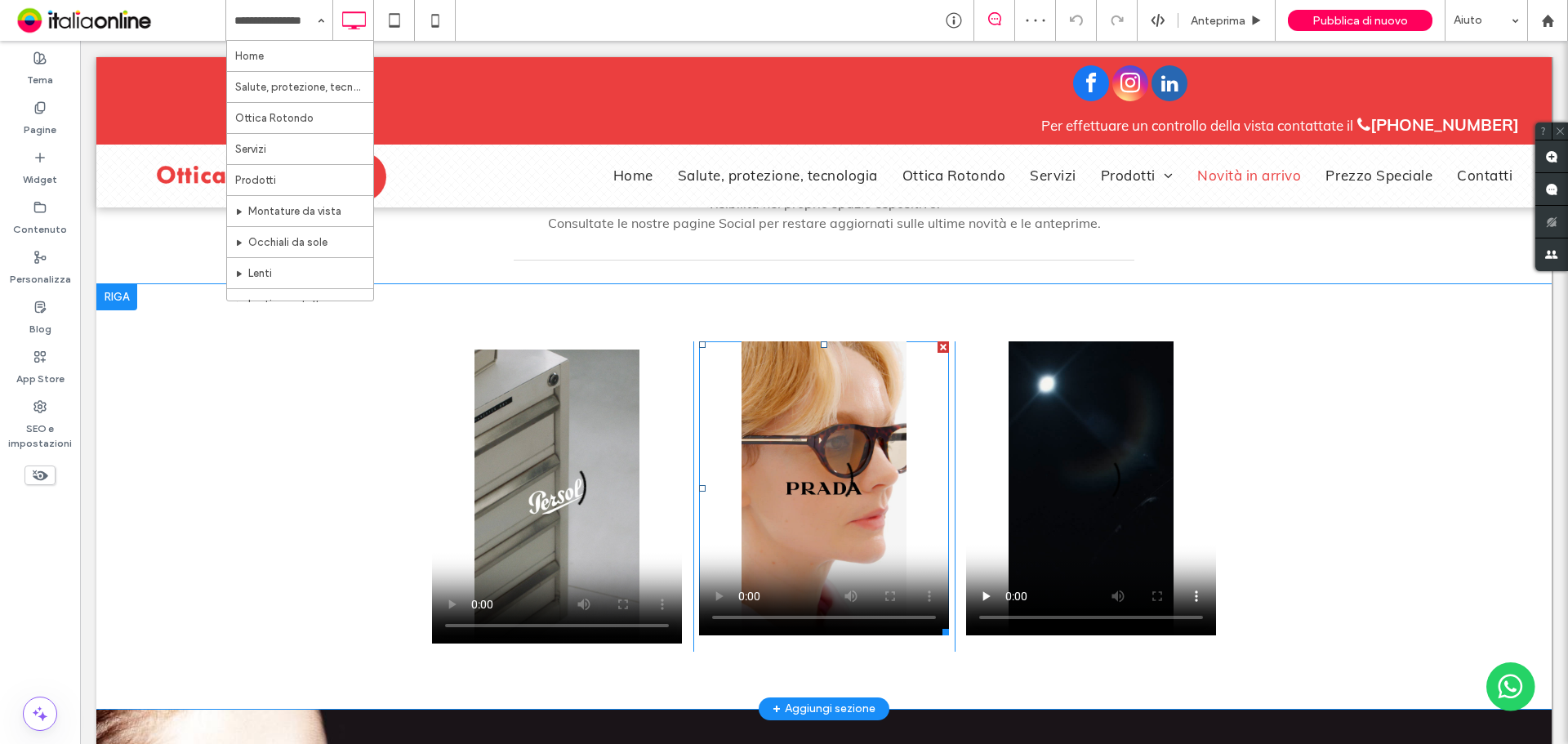
scroll to position [817, 0]
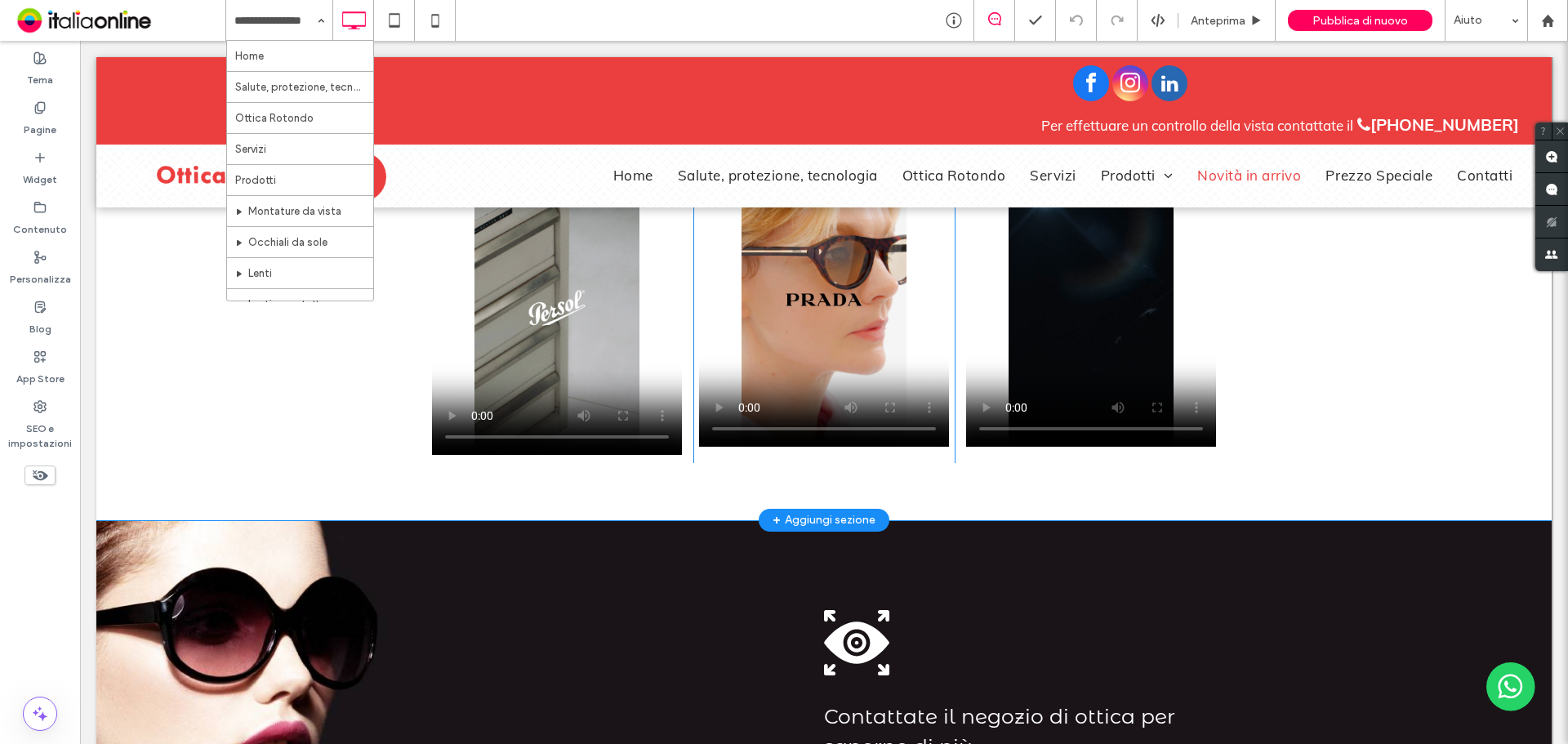
click at [318, 448] on div "Click To Paste Click To Paste Click To Paste Riga + Aggiungi sezione" at bounding box center [823, 307] width 1455 height 424
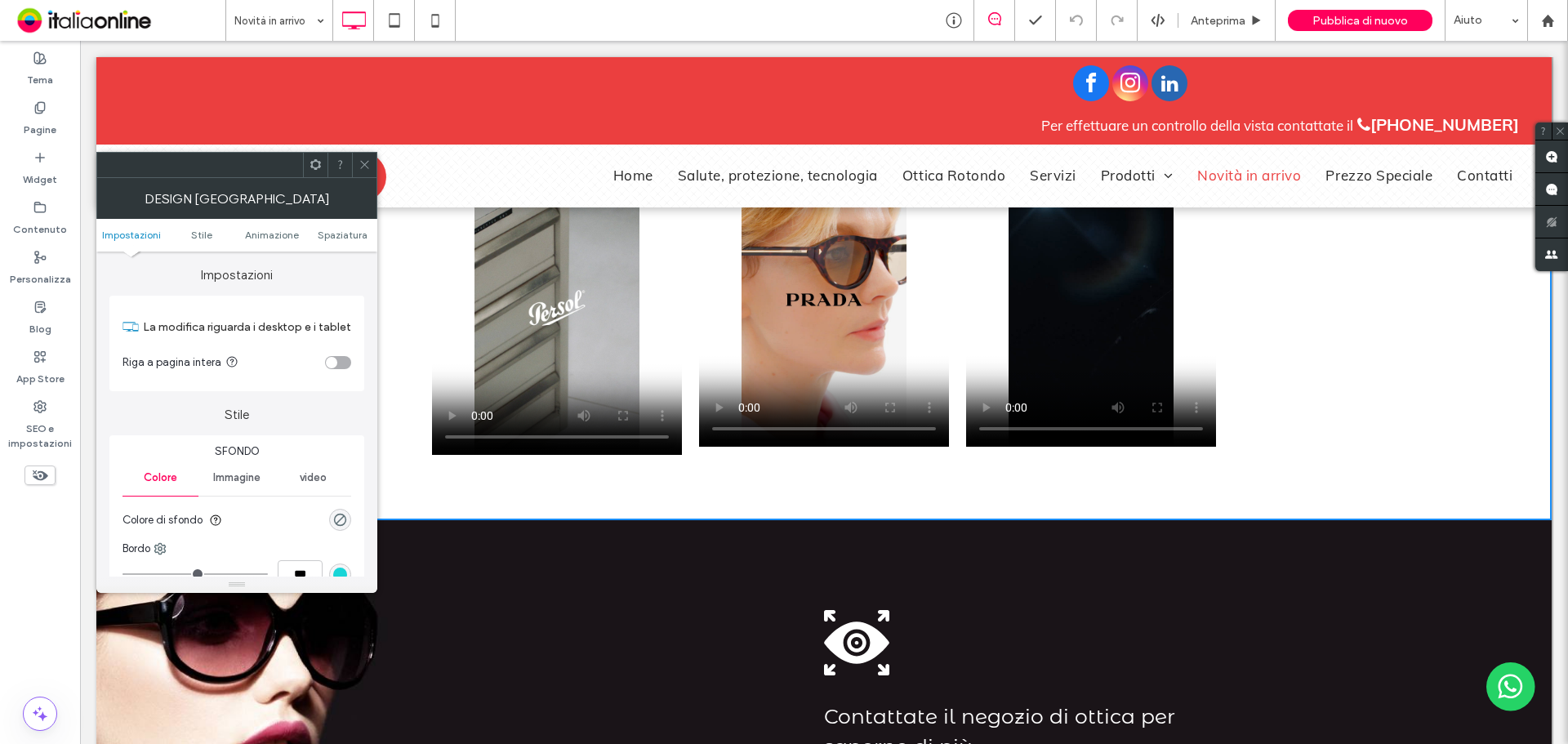
click at [369, 164] on icon at bounding box center [364, 164] width 13 height 13
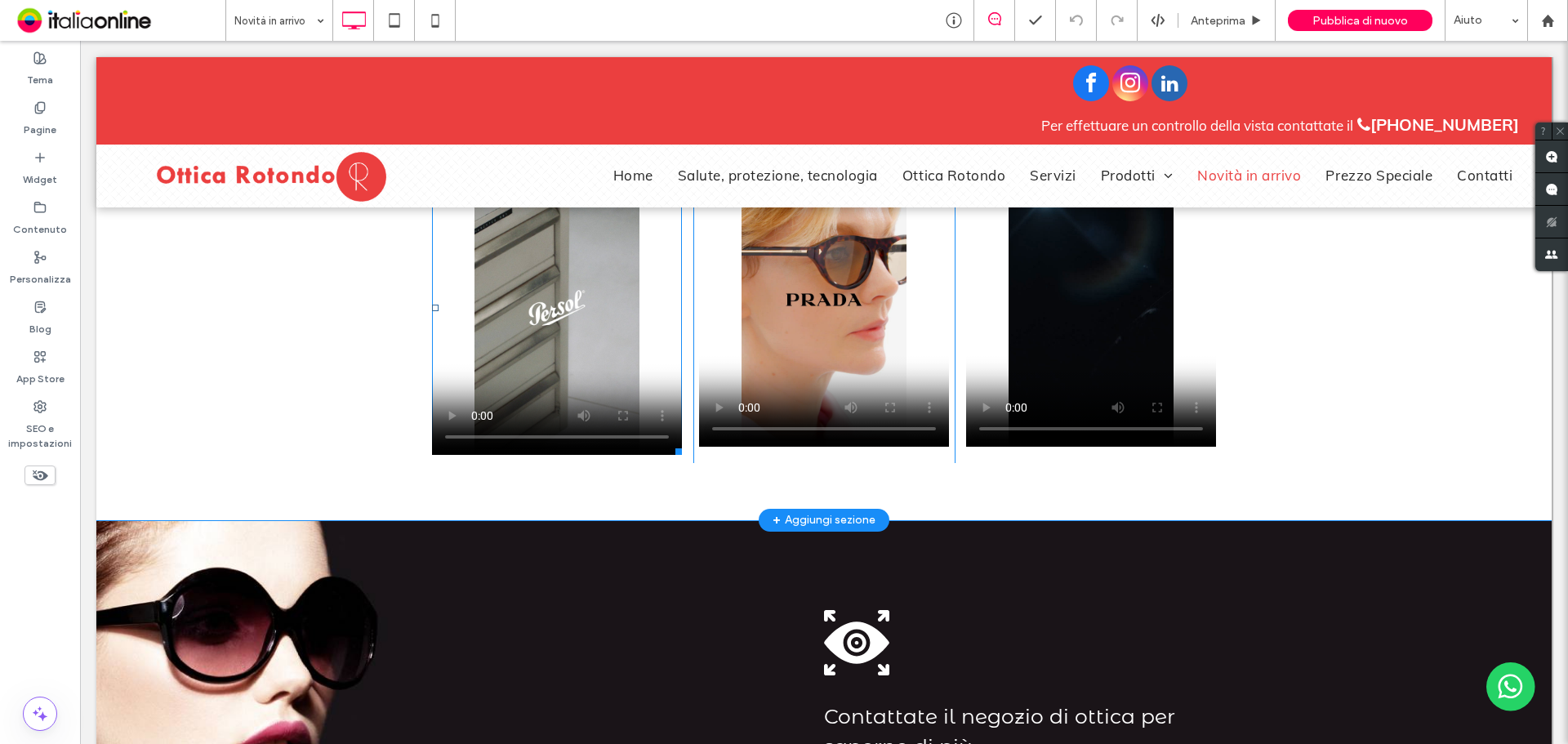
click at [445, 422] on span at bounding box center [557, 308] width 250 height 294
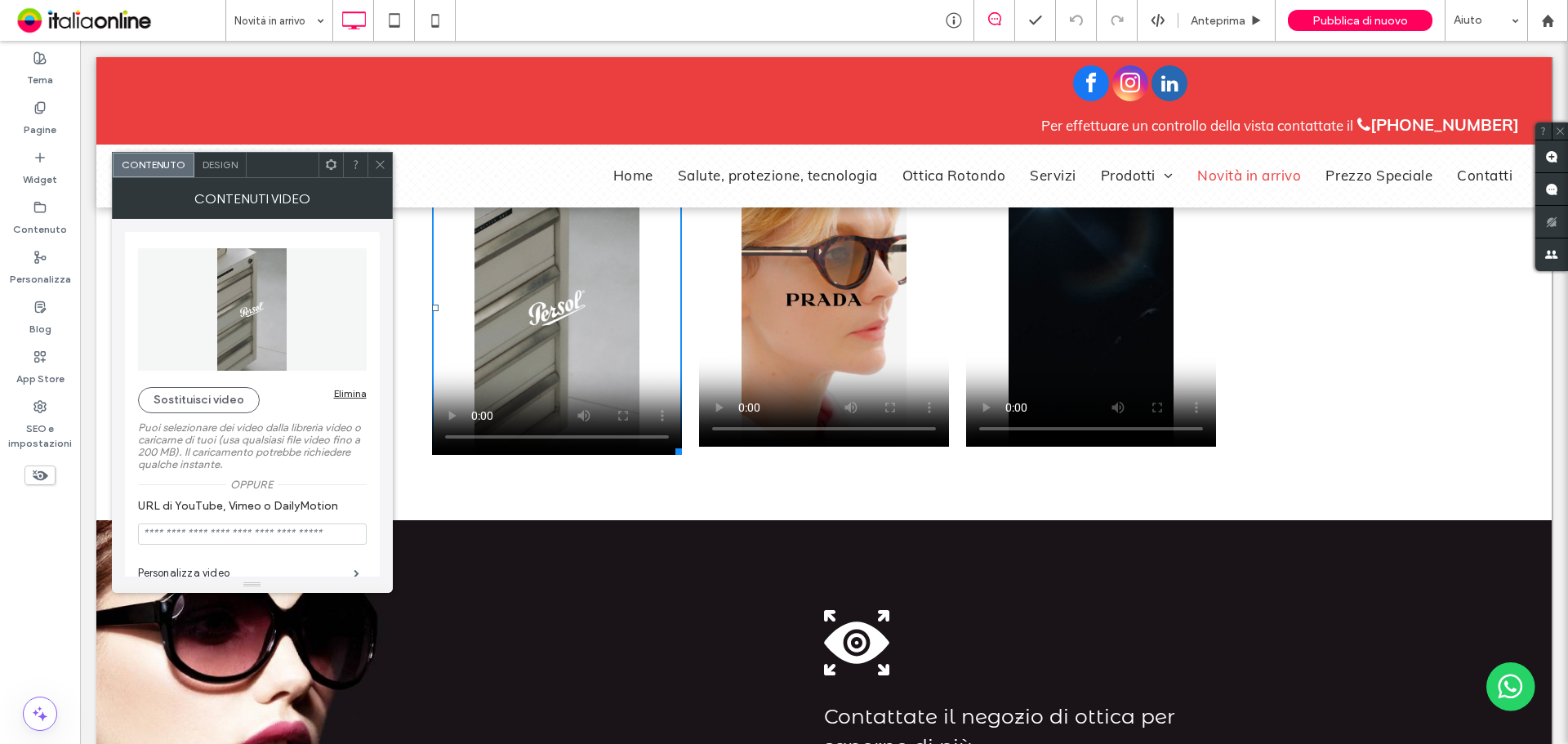
click at [378, 170] on icon at bounding box center [380, 164] width 13 height 13
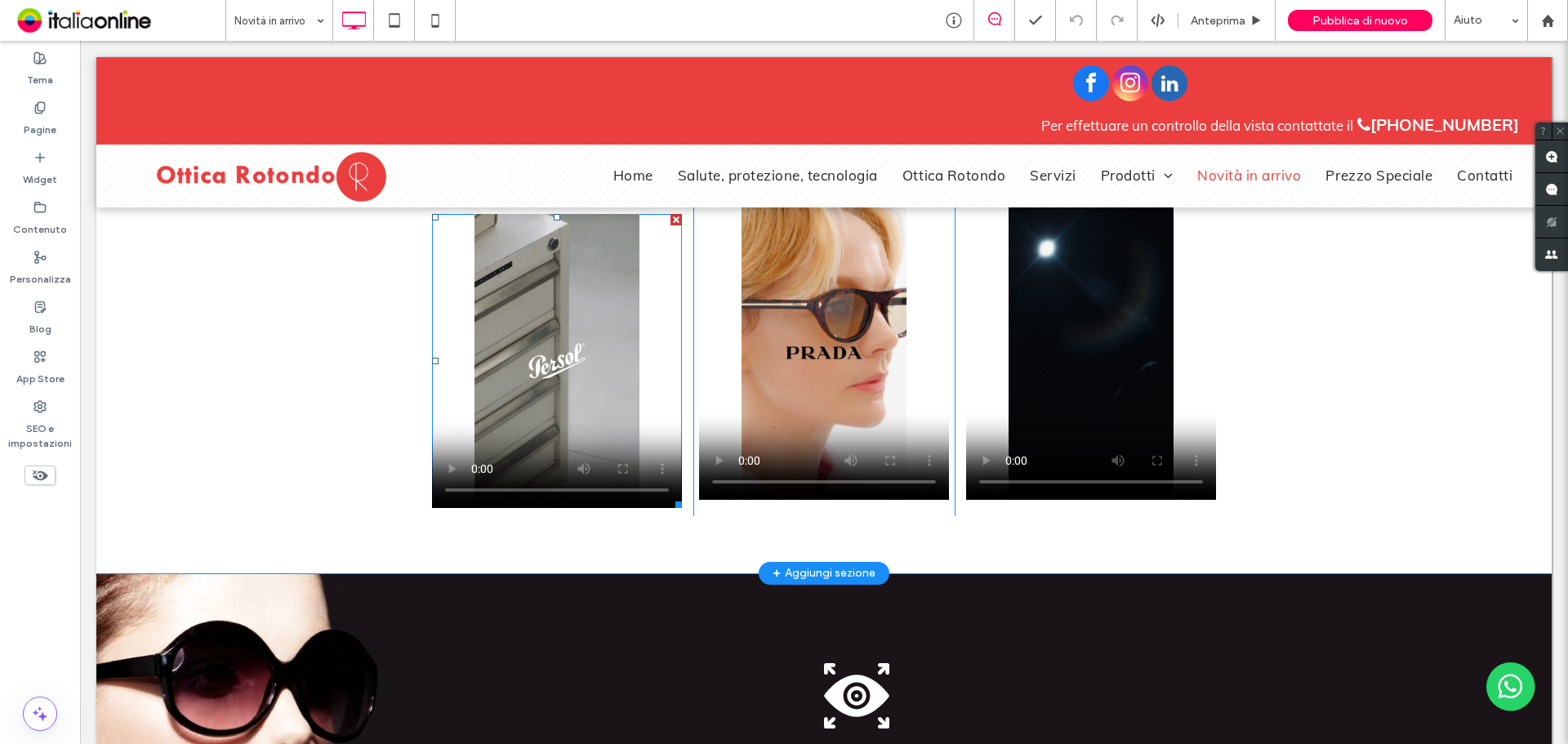
scroll to position [735, 0]
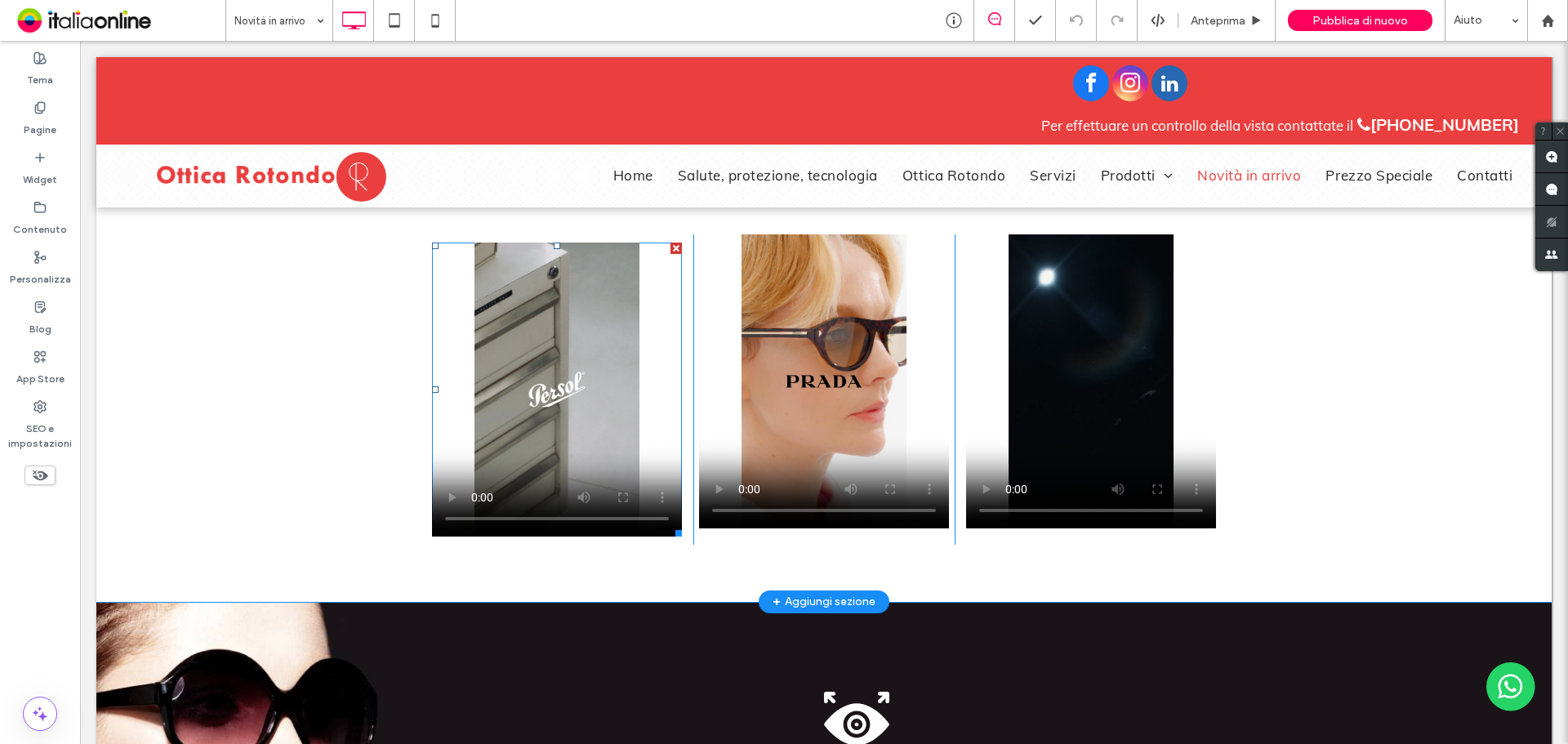
click at [536, 463] on span at bounding box center [557, 390] width 250 height 294
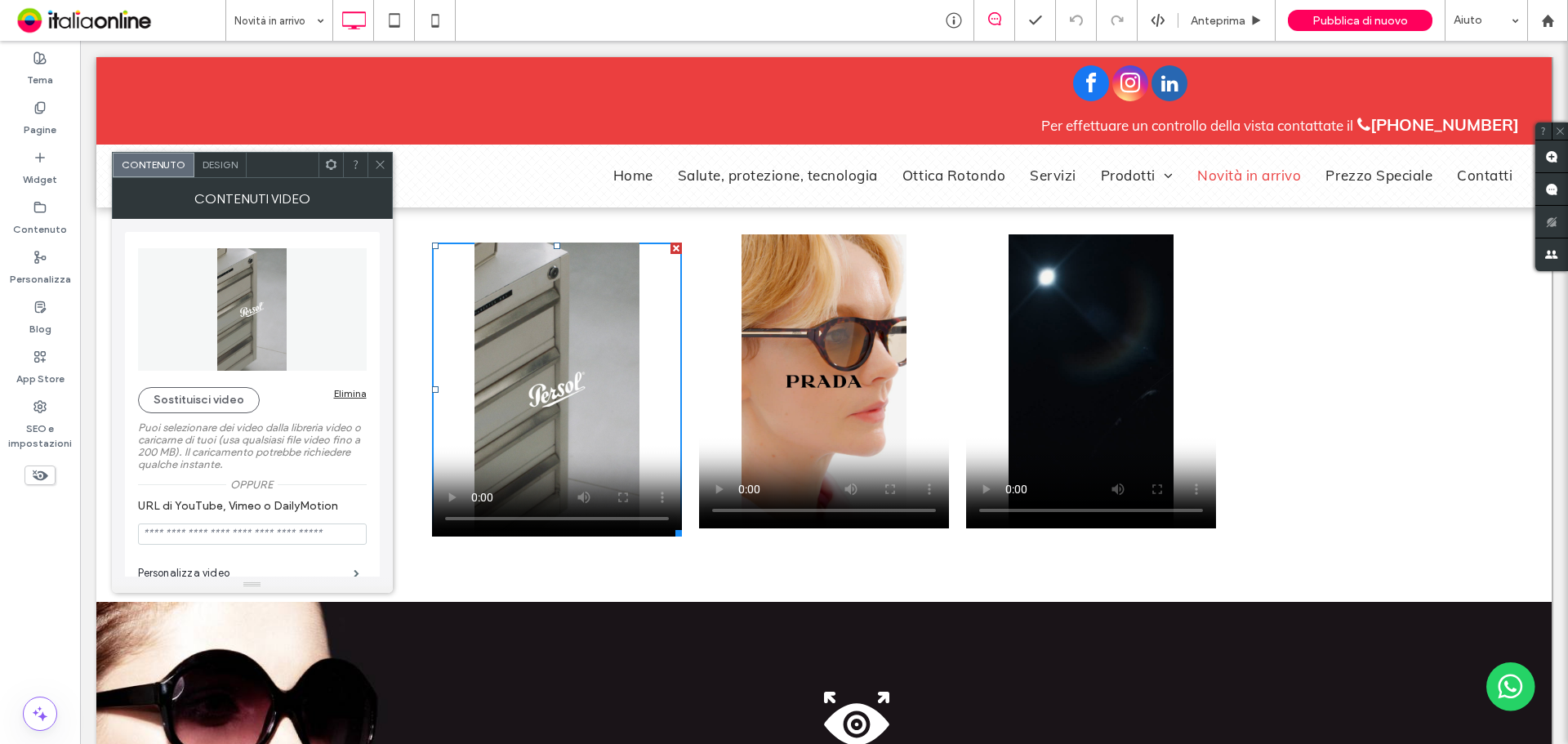
click at [1088, 364] on video at bounding box center [1091, 381] width 250 height 294
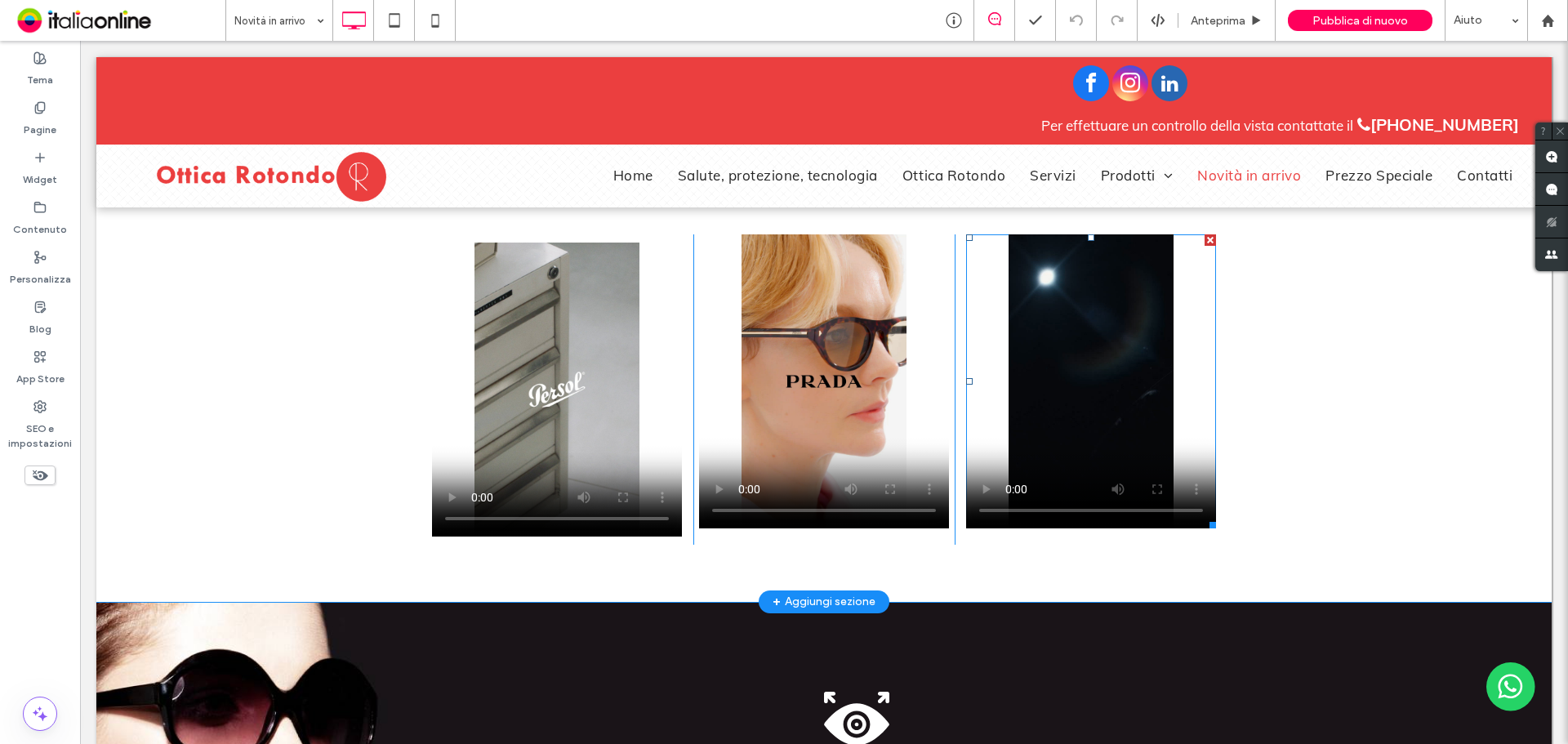
click at [983, 487] on span at bounding box center [1091, 381] width 250 height 294
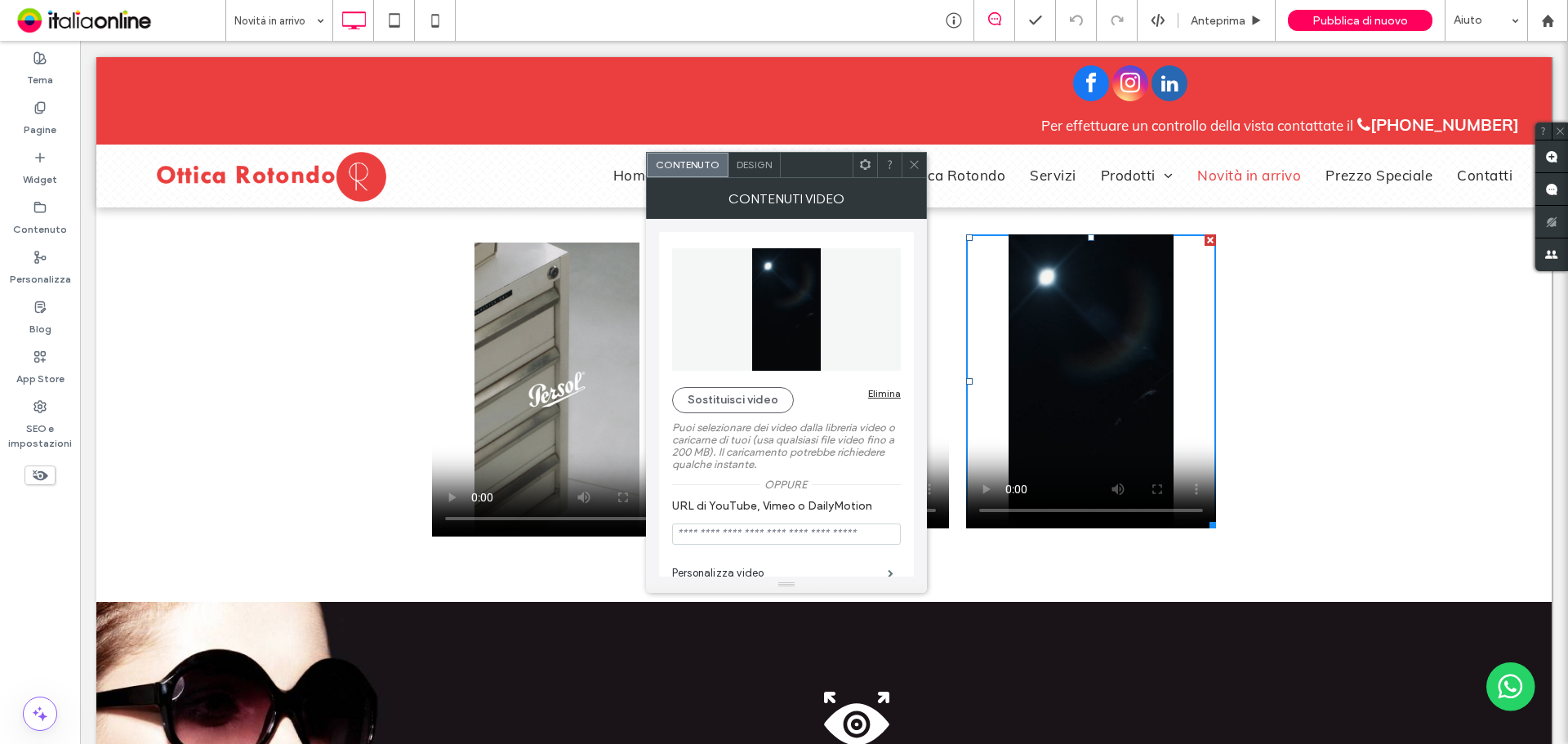
click at [909, 160] on span at bounding box center [913, 164] width 13 height 24
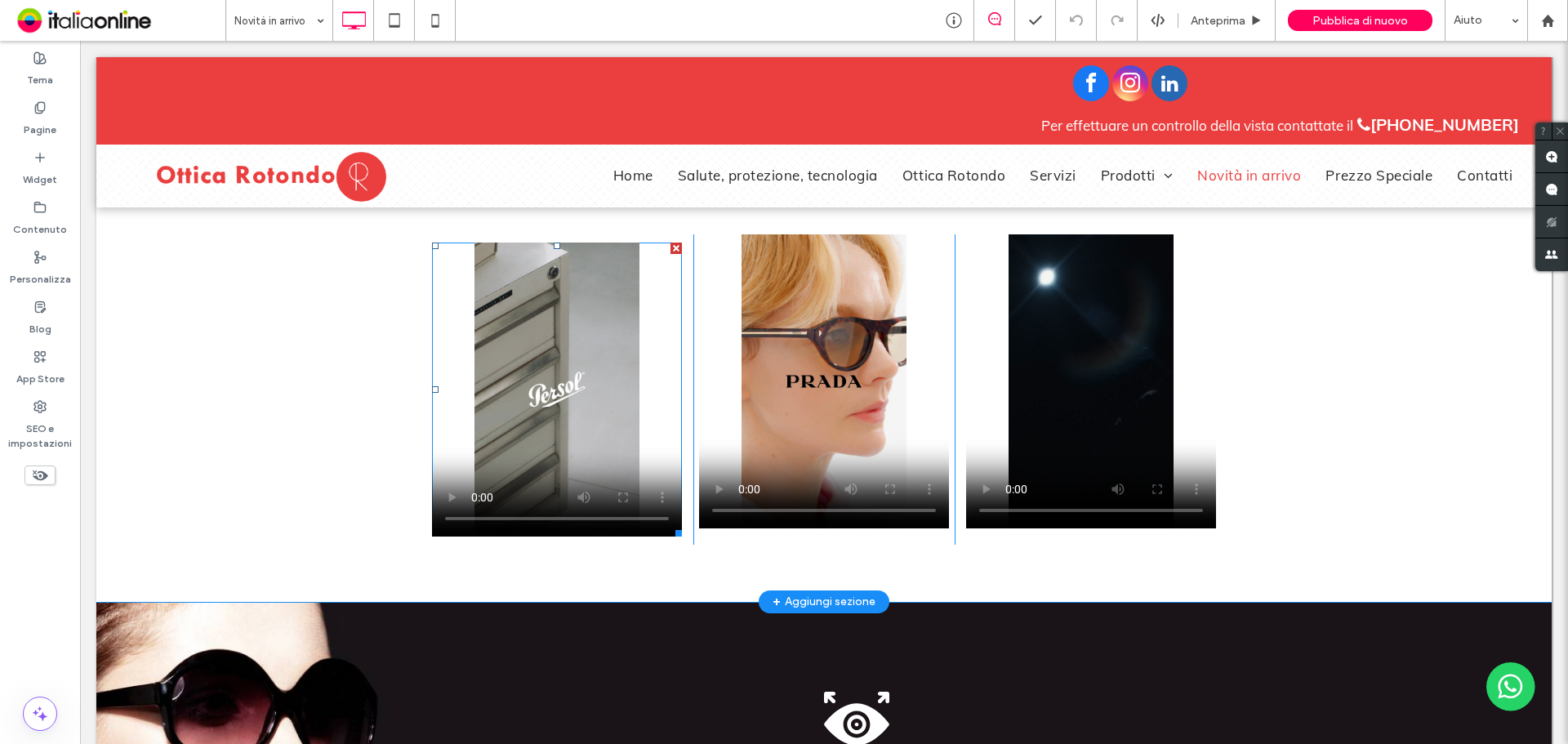
click at [435, 499] on span at bounding box center [557, 390] width 250 height 294
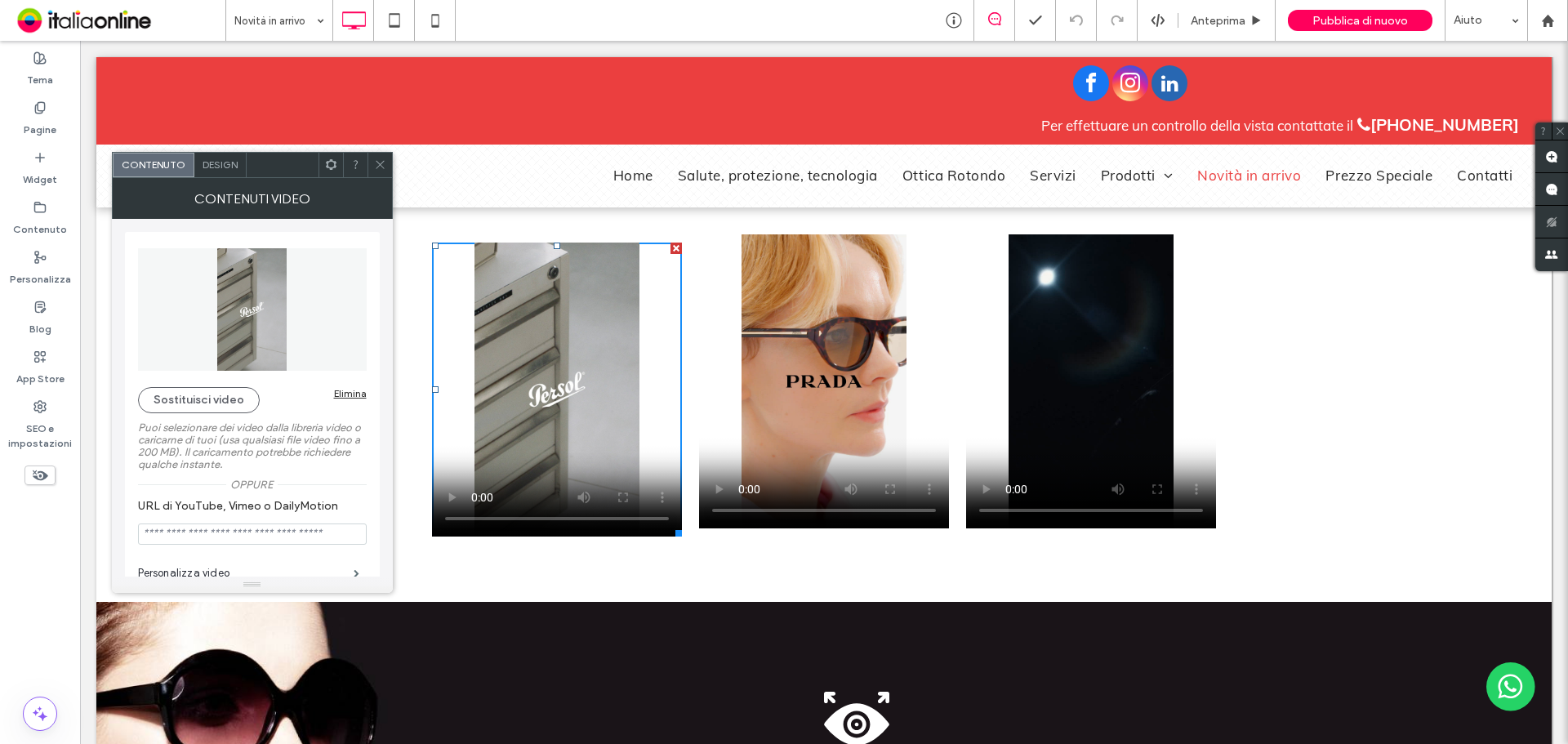
click at [210, 380] on div "Sostituisci video Elimina Puoi selezionare dei video dalla libreria video o car…" at bounding box center [252, 396] width 229 height 313
click at [211, 385] on div "Sostituisci video Elimina Puoi selezionare dei video dalla libreria video o car…" at bounding box center [252, 396] width 229 height 313
click at [214, 394] on button "Sostituisci video" at bounding box center [199, 400] width 121 height 26
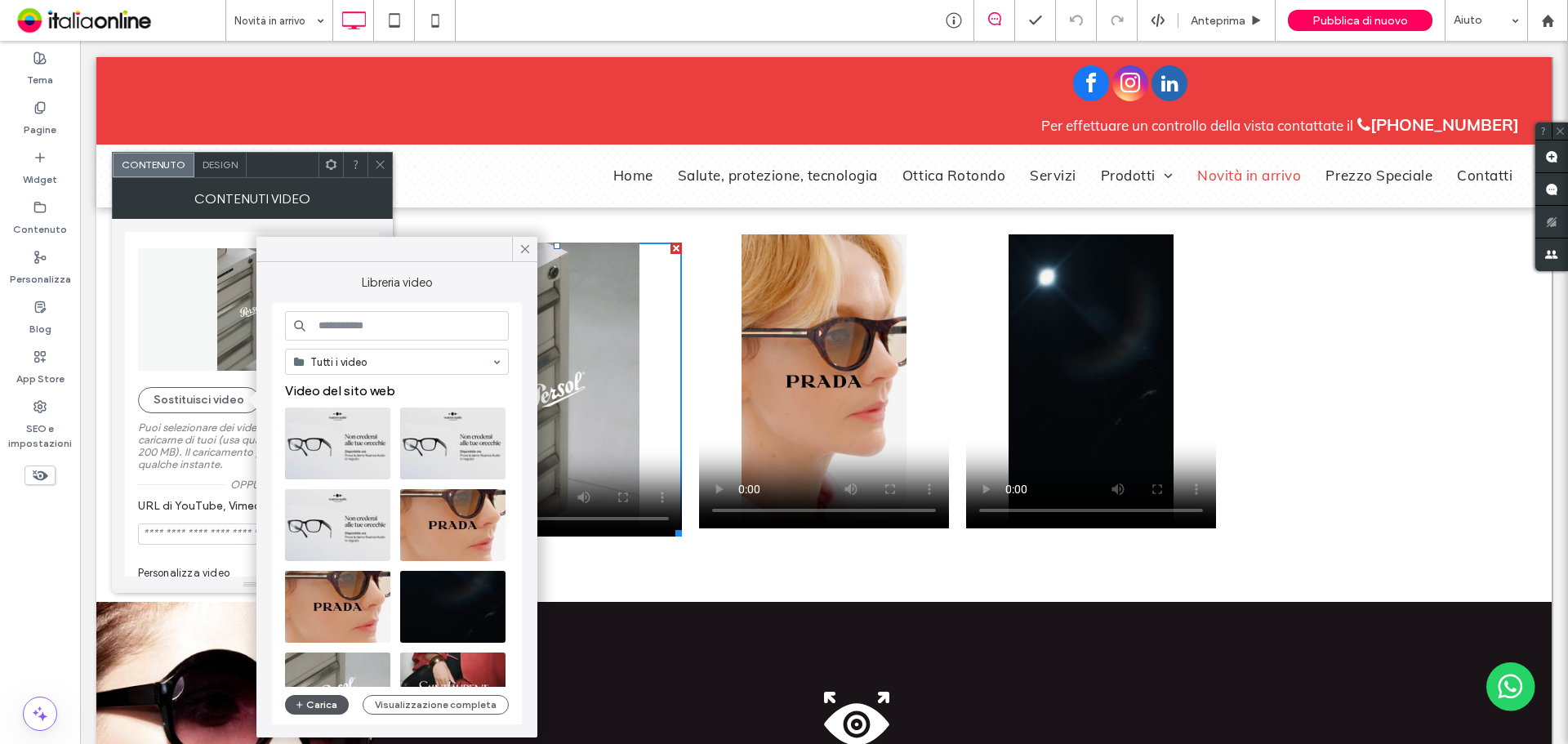
click at [312, 704] on button "Carica" at bounding box center [317, 704] width 64 height 19
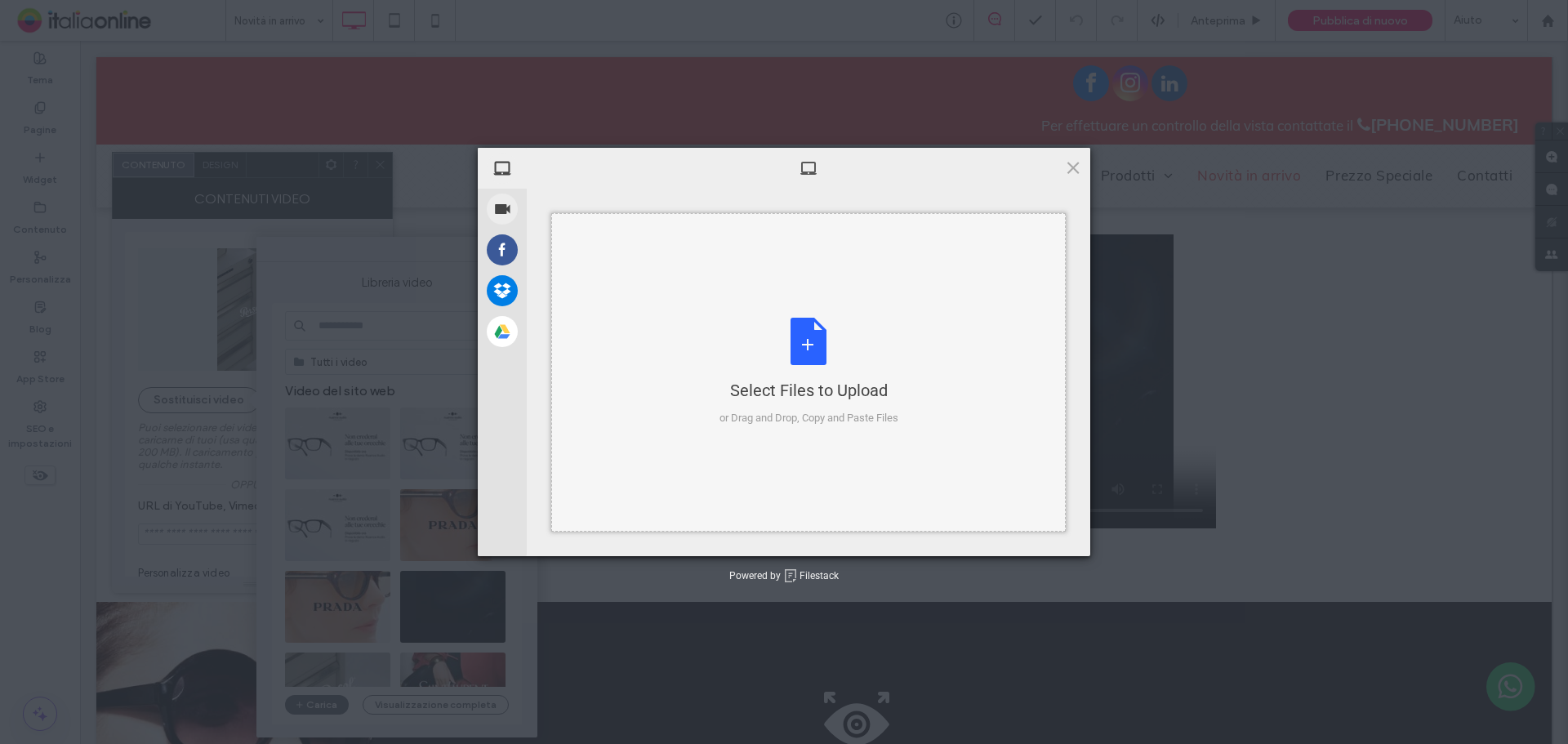
click at [784, 378] on div "Select Files to Upload or Drag and Drop, Copy and Paste Files" at bounding box center [809, 372] width 179 height 109
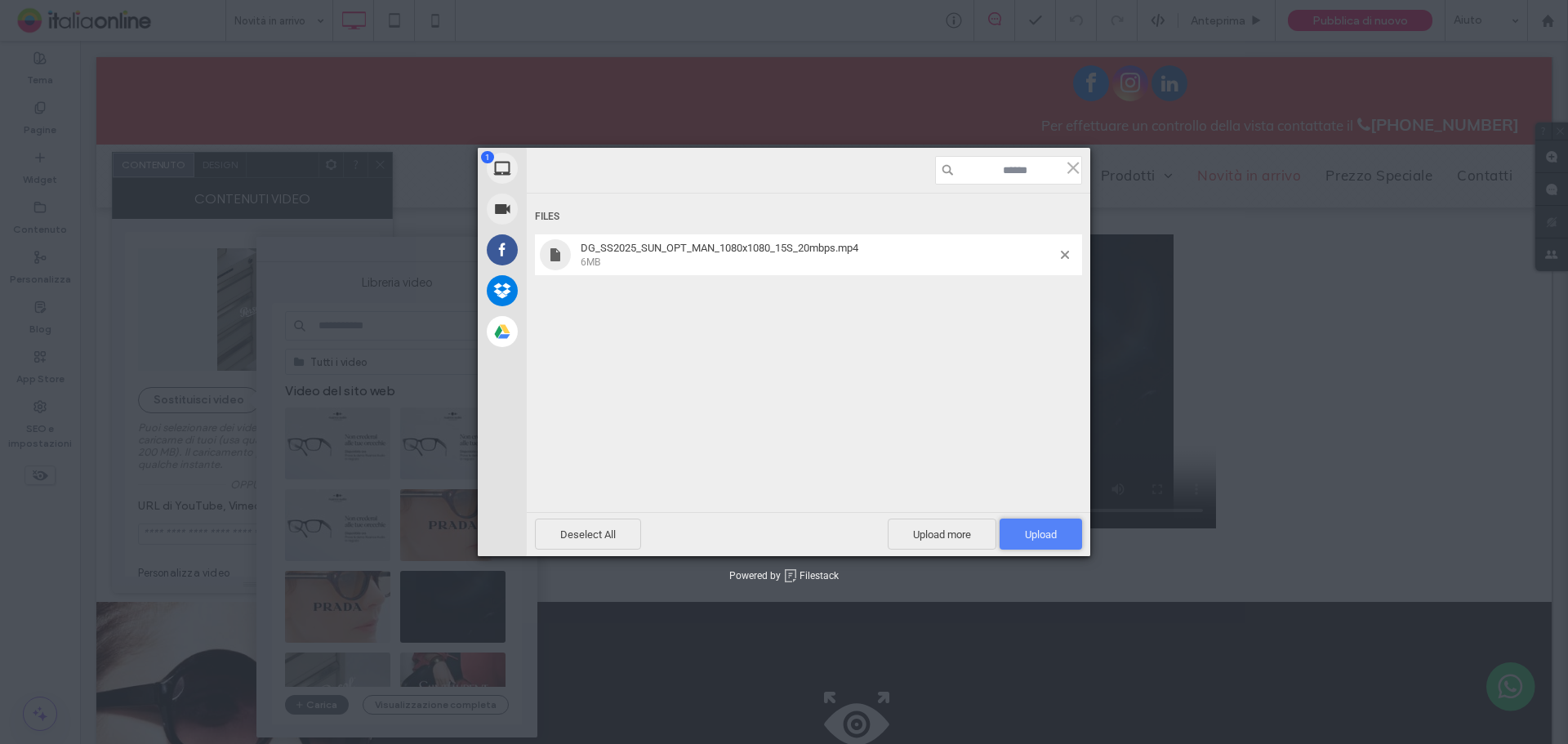
click at [1070, 534] on span "Upload 1" at bounding box center [1041, 534] width 83 height 31
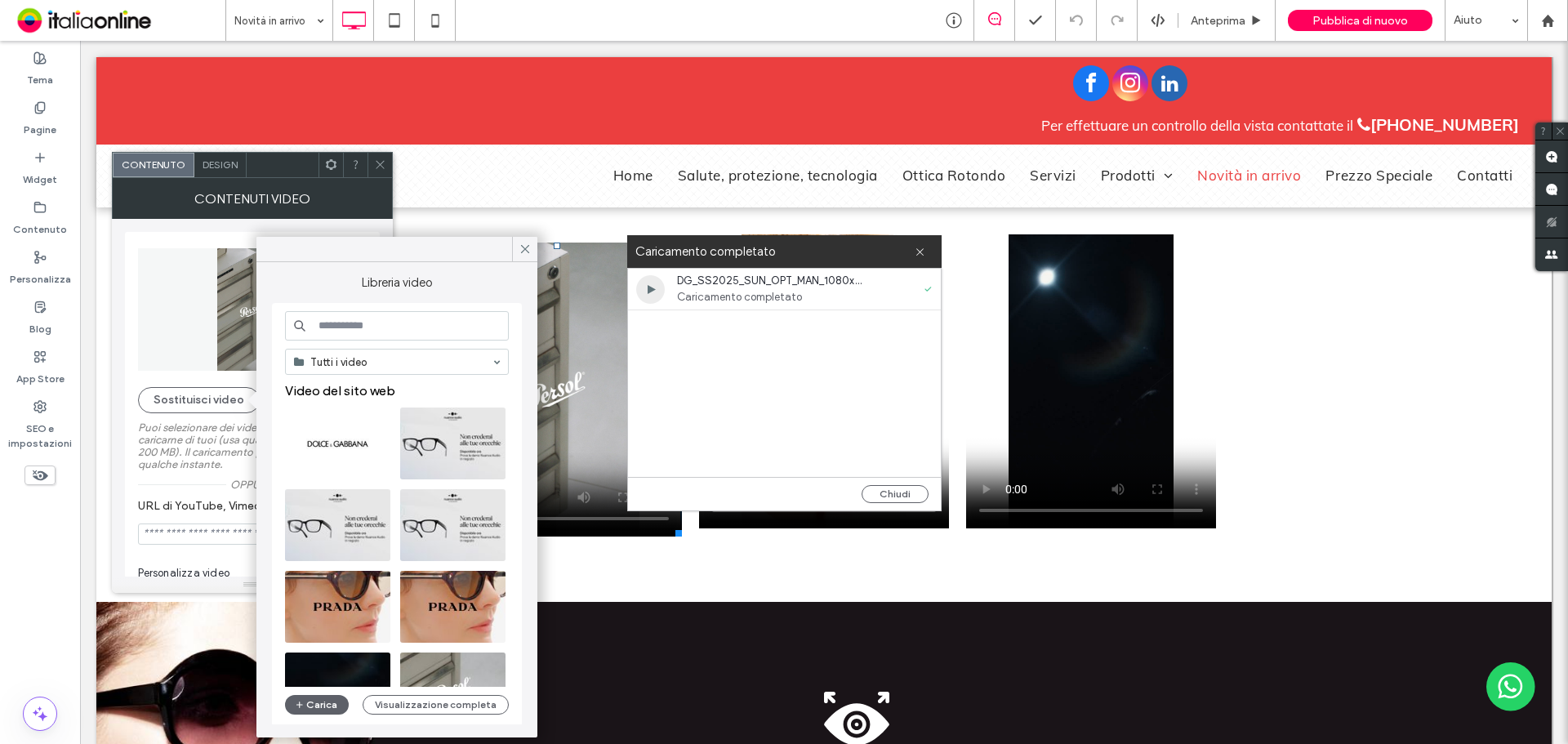
drag, startPoint x: 885, startPoint y: 494, endPoint x: 847, endPoint y: 477, distance: 41.6
click at [885, 494] on button "Chiudi" at bounding box center [894, 493] width 67 height 18
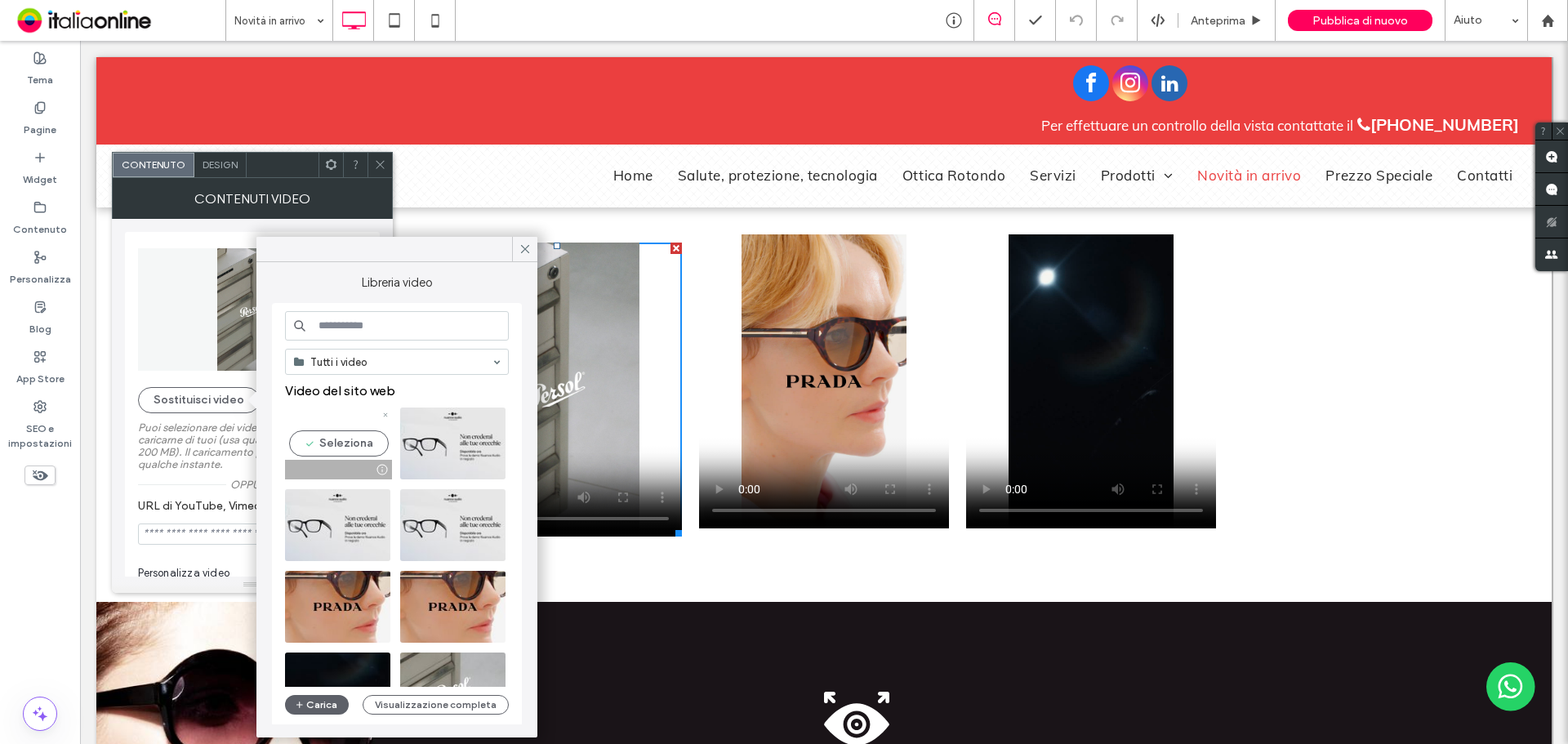
click at [308, 448] on video at bounding box center [337, 443] width 105 height 72
type input "**********"
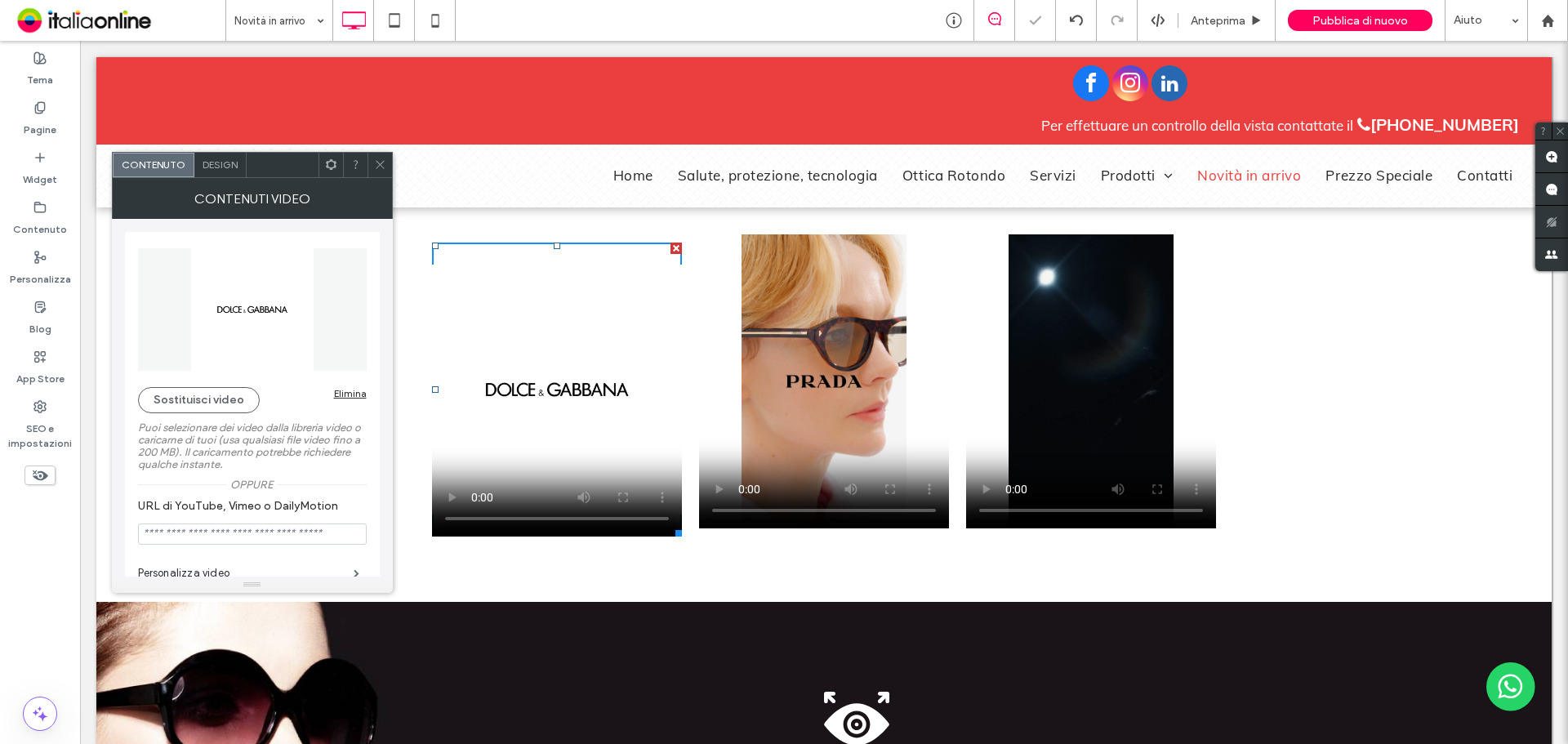
click at [382, 163] on use at bounding box center [380, 165] width 8 height 8
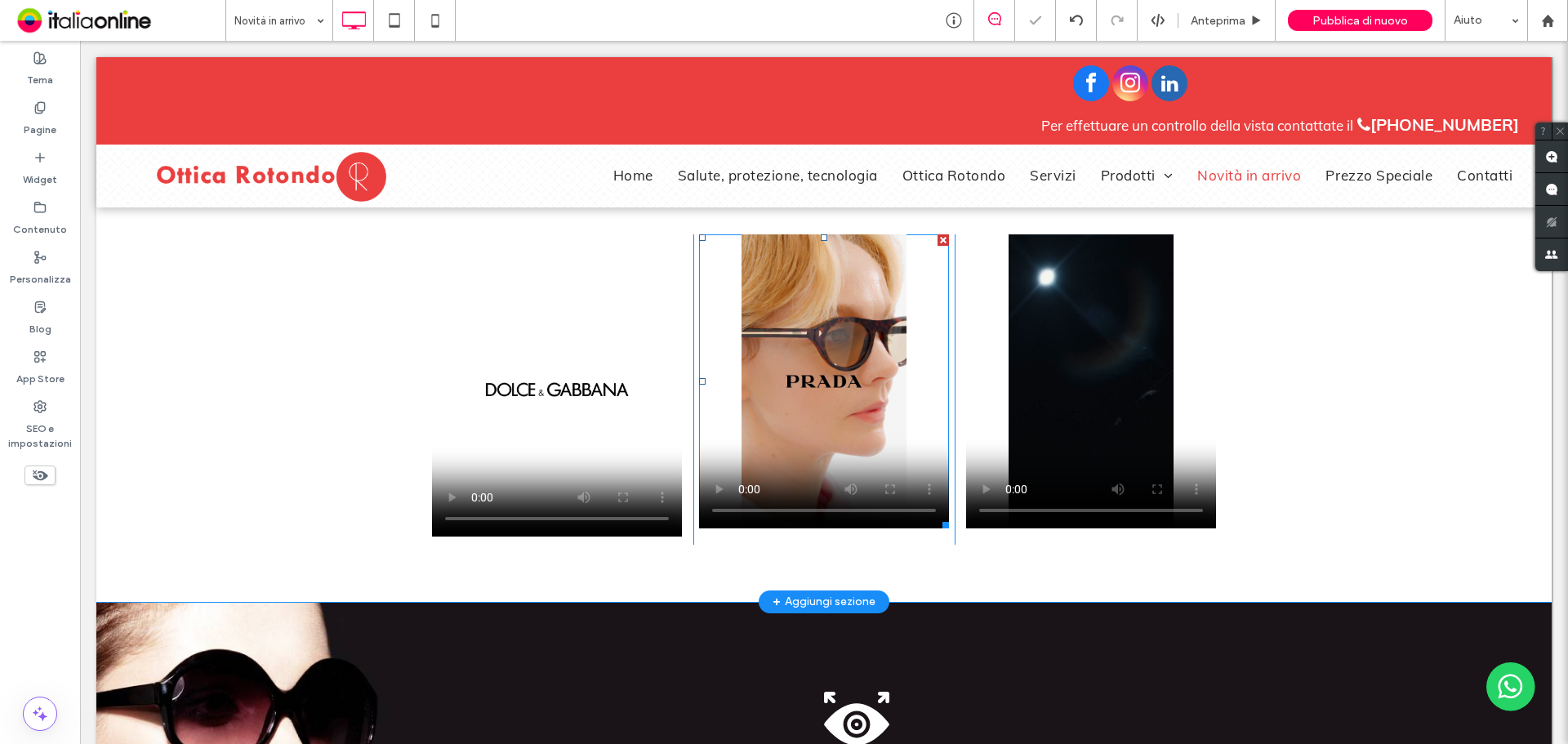
click at [813, 452] on span at bounding box center [824, 381] width 250 height 294
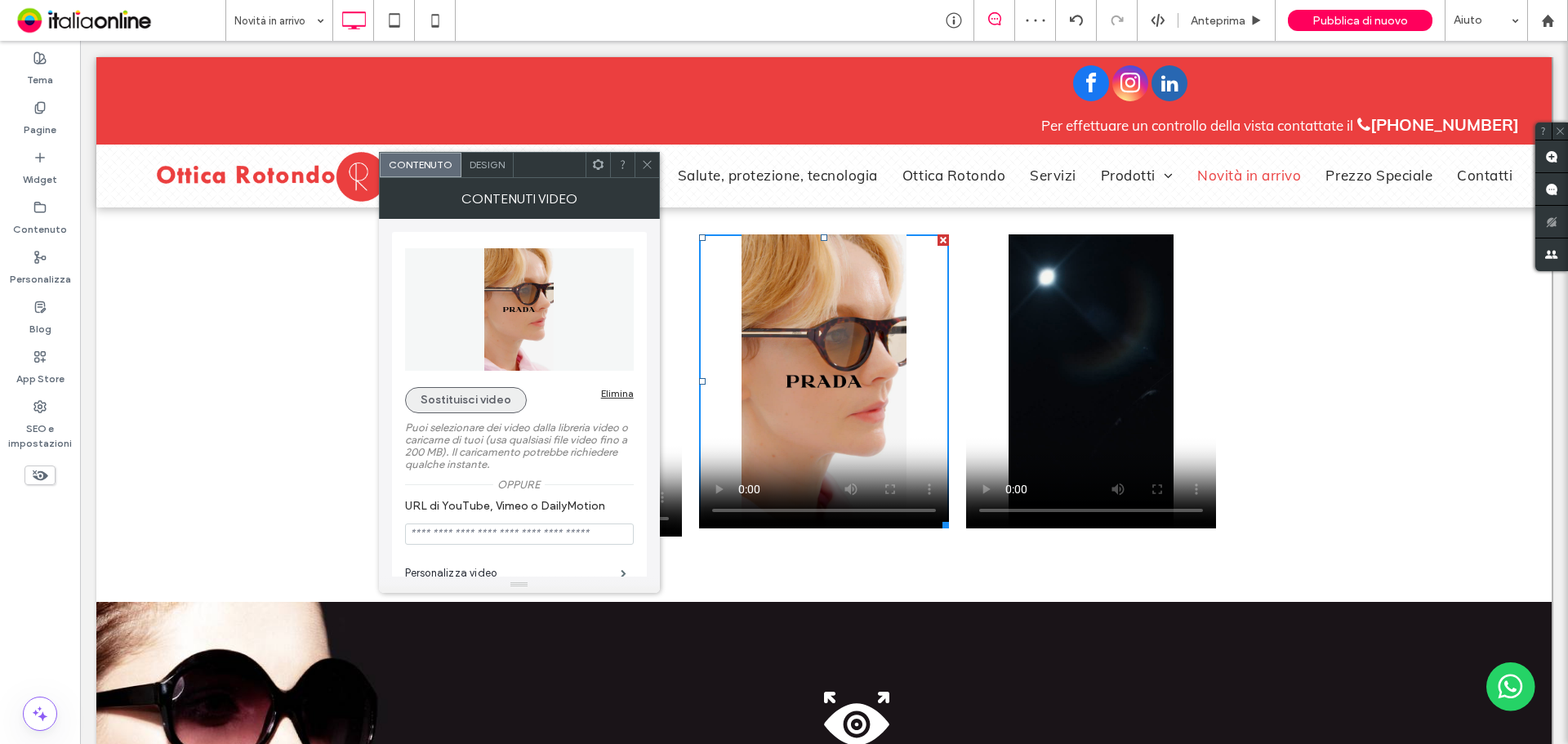
click at [492, 408] on button "Sostituisci video" at bounding box center [466, 400] width 121 height 26
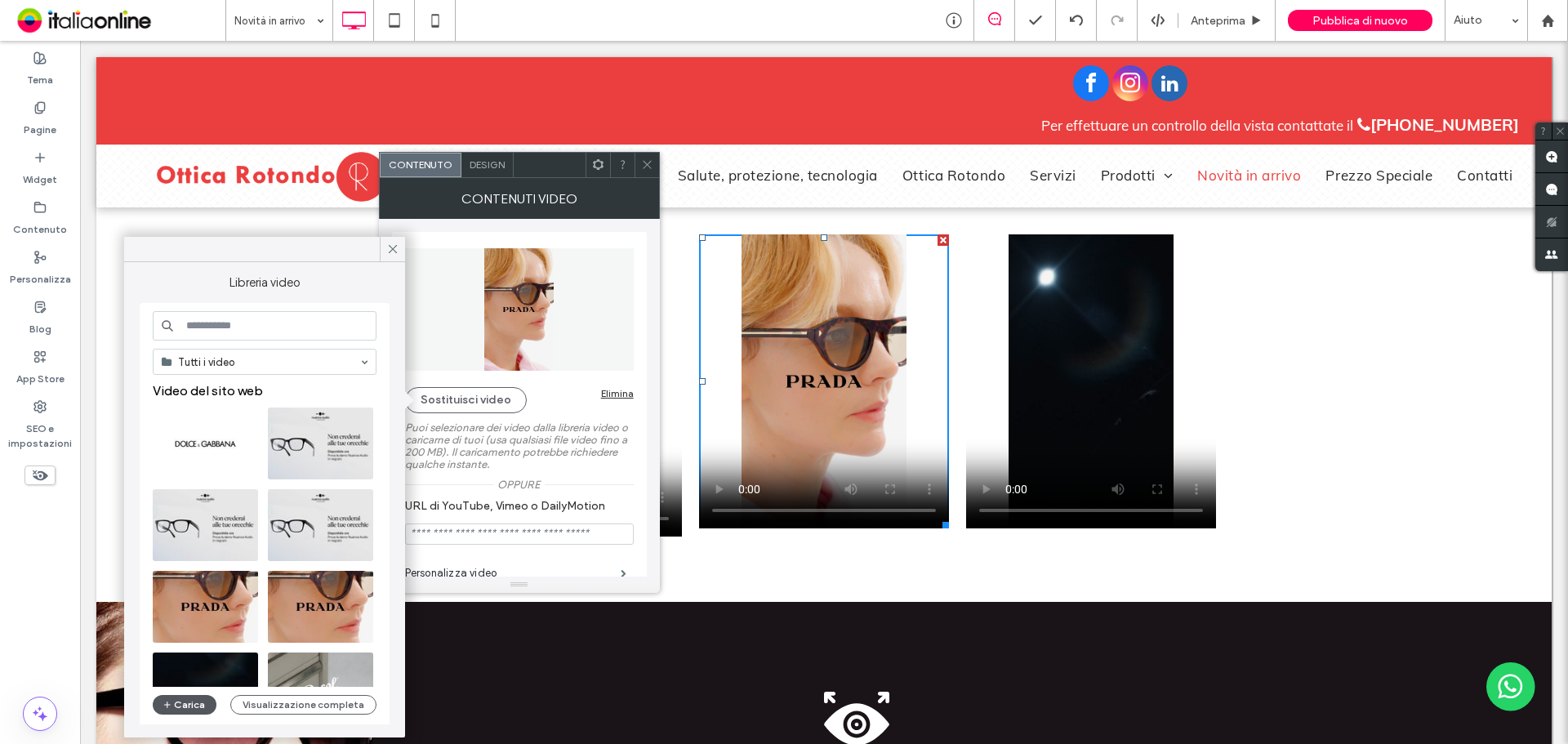
click at [168, 712] on span "button" at bounding box center [169, 704] width 12 height 18
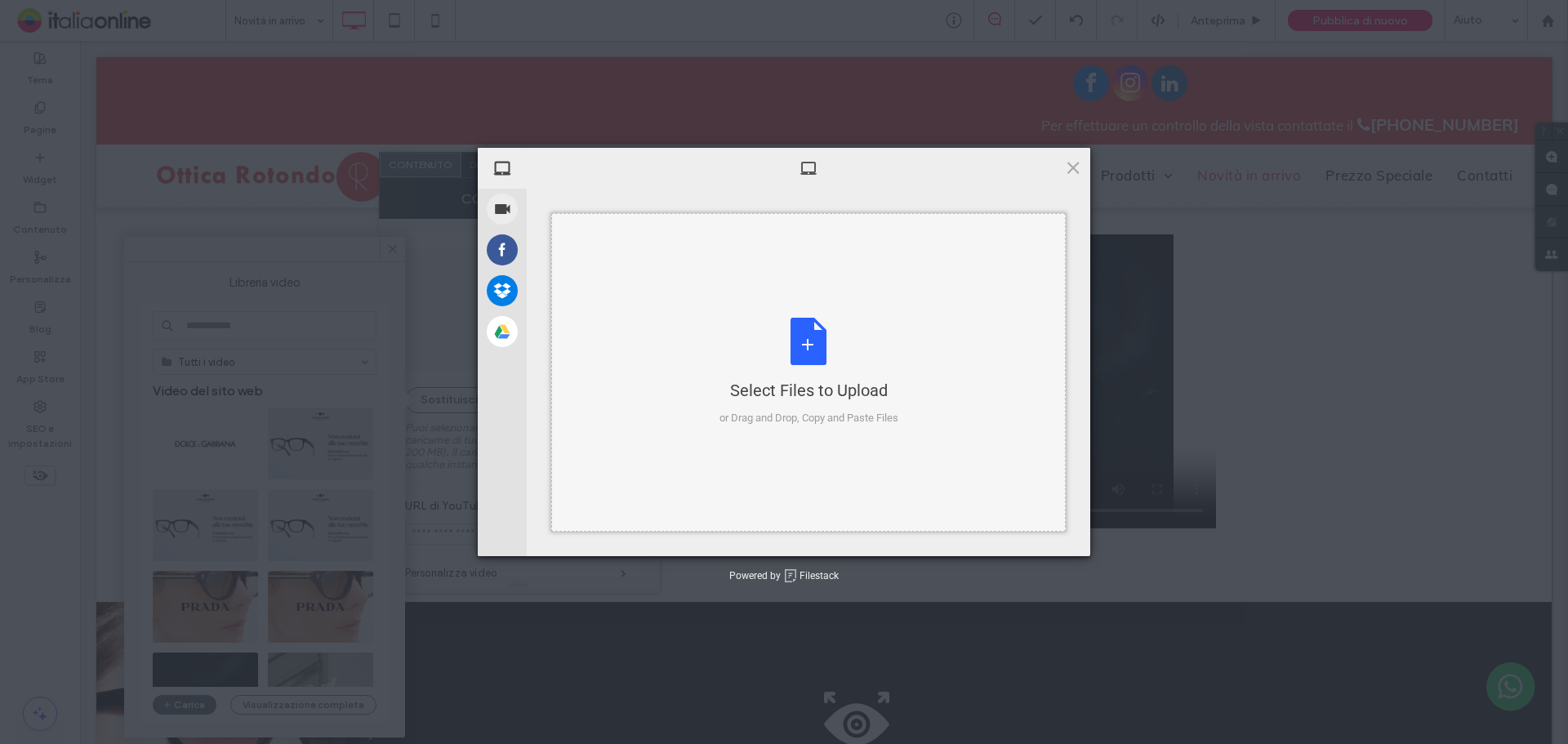
click at [859, 383] on div "Select Files to Upload" at bounding box center [809, 390] width 179 height 23
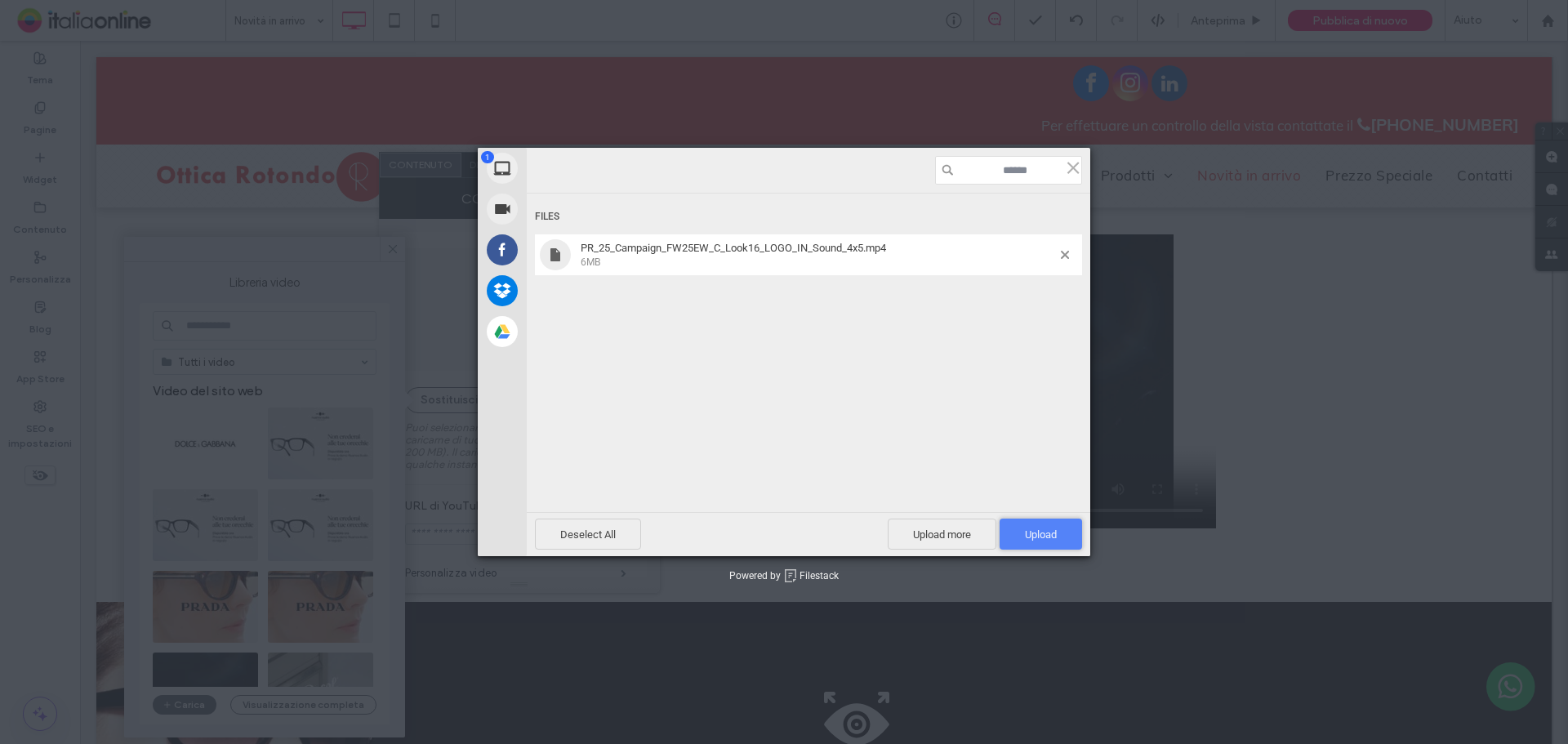
click at [1036, 541] on span "Upload 1" at bounding box center [1041, 534] width 32 height 13
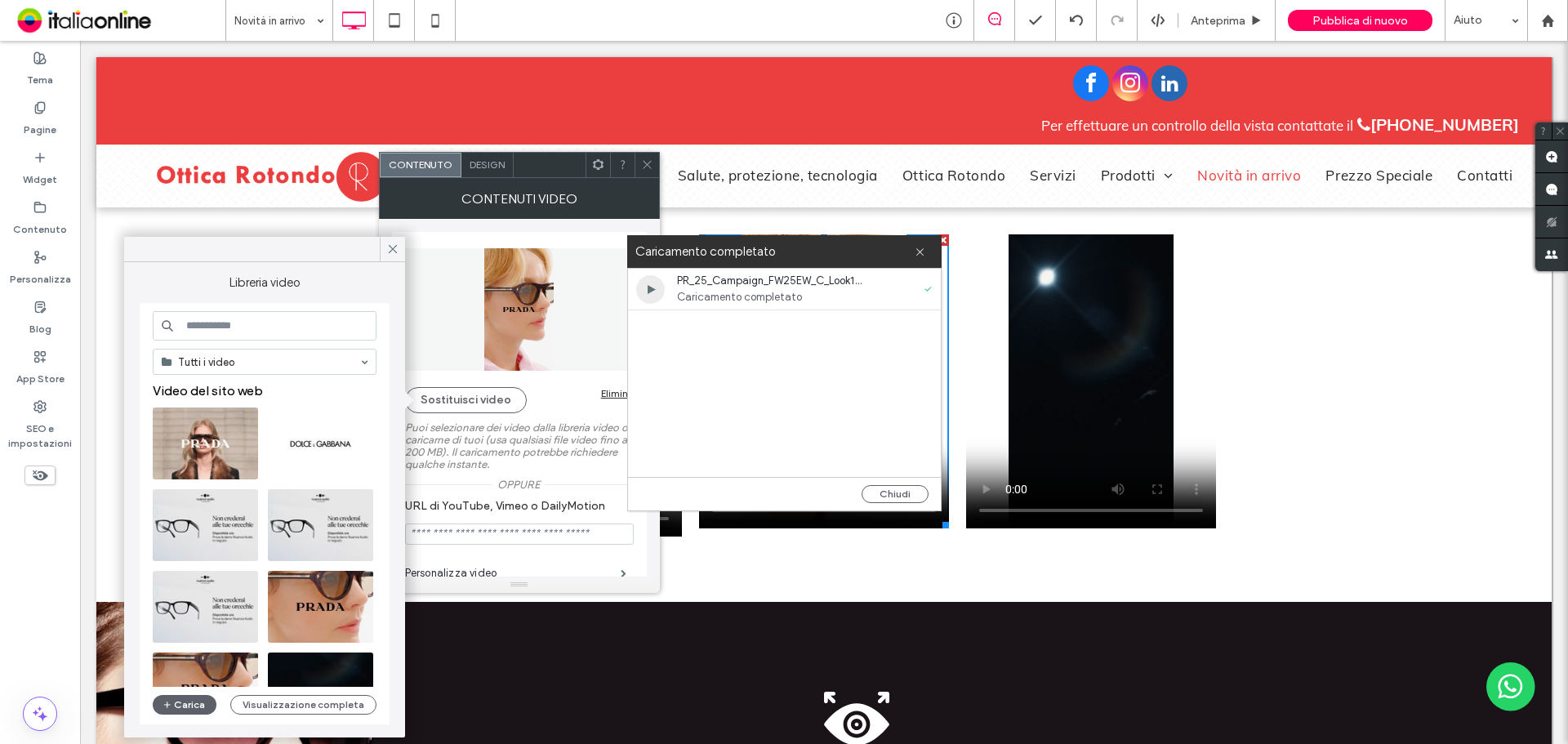
click at [891, 483] on div "Chiudi" at bounding box center [784, 493] width 313 height 34
drag, startPoint x: 893, startPoint y: 494, endPoint x: 879, endPoint y: 494, distance: 14.0
click at [893, 494] on button "Chiudi" at bounding box center [894, 493] width 67 height 18
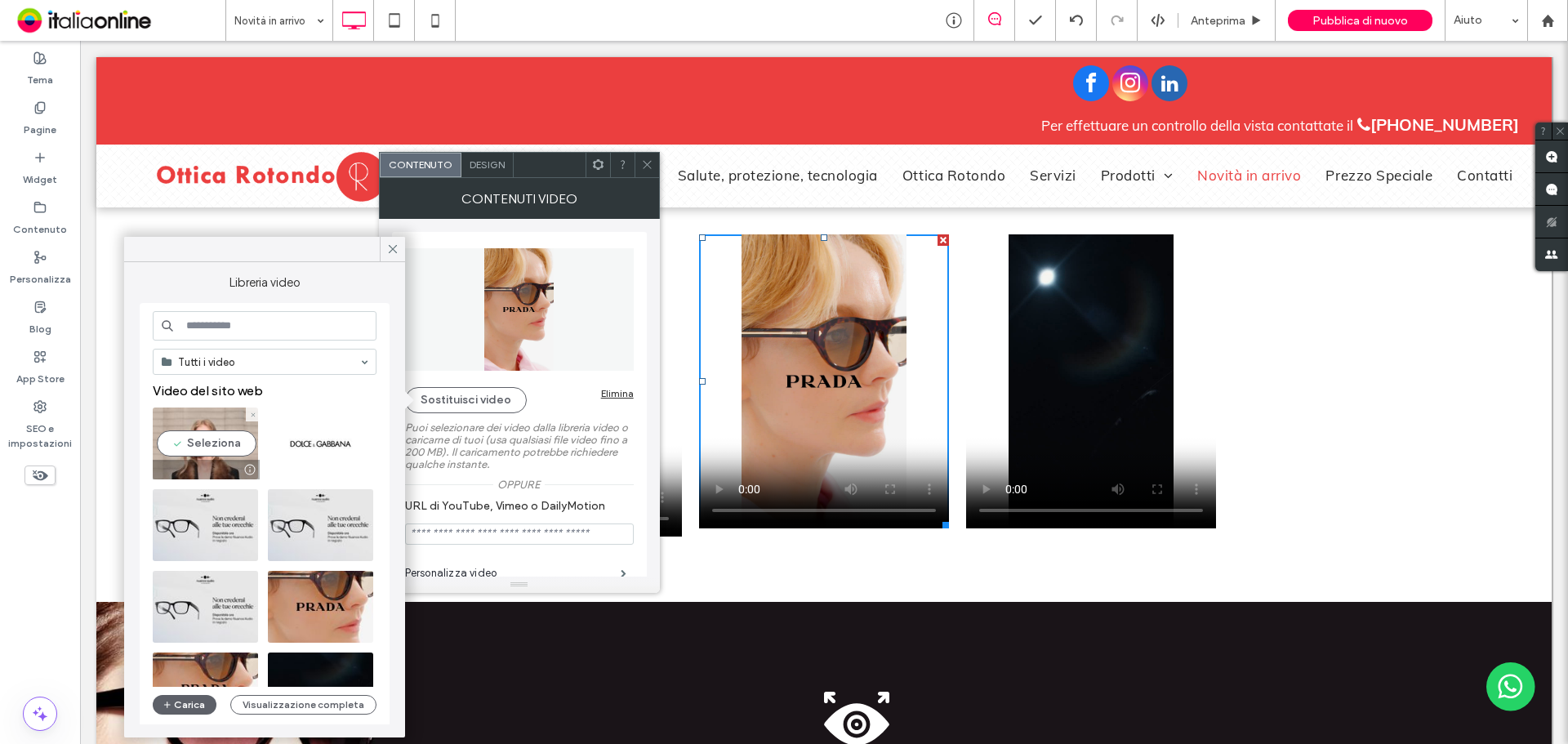
click at [229, 454] on video at bounding box center [205, 443] width 105 height 72
type input "**********"
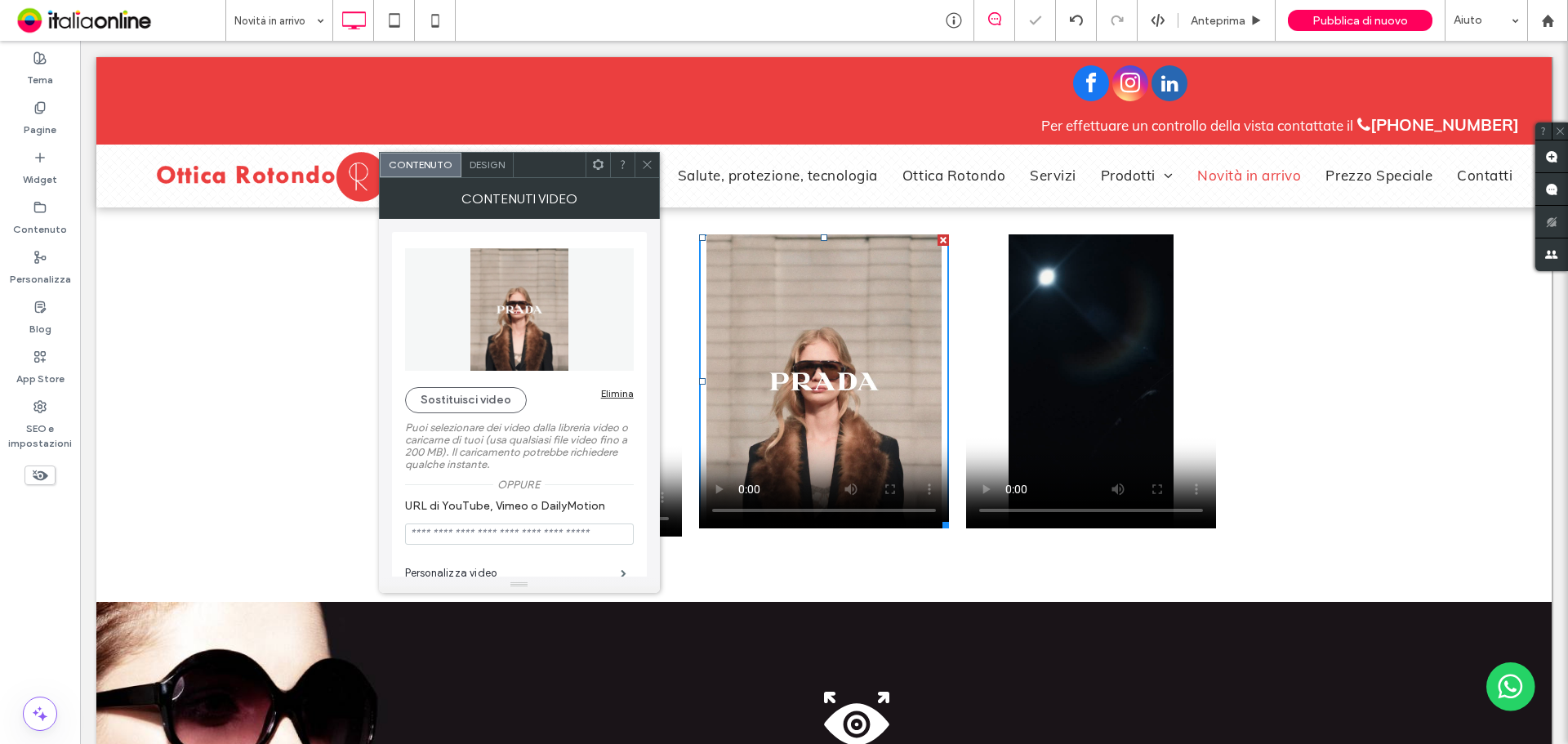
click at [644, 161] on use at bounding box center [647, 165] width 8 height 8
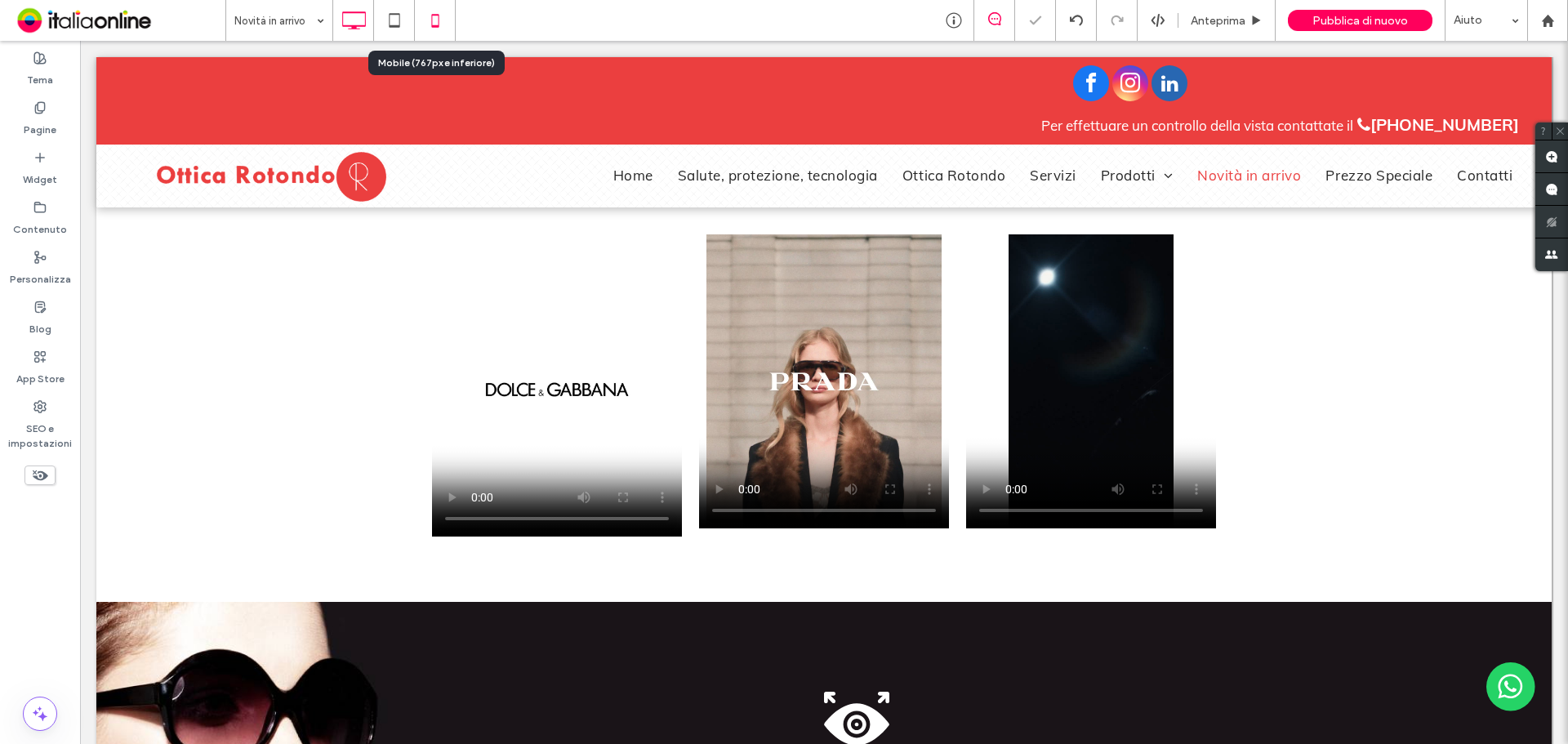
click at [428, 15] on icon at bounding box center [435, 20] width 33 height 33
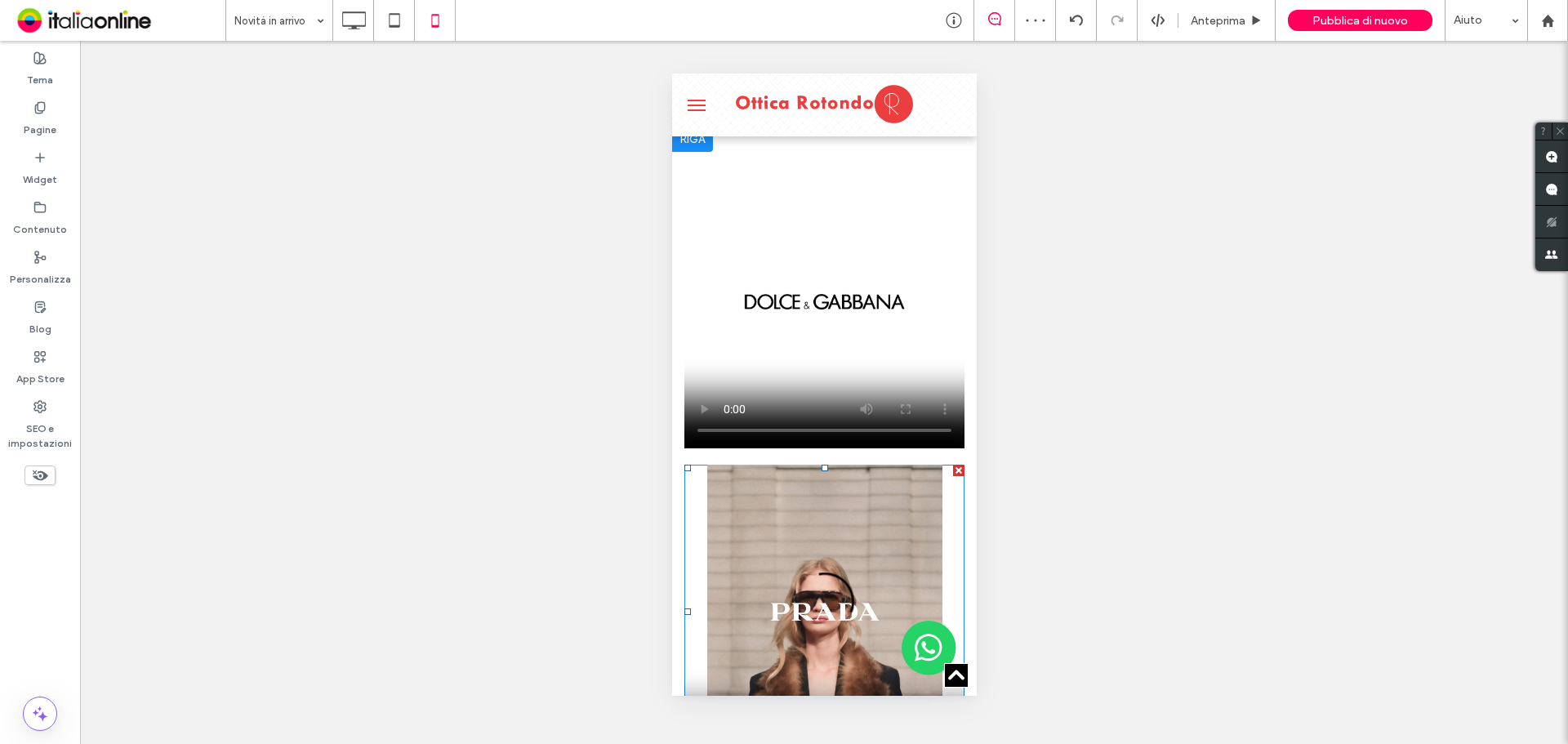
scroll to position [1633, 0]
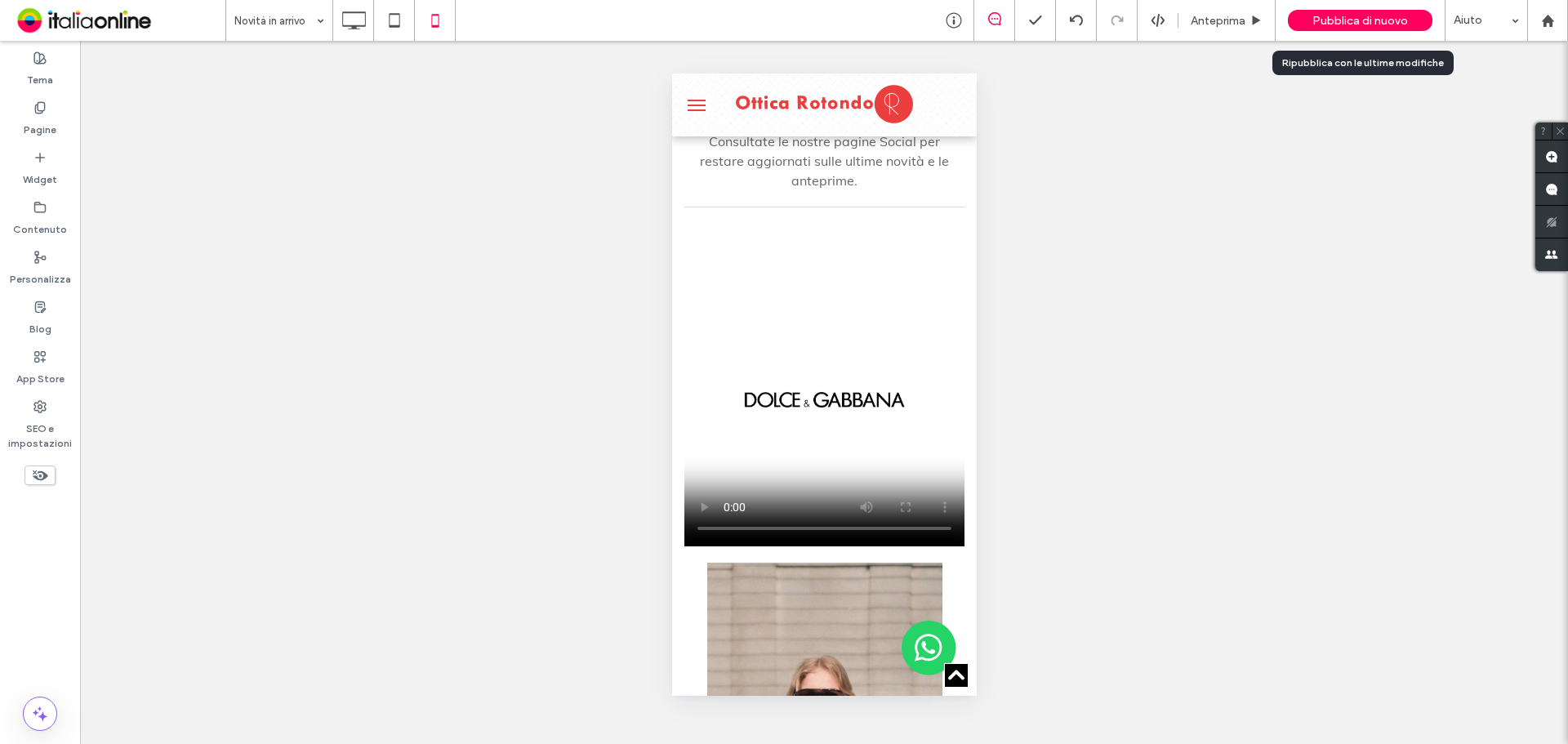
click at [1339, 22] on span "Pubblica di nuovo" at bounding box center [1360, 20] width 95 height 13
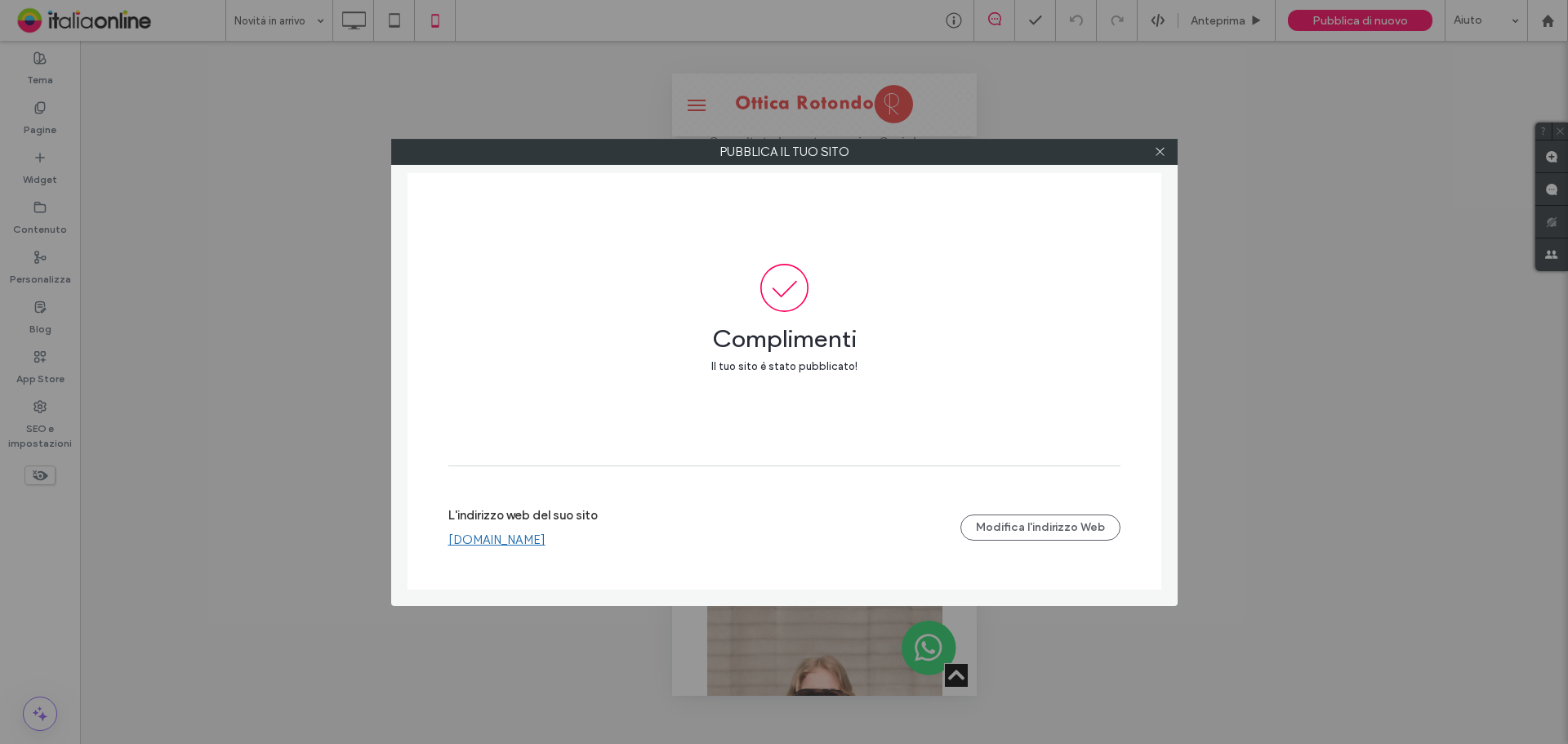
click at [540, 526] on label "L'indirizzo web del suo sito" at bounding box center [522, 520] width 149 height 24
click at [542, 532] on link "www.otticarotondo.com" at bounding box center [496, 539] width 97 height 14
